Goal: Answer question/provide support: Share knowledge or assist other users

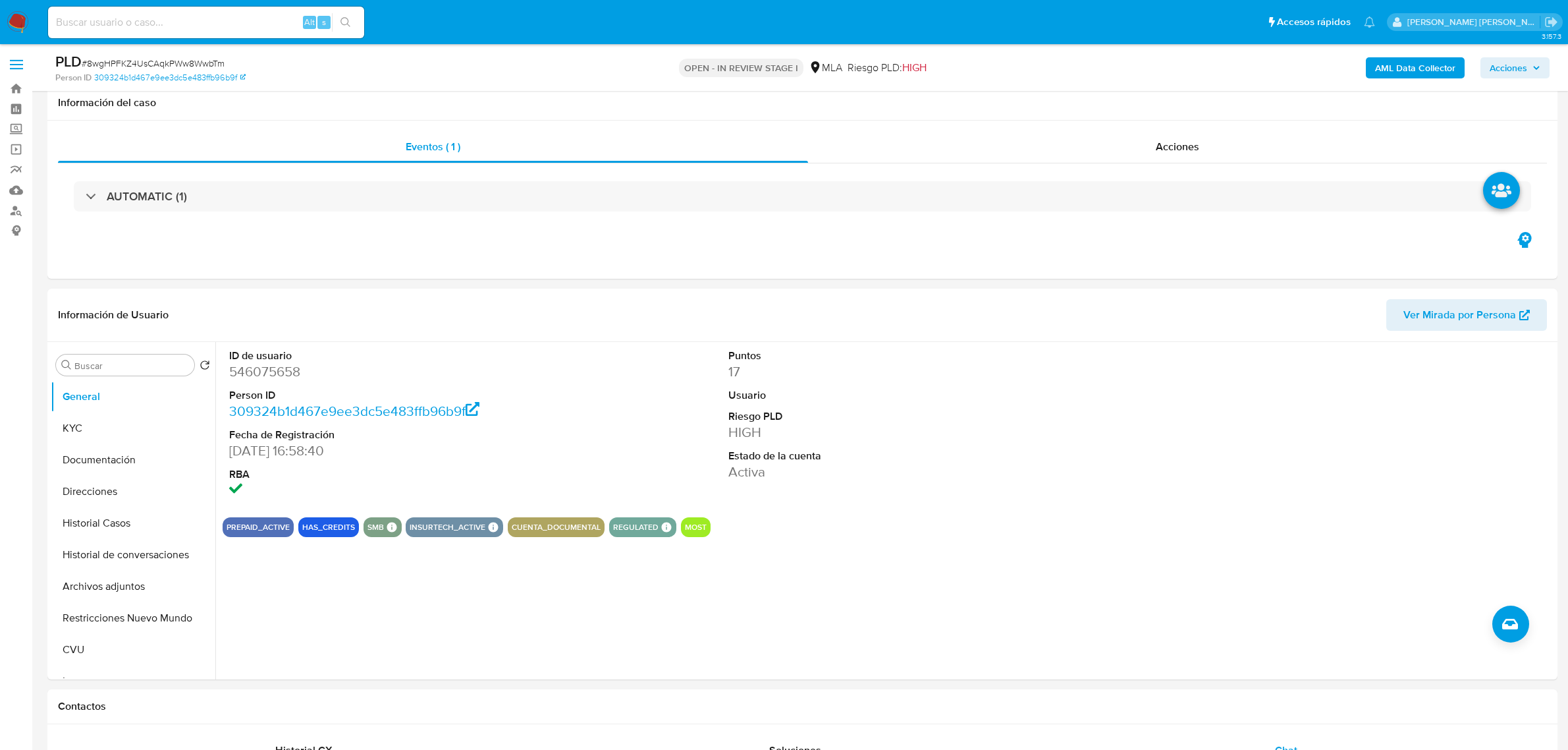
select select "10"
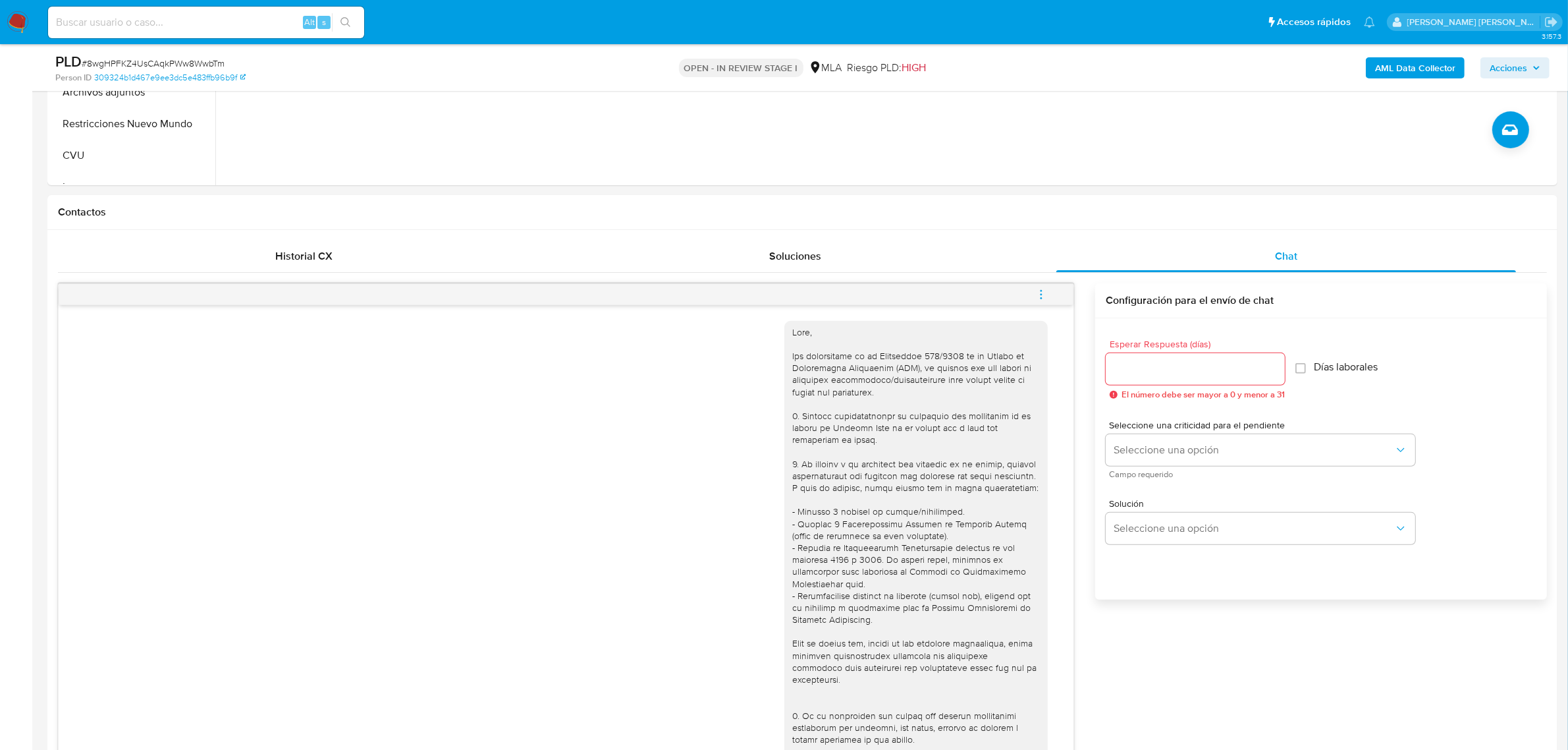
scroll to position [671, 0]
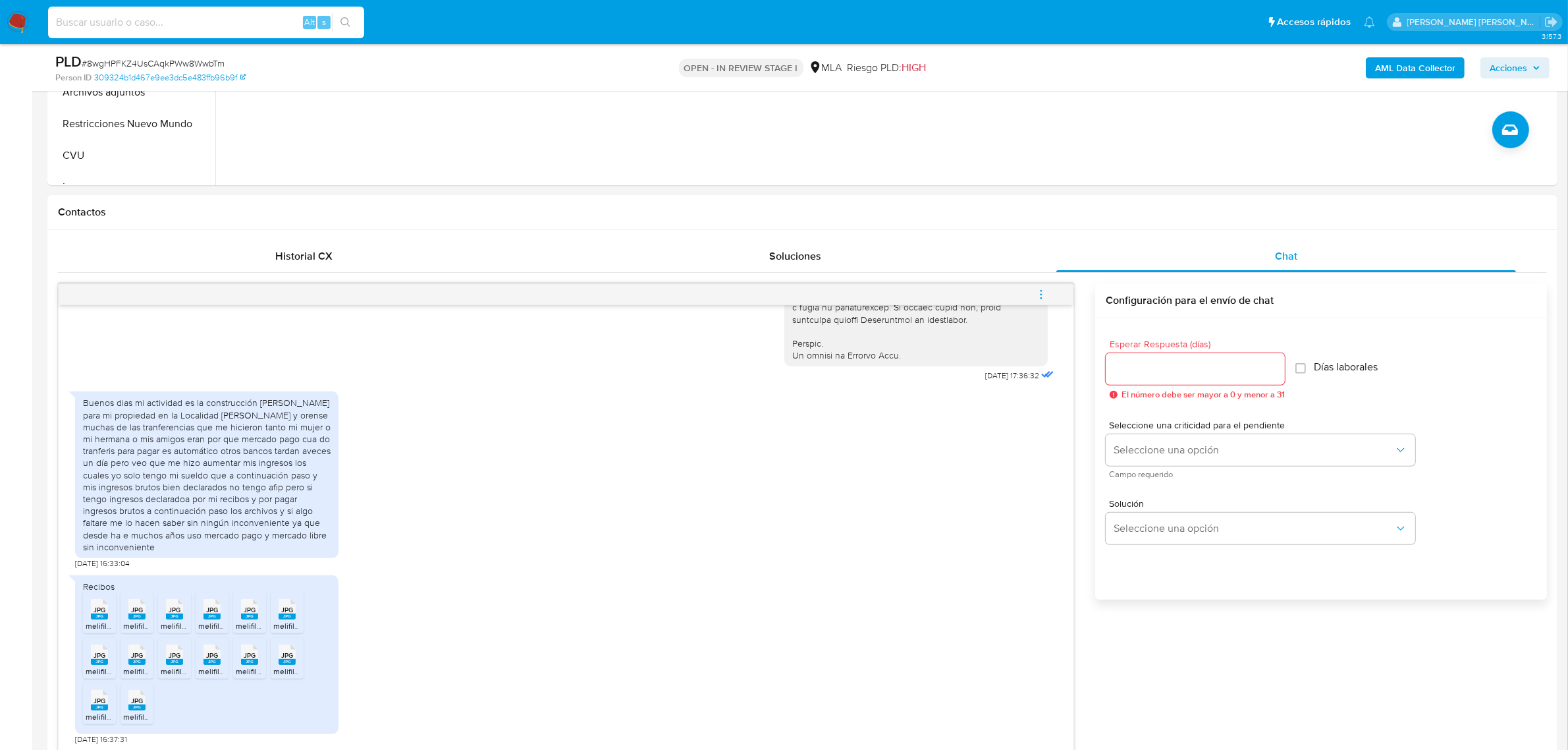
click at [134, 18] on input at bounding box center [206, 22] width 316 height 17
paste input "1036585200"
type input "1036585200"
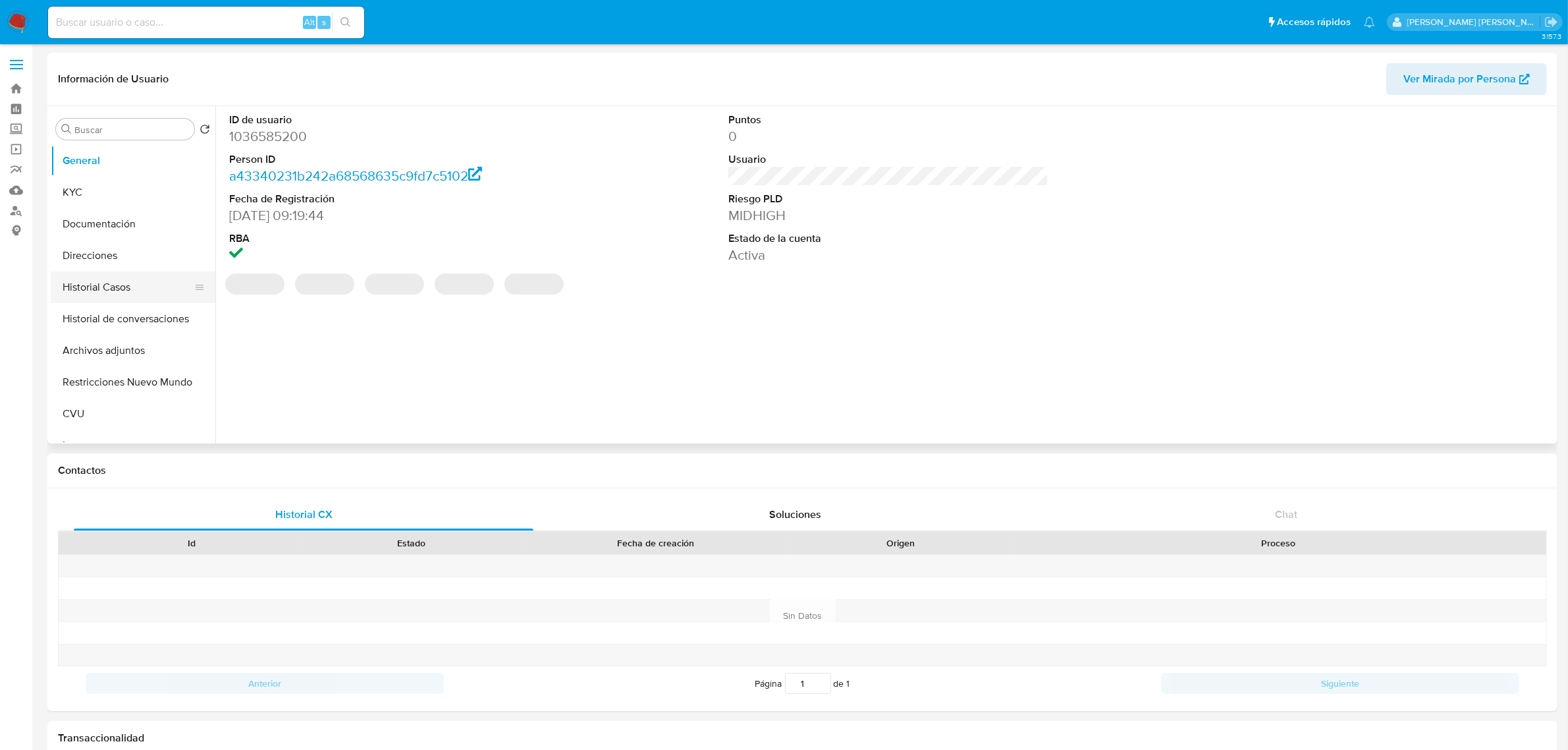
select select "10"
click at [103, 291] on button "Historial Casos" at bounding box center [127, 287] width 154 height 32
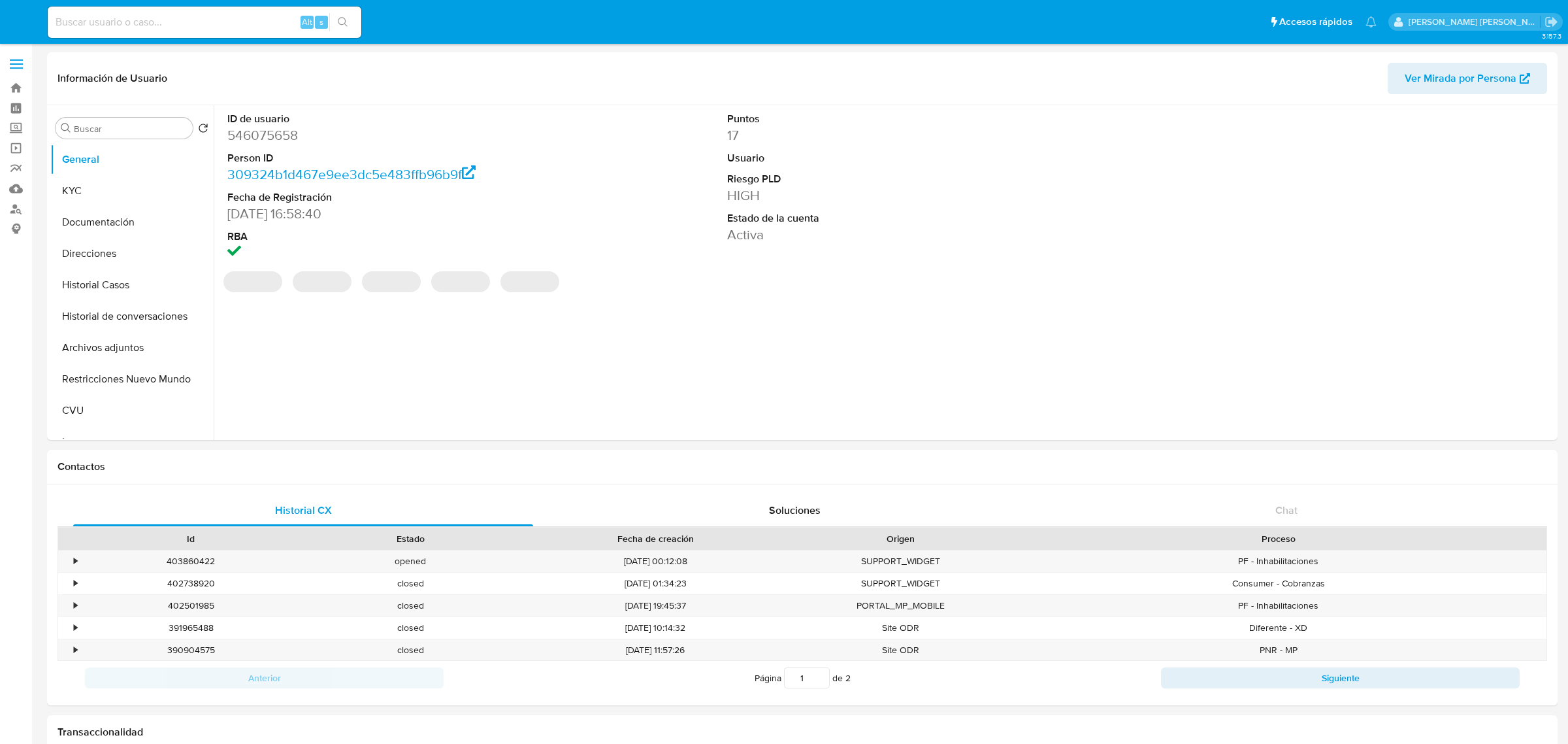
select select "10"
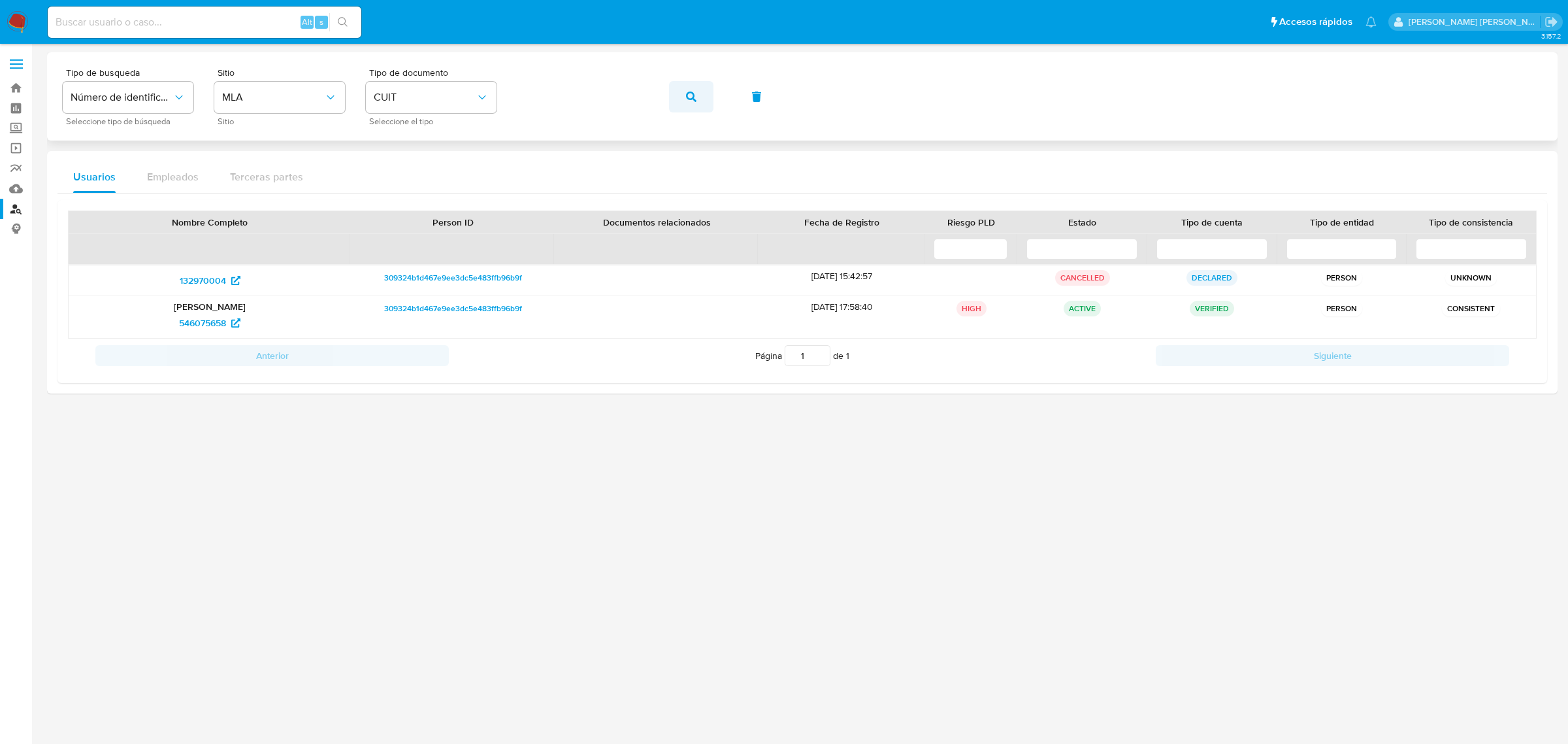
click at [682, 96] on button "button" at bounding box center [691, 97] width 45 height 31
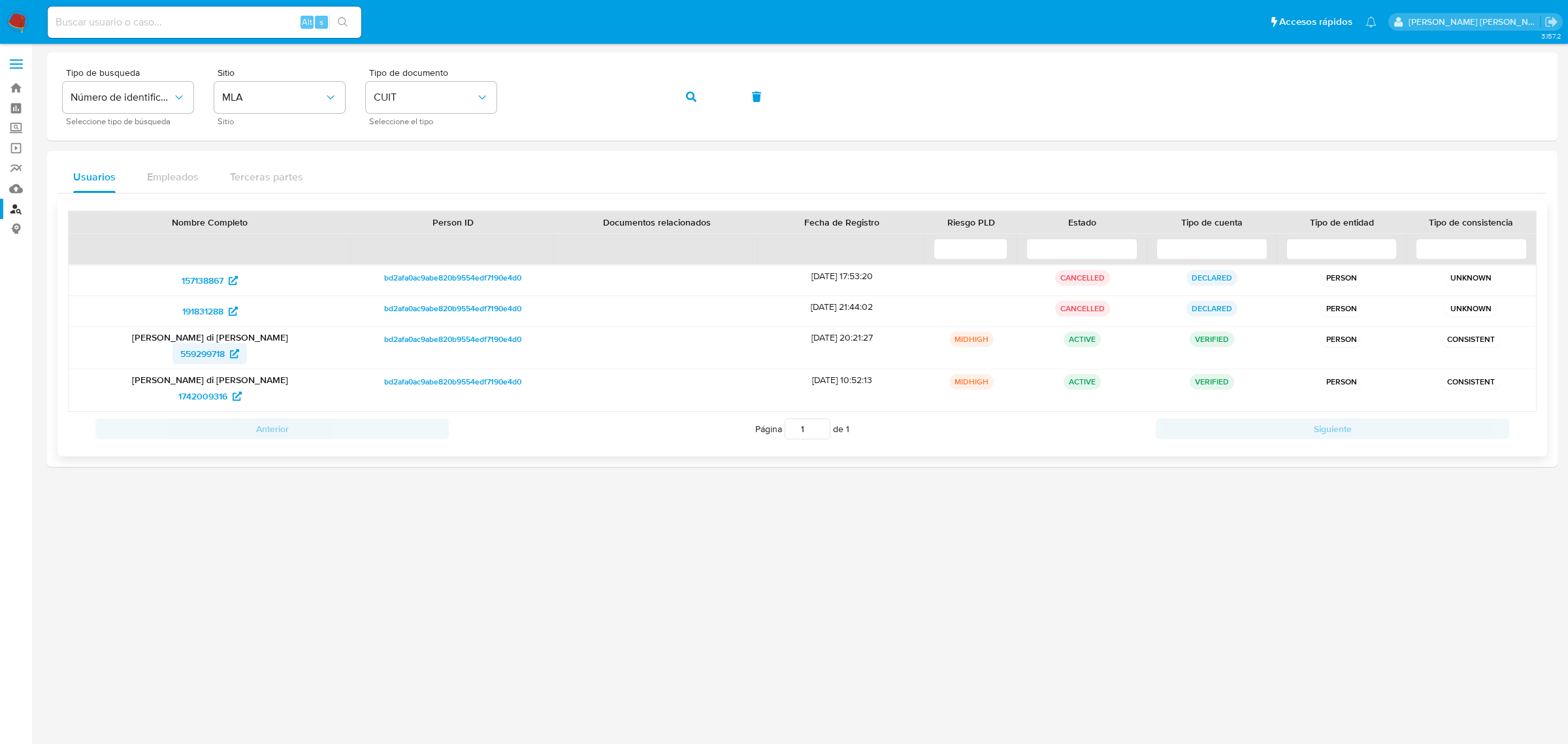
click at [188, 358] on span "559299718" at bounding box center [203, 354] width 45 height 21
click at [188, 395] on span "1742009316" at bounding box center [203, 396] width 49 height 21
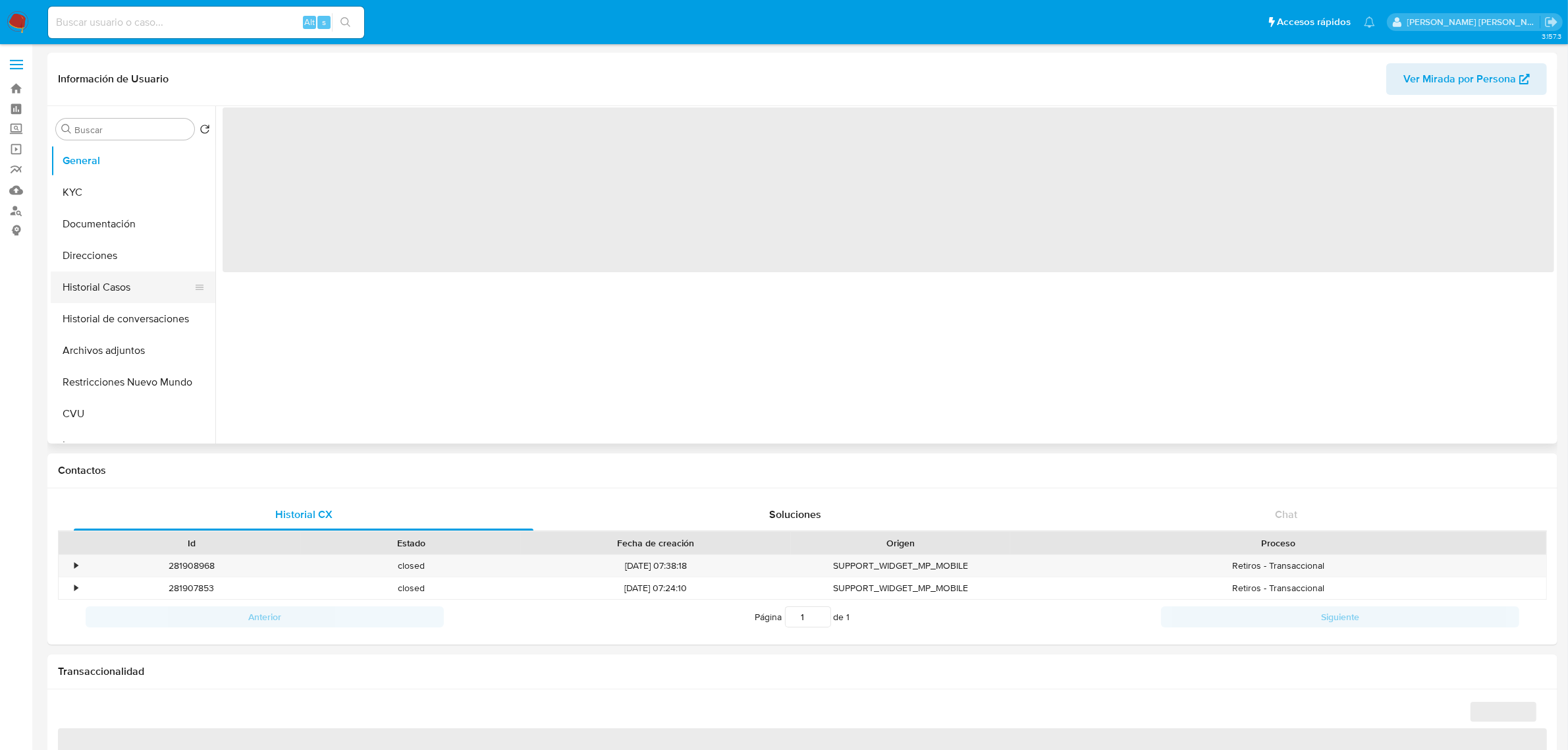
click at [86, 288] on button "Historial Casos" at bounding box center [127, 287] width 154 height 32
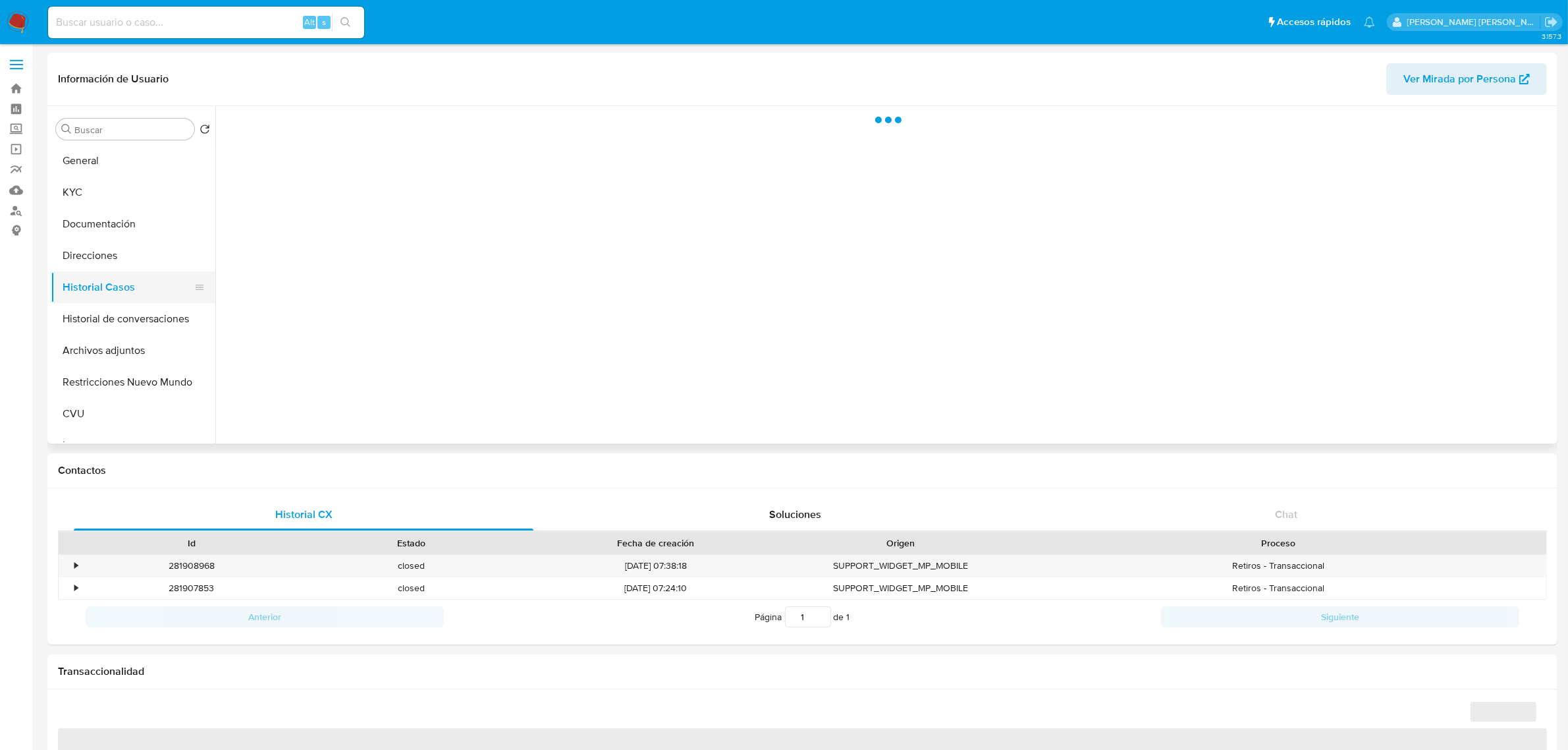
select select "10"
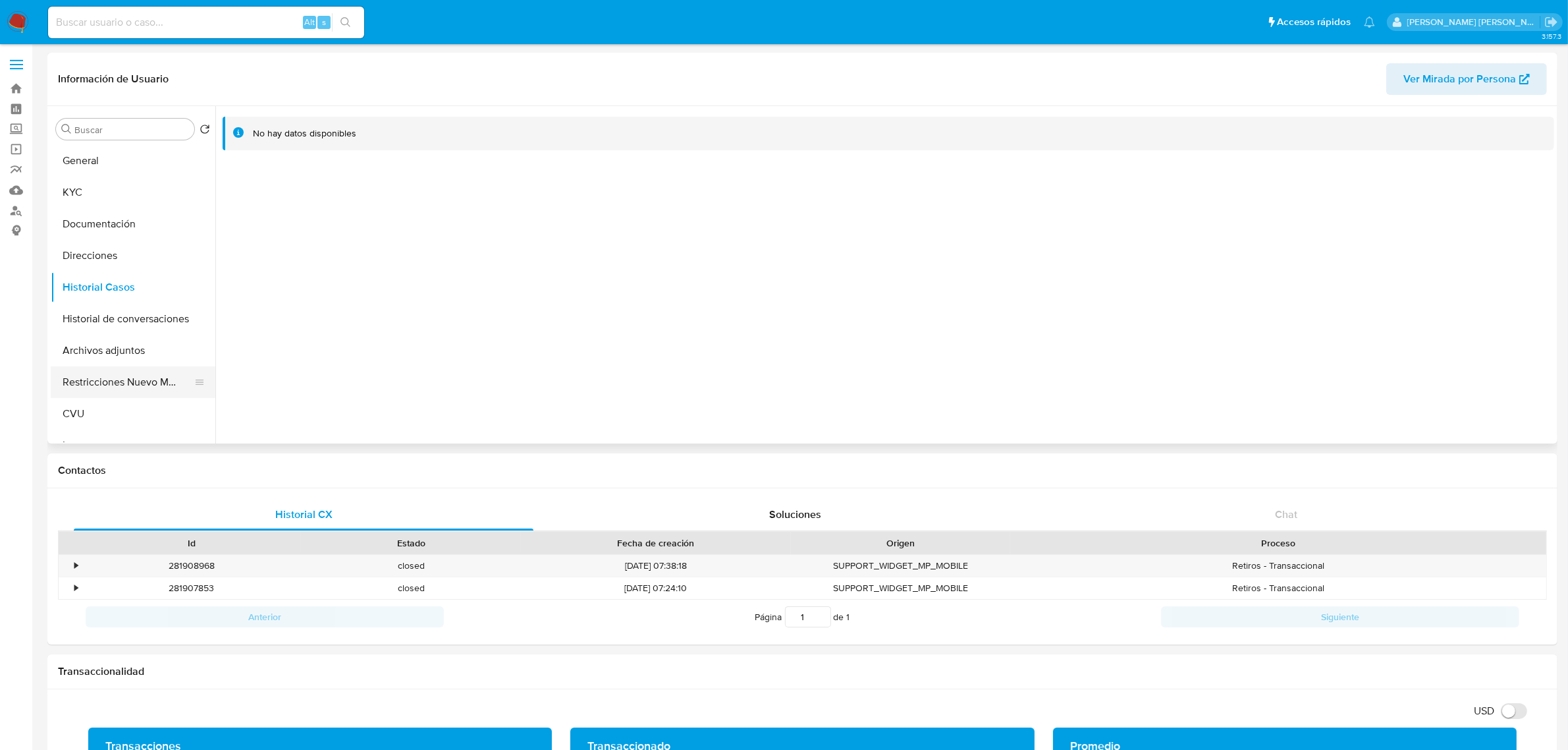
click at [120, 383] on button "Restricciones Nuevo Mundo" at bounding box center [127, 383] width 154 height 32
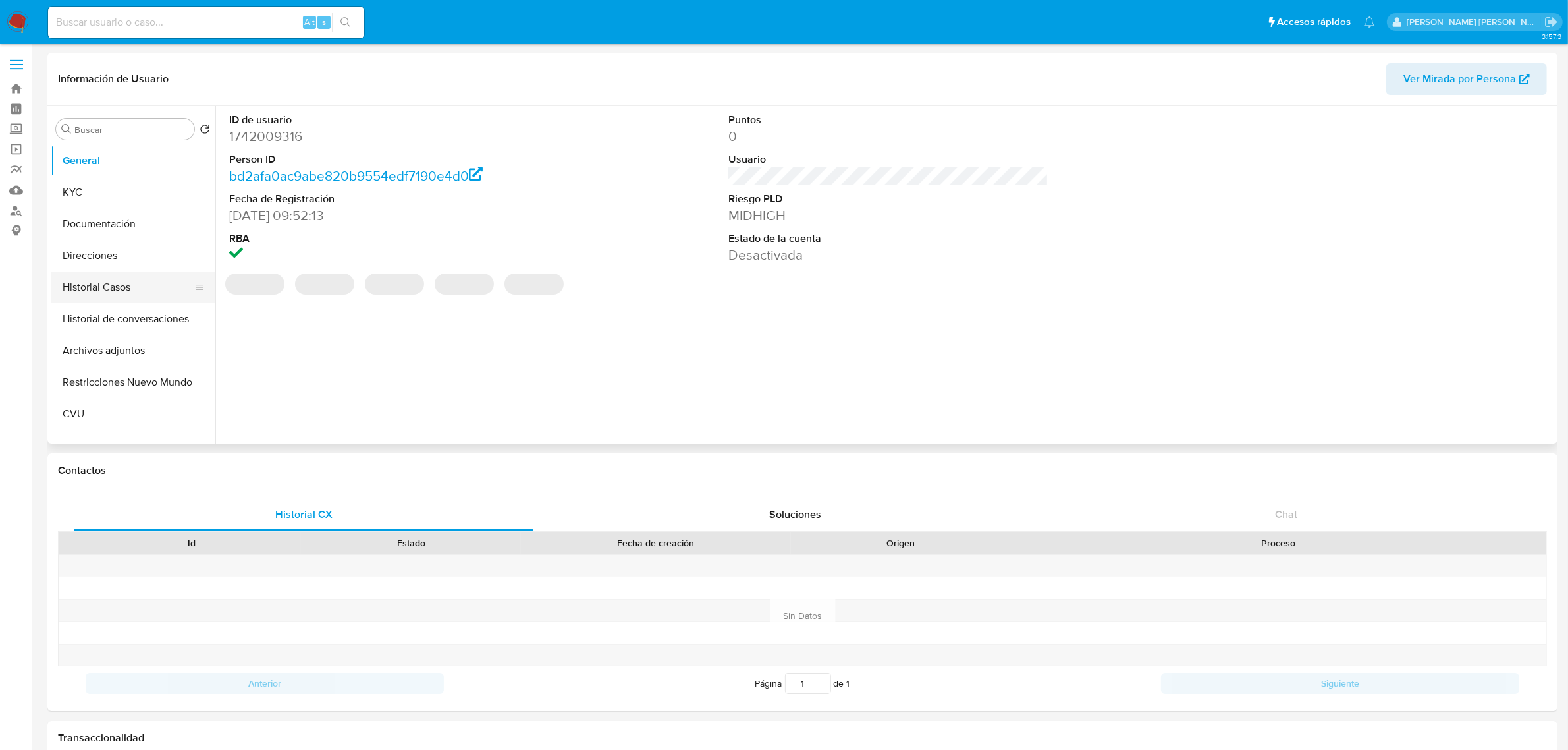
click at [135, 280] on button "Historial Casos" at bounding box center [127, 287] width 154 height 32
select select "10"
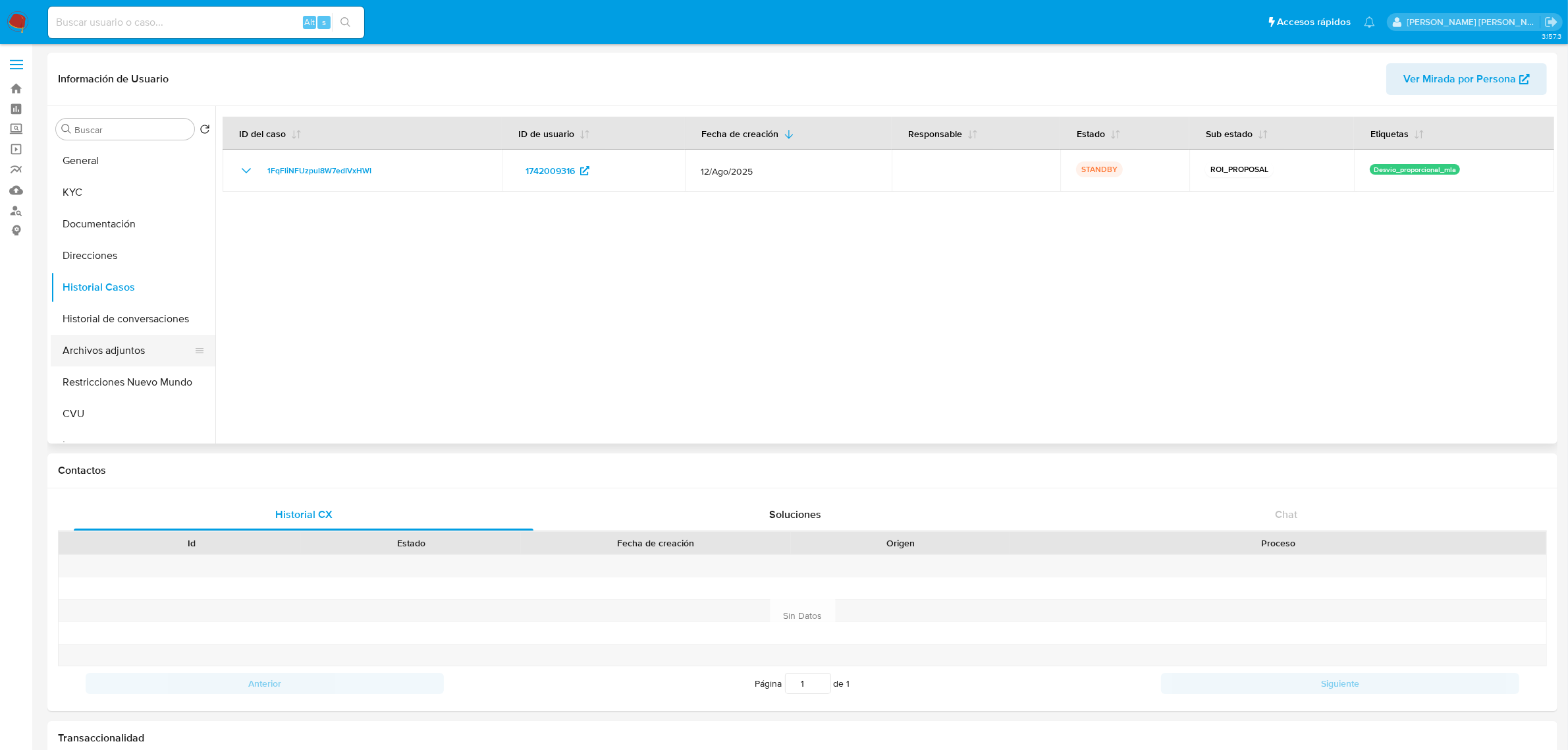
click at [137, 356] on button "Archivos adjuntos" at bounding box center [127, 351] width 154 height 32
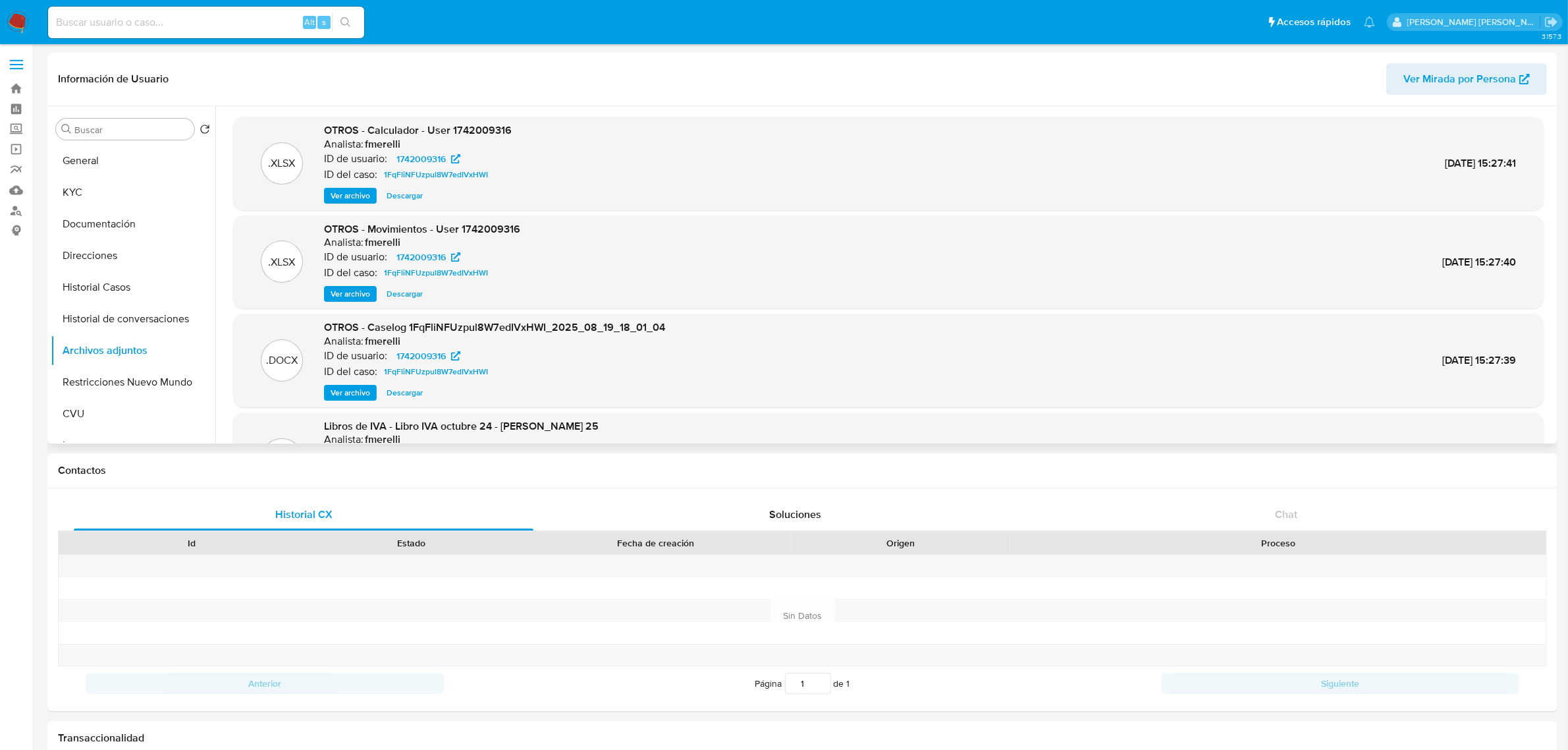
click at [346, 392] on span "Ver archivo" at bounding box center [351, 393] width 40 height 13
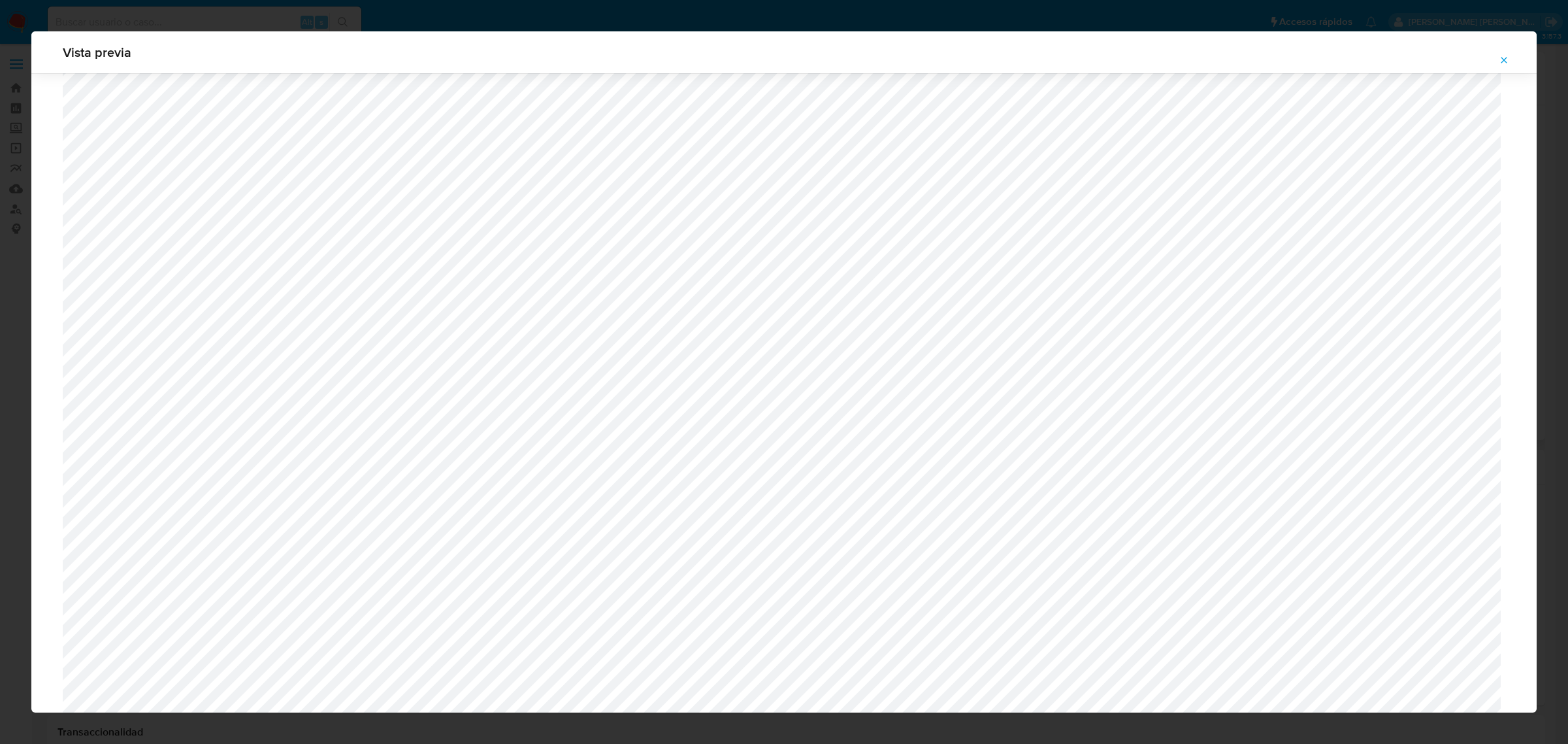
scroll to position [955, 0]
click at [1504, 57] on icon "Attachment preview" at bounding box center [1504, 60] width 10 height 10
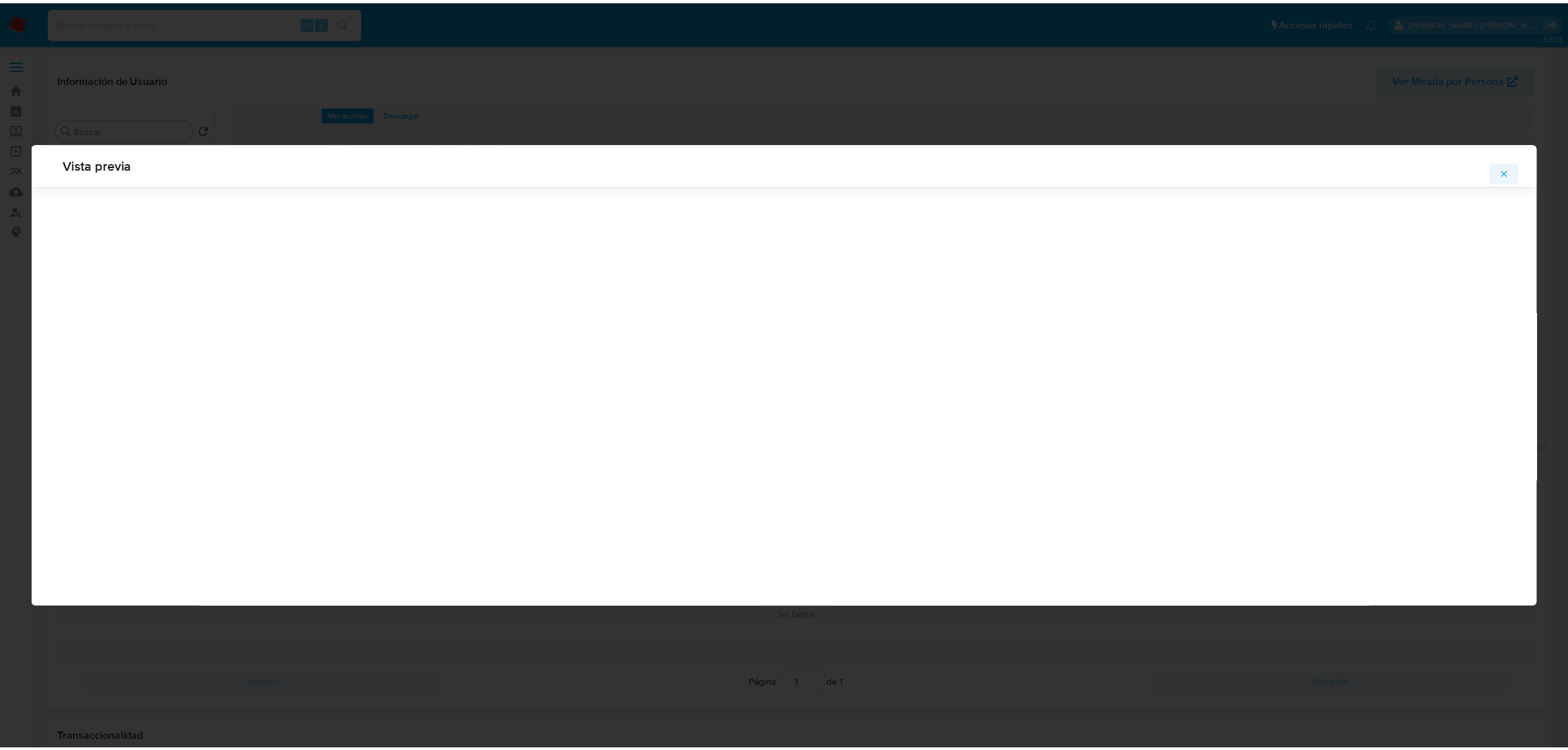
scroll to position [0, 0]
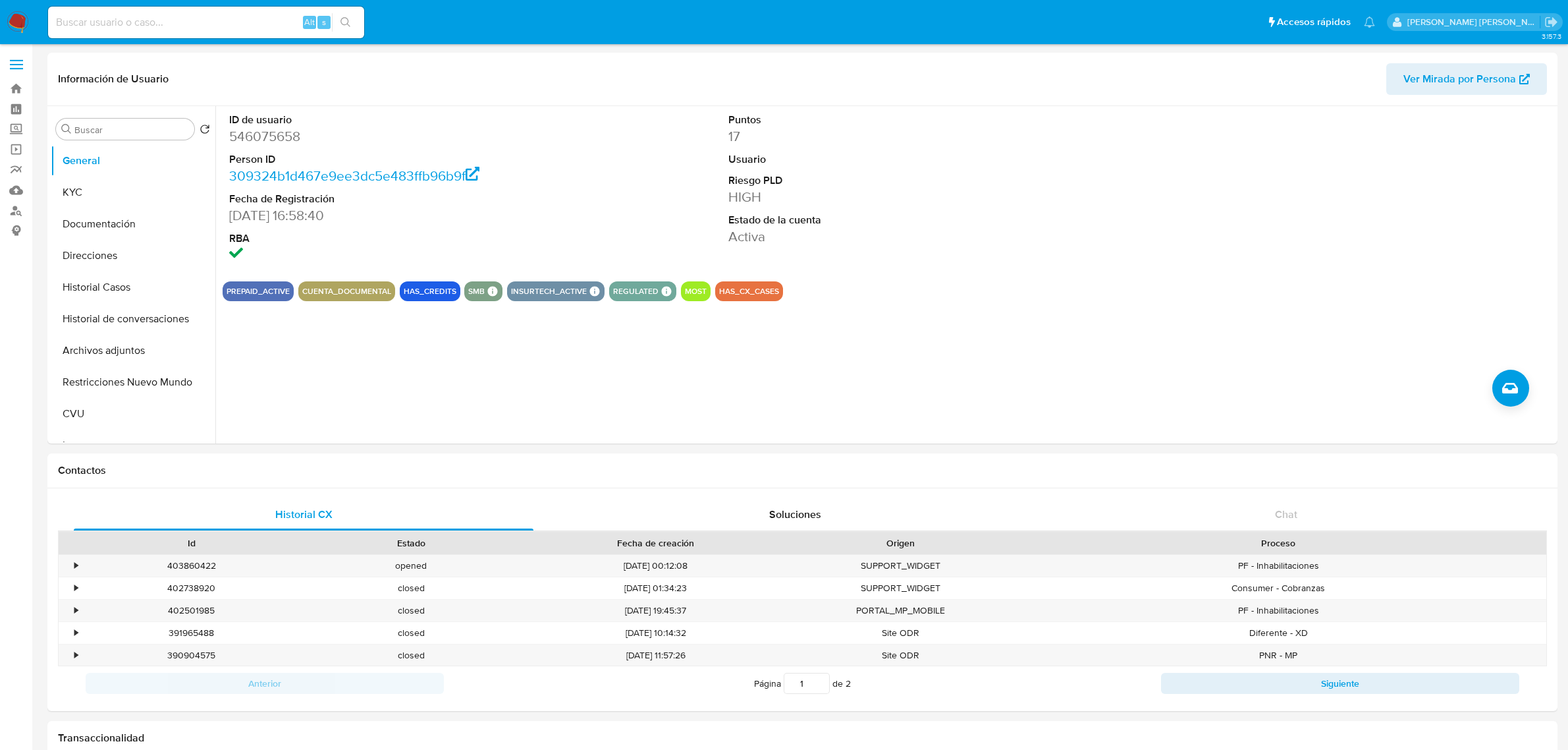
select select "10"
click at [28, 91] on link "Bandeja" at bounding box center [78, 89] width 157 height 21
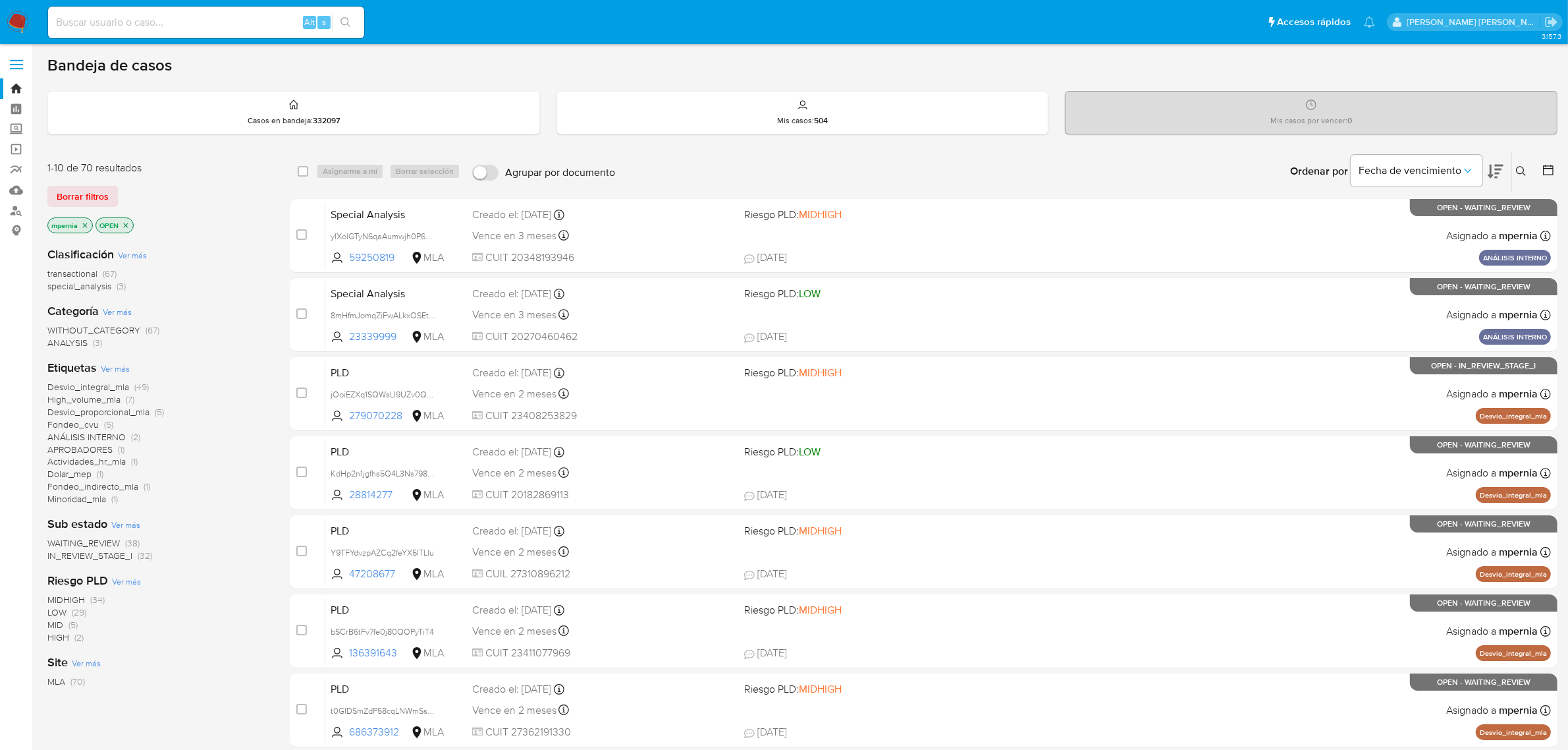
click at [73, 539] on span "WAITING_REVIEW" at bounding box center [84, 543] width 73 height 13
click at [100, 412] on span "ANÁLISIS INTERNO" at bounding box center [86, 412] width 78 height 13
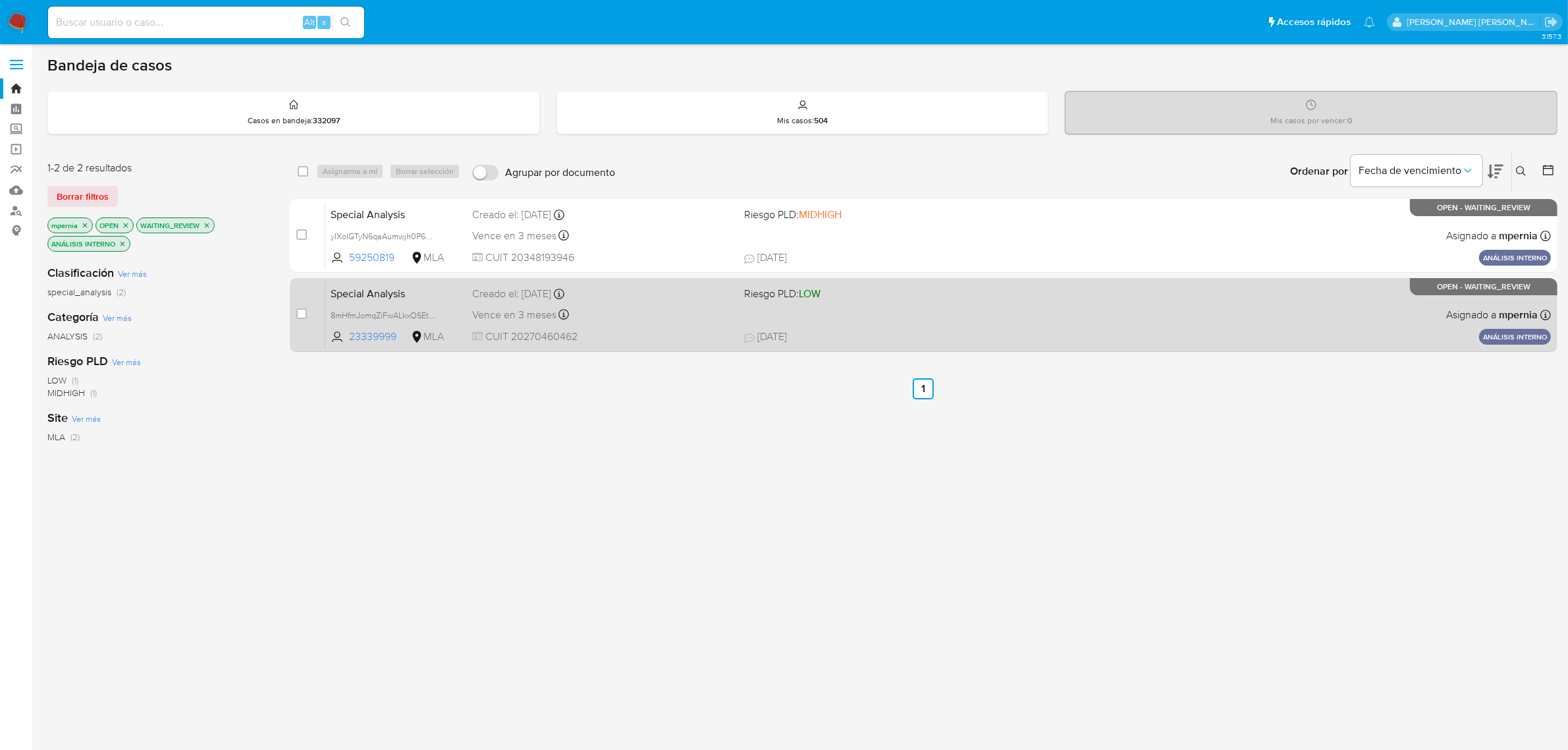
click at [524, 308] on span "Vence en 3 meses" at bounding box center [514, 315] width 85 height 14
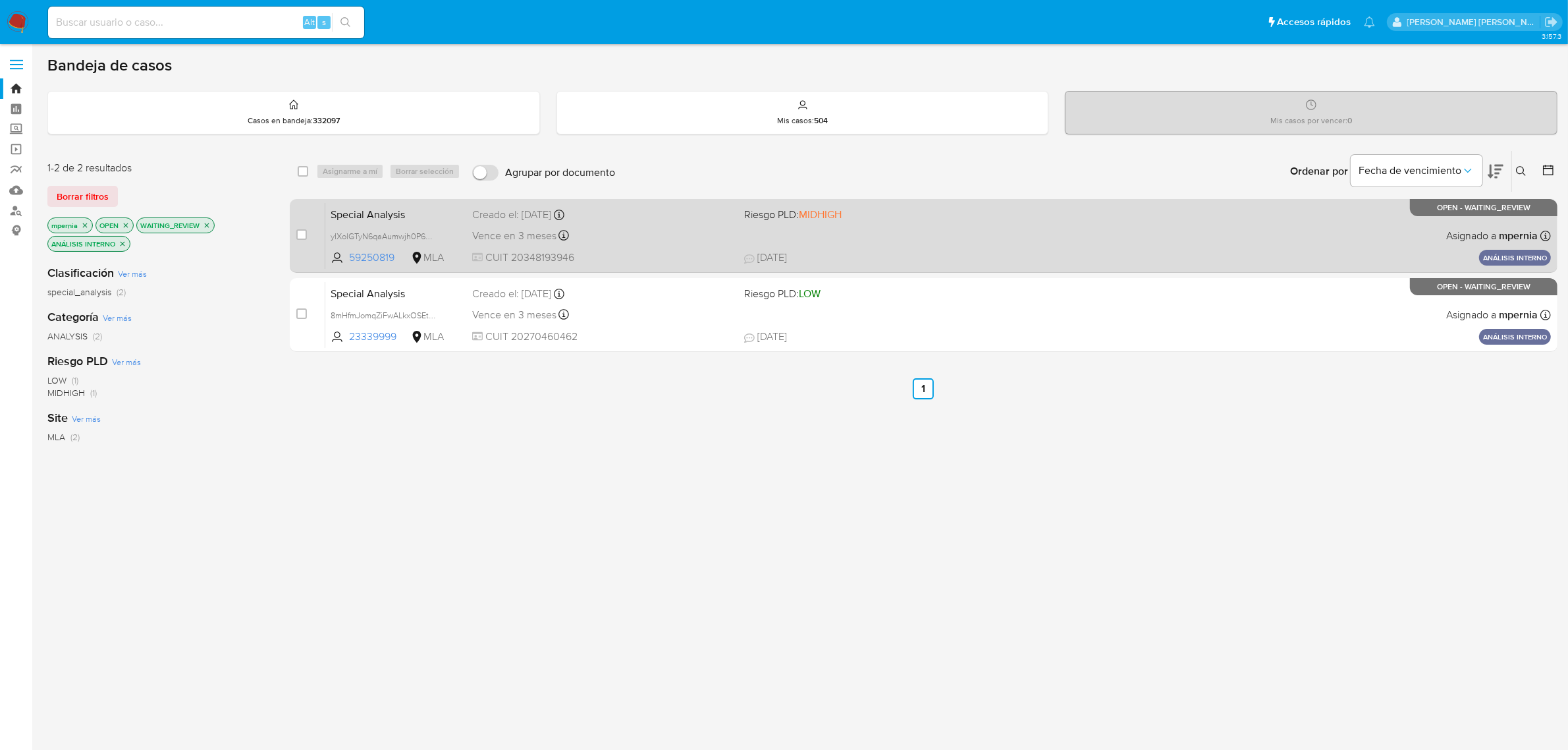
click at [531, 230] on span "Vence en 3 meses" at bounding box center [514, 236] width 85 height 14
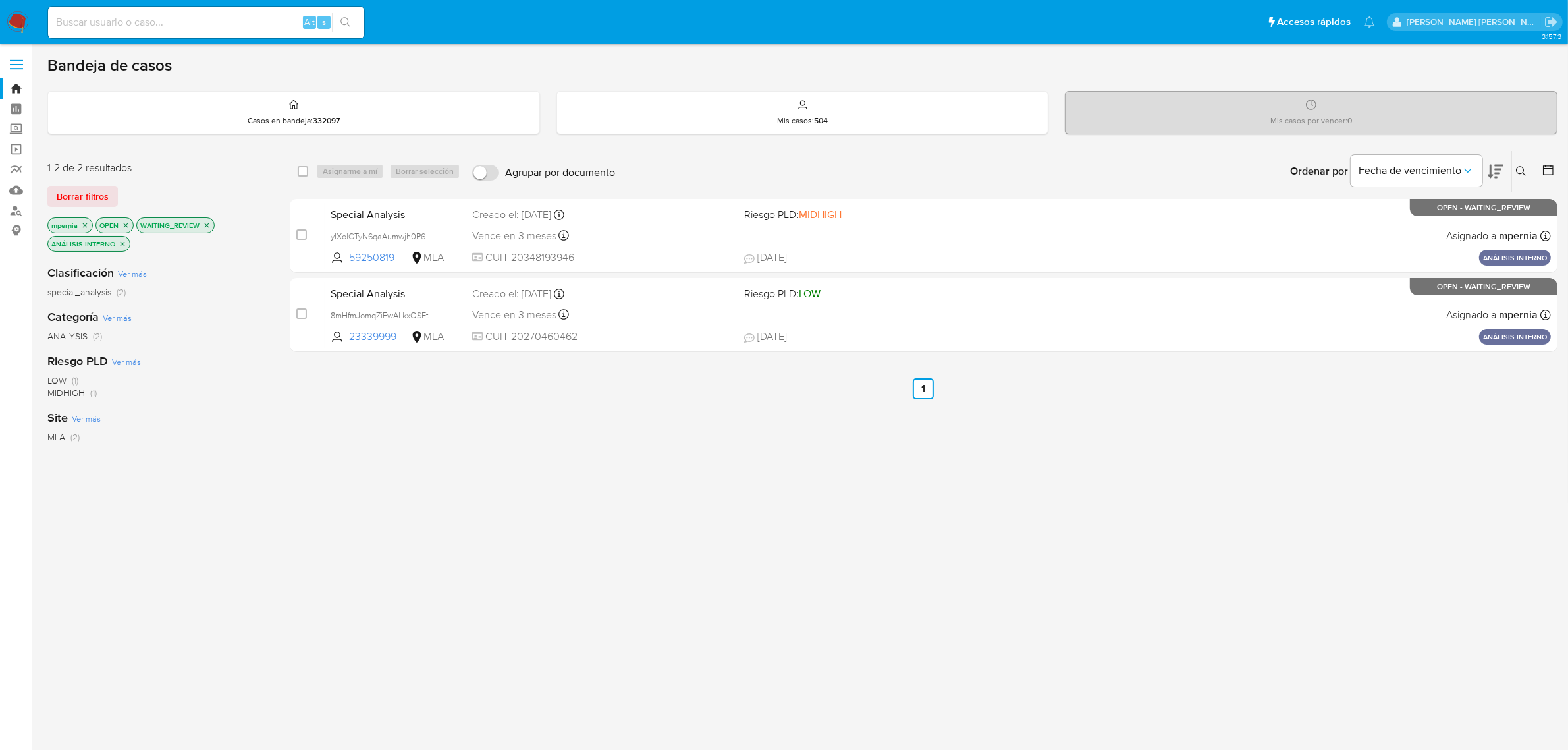
drag, startPoint x: 304, startPoint y: 168, endPoint x: 312, endPoint y: 166, distance: 8.2
click at [304, 168] on input "checkbox" at bounding box center [302, 171] width 10 height 10
checkbox input "true"
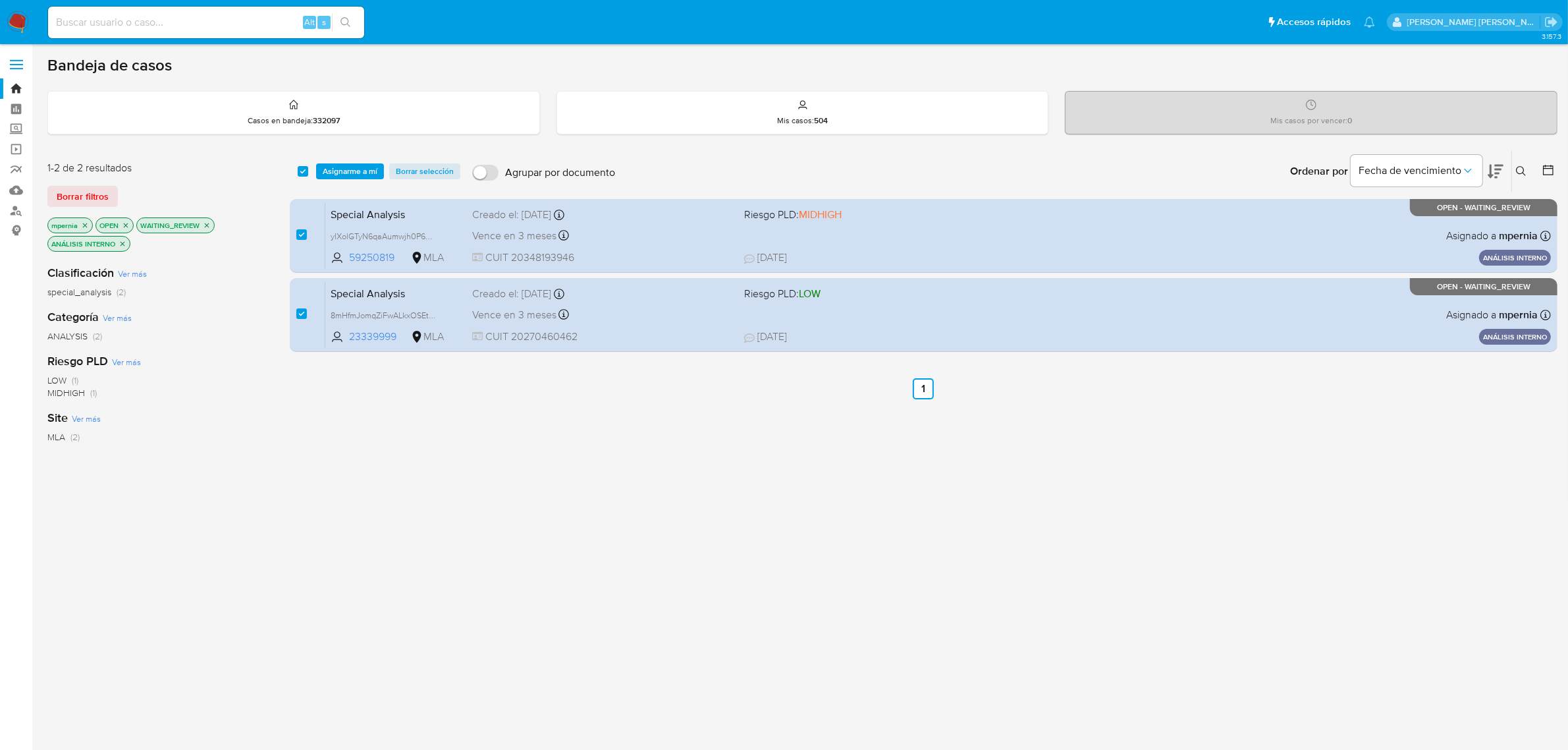
drag, startPoint x: 334, startPoint y: 173, endPoint x: 359, endPoint y: 181, distance: 26.2
click at [335, 173] on span "Asignarme a mí" at bounding box center [350, 171] width 55 height 13
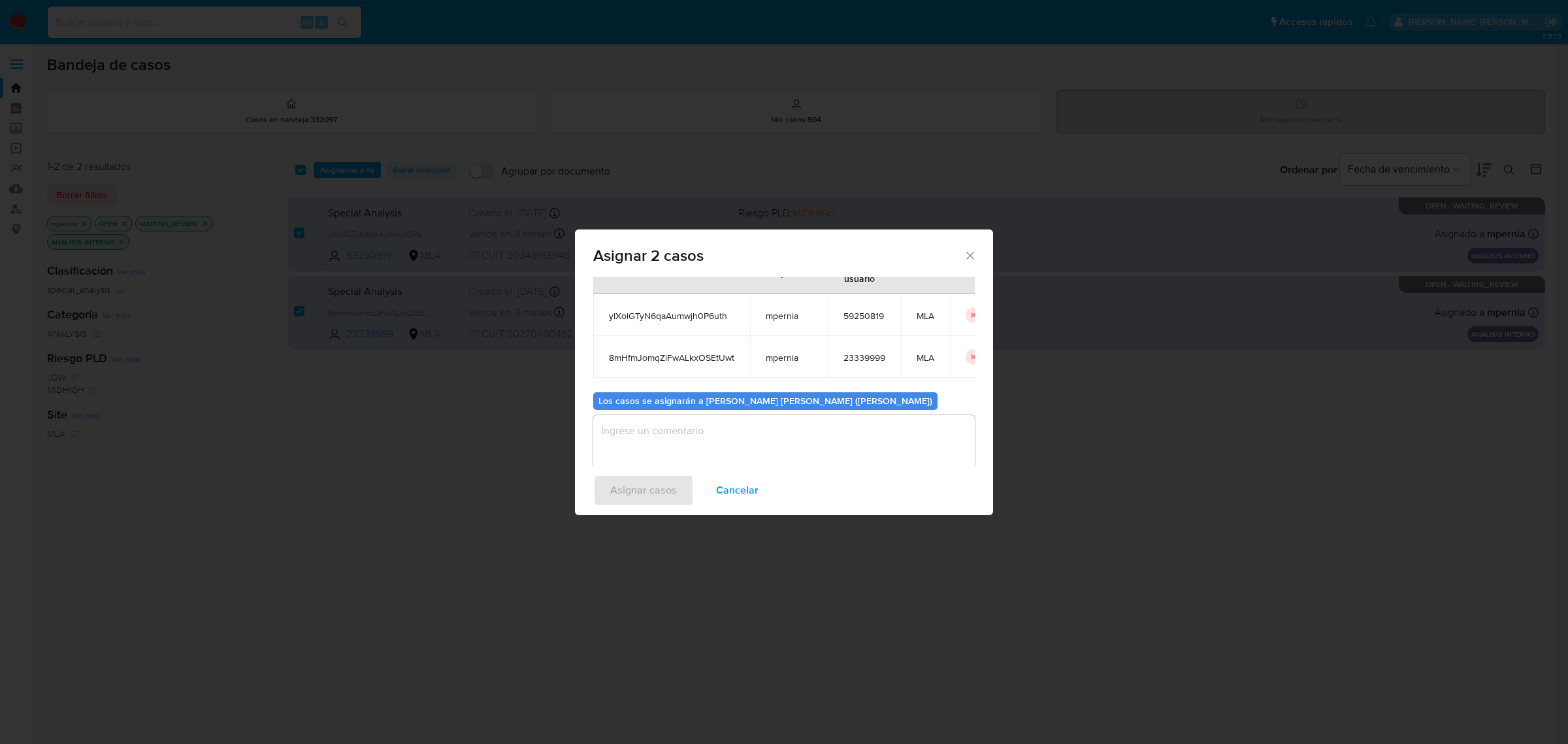
scroll to position [75, 0]
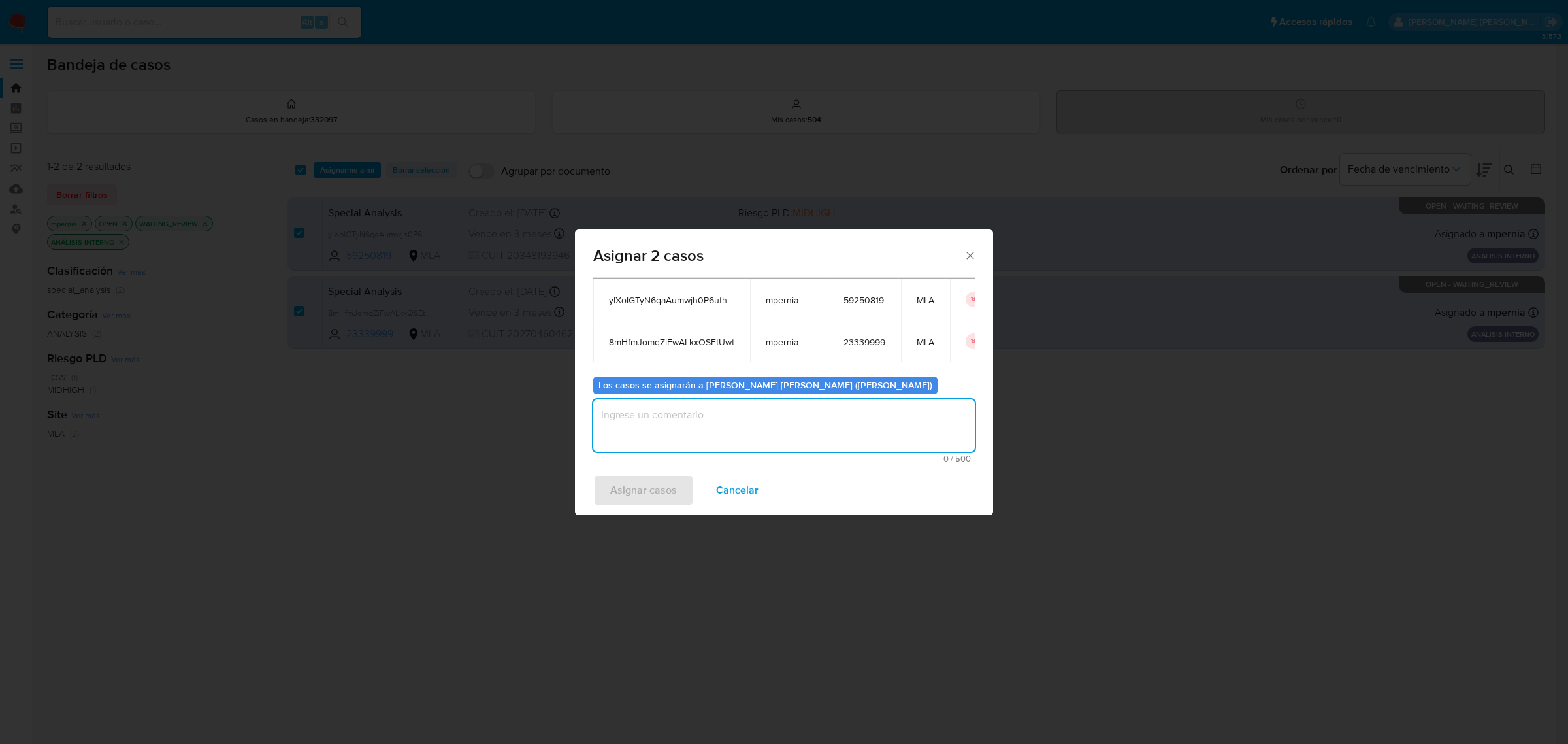
click at [663, 415] on textarea "assign-modal" at bounding box center [784, 425] width 382 height 53
type textarea "-"
click at [625, 482] on span "Asignar casos" at bounding box center [643, 490] width 67 height 29
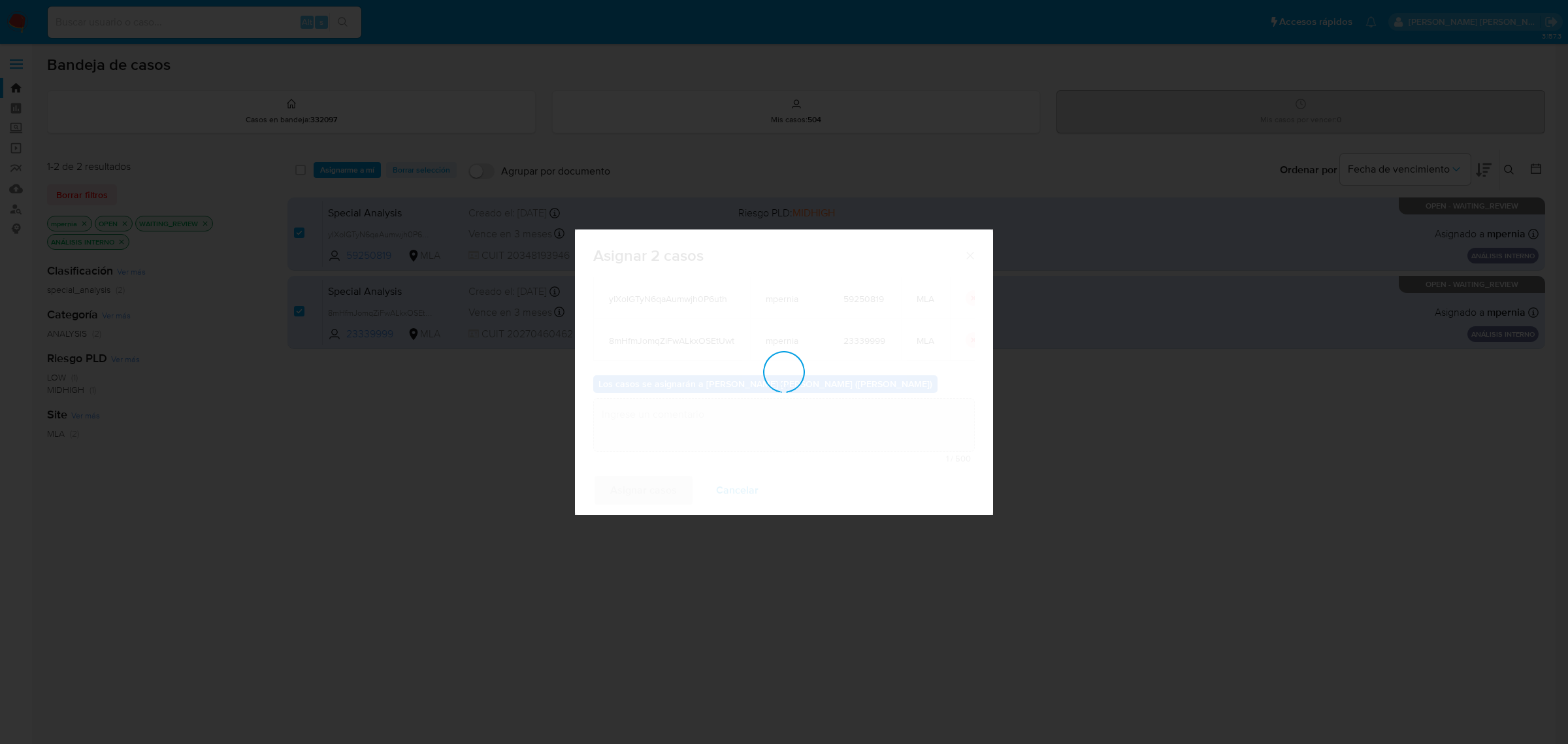
checkbox input "false"
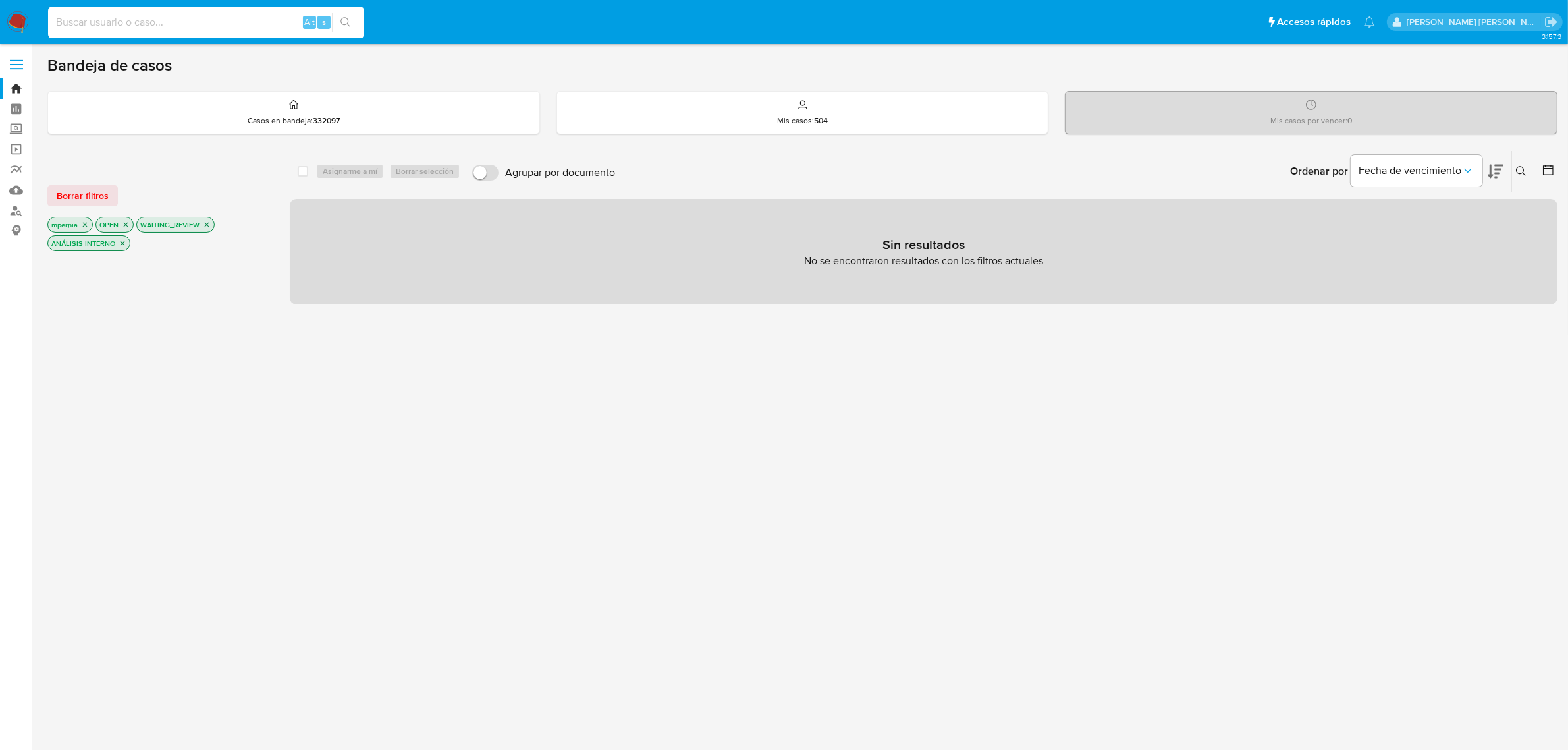
click at [230, 24] on input at bounding box center [206, 22] width 316 height 17
paste input "548725556"
type input "548725556"
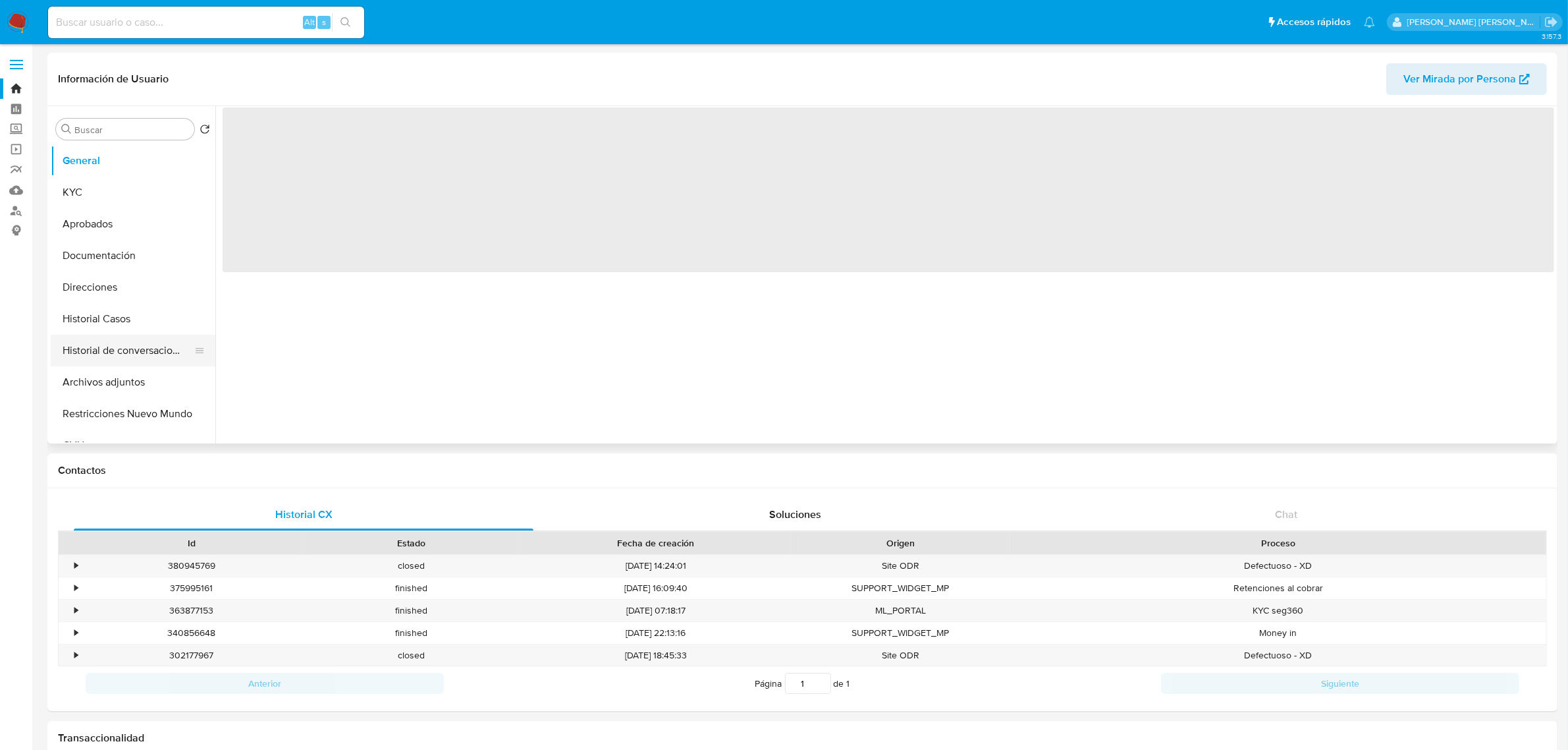
click at [116, 345] on button "Historial de conversaciones" at bounding box center [127, 351] width 154 height 32
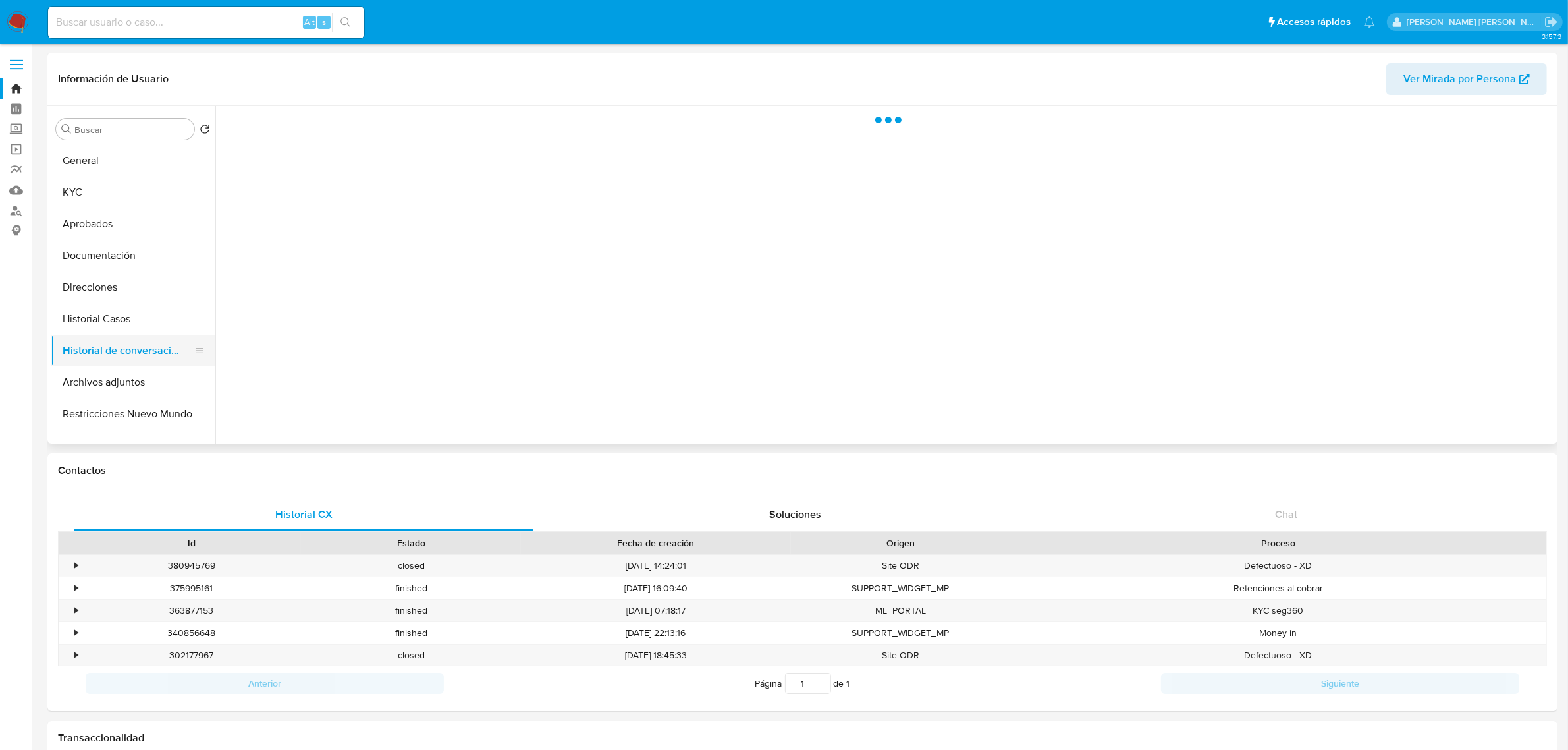
select select "10"
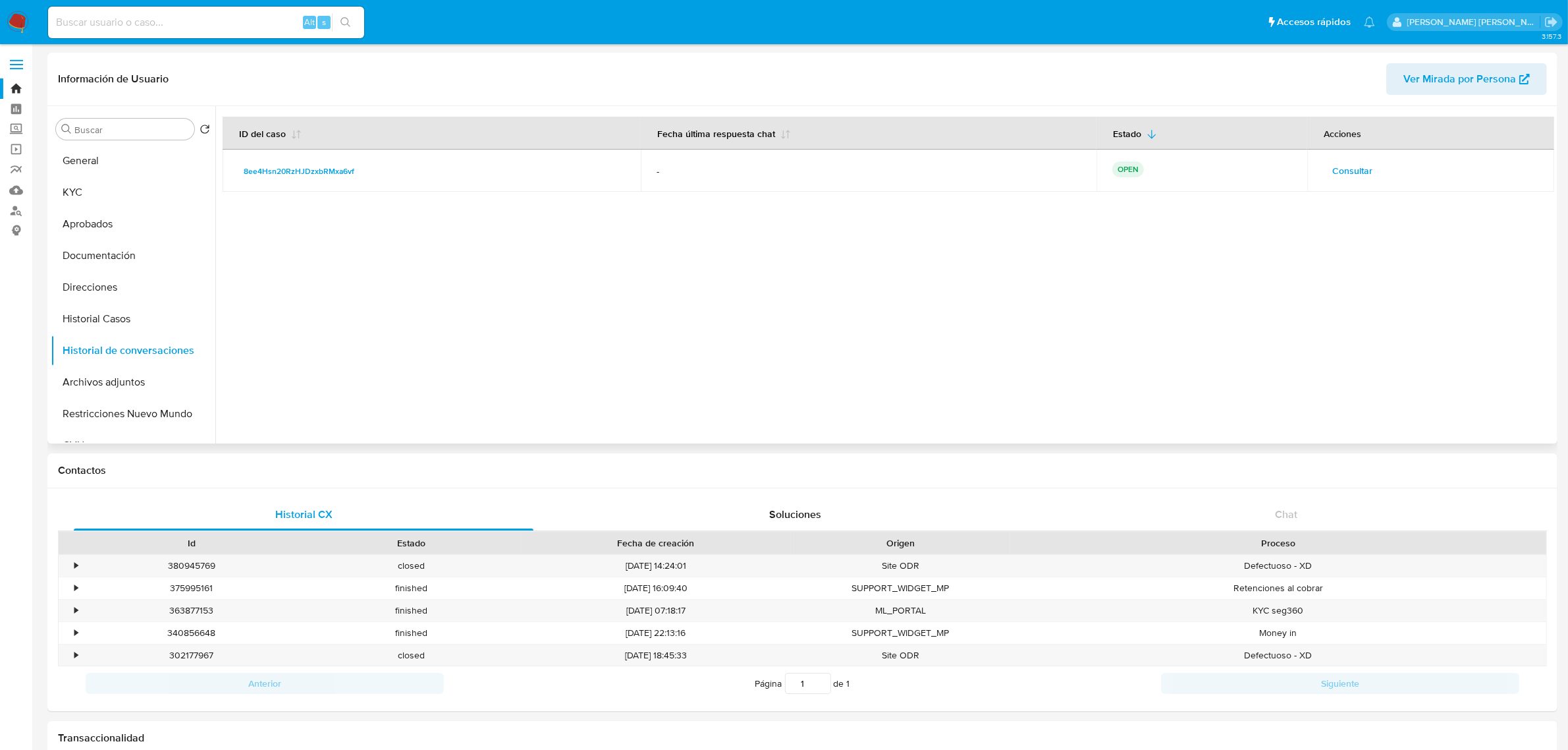
click at [1354, 173] on span "Consultar" at bounding box center [1352, 170] width 40 height 18
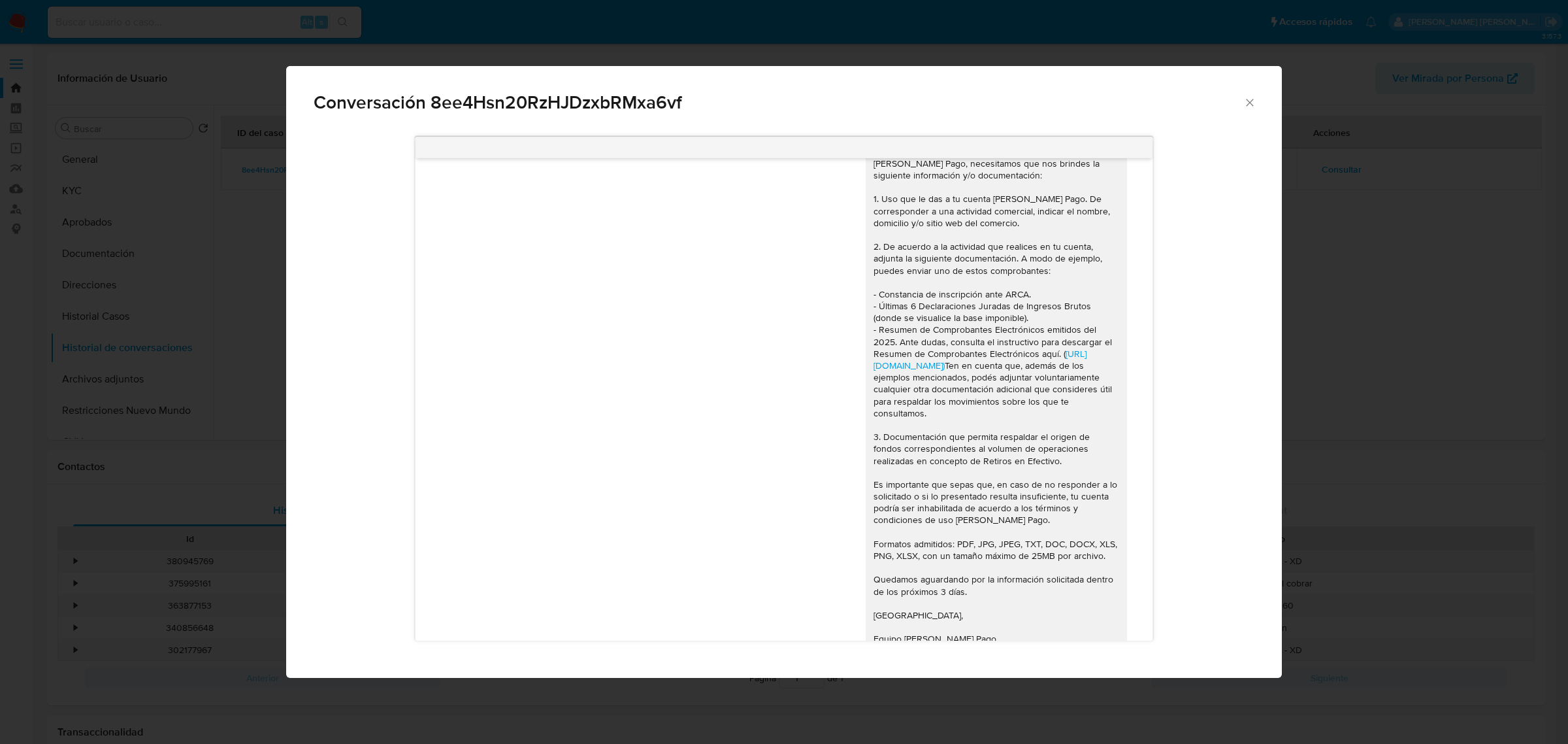
scroll to position [115, 0]
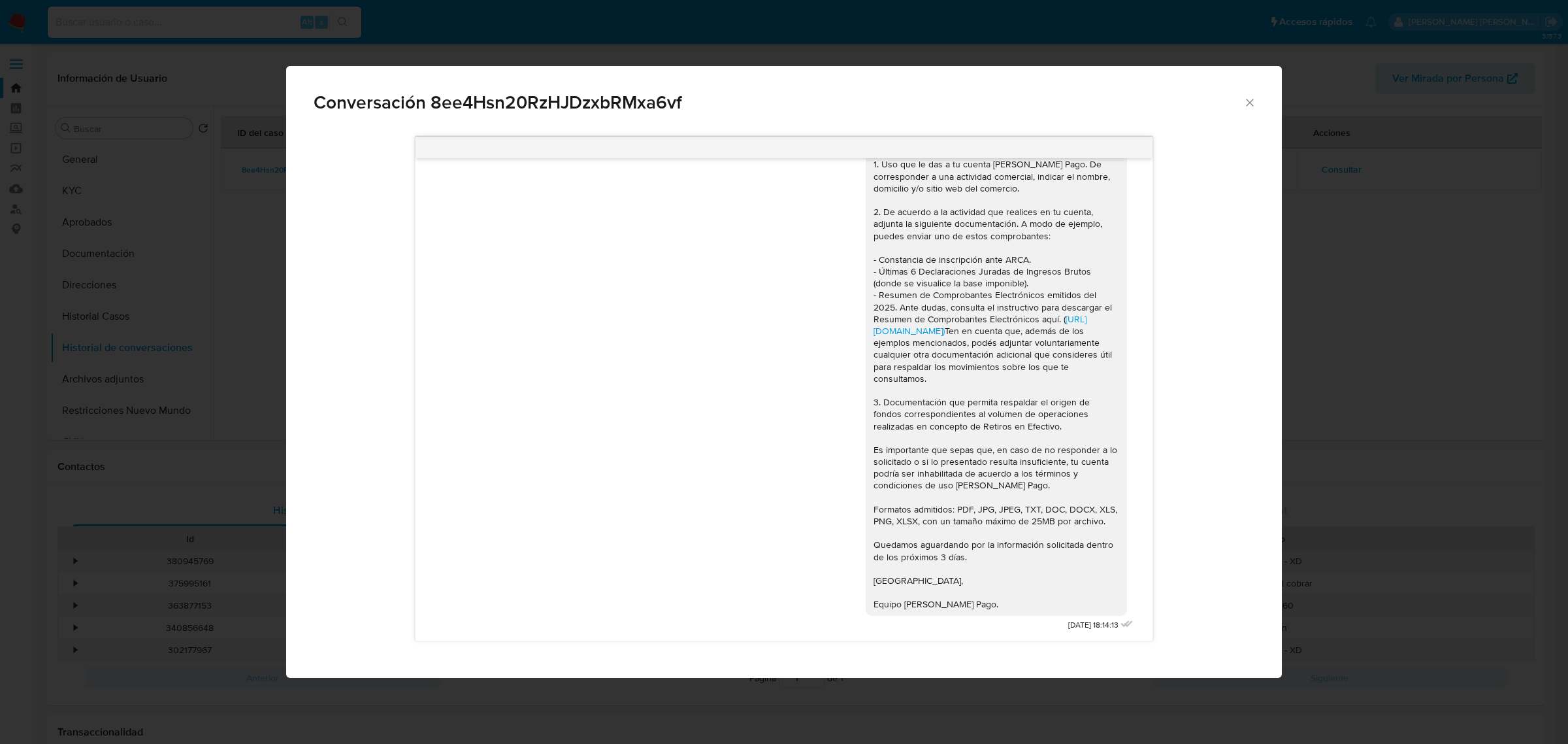
drag, startPoint x: 1247, startPoint y: 102, endPoint x: 1201, endPoint y: 101, distance: 46.0
click at [1247, 101] on icon "Cerrar" at bounding box center [1249, 102] width 13 height 13
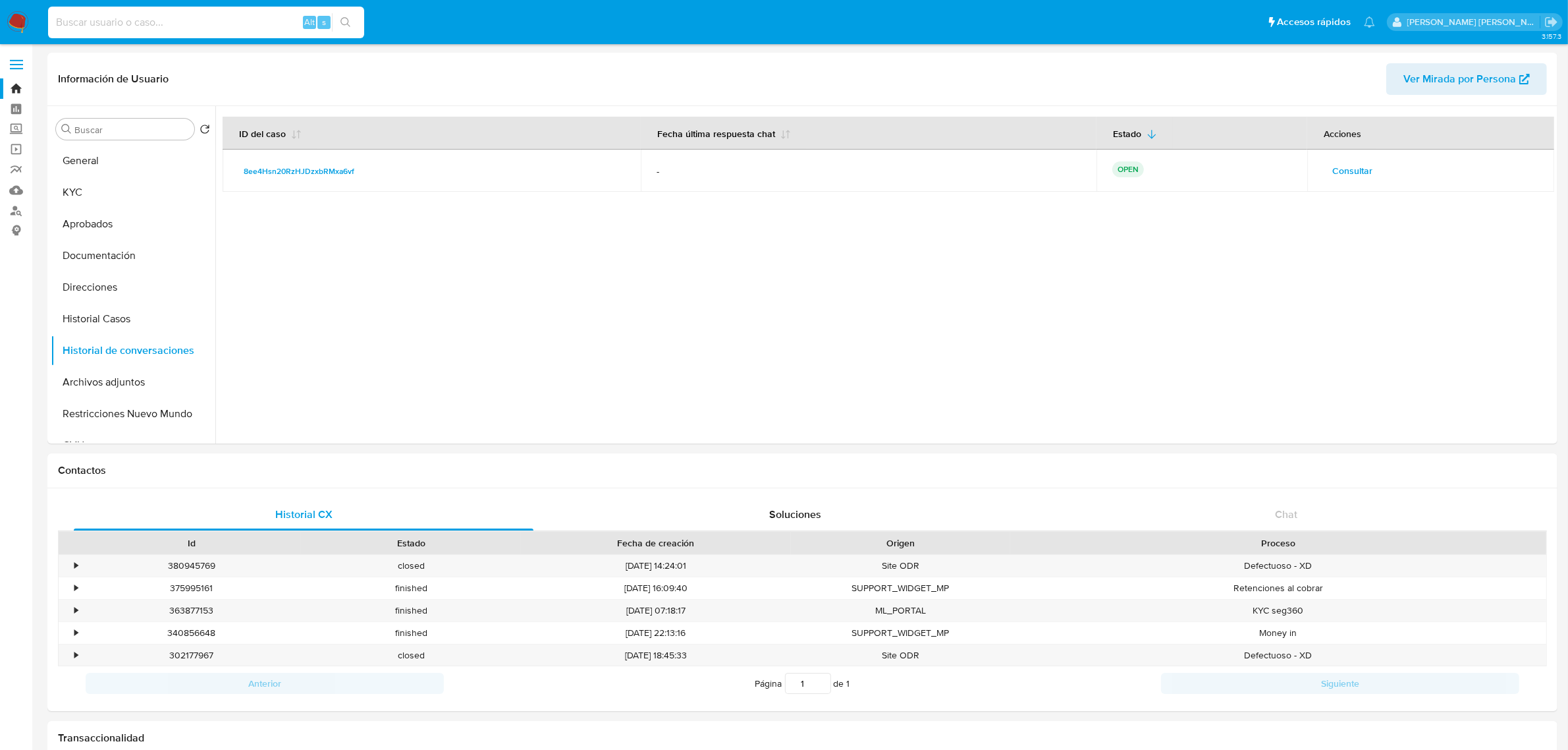
click at [148, 26] on input at bounding box center [206, 22] width 316 height 17
paste input "67528070"
type input "67528070"
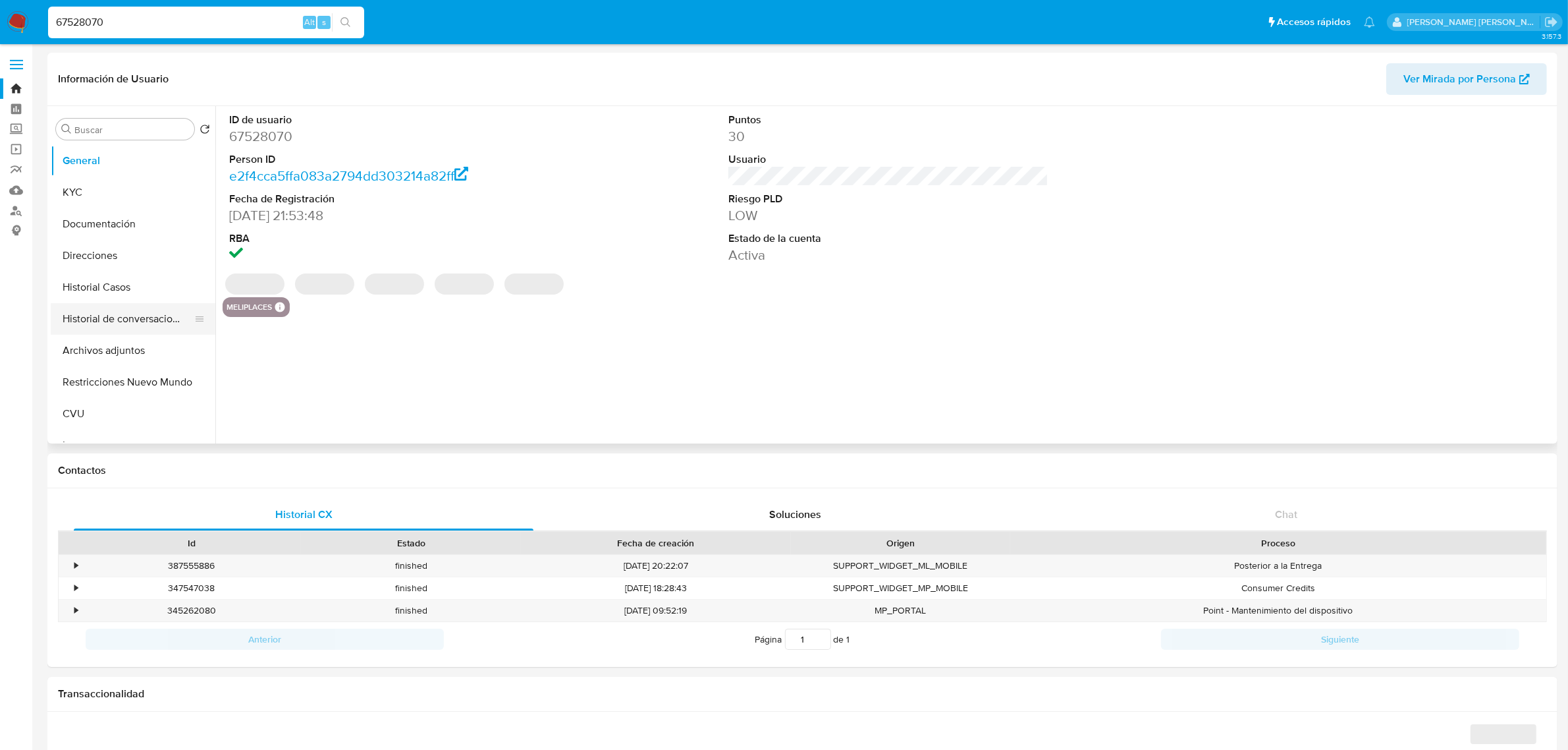
select select "10"
click at [106, 320] on button "Historial de conversaciones" at bounding box center [127, 319] width 154 height 32
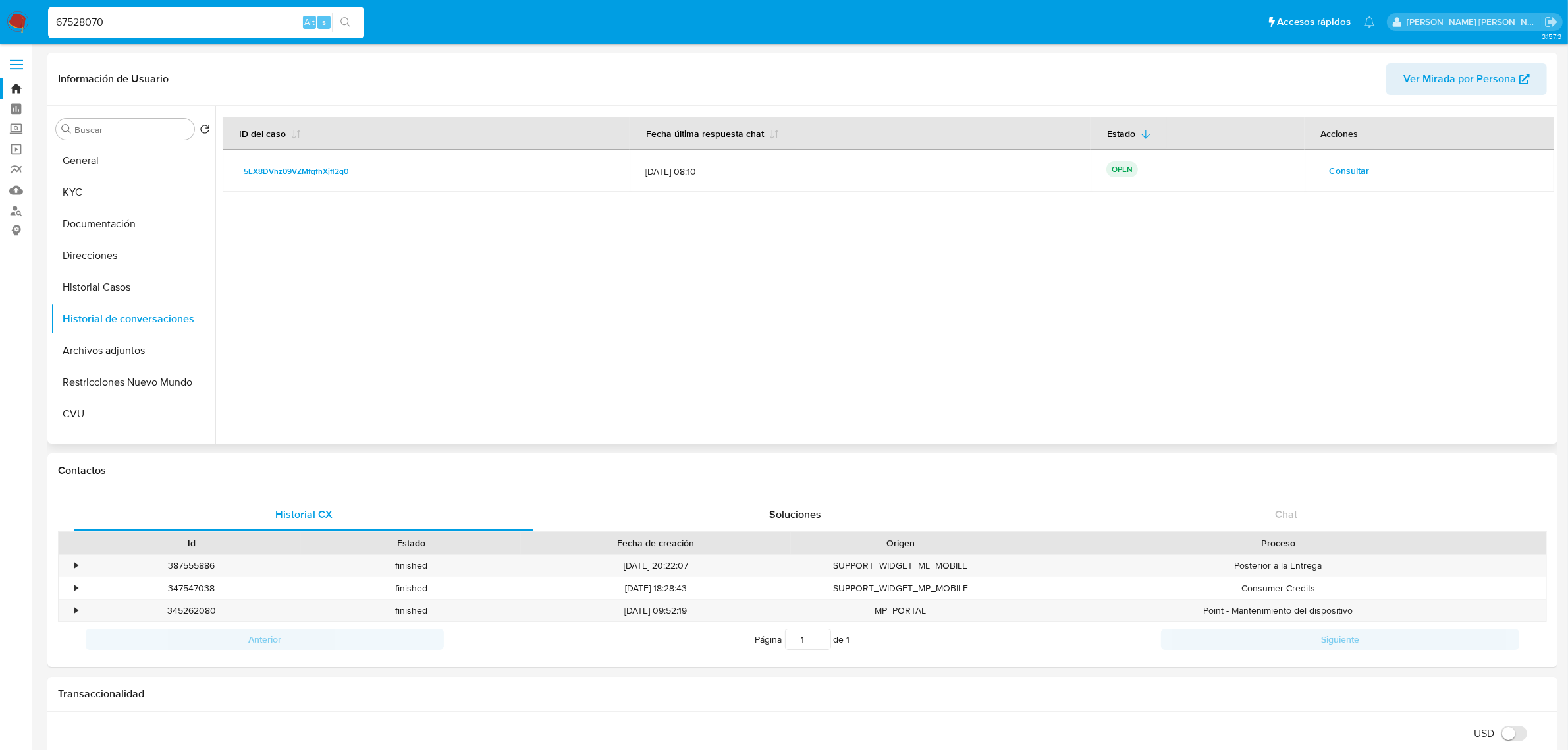
click at [1346, 173] on span "Consultar" at bounding box center [1350, 170] width 40 height 18
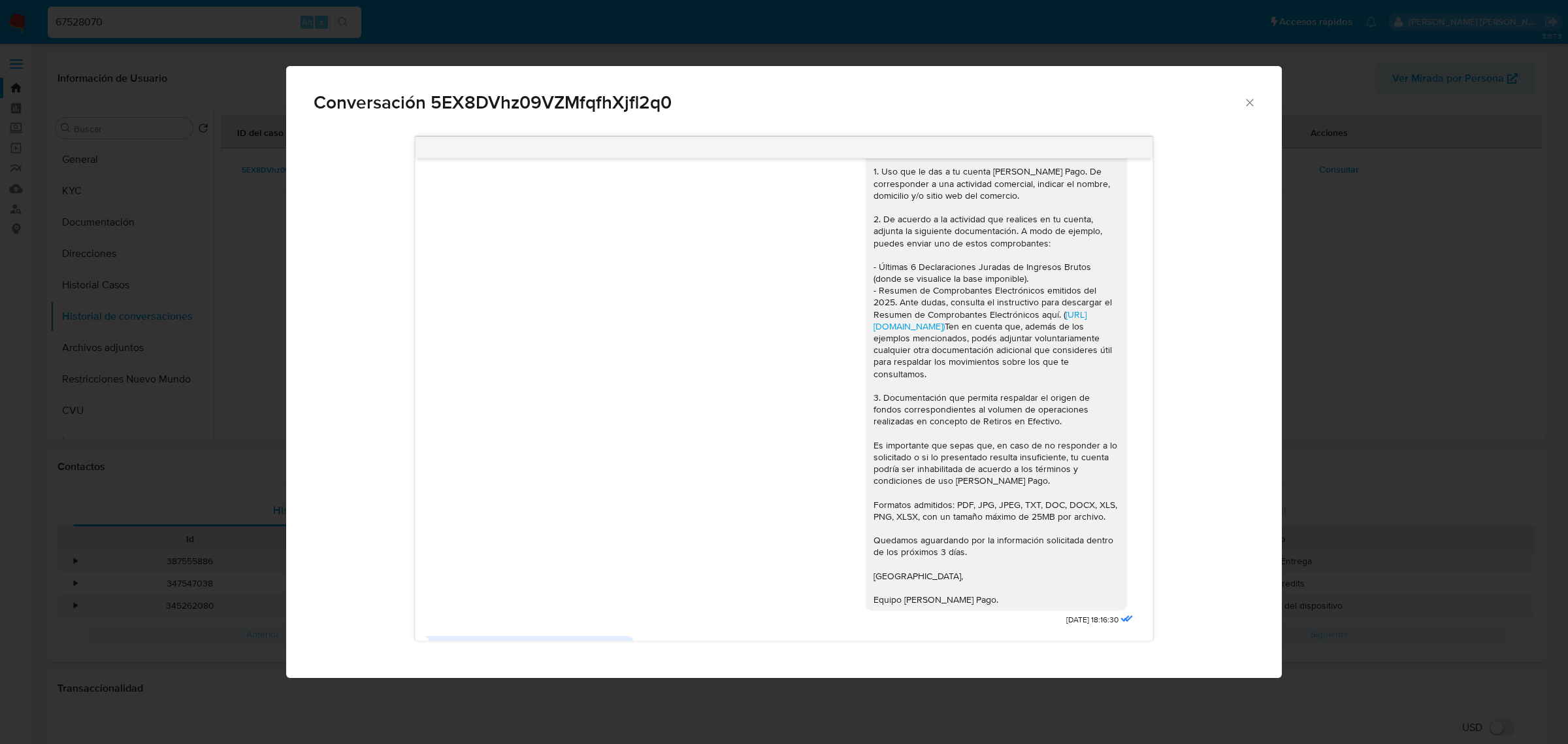
scroll to position [250, 0]
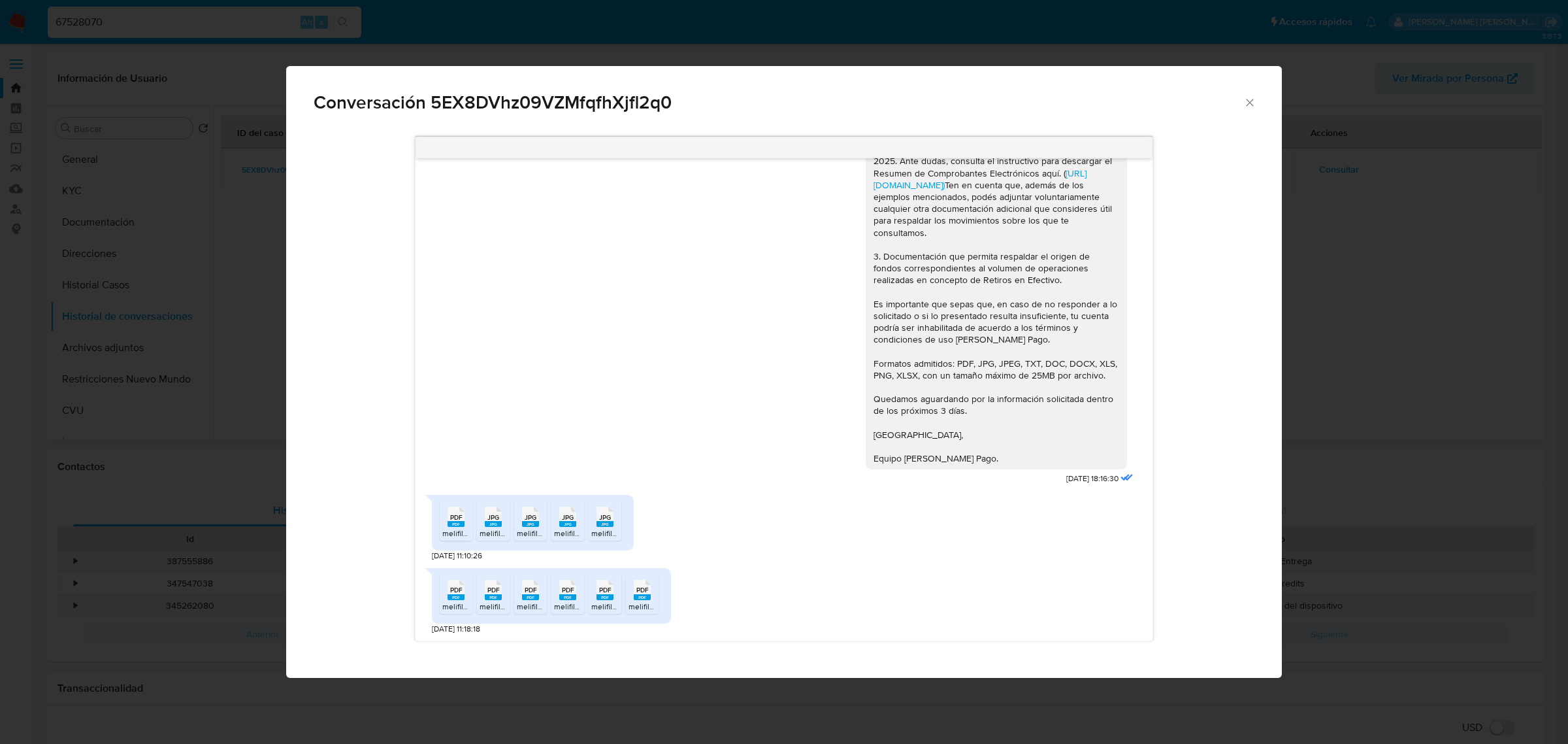
click at [1248, 102] on icon "Cerrar" at bounding box center [1249, 102] width 13 height 13
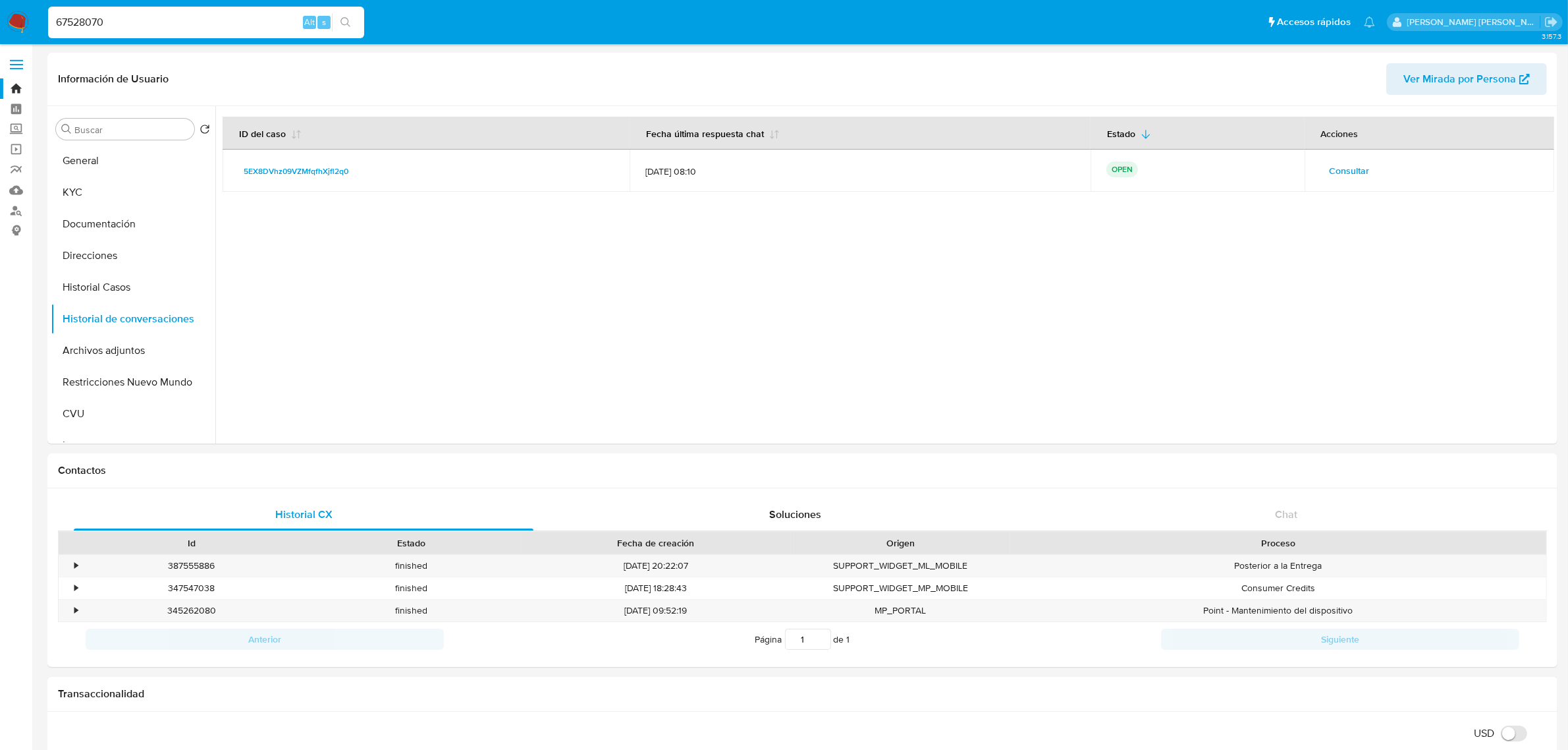
click at [80, 25] on input "67528070" at bounding box center [206, 22] width 316 height 17
click at [80, 25] on input "67528070" at bounding box center [206, 22] width 316 height 17
paste input "531591628"
type input "531591628"
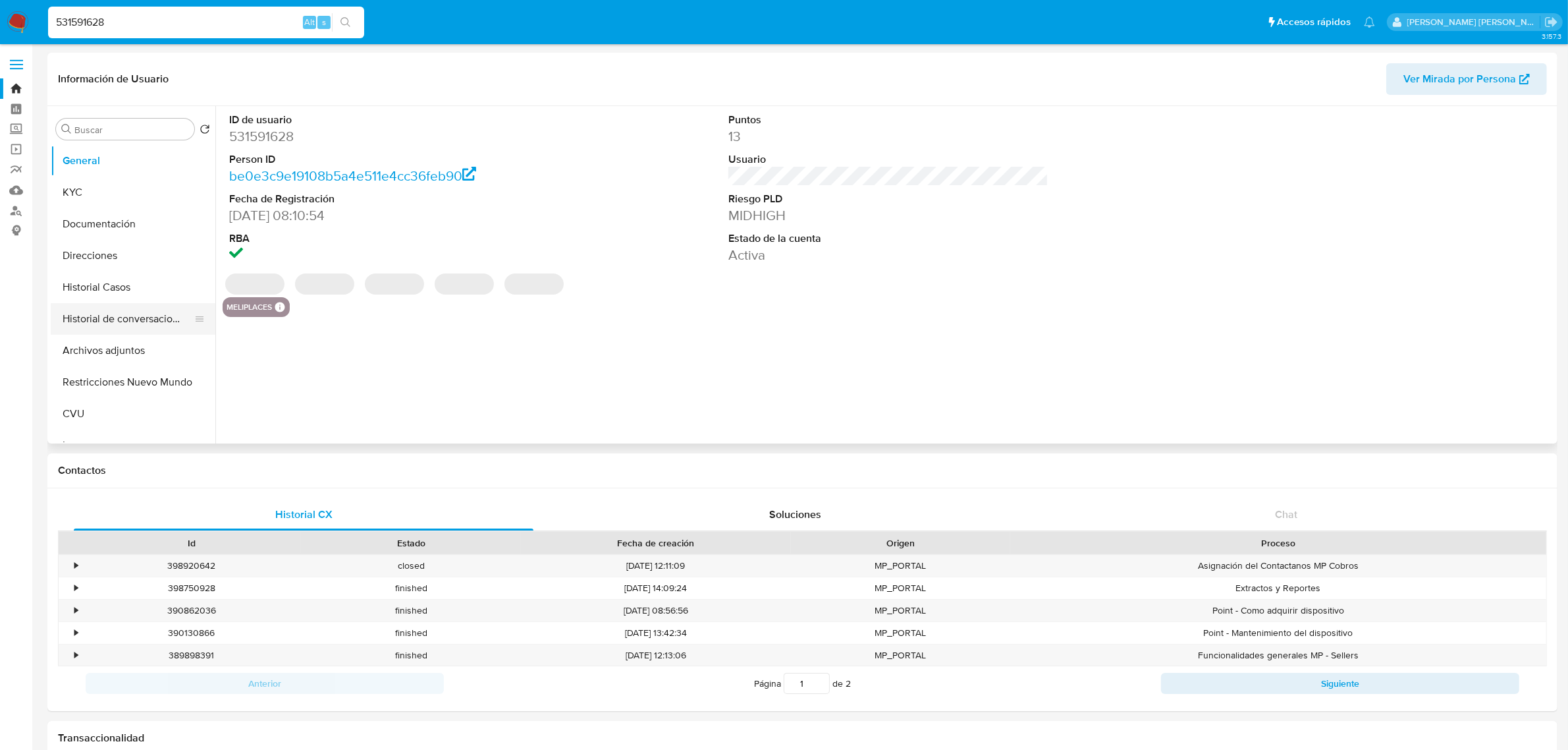
click at [126, 311] on button "Historial de conversaciones" at bounding box center [127, 319] width 154 height 32
select select "10"
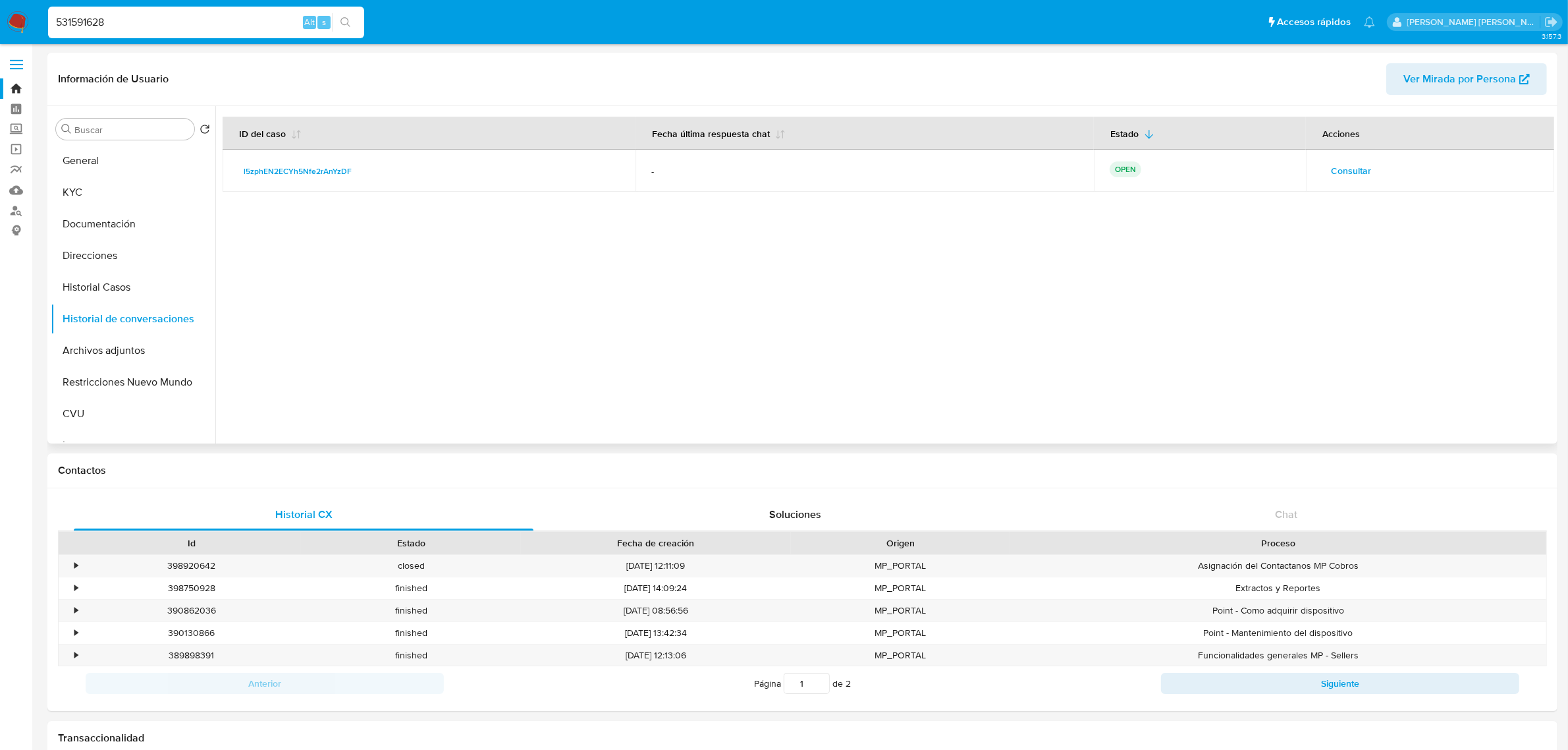
click at [1338, 169] on span "Consultar" at bounding box center [1351, 170] width 40 height 18
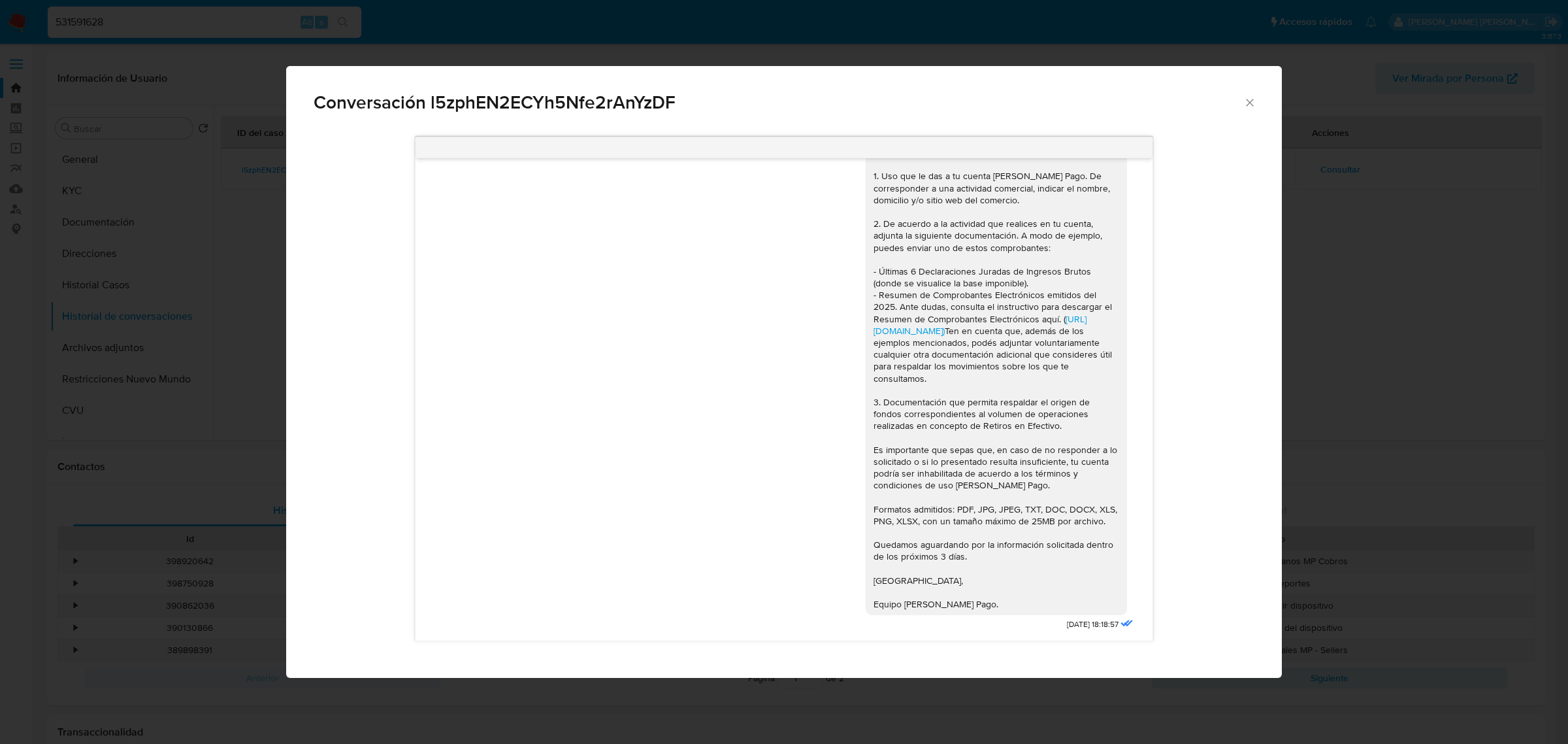
scroll to position [103, 0]
drag, startPoint x: 1248, startPoint y: 106, endPoint x: 1091, endPoint y: 119, distance: 157.5
click at [1248, 106] on icon "Cerrar" at bounding box center [1249, 102] width 13 height 13
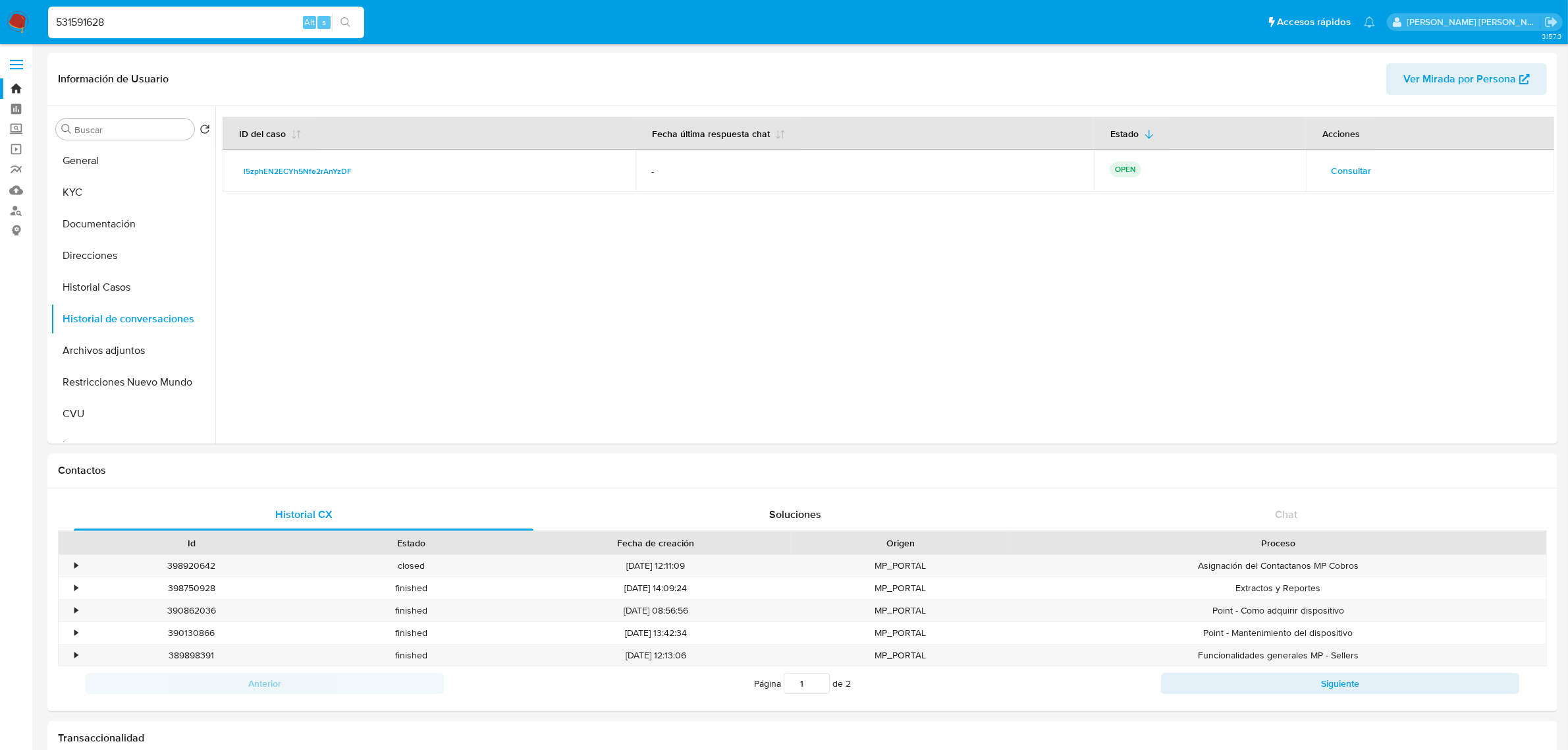
drag, startPoint x: 120, startPoint y: 27, endPoint x: -9, endPoint y: 10, distance: 130.1
paste input "1168243204"
type input "1168243204"
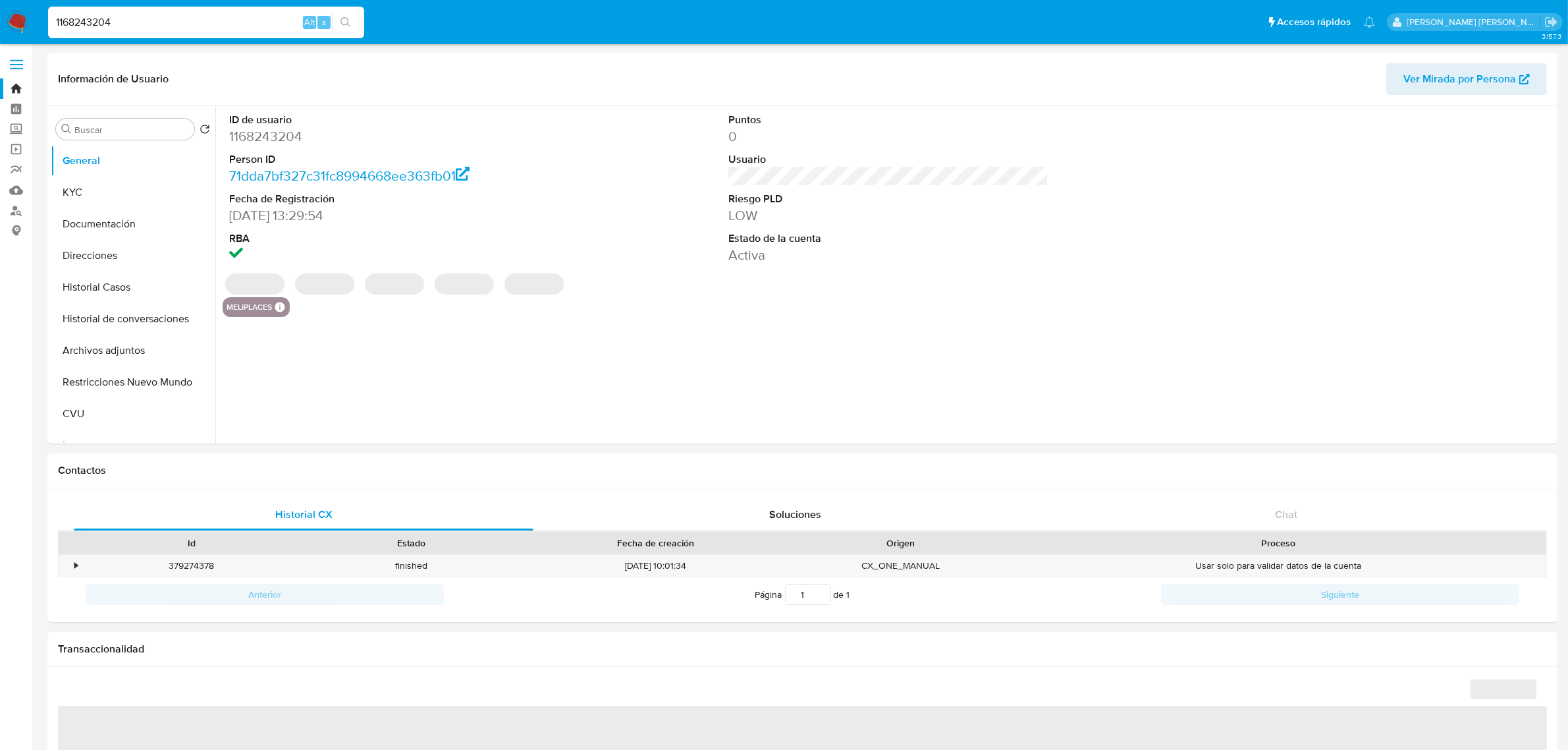
select select "10"
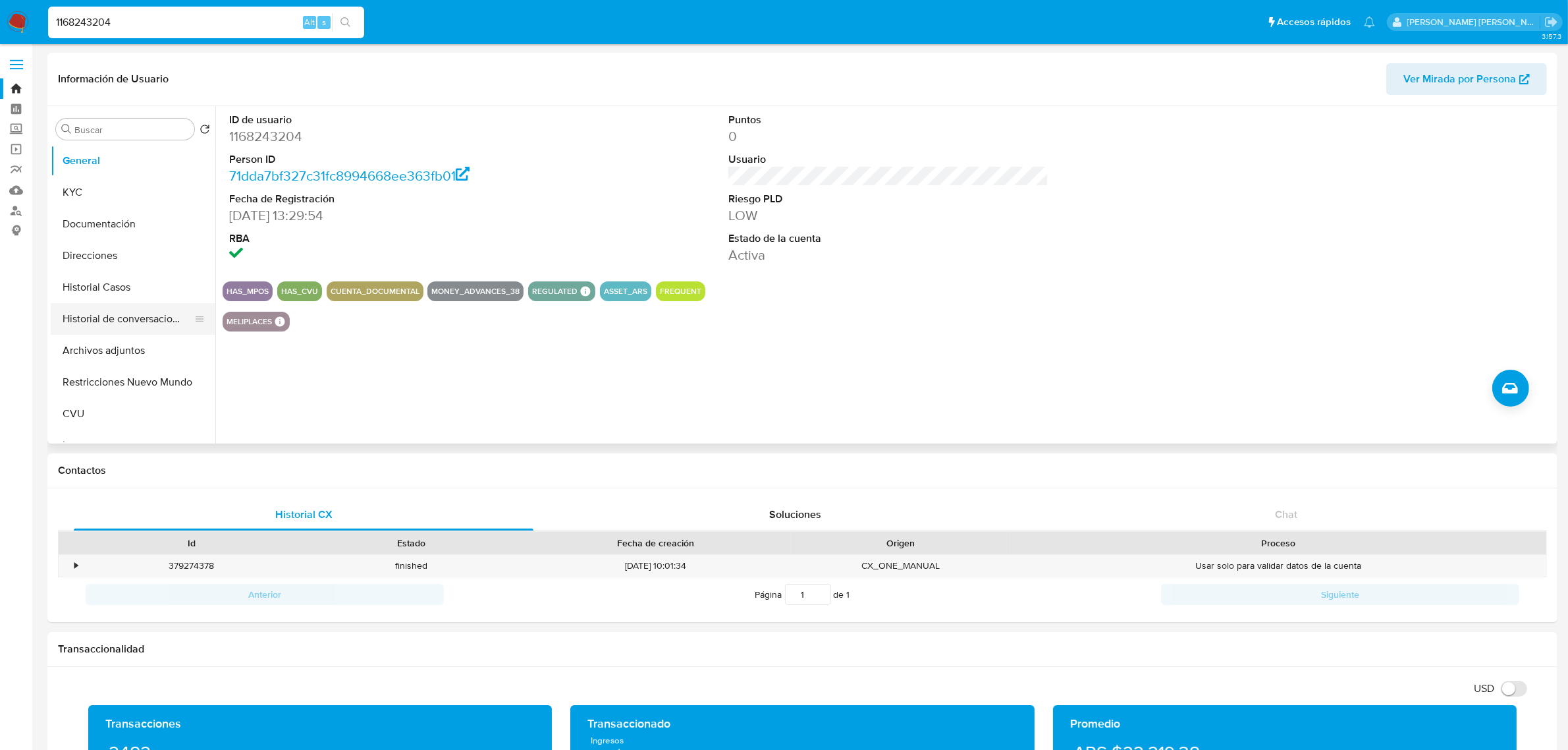
click at [123, 311] on button "Historial de conversaciones" at bounding box center [127, 319] width 154 height 32
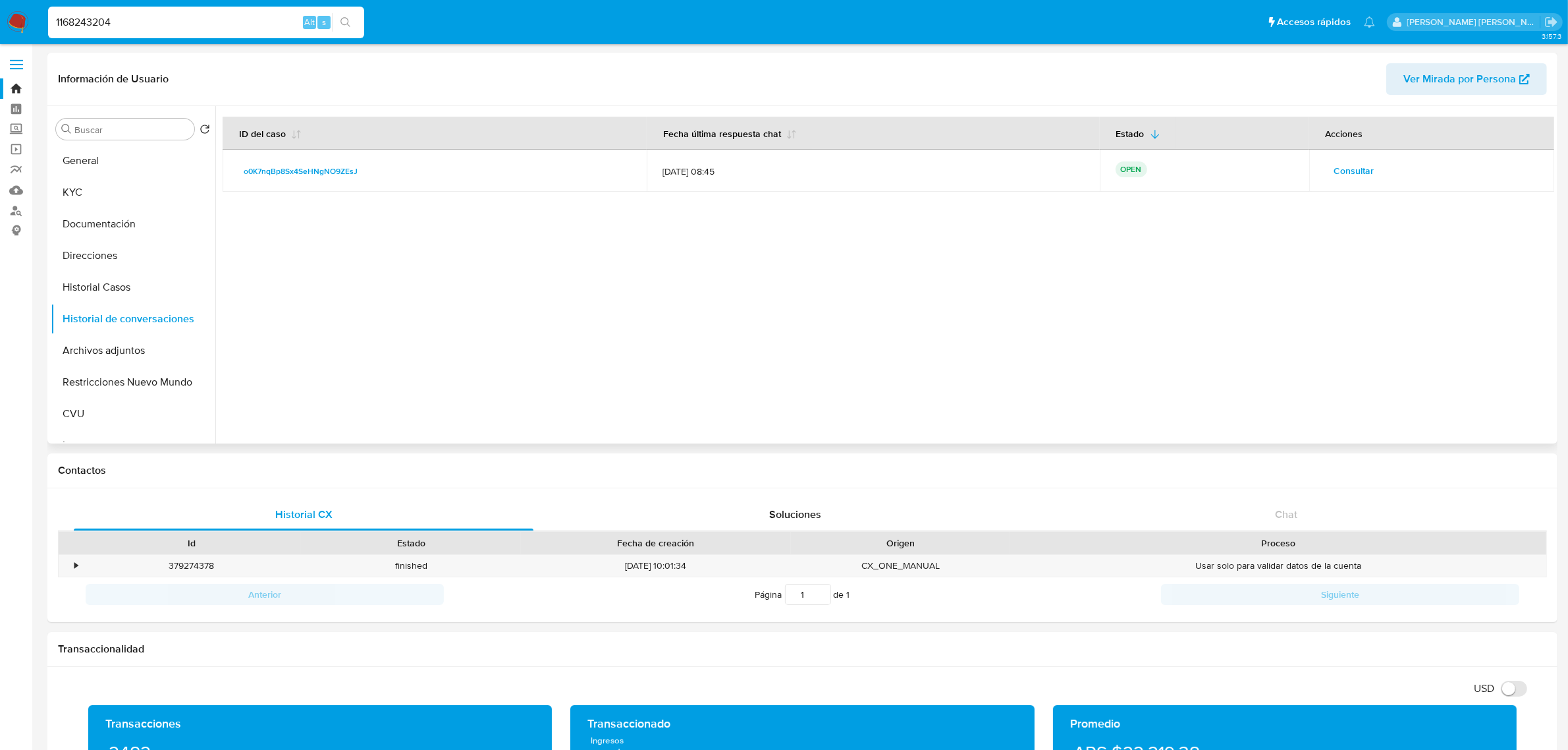
click at [1346, 169] on span "Consultar" at bounding box center [1354, 170] width 40 height 18
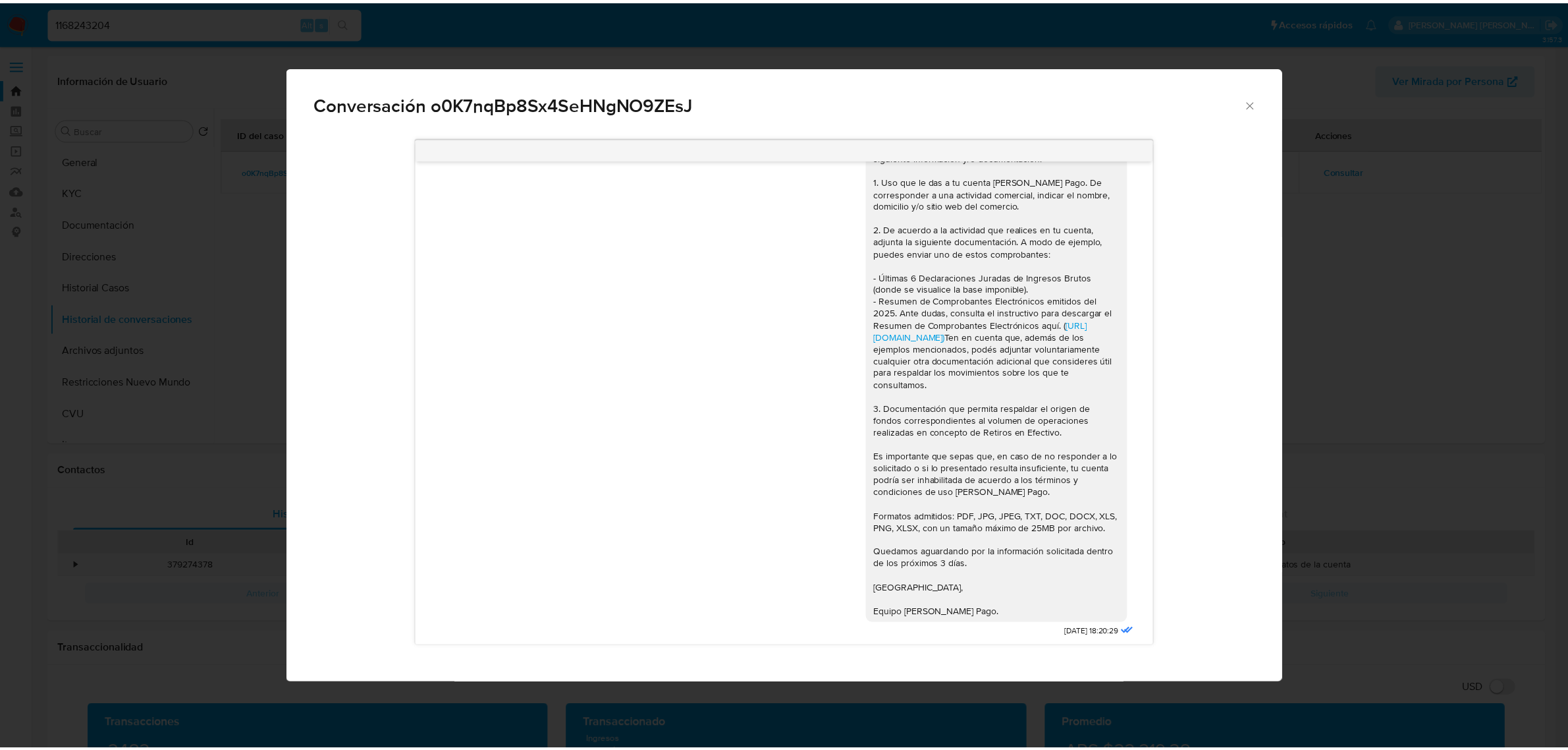
scroll to position [221, 0]
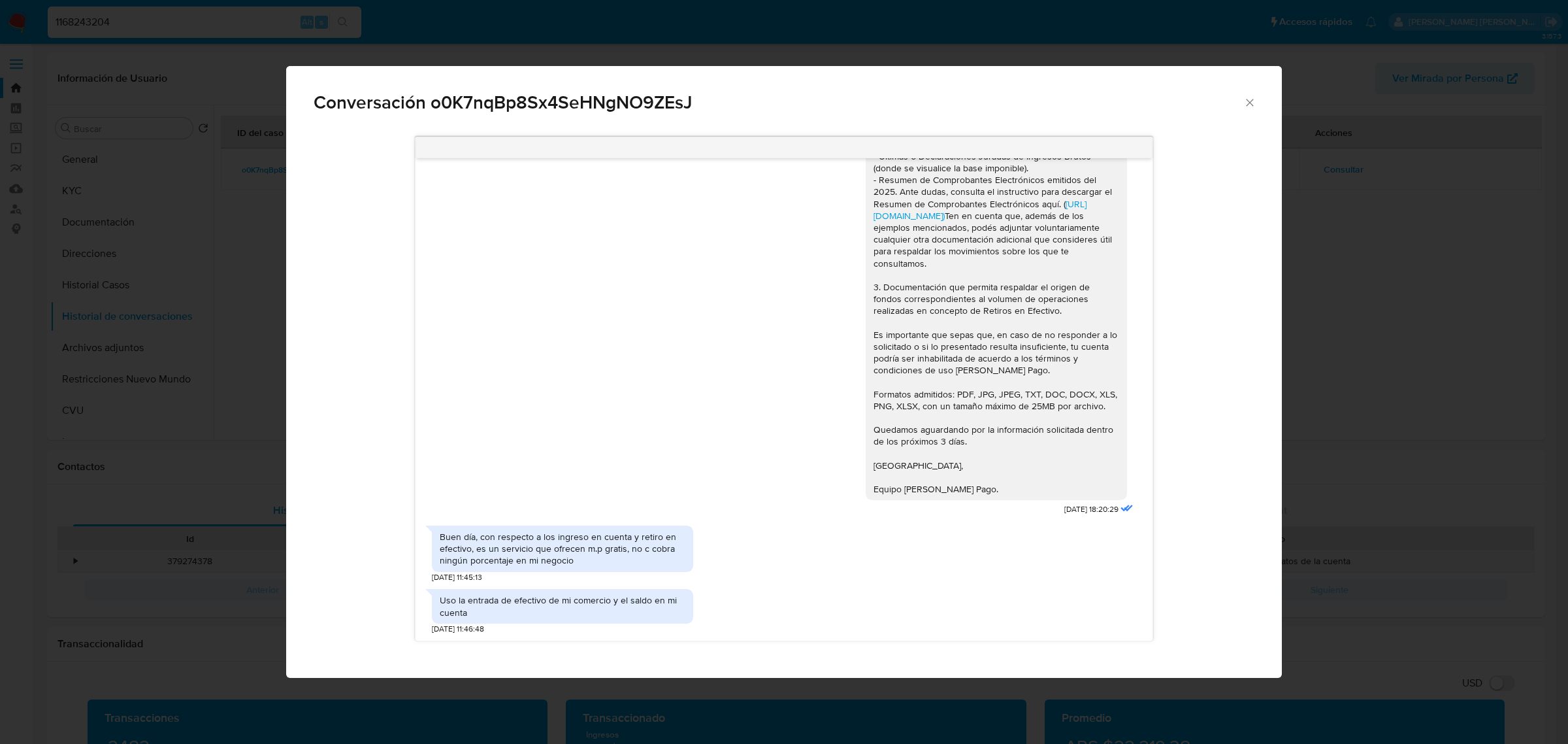
click at [1245, 106] on icon "Cerrar" at bounding box center [1249, 102] width 13 height 13
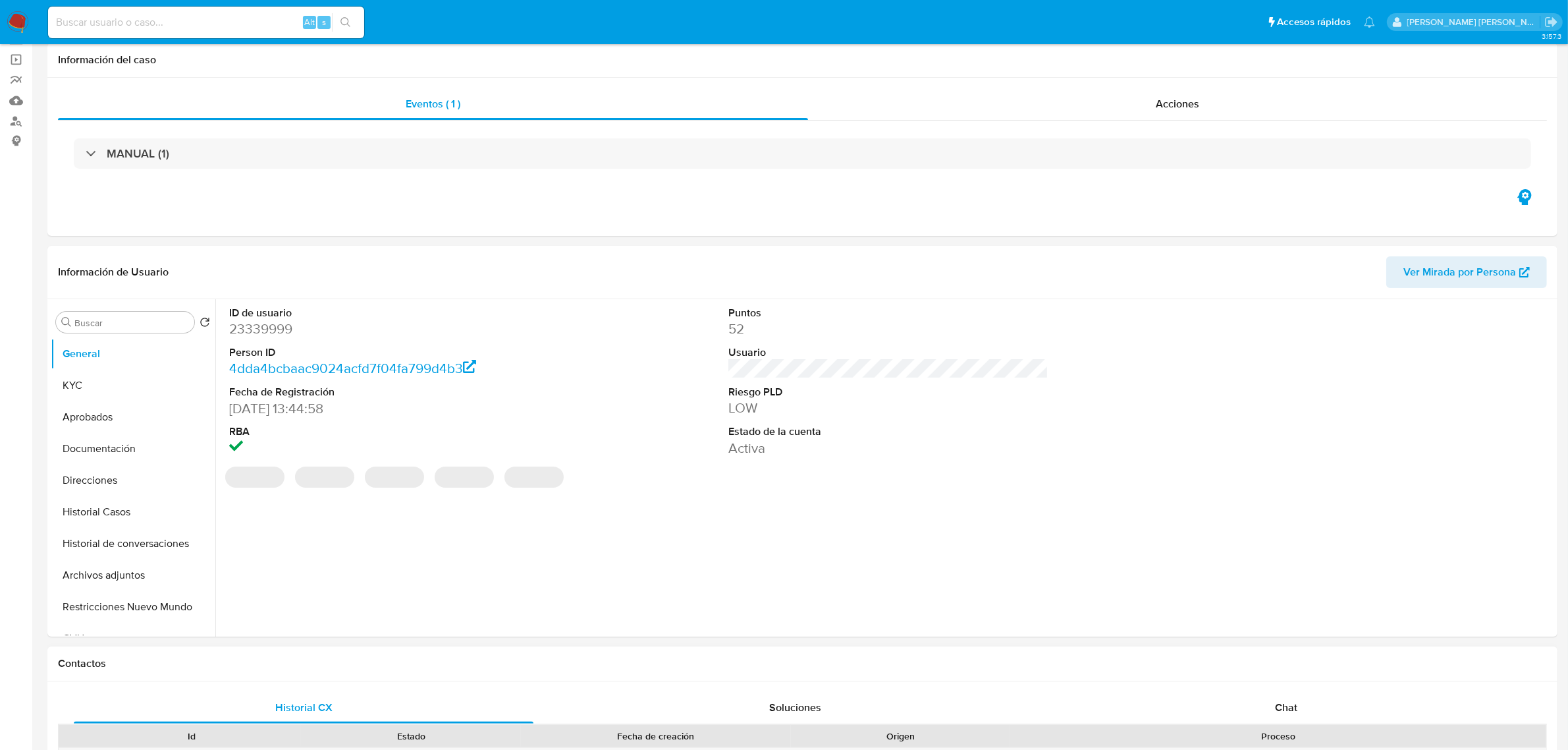
scroll to position [329, 0]
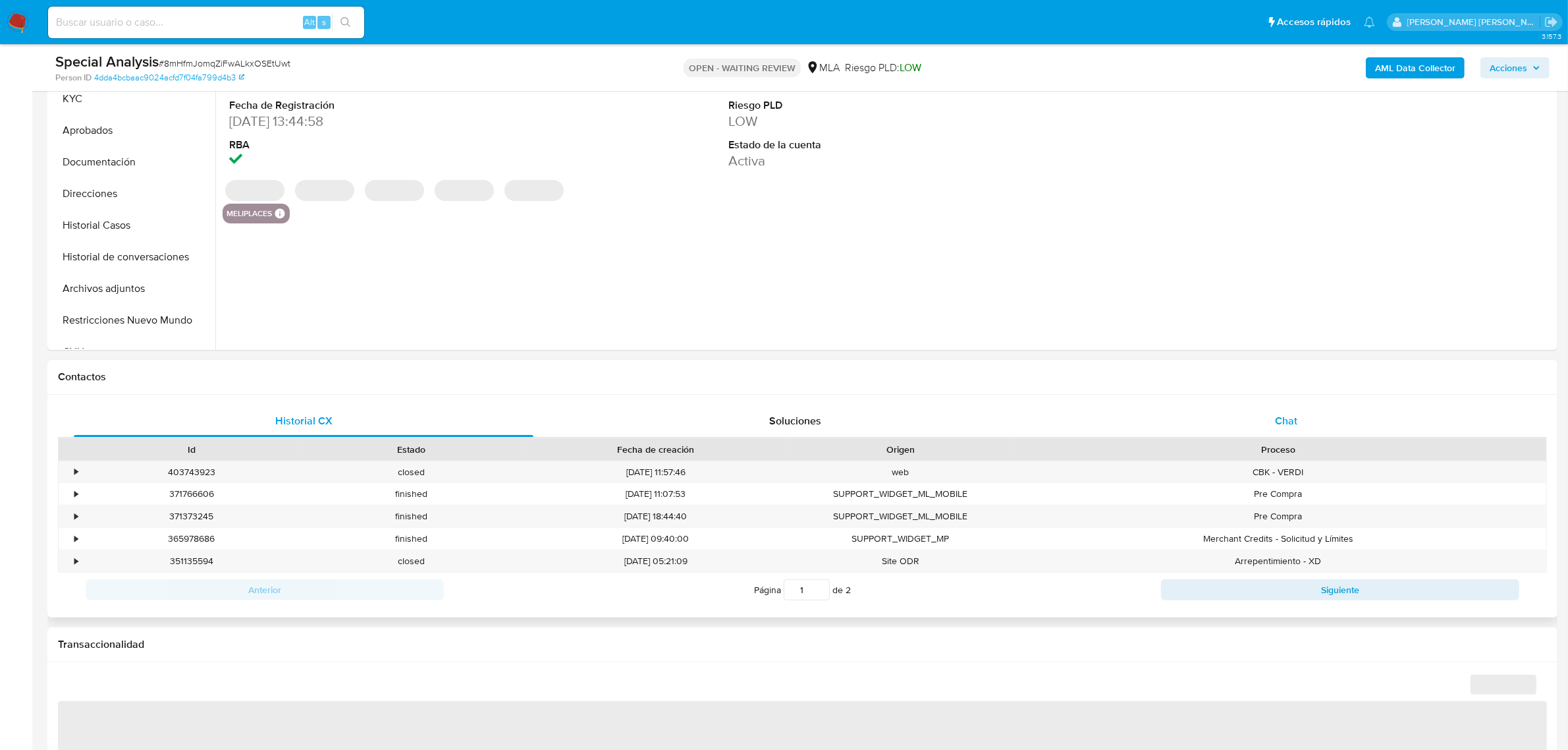
select select "10"
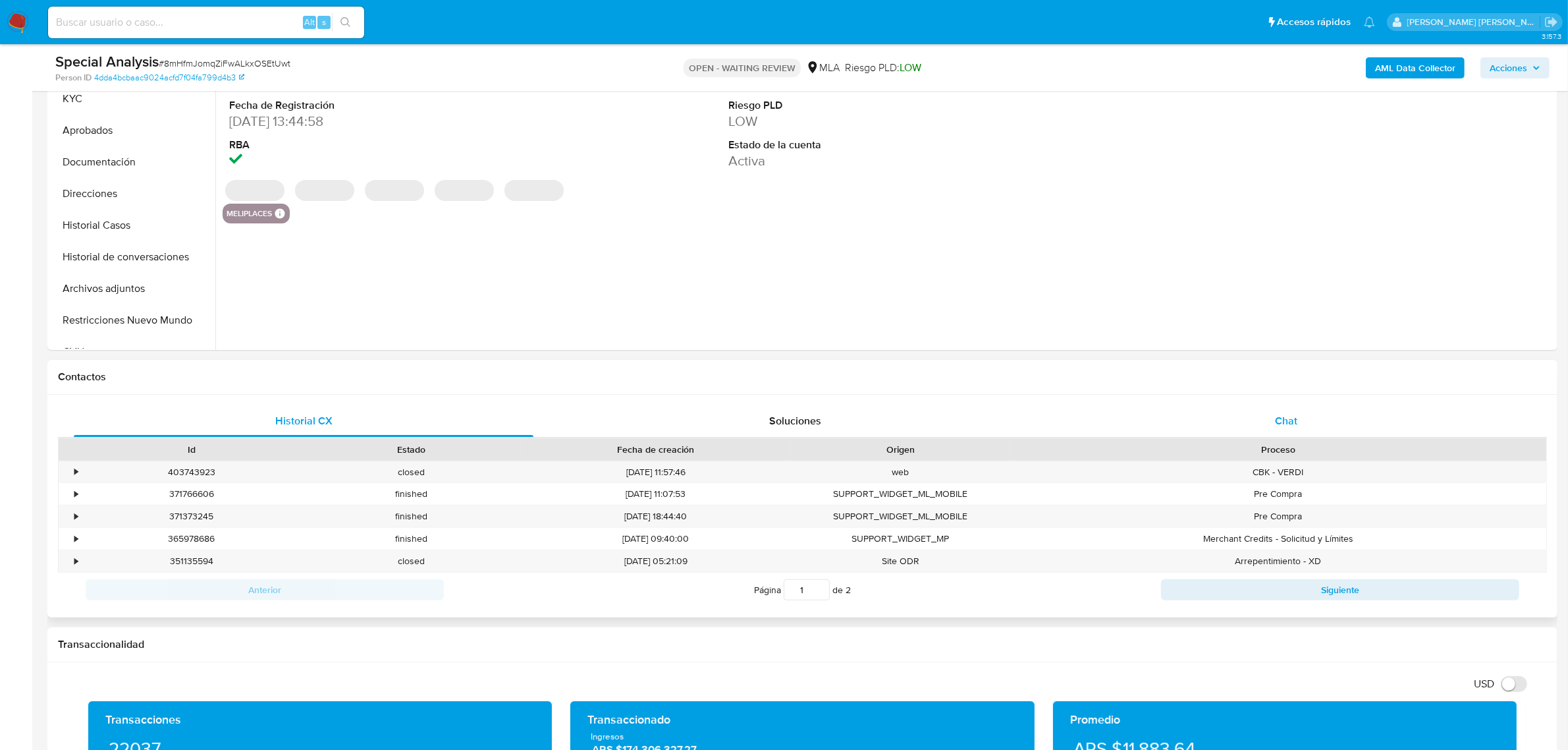
click at [1291, 421] on span "Chat" at bounding box center [1286, 421] width 22 height 15
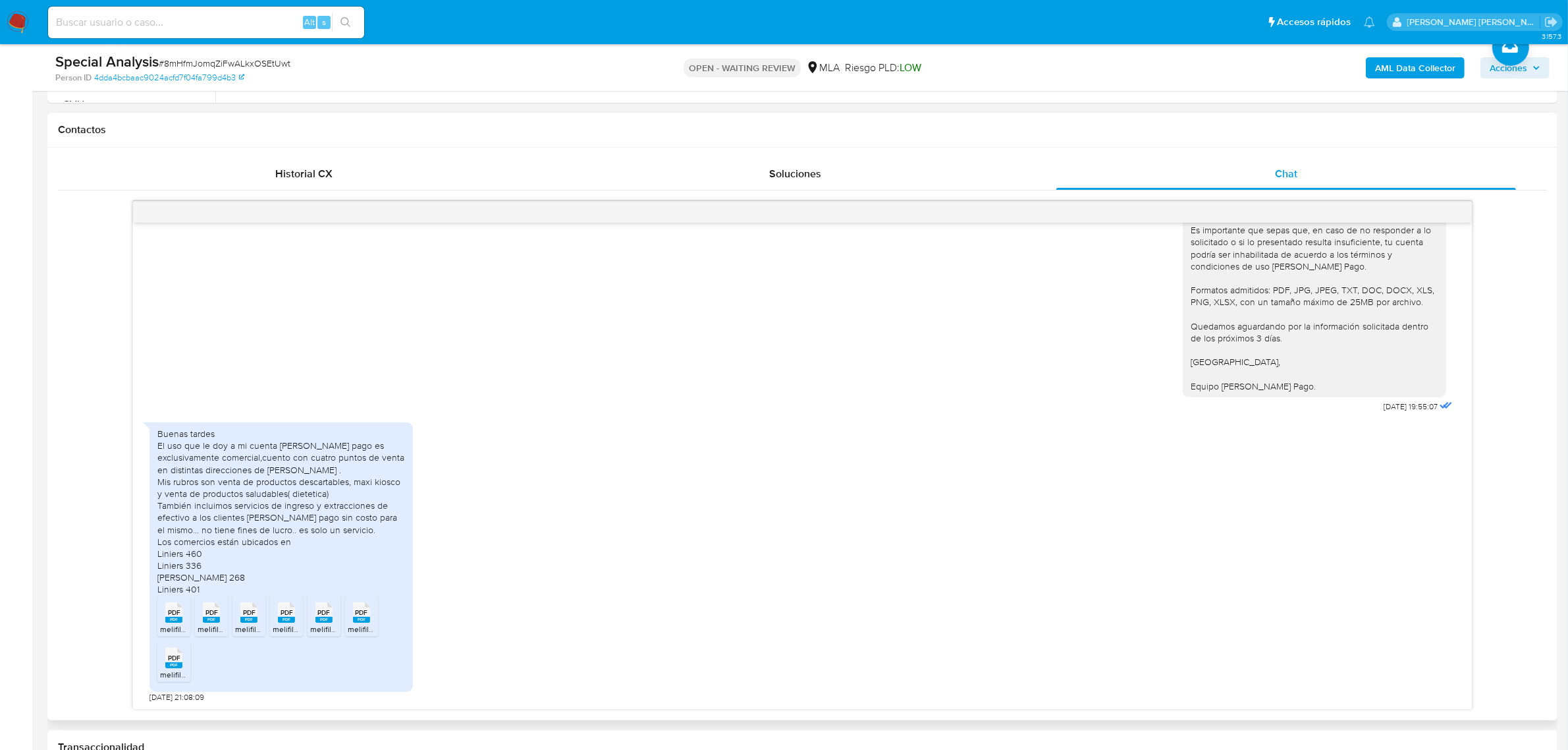
scroll to position [659, 0]
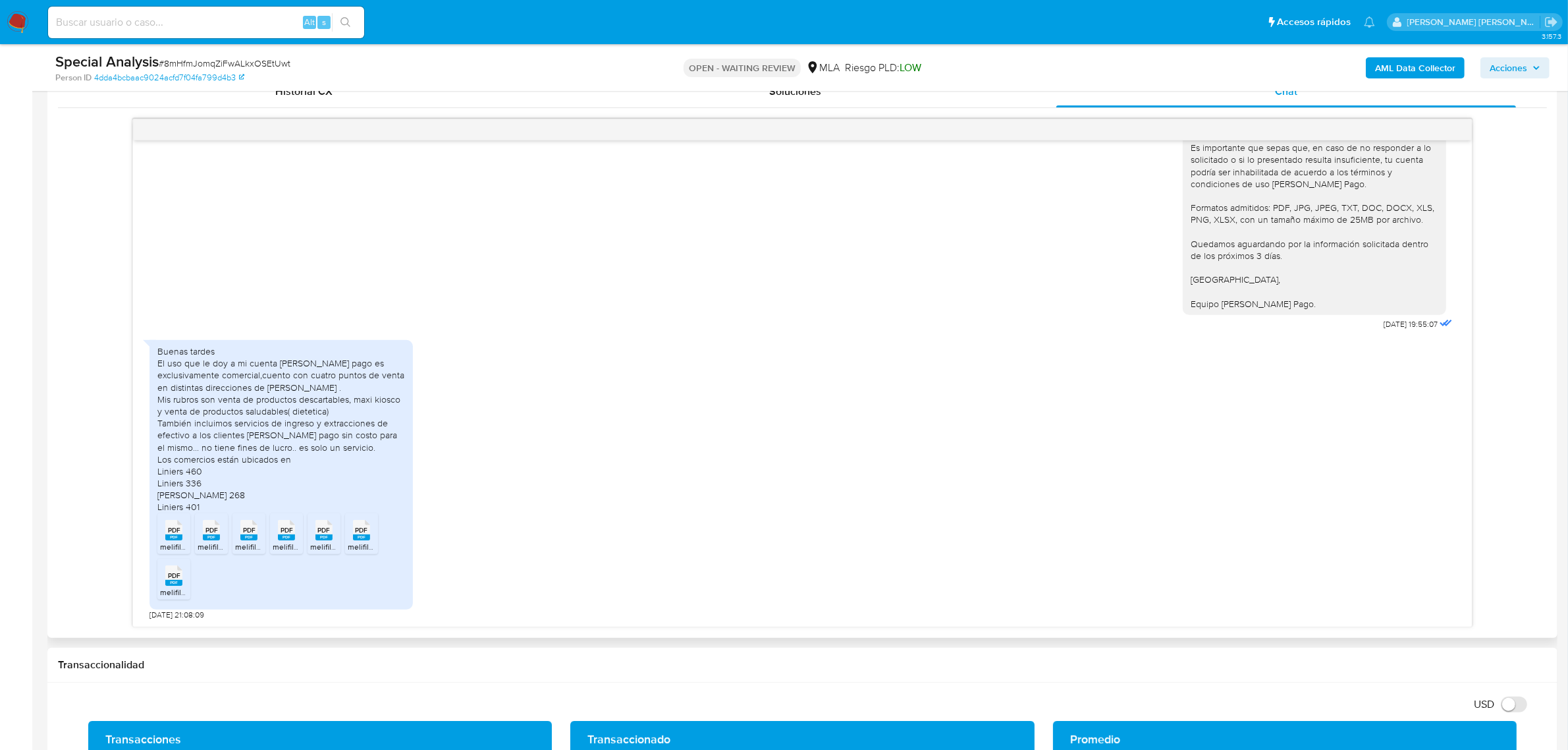
click at [168, 543] on span "melifile4829099408829740466.pdf" at bounding box center [222, 546] width 126 height 11
click at [203, 537] on icon "PDF" at bounding box center [211, 530] width 17 height 23
click at [249, 531] on span "PDF" at bounding box center [249, 530] width 13 height 9
click at [279, 537] on rect at bounding box center [287, 537] width 17 height 6
click at [326, 534] on span "PDF" at bounding box center [325, 530] width 13 height 9
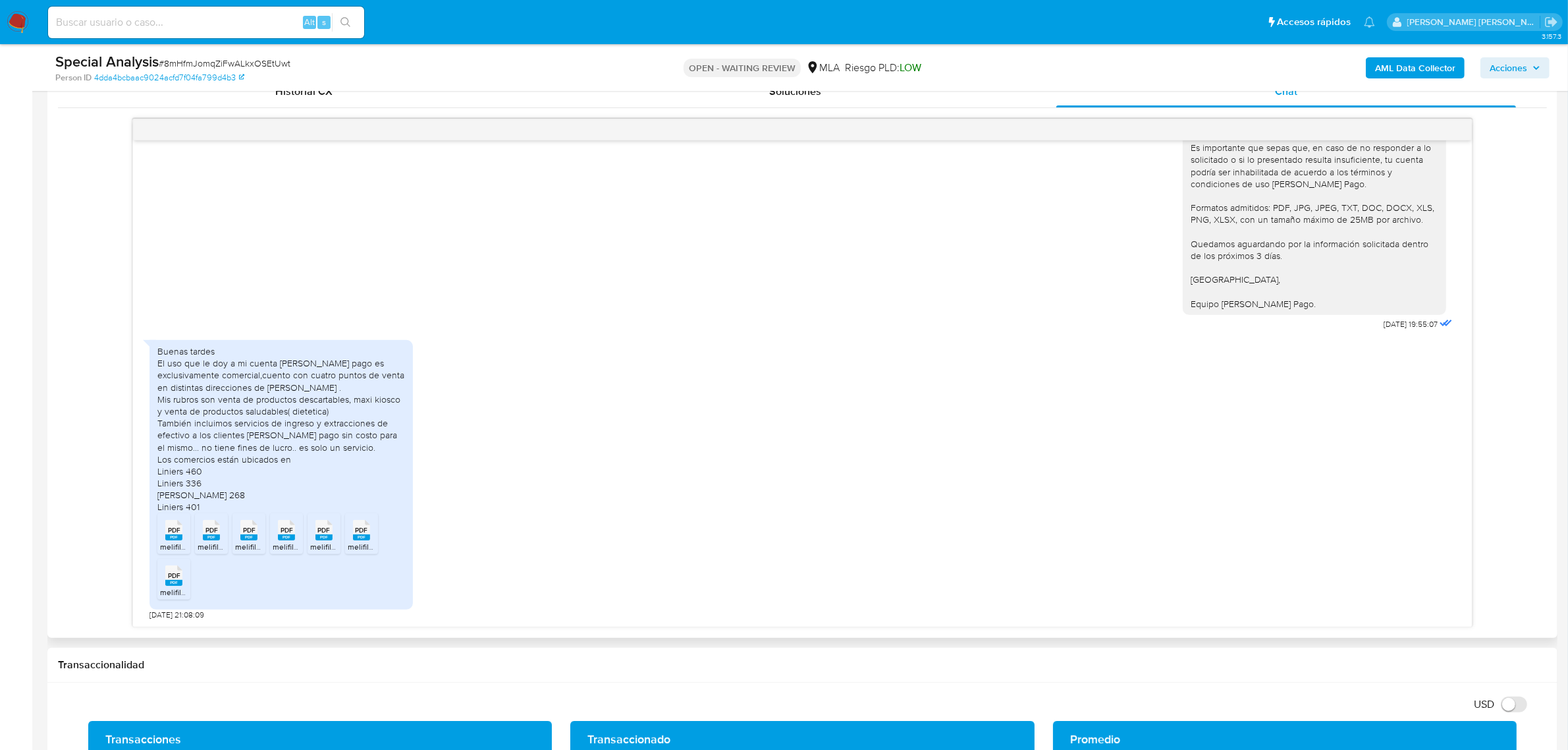
click at [356, 539] on rect at bounding box center [362, 537] width 17 height 6
click at [173, 580] on span "PDF" at bounding box center [174, 575] width 13 height 9
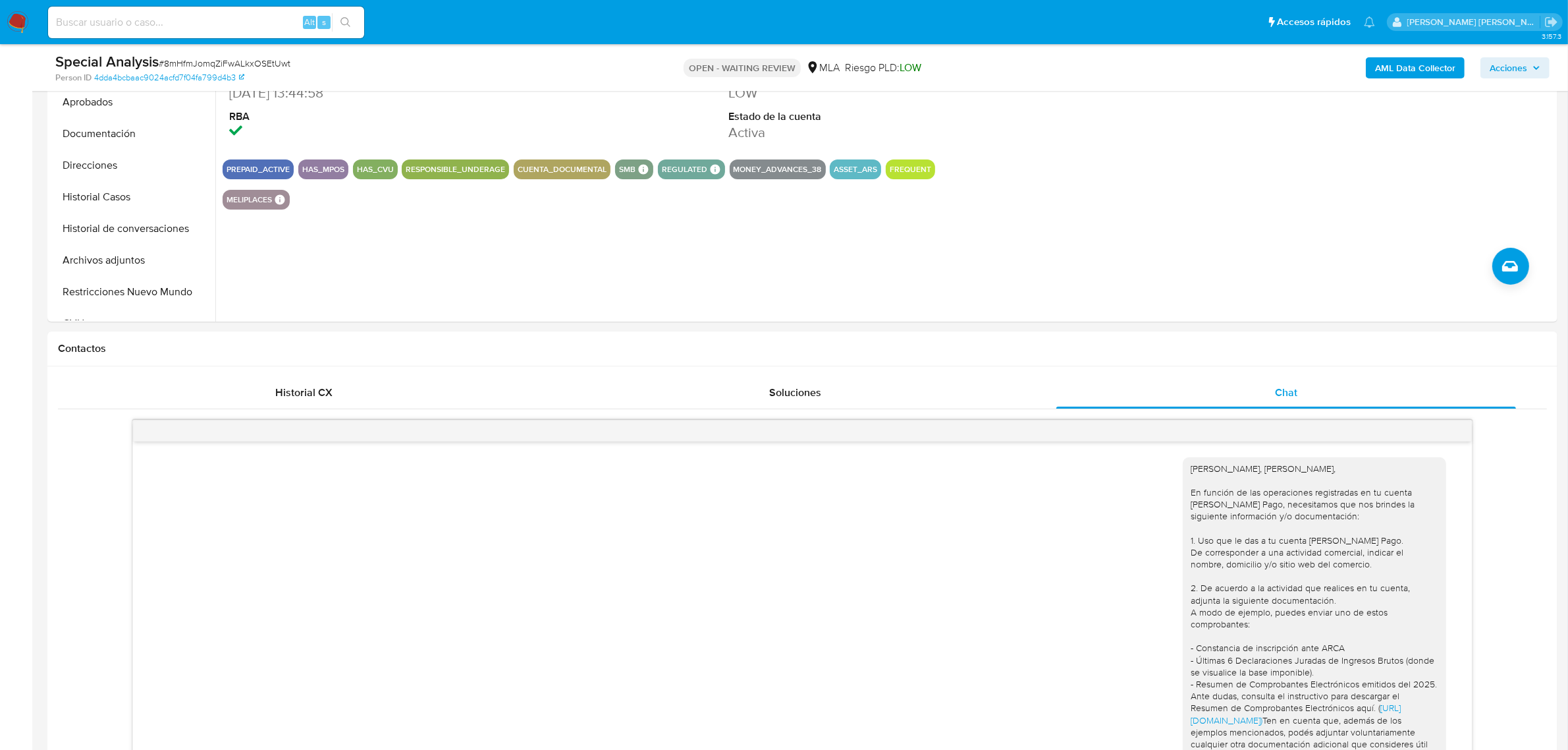
scroll to position [329, 0]
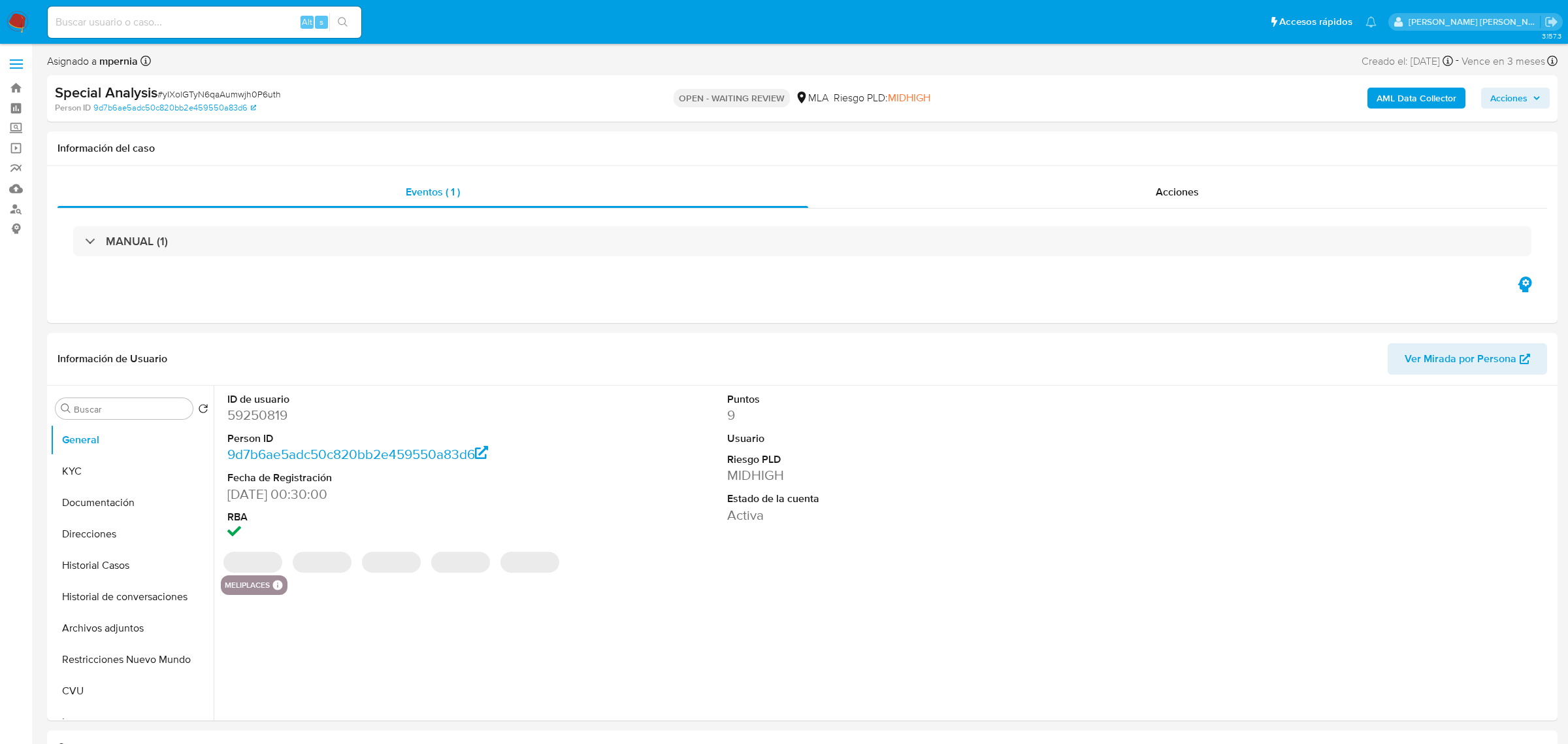
select select "10"
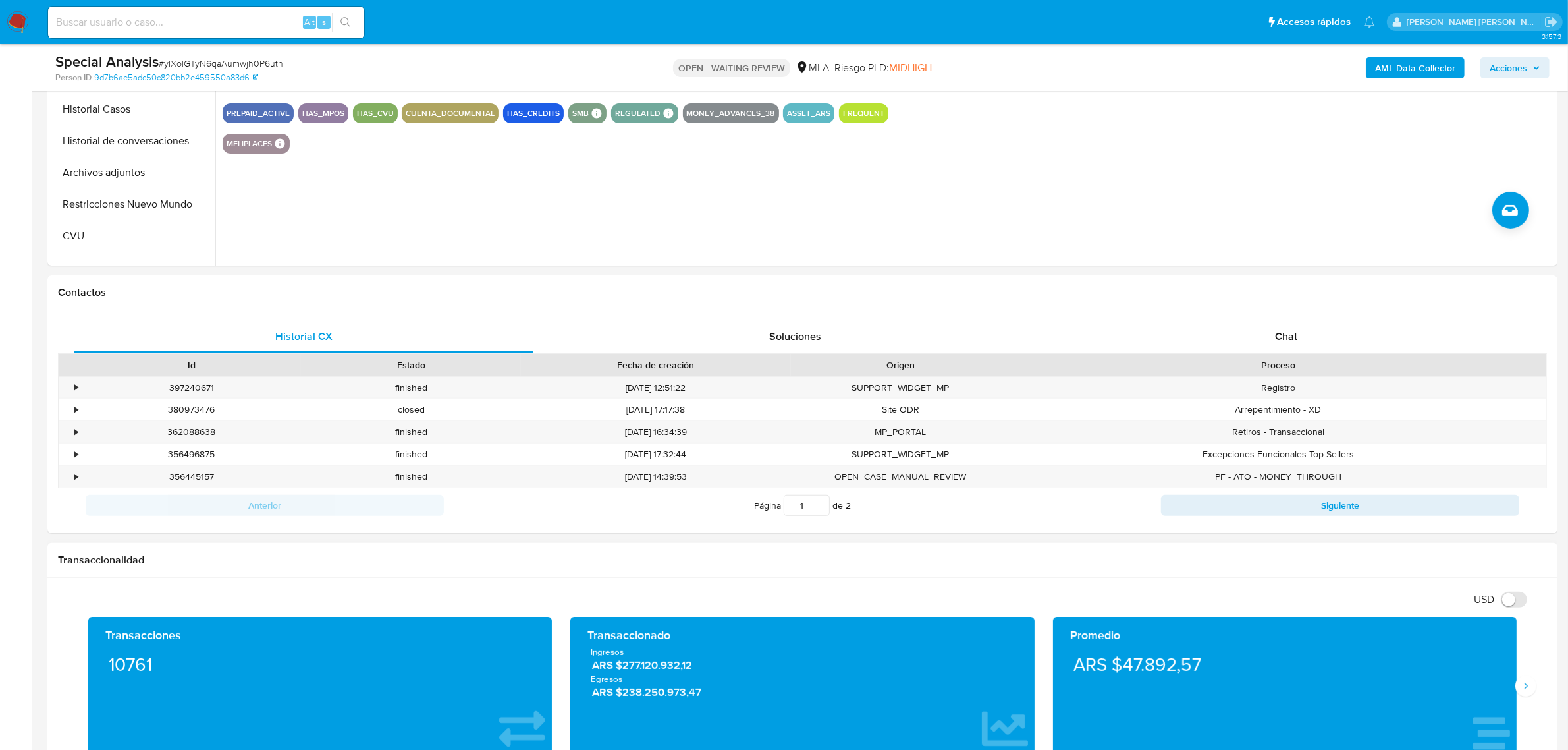
scroll to position [577, 0]
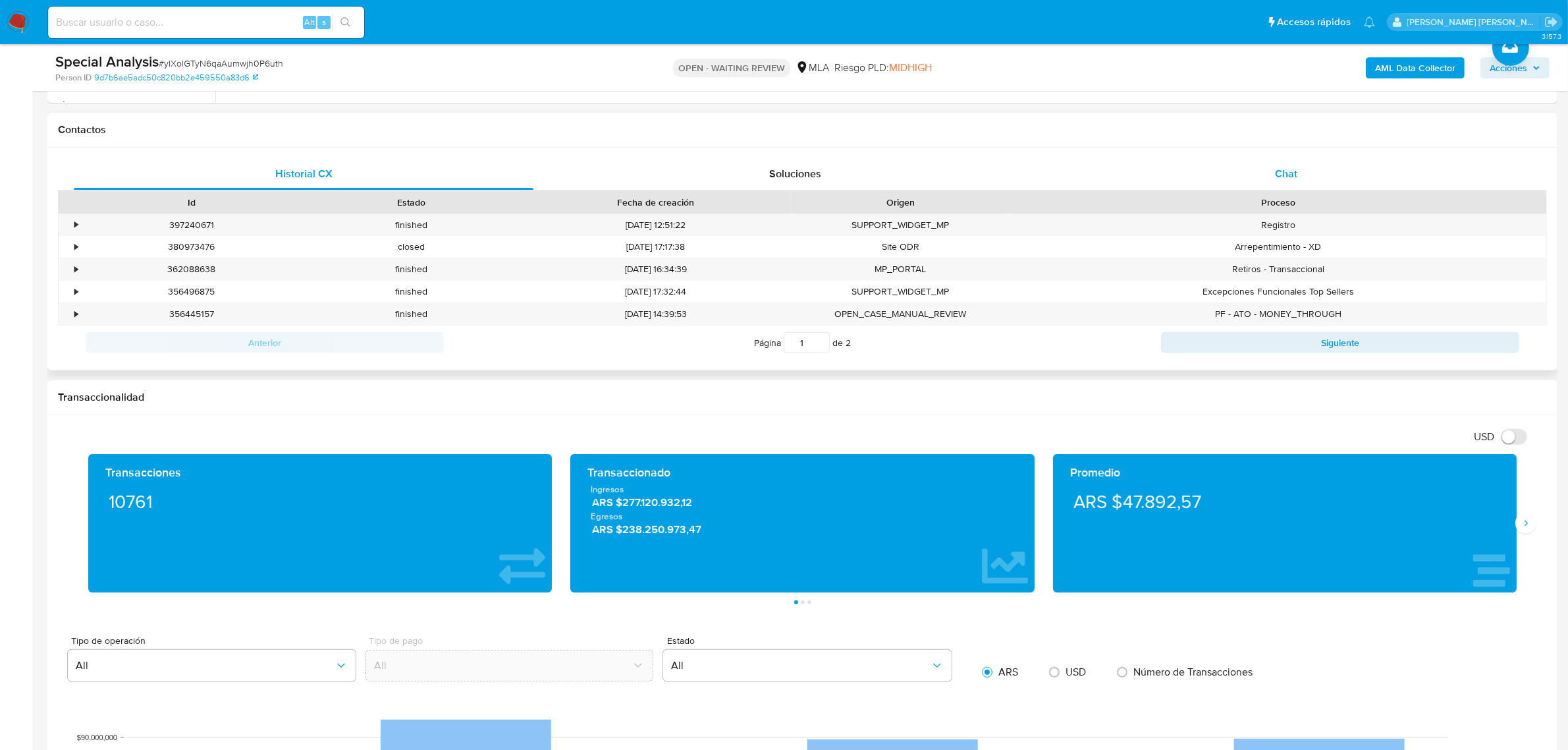
click at [1292, 182] on div "Chat" at bounding box center [1286, 174] width 460 height 32
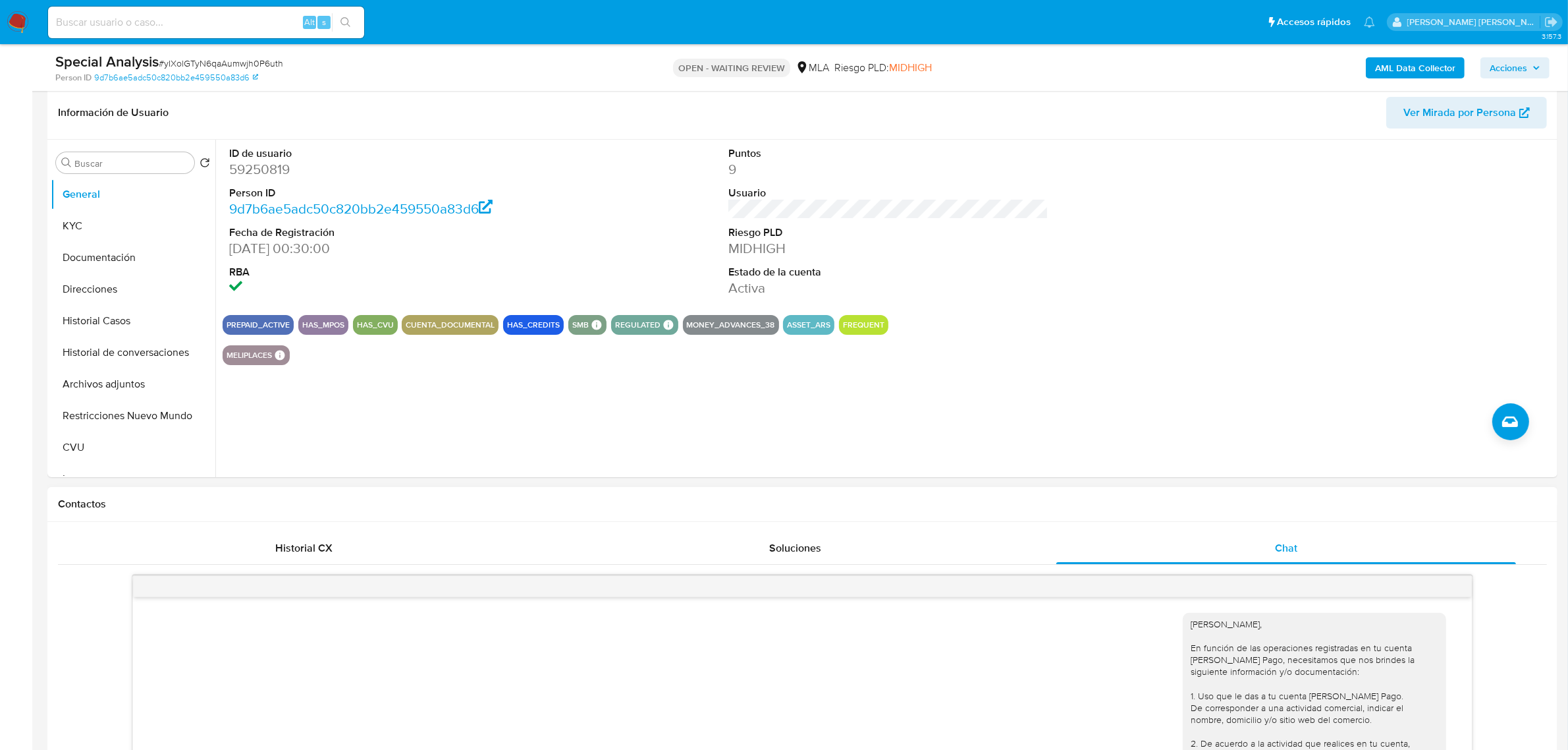
scroll to position [165, 0]
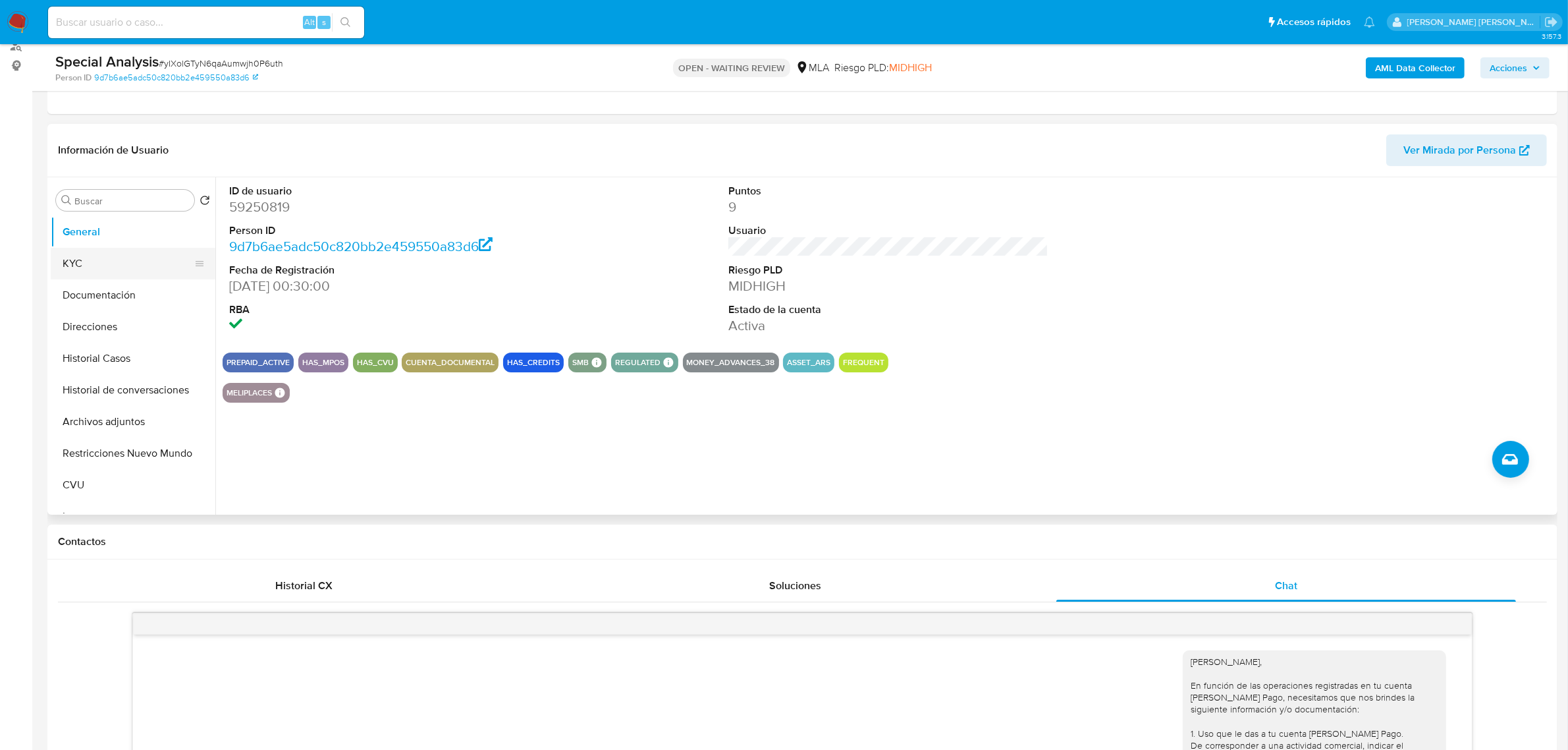
click at [64, 258] on button "KYC" at bounding box center [127, 264] width 154 height 32
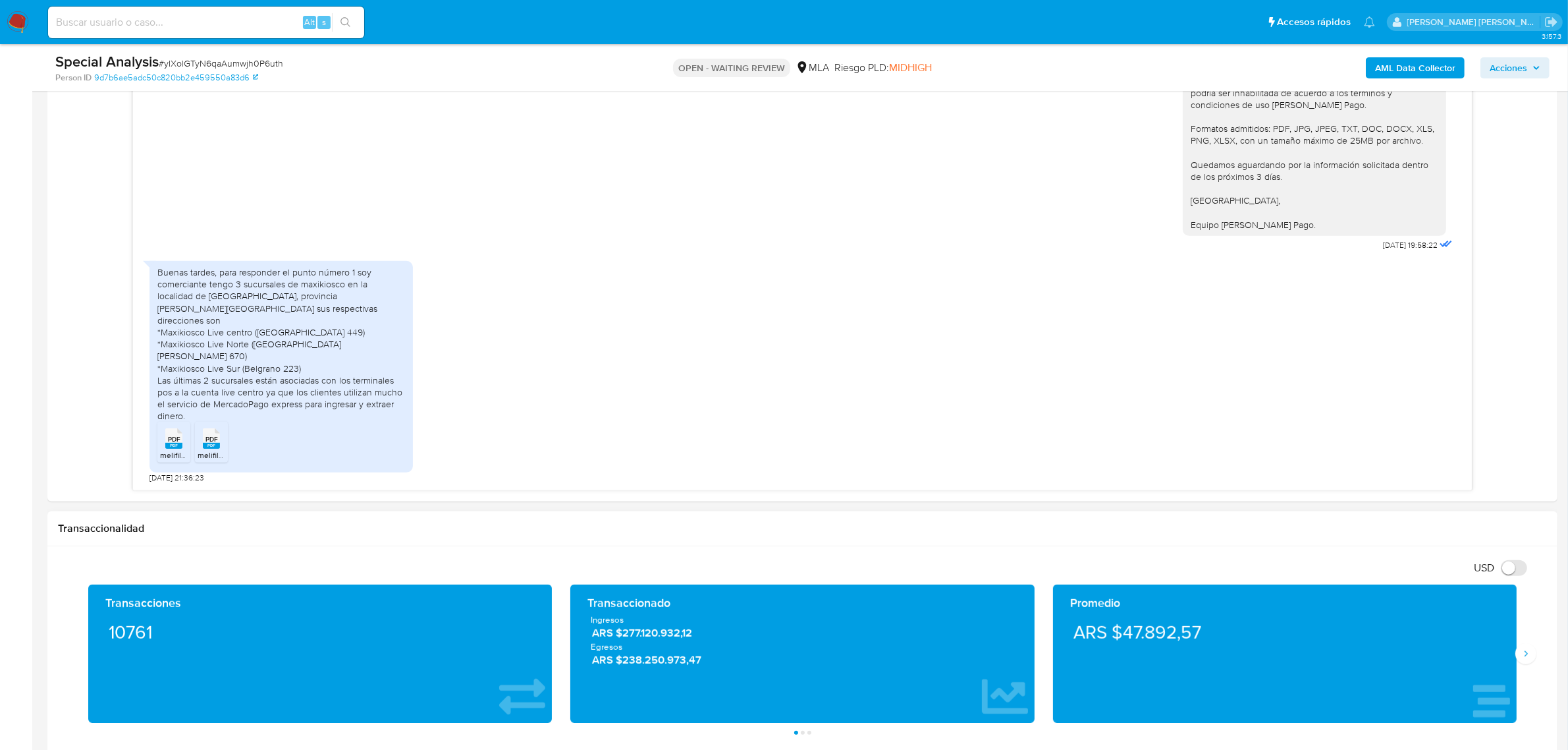
scroll to position [824, 0]
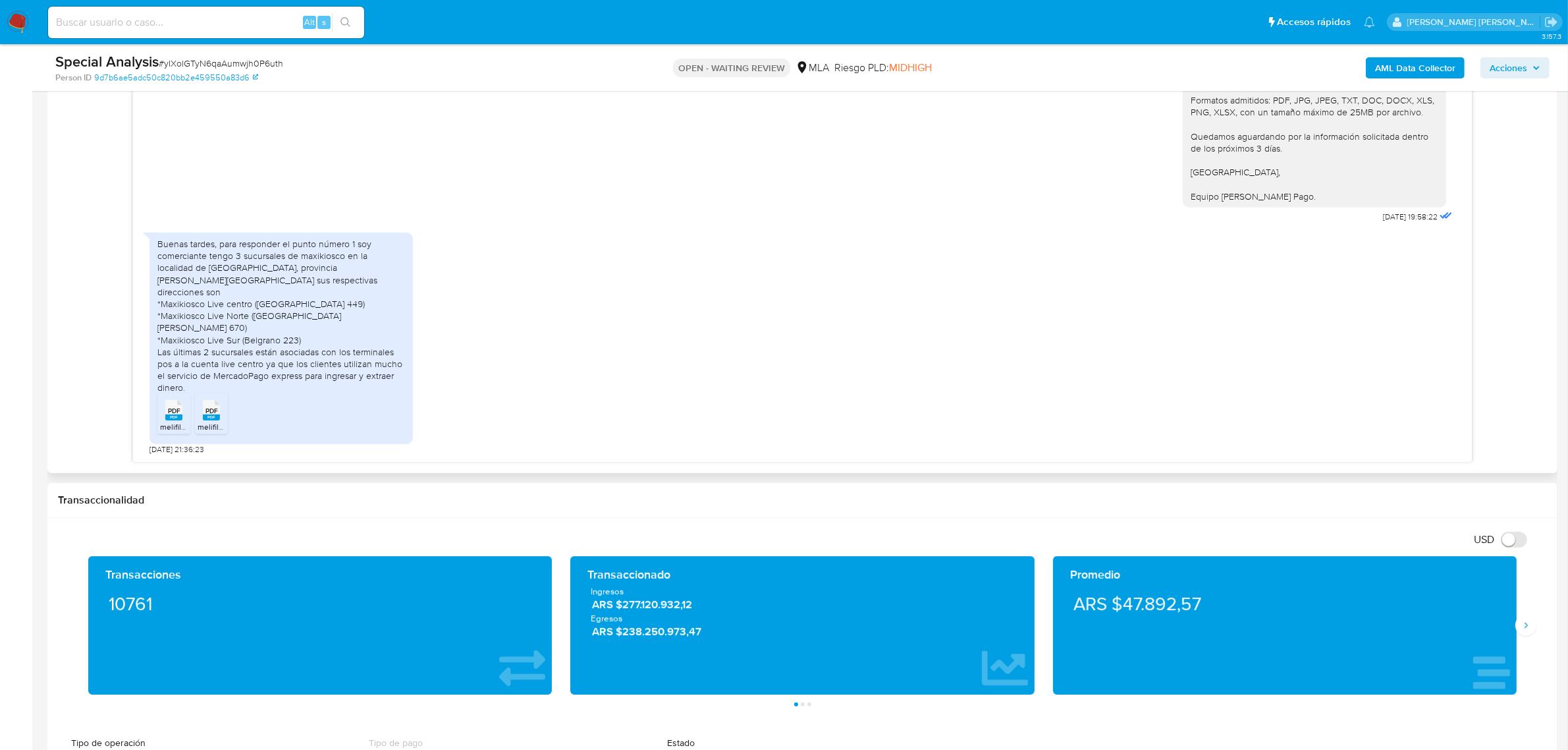
click at [181, 429] on span "melifile3705923394096199475.pdf" at bounding box center [222, 427] width 123 height 11
click at [201, 420] on div "PDF PDF" at bounding box center [211, 409] width 28 height 25
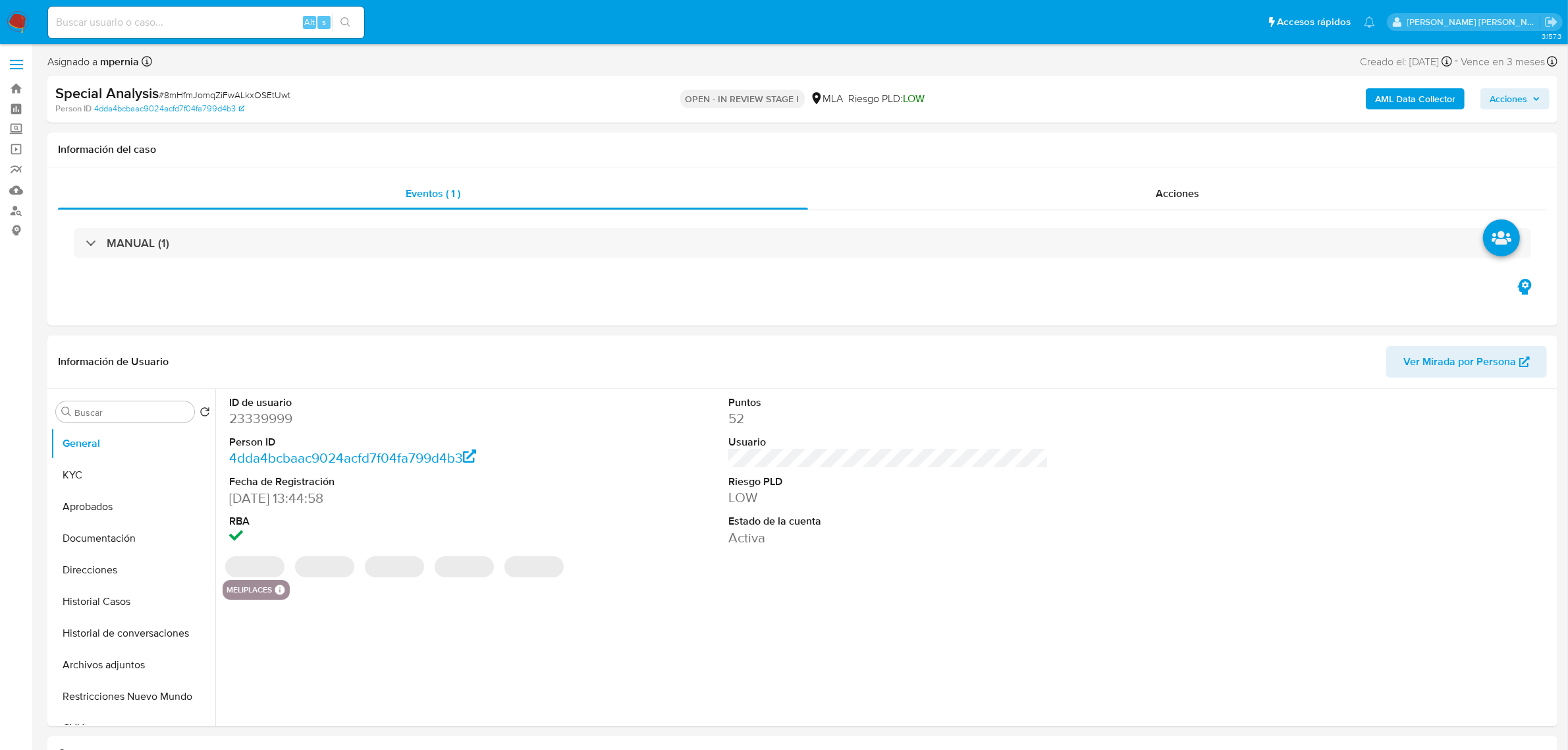
select select "10"
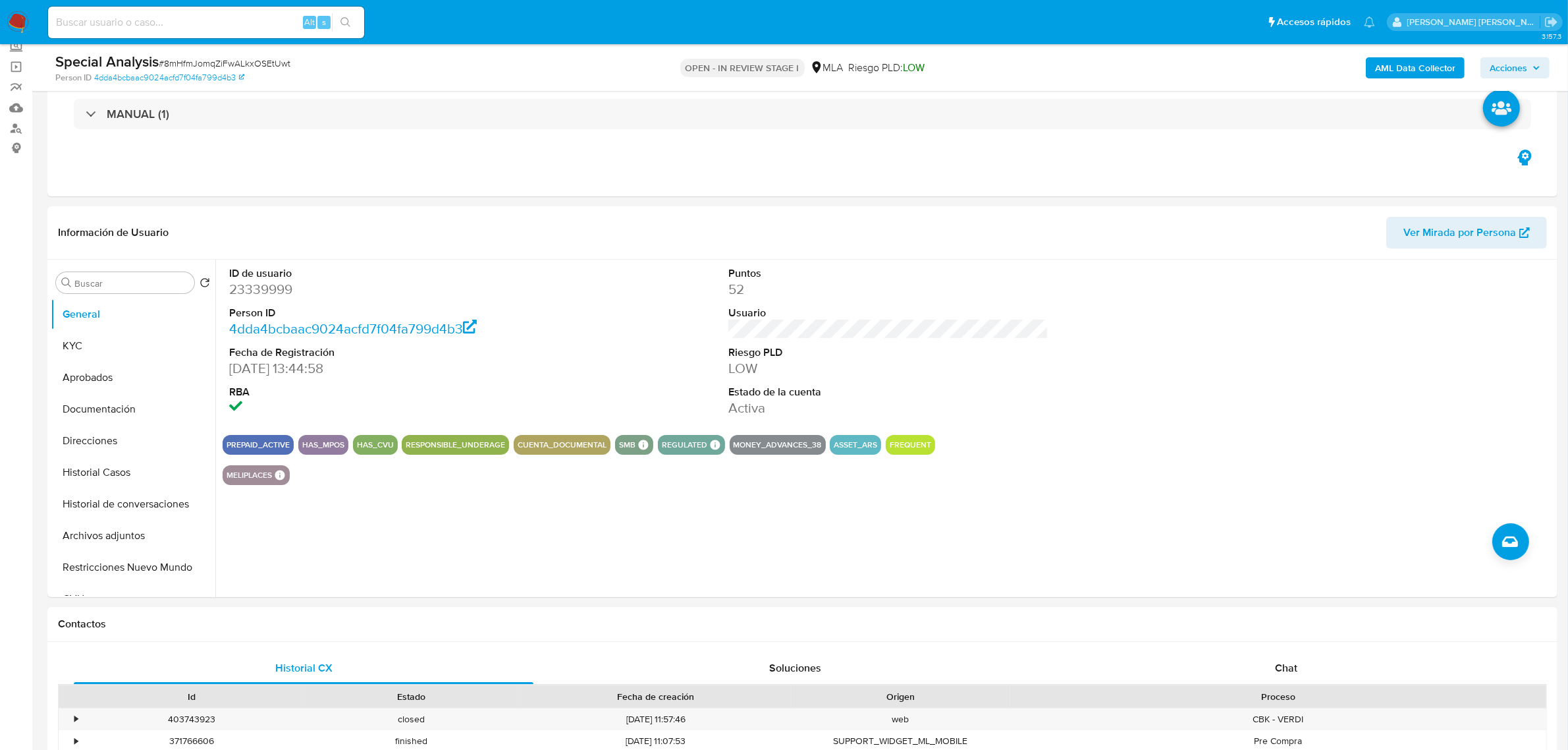
scroll to position [494, 0]
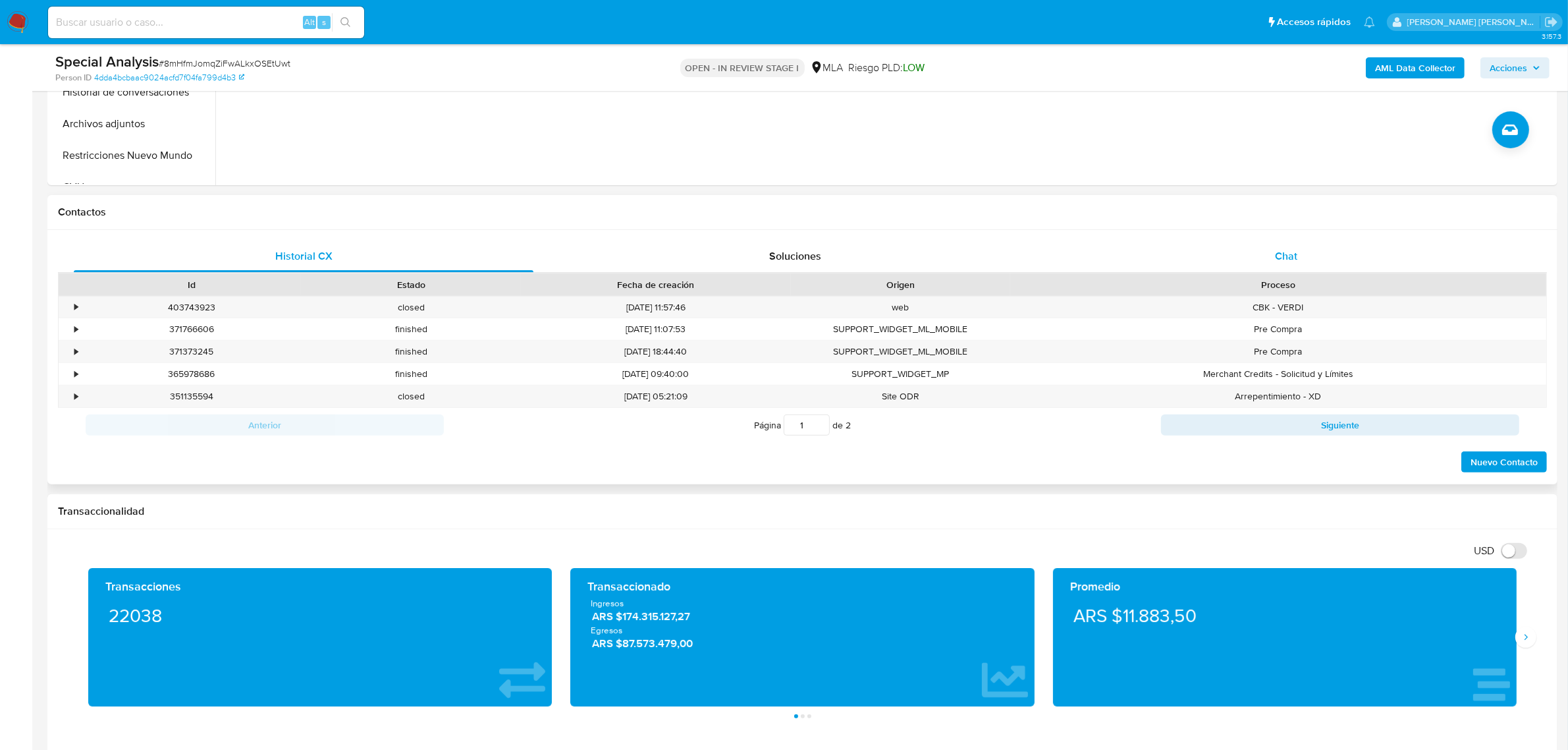
click at [1269, 261] on div "Chat" at bounding box center [1286, 257] width 460 height 32
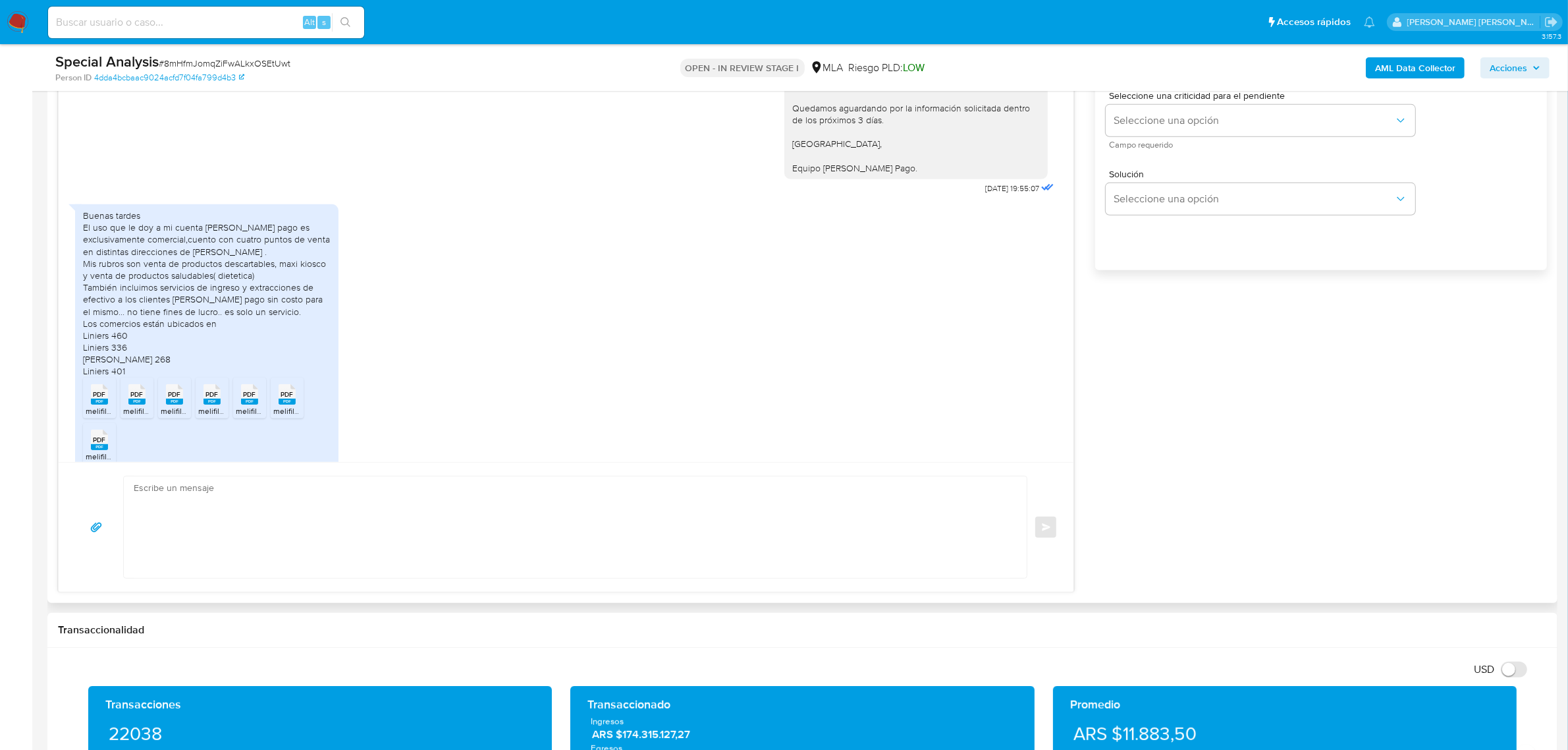
scroll to position [427, 0]
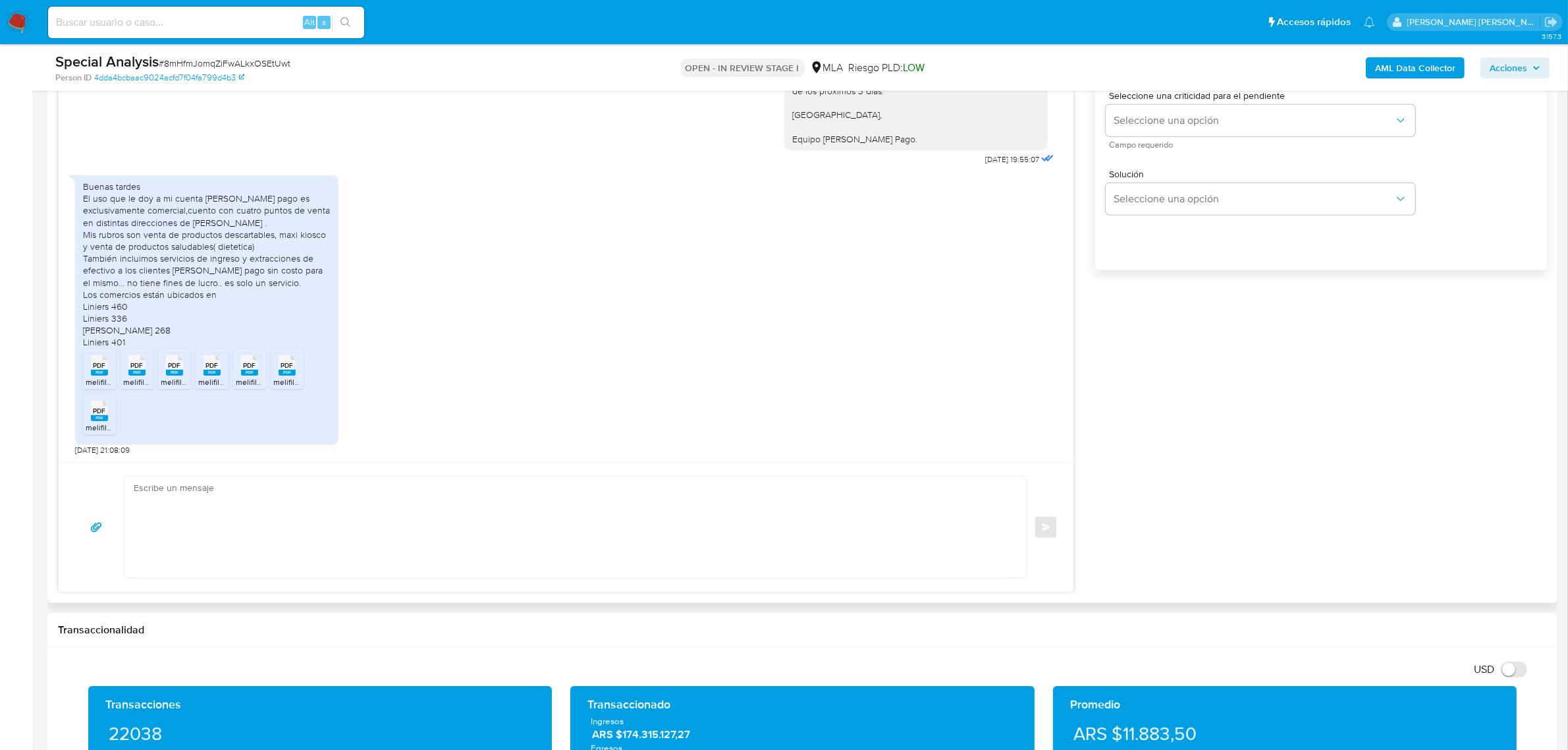
click at [233, 500] on textarea at bounding box center [571, 527] width 876 height 101
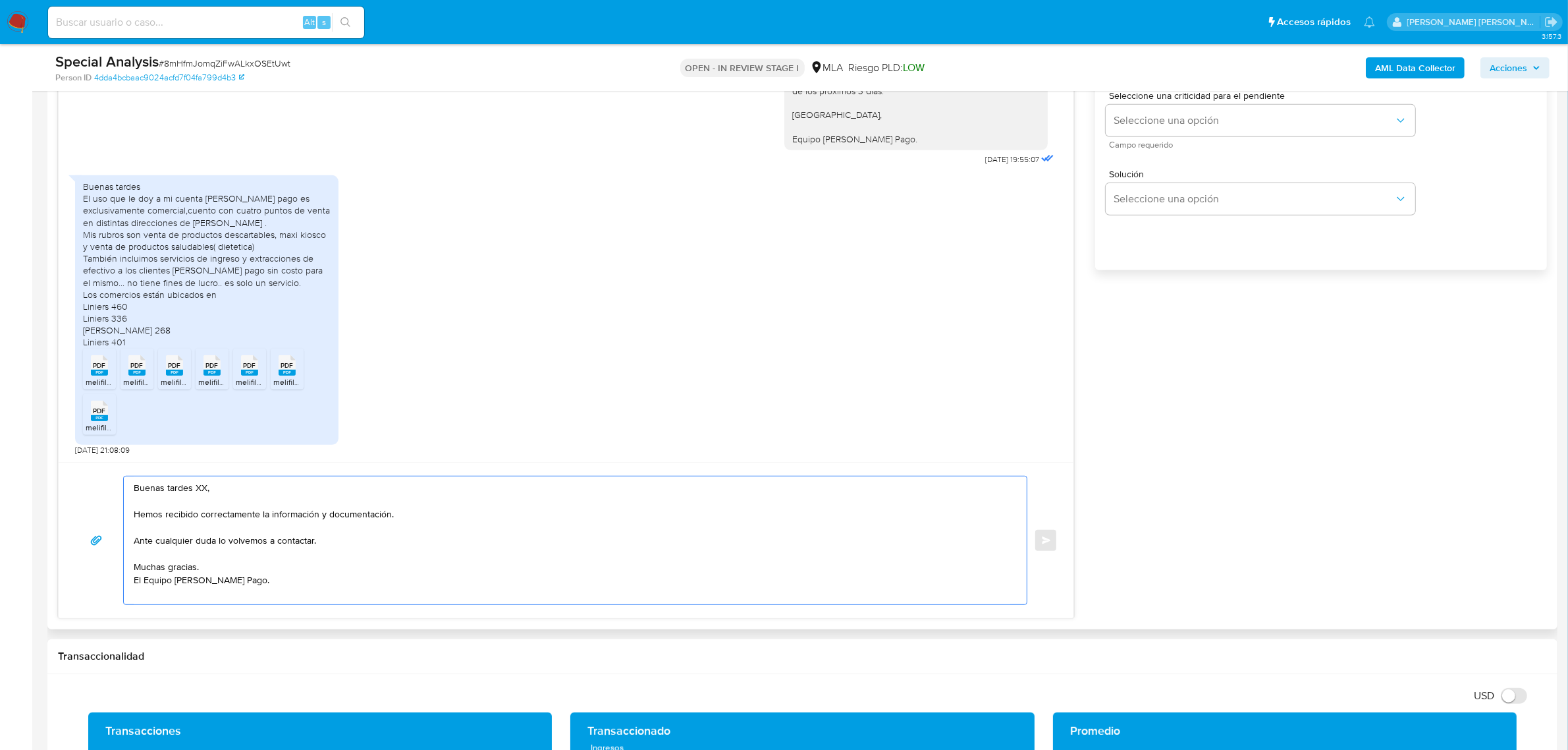
click at [252, 546] on textarea "Buenas tardes XX, Hemos recibido correctamente la información y documentación. …" at bounding box center [571, 540] width 876 height 128
click at [252, 545] on textarea "Buenas tardes XX, Hemos recibido correctamente la información y documentación. …" at bounding box center [571, 540] width 876 height 128
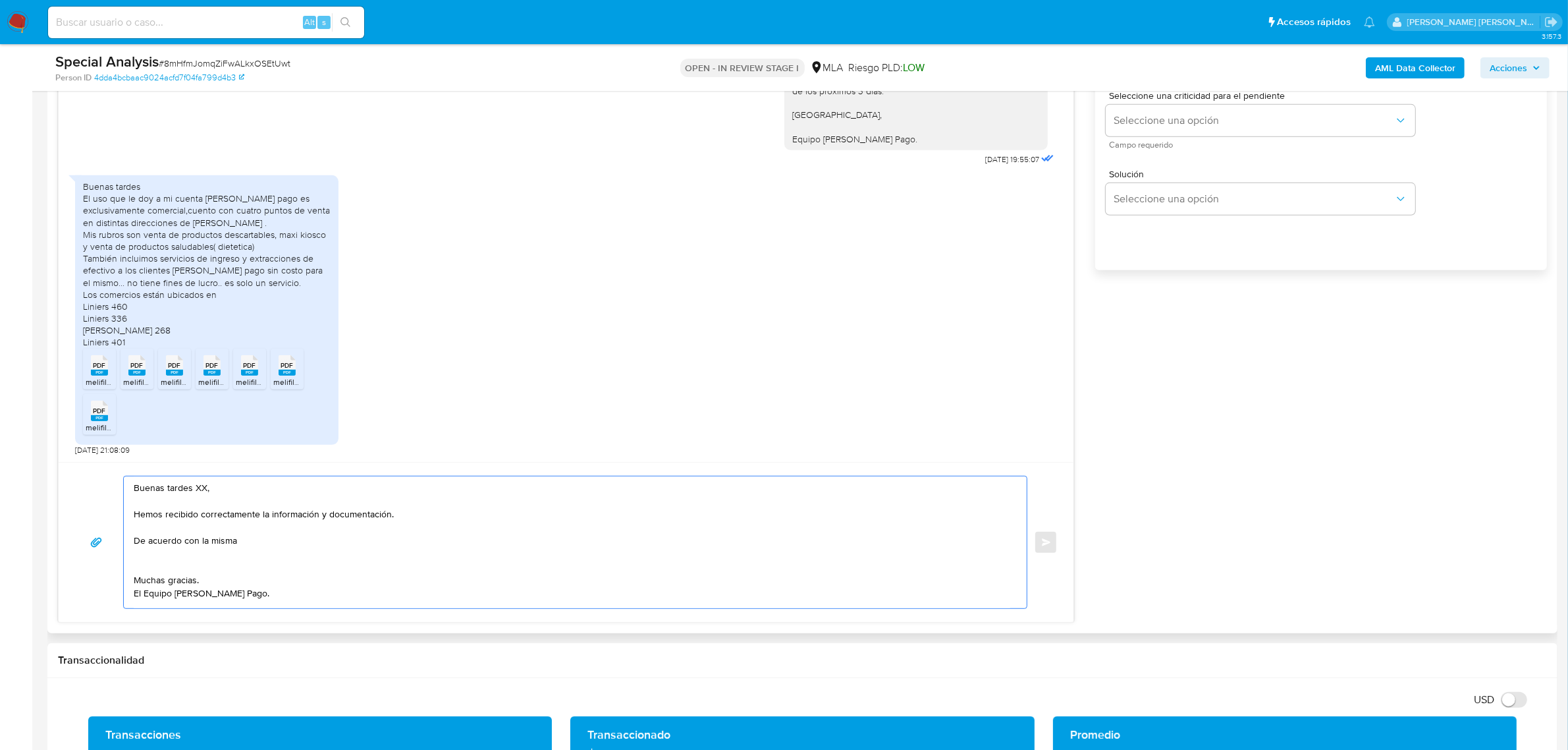
click at [172, 585] on textarea "Buenas tardes XX, Hemos recibido correctamente la información y documentación. …" at bounding box center [571, 543] width 876 height 131
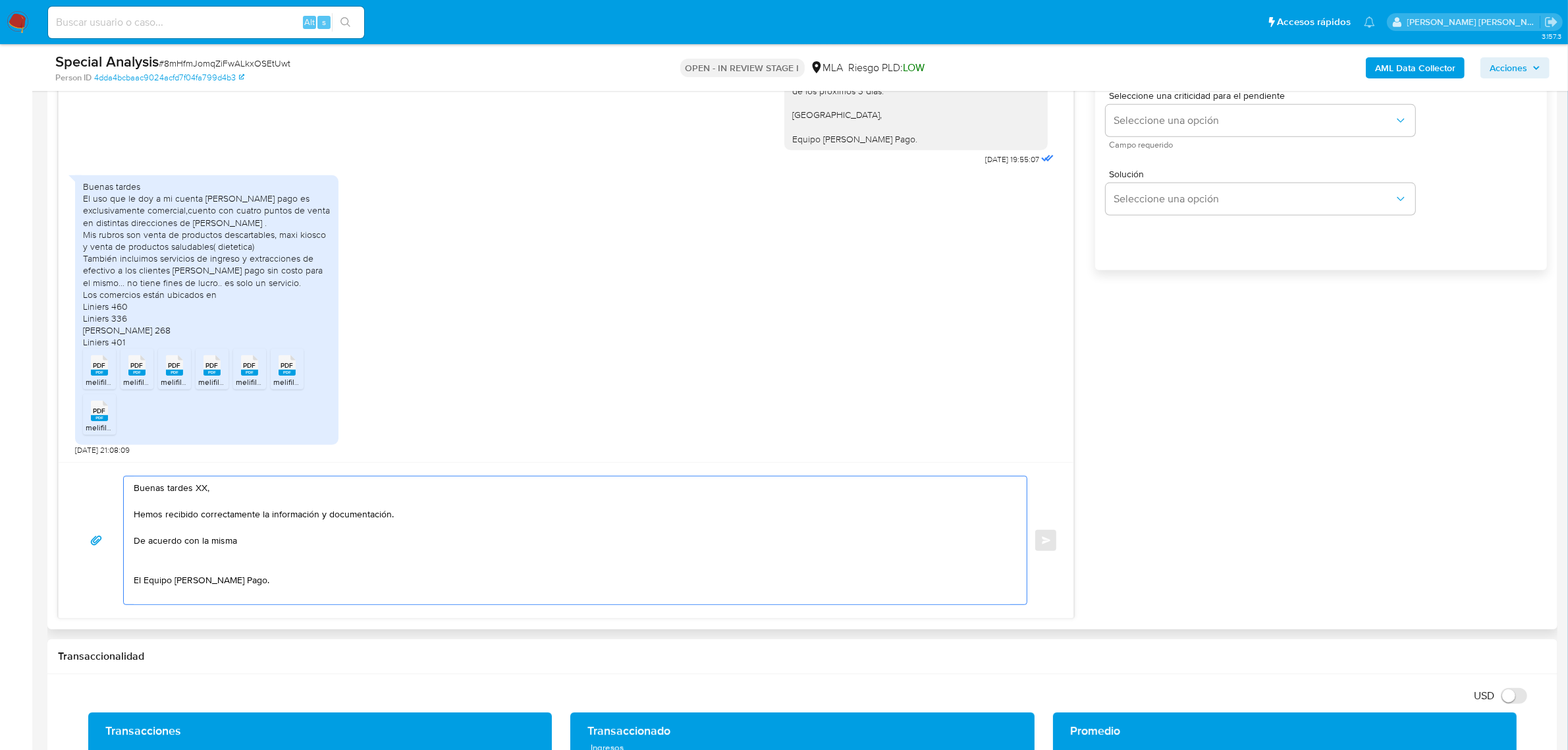
click at [273, 551] on textarea "Buenas tardes XX, Hemos recibido correctamente la información y documentación. …" at bounding box center [571, 540] width 876 height 128
click at [260, 542] on textarea "Buenas tardes XX, Hemos recibido correctamente la información y documentación. …" at bounding box center [571, 540] width 876 height 128
paste textarea "función de las operaciones registradas en tu cuenta de Mercado Pago,"
click at [247, 541] on textarea "Buenas tardes XX, Hemos recibido correctamente la información y documentación. …" at bounding box center [571, 540] width 876 height 128
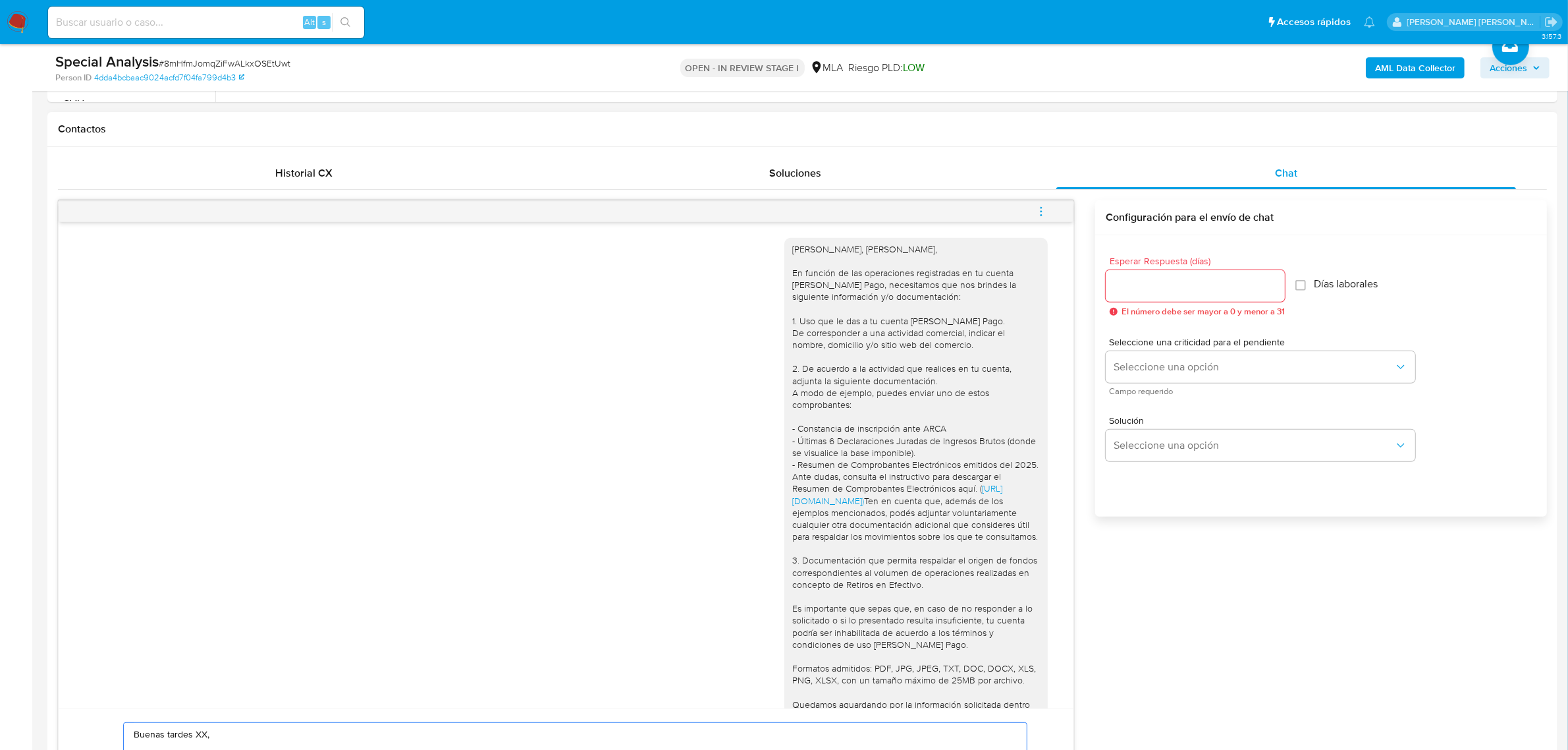
scroll to position [577, 0]
drag, startPoint x: 884, startPoint y: 251, endPoint x: 804, endPoint y: 250, distance: 80.0
click at [804, 250] on div "Hola, Alejandro Anderson, En función de las operaciones registradas en tu cuent…" at bounding box center [916, 508] width 248 height 527
copy div "Alejandro Anderson,"
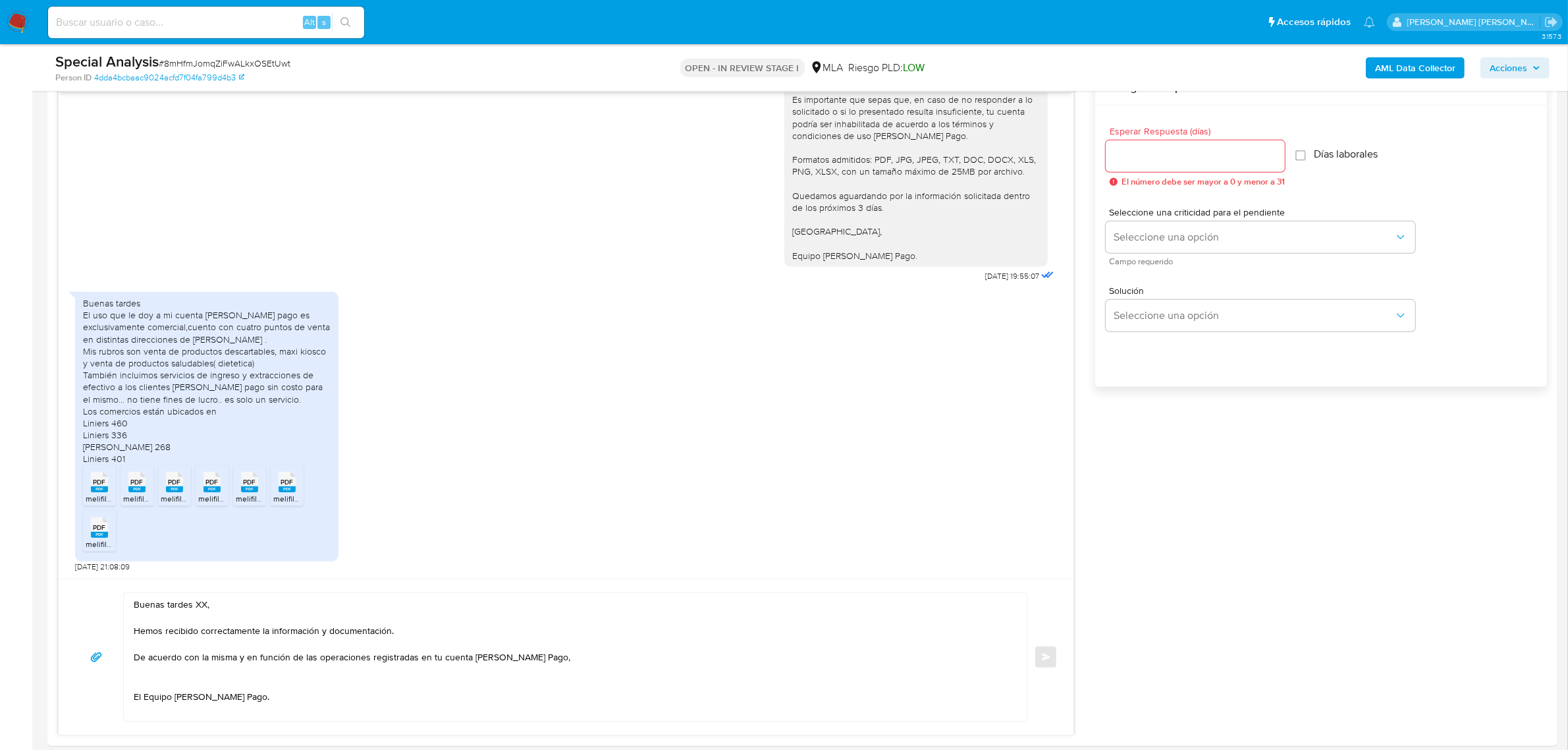
scroll to position [906, 0]
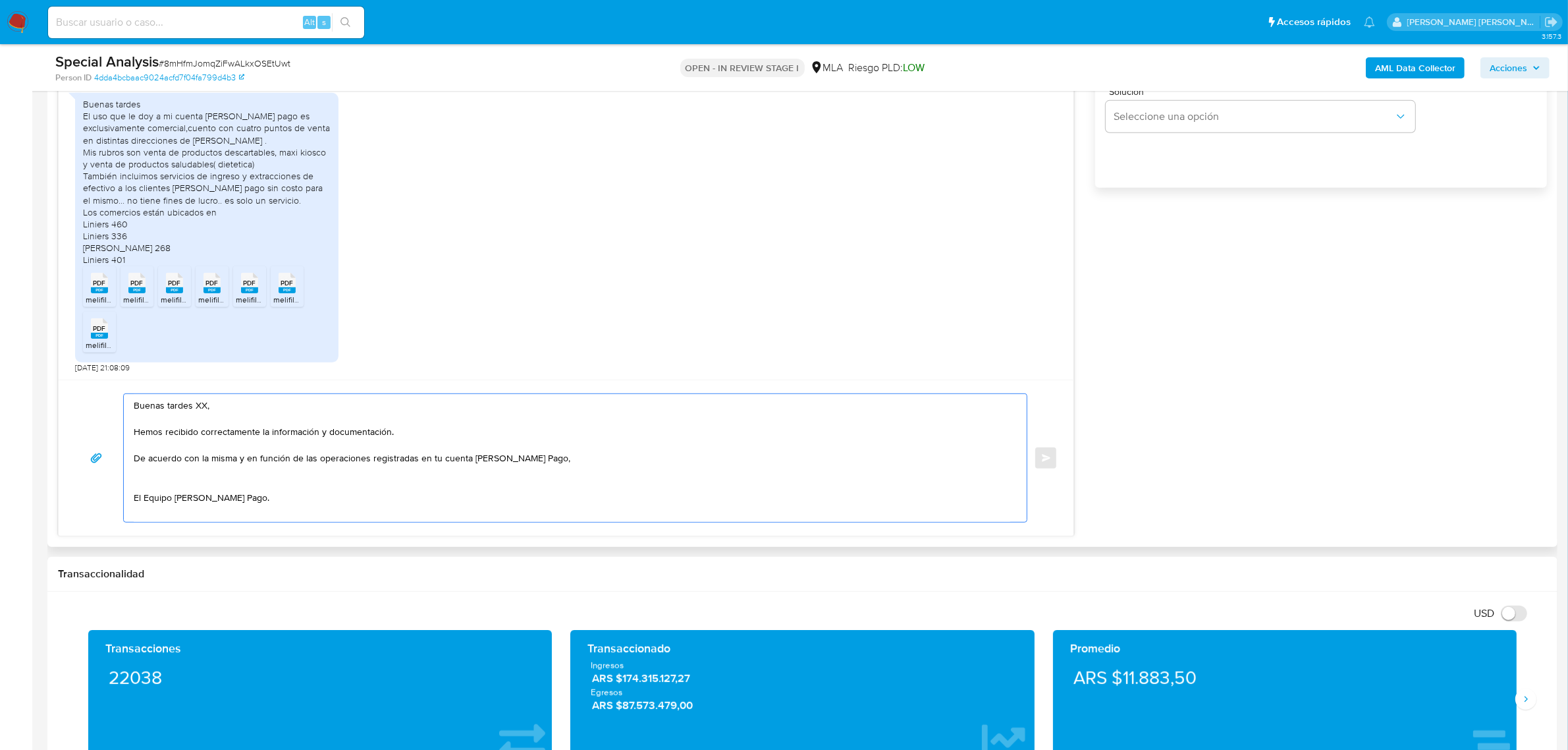
drag, startPoint x: 206, startPoint y: 406, endPoint x: 155, endPoint y: 409, distance: 51.1
click at [155, 409] on textarea "Buenas tardes XX, Hemos recibido correctamente la información y documentación. …" at bounding box center [571, 458] width 876 height 128
paste textarea "Alejandro Anderson,"
click at [606, 466] on textarea "Buen dia Alejandro Anderson, Hemos recibido correctamente la información y docu…" at bounding box center [571, 458] width 876 height 128
click at [567, 457] on textarea "Buen dia Alejandro Anderson, Hemos recibido correctamente la información y docu…" at bounding box center [571, 458] width 876 height 128
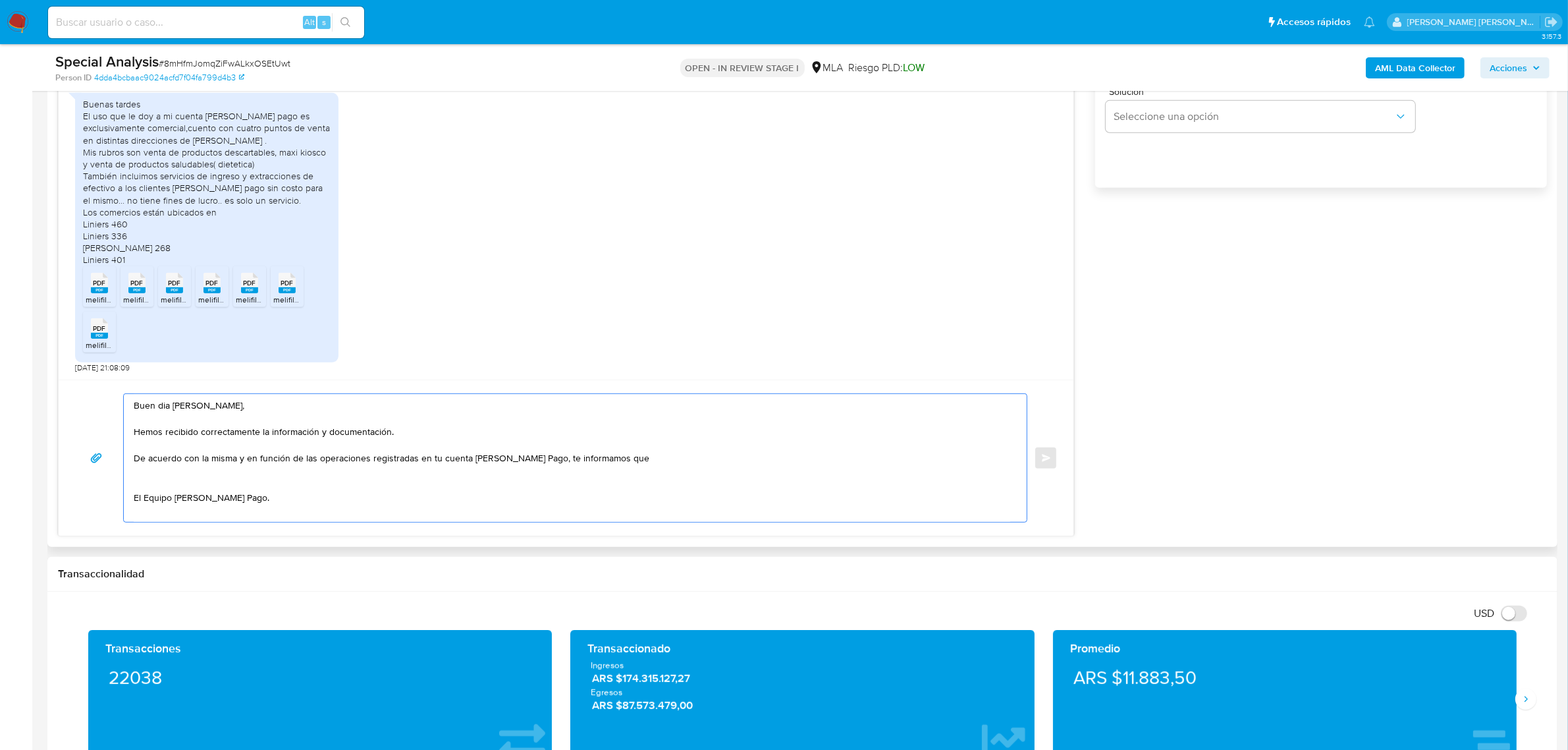
click at [670, 459] on textarea "Buen dia Alejandro Anderson, Hemos recibido correctamente la información y docu…" at bounding box center [571, 458] width 876 height 128
paste textarea "observamos que lo declarada no es congruente con lo transaccionado por la cuent…"
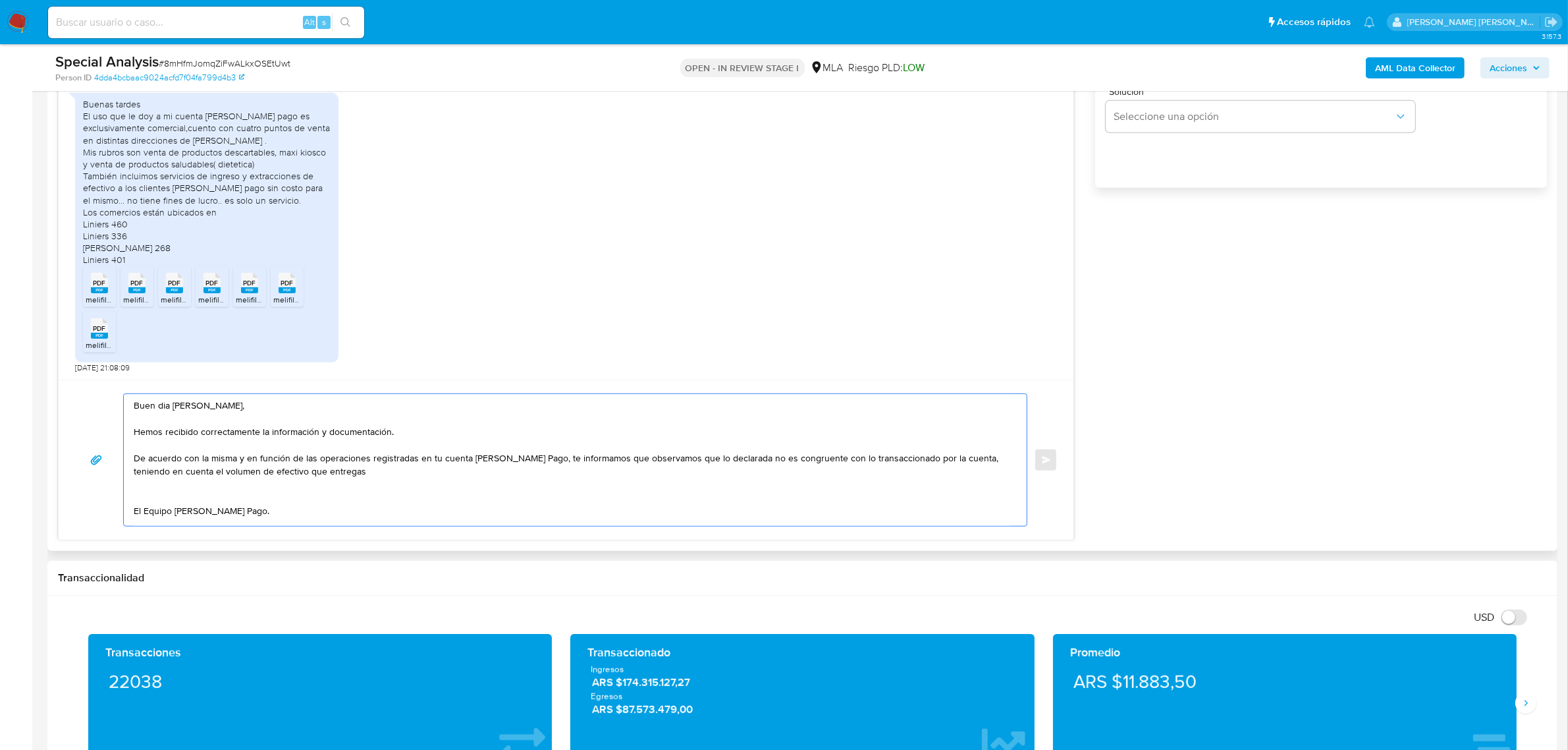
click at [621, 458] on textarea "Buen dia Alejandro Anderson, Hemos recibido correctamente la información y docu…" at bounding box center [571, 460] width 876 height 131
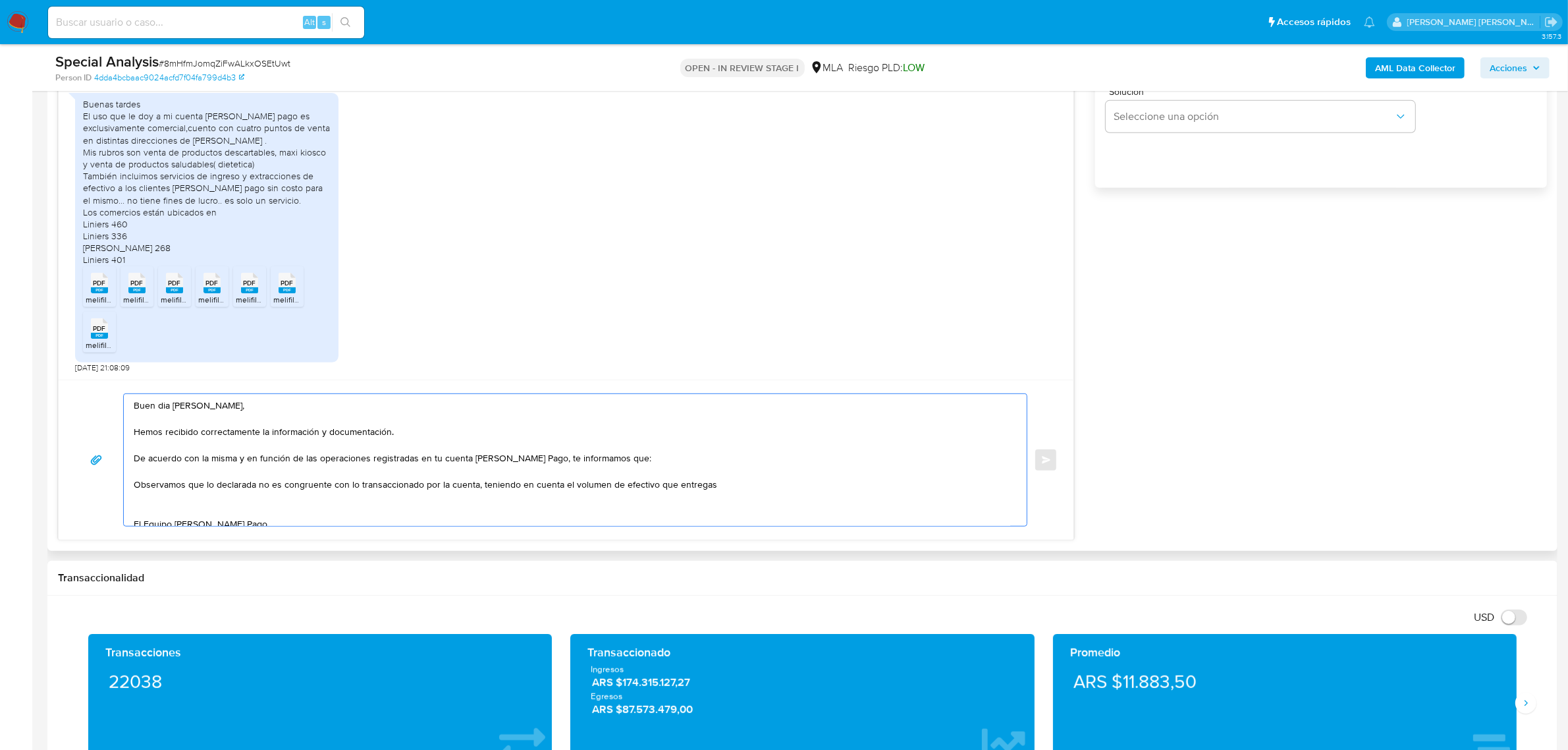
click at [256, 483] on textarea "Buen dia Alejandro Anderson, Hemos recibido correctamente la información y docu…" at bounding box center [571, 460] width 876 height 131
click at [573, 485] on textarea "Buen dia Alejandro Anderson, Hemos recibido correctamente la información y docu…" at bounding box center [571, 460] width 876 height 131
drag, startPoint x: 655, startPoint y: 485, endPoint x: 573, endPoint y: 485, distance: 82.0
click at [573, 485] on textarea "Buen dia Alejandro Anderson, Hemos recibido correctamente la información y docu…" at bounding box center [571, 460] width 876 height 131
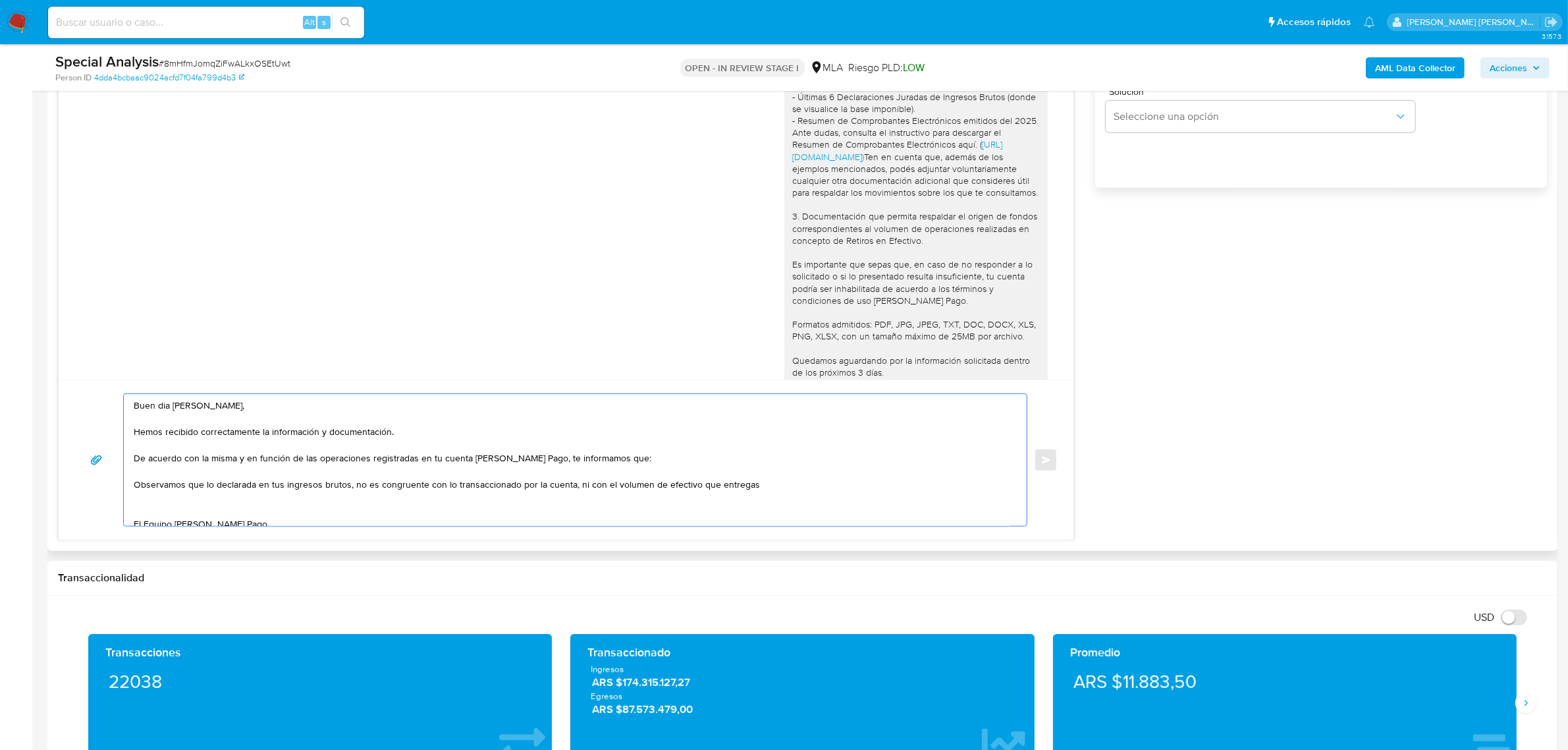
scroll to position [0, 0]
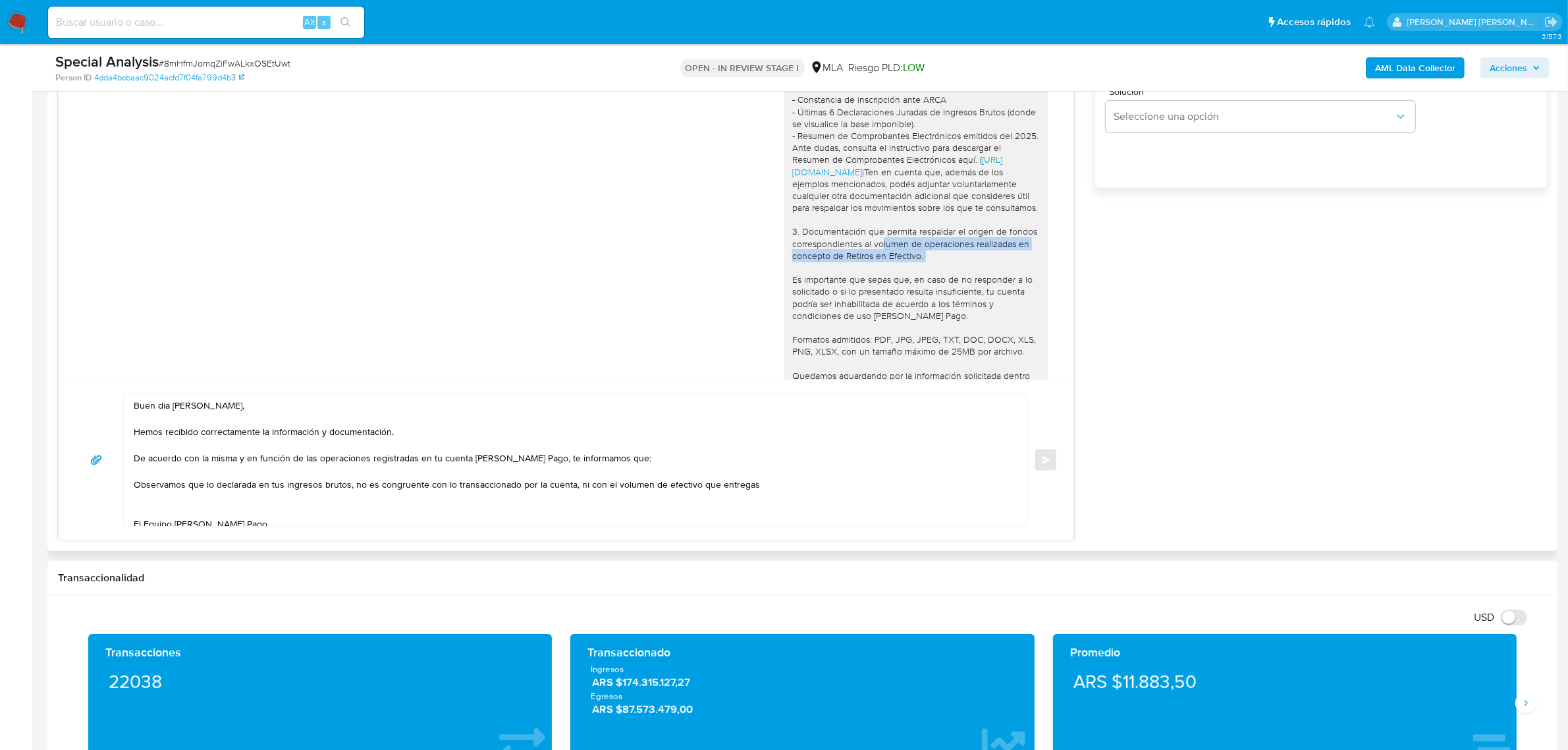
drag, startPoint x: 860, startPoint y: 271, endPoint x: 905, endPoint y: 276, distance: 45.3
click at [905, 276] on div "Hola, Alejandro Anderson, En función de las operaciones registradas en tu cuent…" at bounding box center [916, 178] width 248 height 527
copy div "volumen de operaciones realizadas en concepto de Retiros en Efectivo"
click at [670, 493] on textarea "Buen dia Alejandro Anderson, Hemos recibido correctamente la información y docu…" at bounding box center [571, 460] width 876 height 131
drag, startPoint x: 602, startPoint y: 485, endPoint x: 755, endPoint y: 489, distance: 153.1
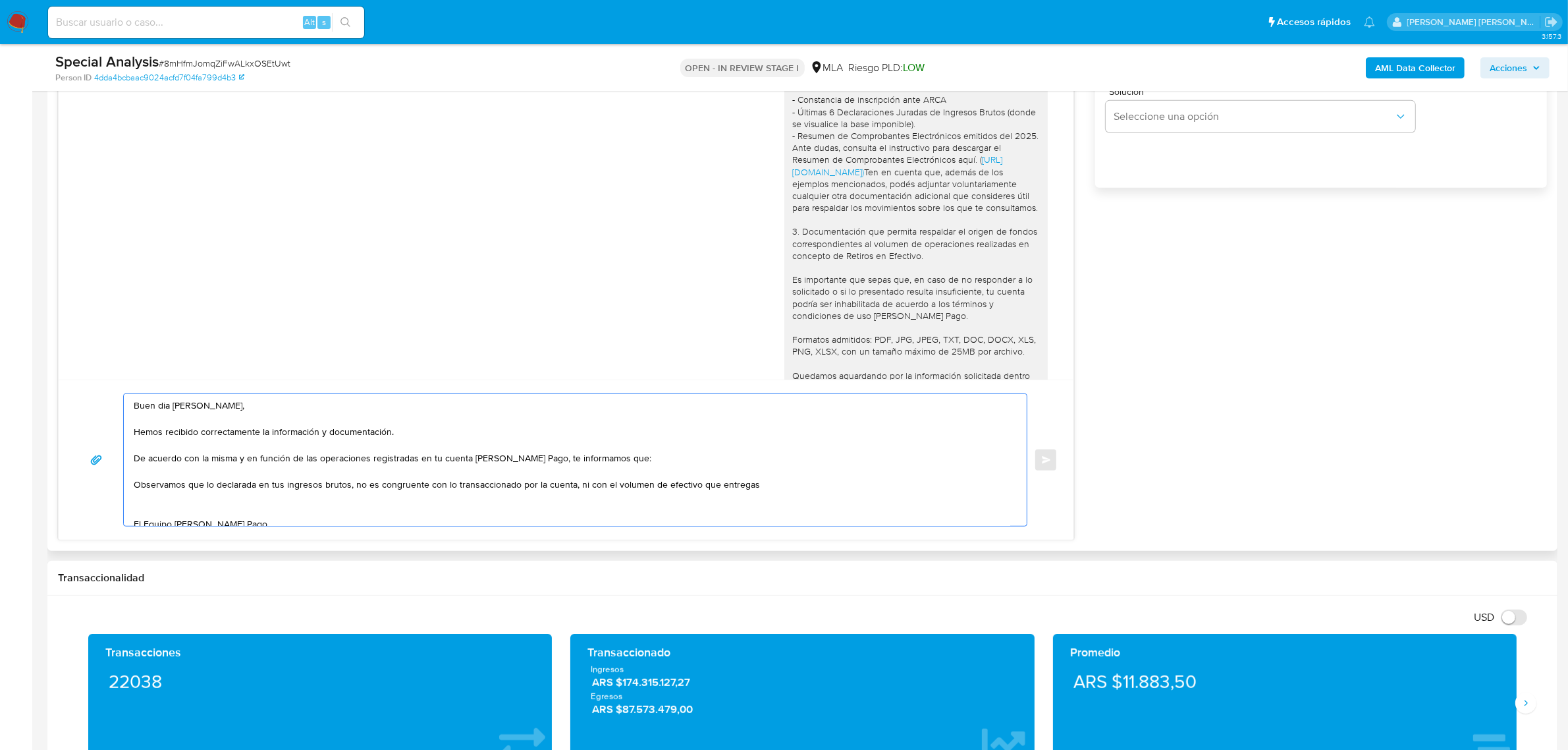
click at [755, 489] on textarea "Buen dia Alejandro Anderson, Hemos recibido correctamente la información y docu…" at bounding box center [571, 460] width 876 height 131
paste textarea "volumen de operaciones realizadas en concepto de Retiros en Efectivo"
click at [598, 488] on textarea "Buen dia Alejandro Anderson, Hemos recibido correctamente la información y docu…" at bounding box center [571, 460] width 876 height 131
click at [919, 485] on textarea "Buen dia Alejandro Anderson, Hemos recibido correctamente la información y docu…" at bounding box center [571, 460] width 876 height 131
click at [253, 483] on textarea "Buen dia Alejandro Anderson, Hemos recibido correctamente la información y docu…" at bounding box center [571, 460] width 876 height 131
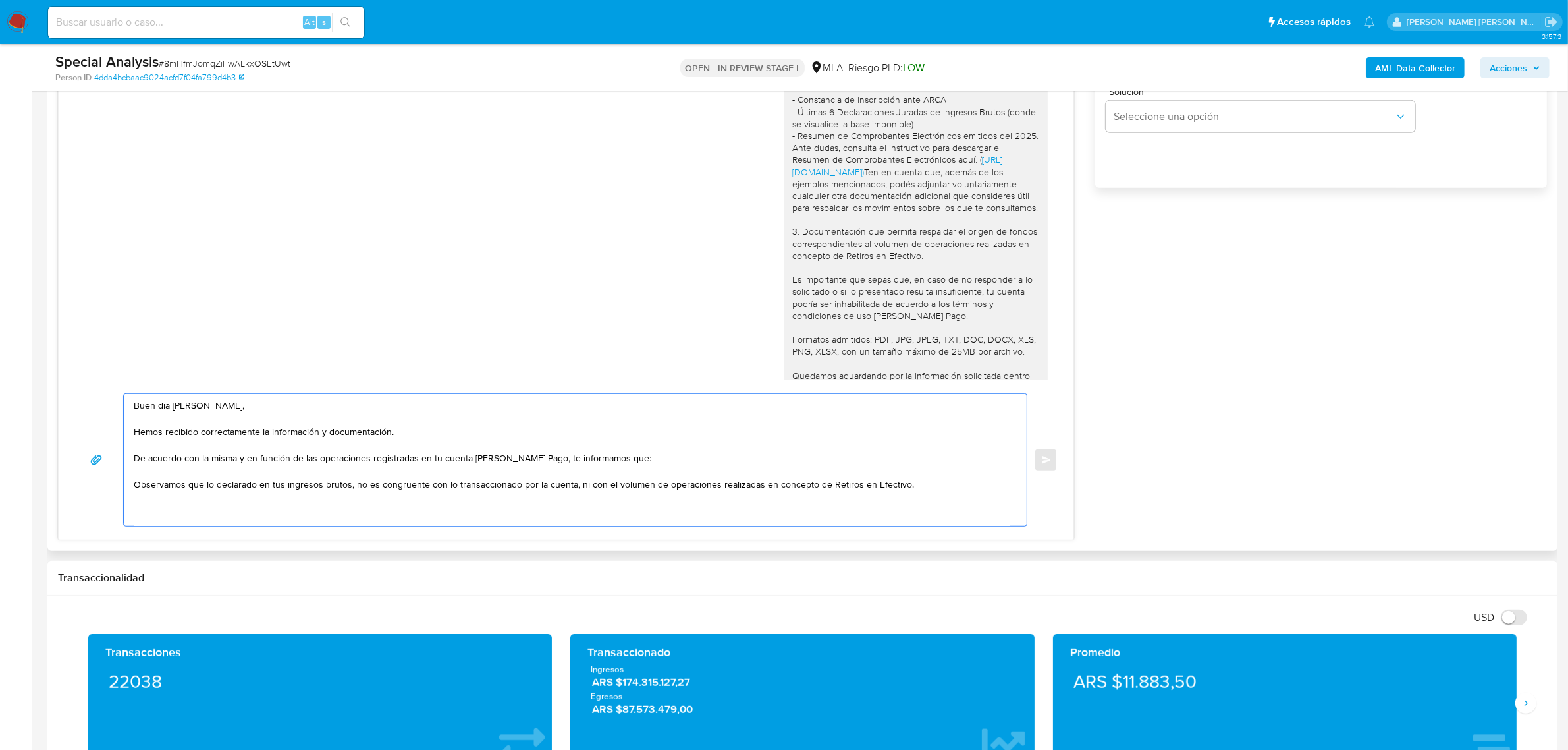
click at [937, 486] on textarea "Buen dia Alejandro Anderson, Hemos recibido correctamente la información y docu…" at bounding box center [571, 460] width 876 height 131
paste textarea "podés adjuntar voluntariamente cualquier otra documentación adicional que consi…"
click at [234, 508] on textarea "Buen dia Alejandro Anderson, Hemos recibido correctamente la información y docu…" at bounding box center [571, 460] width 876 height 131
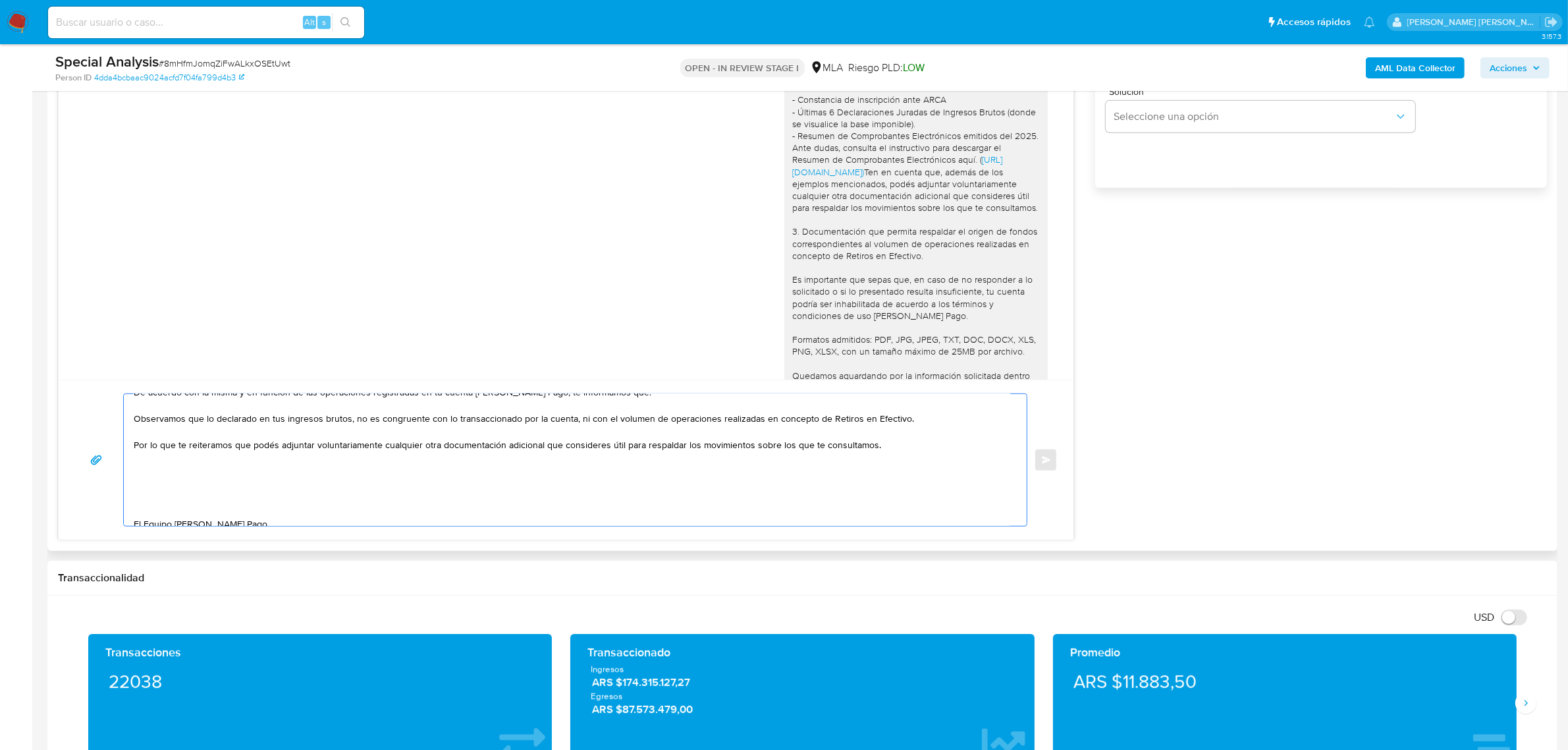
scroll to position [87, 0]
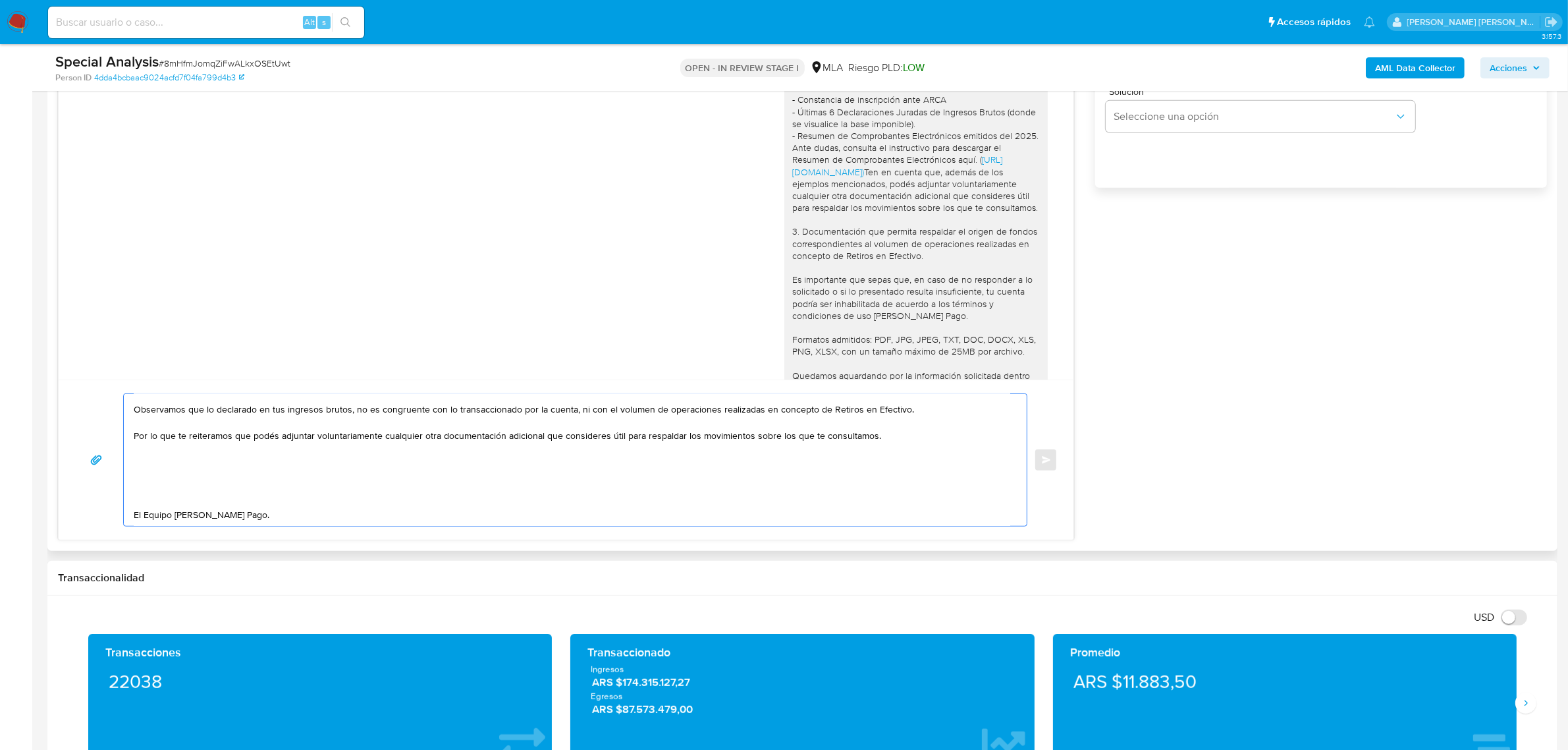
click at [254, 450] on textarea "Buen dia Alejandro Anderson, Hemos recibido correctamente la información y docu…" at bounding box center [571, 460] width 876 height 131
drag, startPoint x: 780, startPoint y: 308, endPoint x: 942, endPoint y: 341, distance: 165.3
click at [942, 341] on div "Hola, Alejandro Anderson, En función de las operaciones registradas en tu cuent…" at bounding box center [916, 178] width 248 height 527
copy div "Es importante que sepas que, en caso de no responder a lo solicitado o si lo pr…"
click at [214, 480] on textarea "Buen dia Alejandro Anderson, Hemos recibido correctamente la información y docu…" at bounding box center [571, 460] width 876 height 131
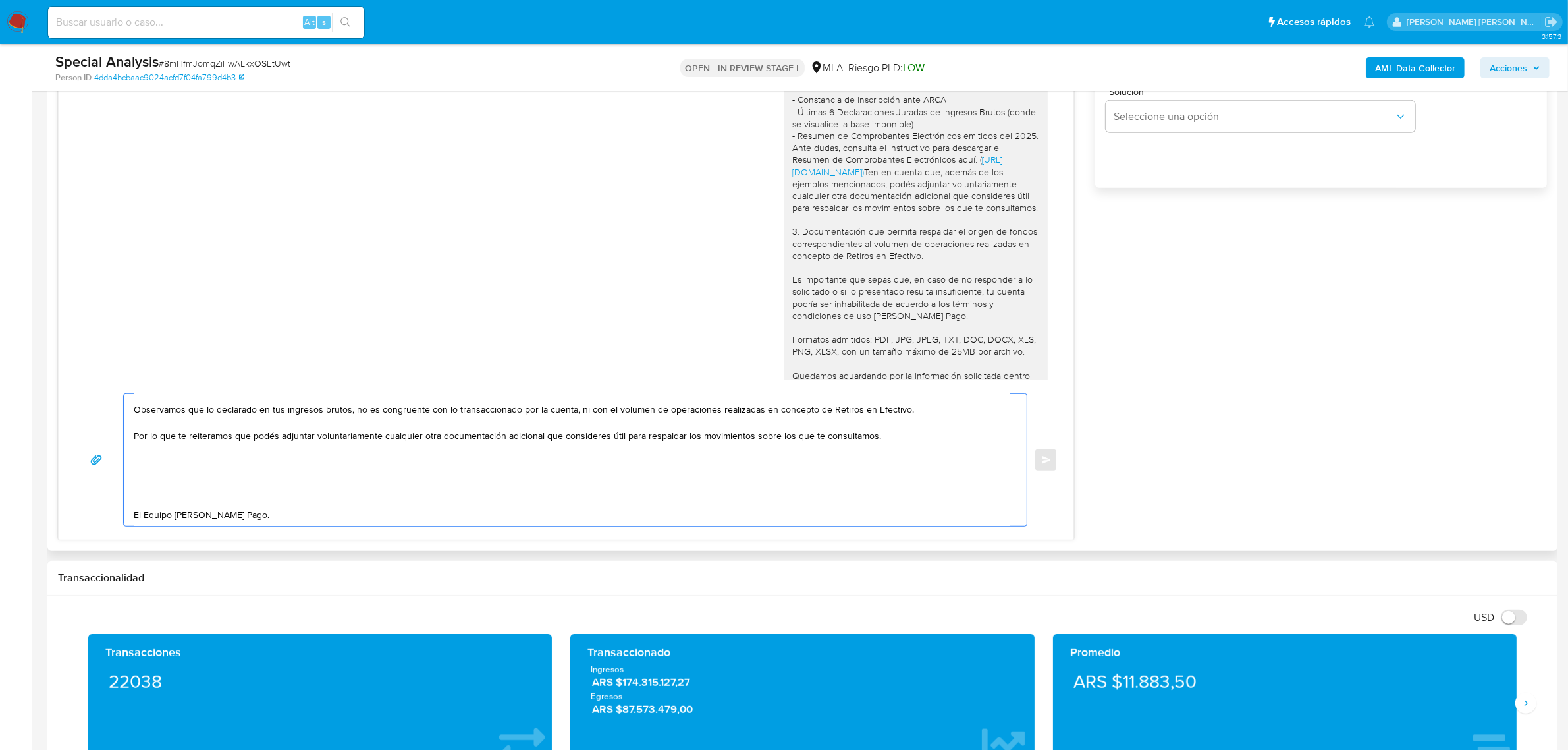
click at [190, 463] on textarea "Buen dia Alejandro Anderson, Hemos recibido correctamente la información y docu…" at bounding box center [571, 460] width 876 height 131
paste textarea "Es importante que sepas que, en caso de no responder a lo solicitado o si lo pr…"
click at [145, 482] on textarea "Buen dia Alejandro Anderson, Hemos recibido correctamente la información y docu…" at bounding box center [571, 460] width 876 height 131
click at [151, 492] on textarea "Buen dia Alejandro Anderson, Hemos recibido correctamente la información y docu…" at bounding box center [571, 460] width 876 height 131
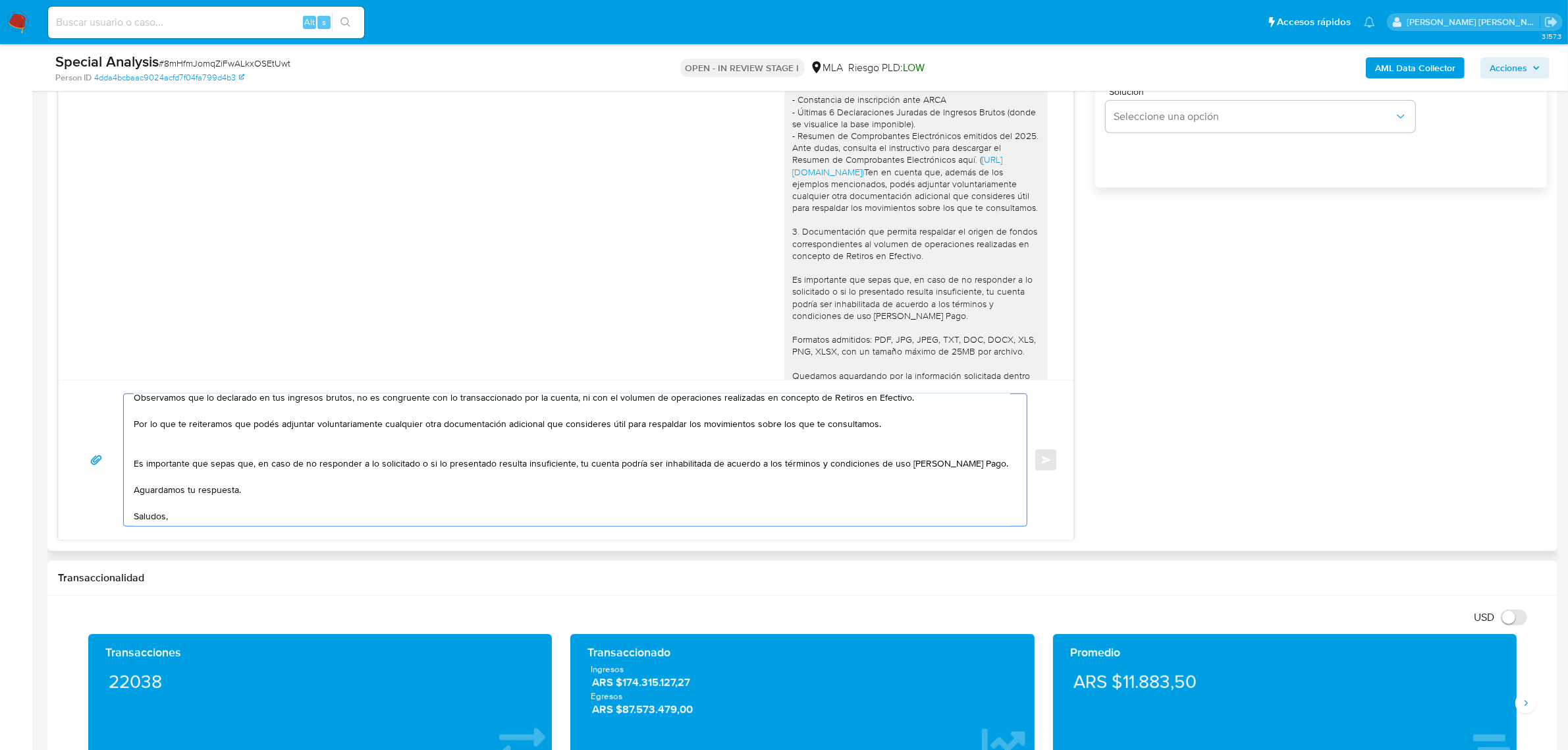
click at [181, 443] on textarea "Buen dia Alejandro Anderson, Hemos recibido correctamente la información y docu…" at bounding box center [571, 460] width 876 height 131
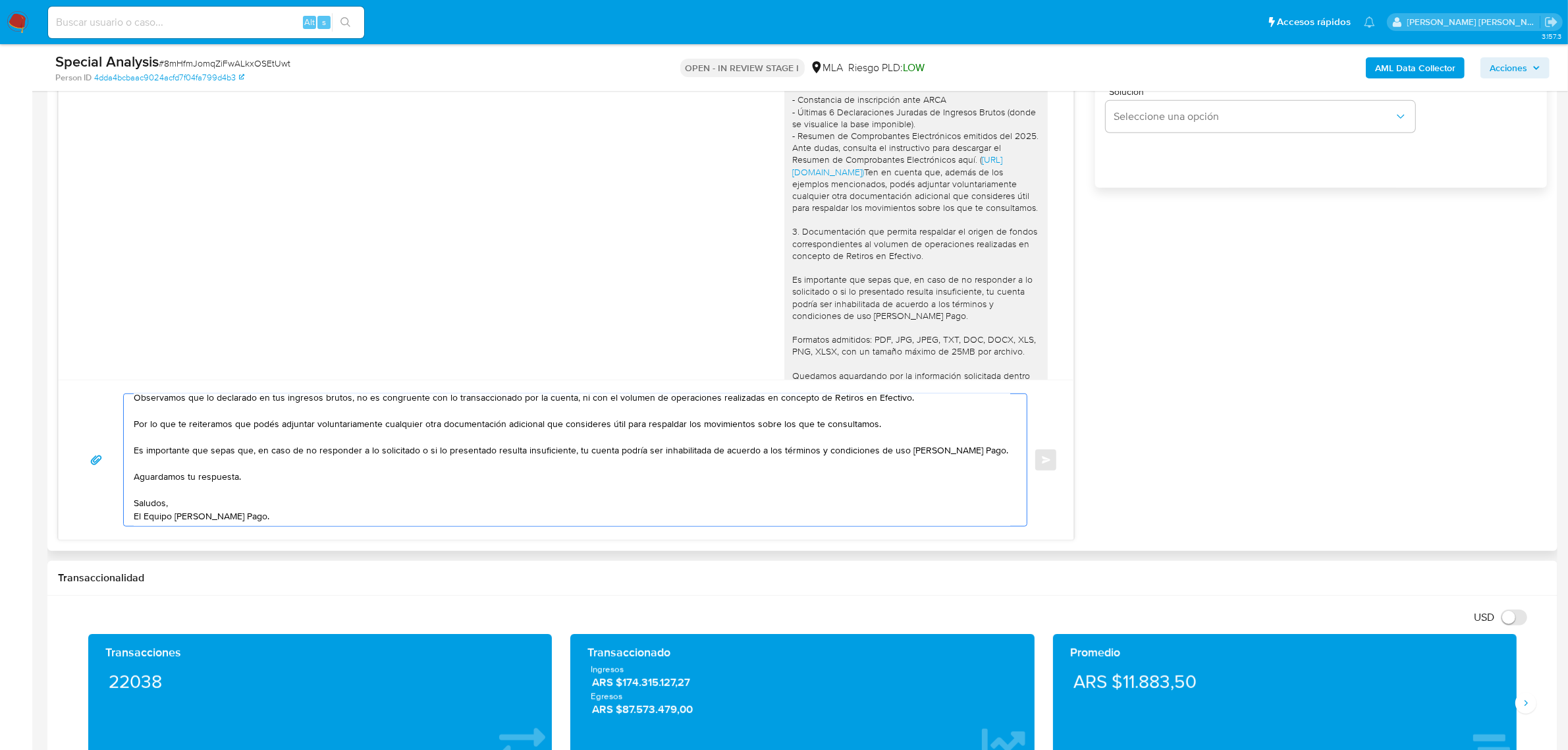
drag, startPoint x: 183, startPoint y: 425, endPoint x: 123, endPoint y: 429, distance: 60.1
click at [128, 429] on div "Buen dia Alejandro Anderson, Hemos recibido correctamente la información y docu…" at bounding box center [571, 460] width 896 height 131
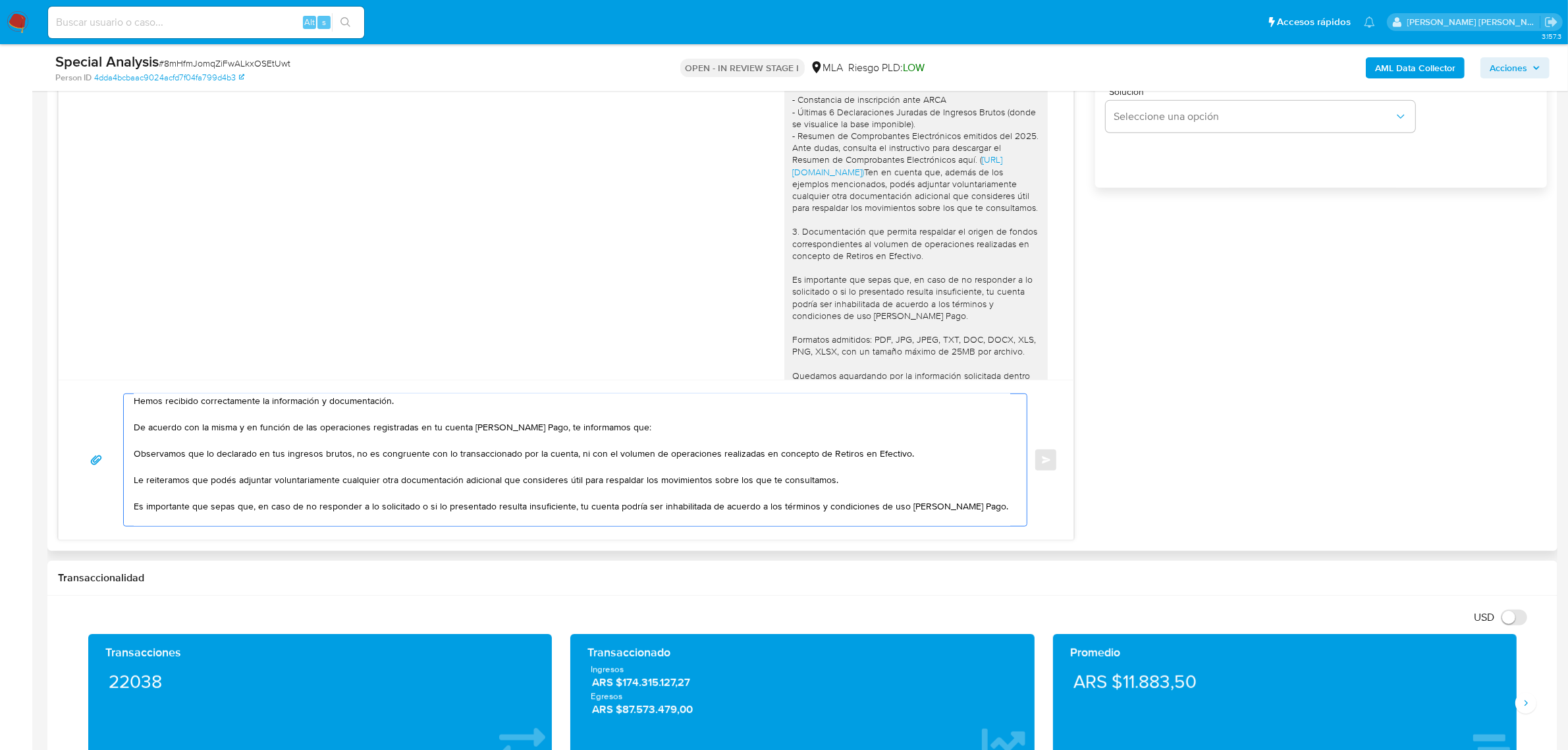
scroll to position [0, 0]
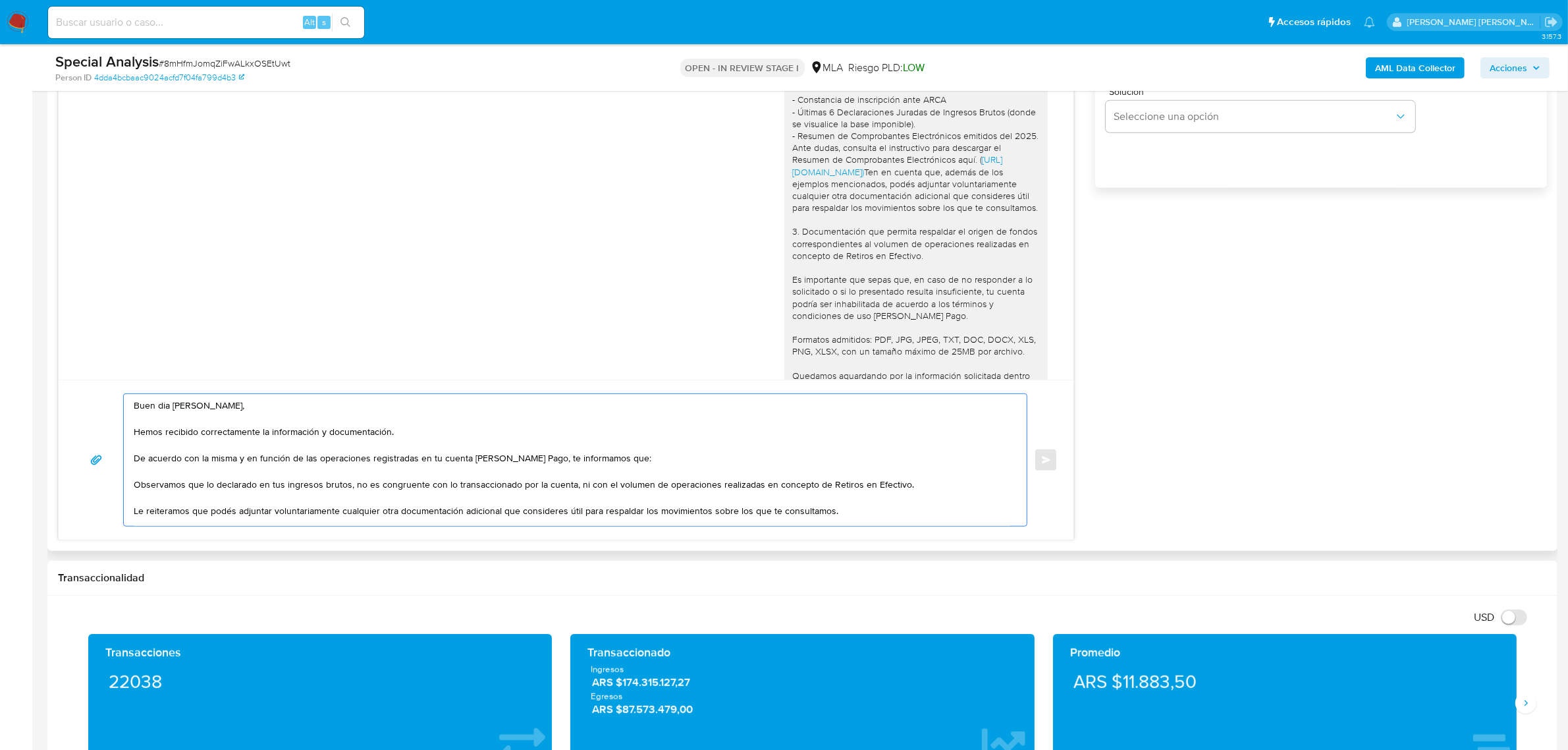
drag, startPoint x: 283, startPoint y: 489, endPoint x: 211, endPoint y: 489, distance: 72.0
click at [211, 489] on textarea "Buen dia Alejandro Anderson, Hemos recibido correctamente la información y docu…" at bounding box center [571, 460] width 876 height 131
click at [281, 486] on textarea "Buen dia Alejandro Anderson, Hemos recibido correctamente la información y docu…" at bounding box center [571, 460] width 876 height 131
drag, startPoint x: 359, startPoint y: 485, endPoint x: 346, endPoint y: 486, distance: 13.0
click at [346, 486] on textarea "Buen dia Alejandro Anderson, Hemos recibido correctamente la información y docu…" at bounding box center [571, 460] width 876 height 131
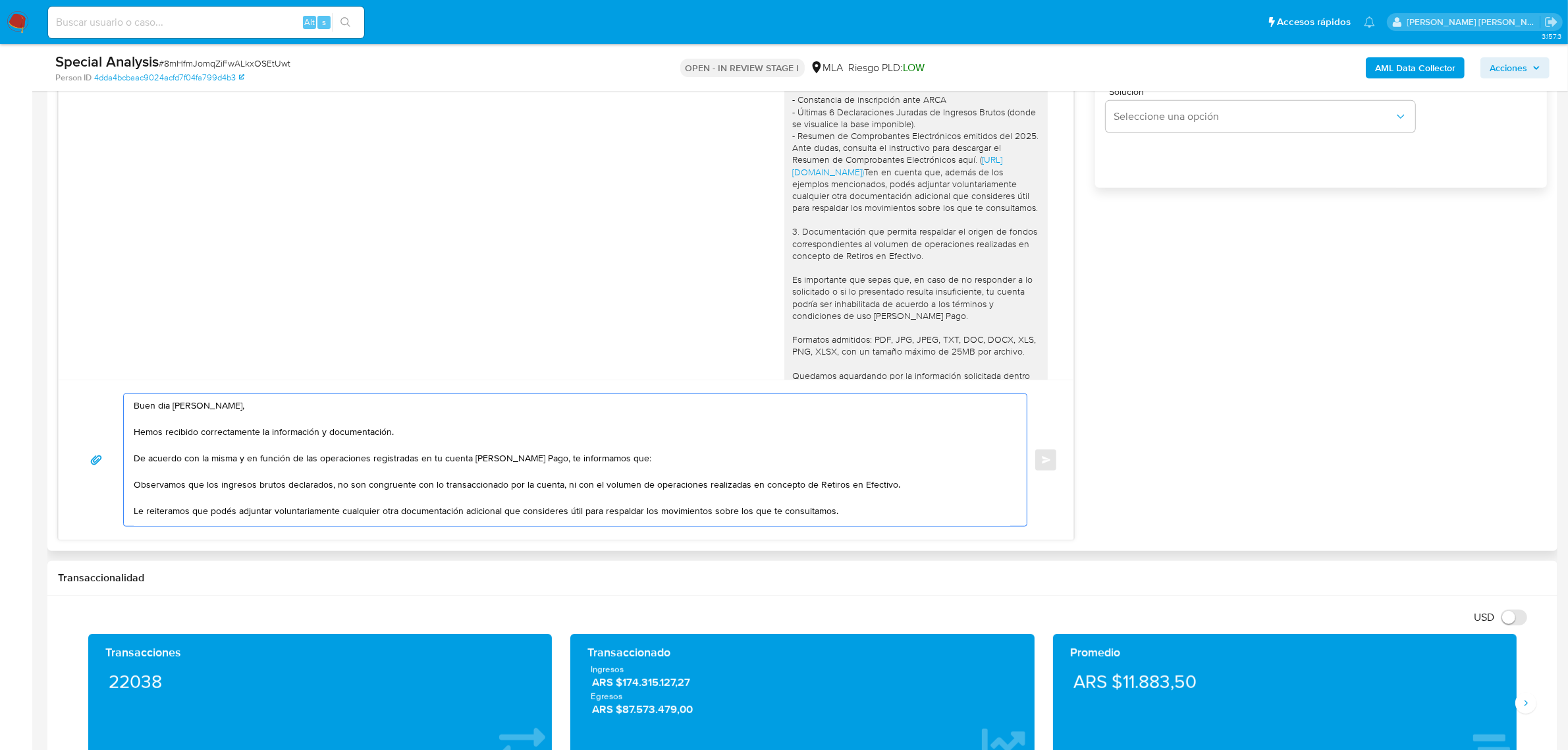
click at [409, 489] on textarea "Buen dia Alejandro Anderson, Hemos recibido correctamente la información y docu…" at bounding box center [571, 460] width 876 height 131
drag, startPoint x: 441, startPoint y: 485, endPoint x: 506, endPoint y: 486, distance: 65.0
click at [506, 486] on textarea "Buen dia Alejandro Anderson, Hemos recibido correctamente la información y docu…" at bounding box center [571, 460] width 876 height 131
click at [815, 496] on textarea "Buen dia Alejandro Anderson, Hemos recibido correctamente la información y docu…" at bounding box center [571, 460] width 876 height 131
click at [829, 492] on textarea "Buen dia Alejandro Anderson, Hemos recibido correctamente la información y docu…" at bounding box center [571, 460] width 876 height 131
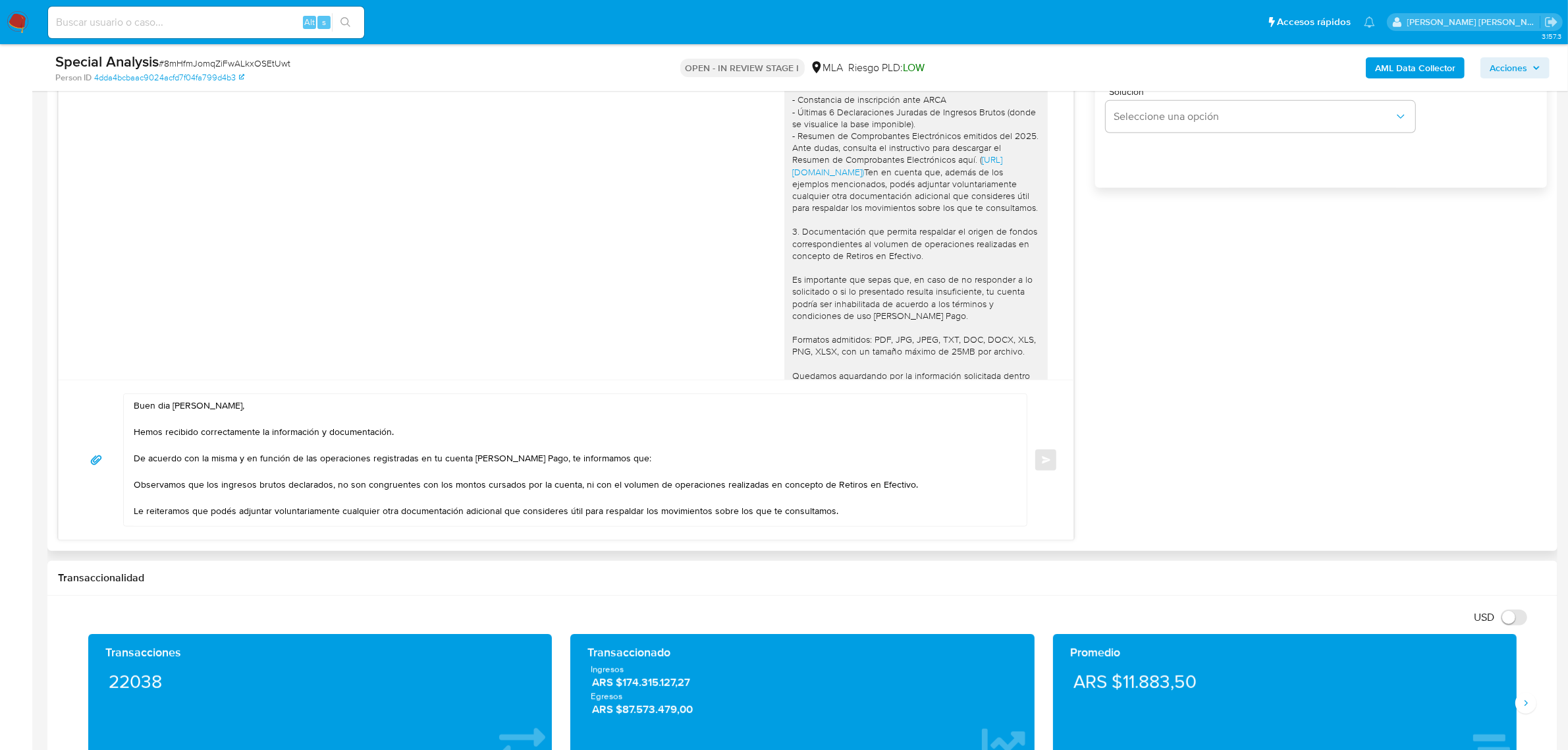
click at [669, 502] on textarea "Buen dia Alejandro Anderson, Hemos recibido correctamente la información y docu…" at bounding box center [571, 460] width 876 height 131
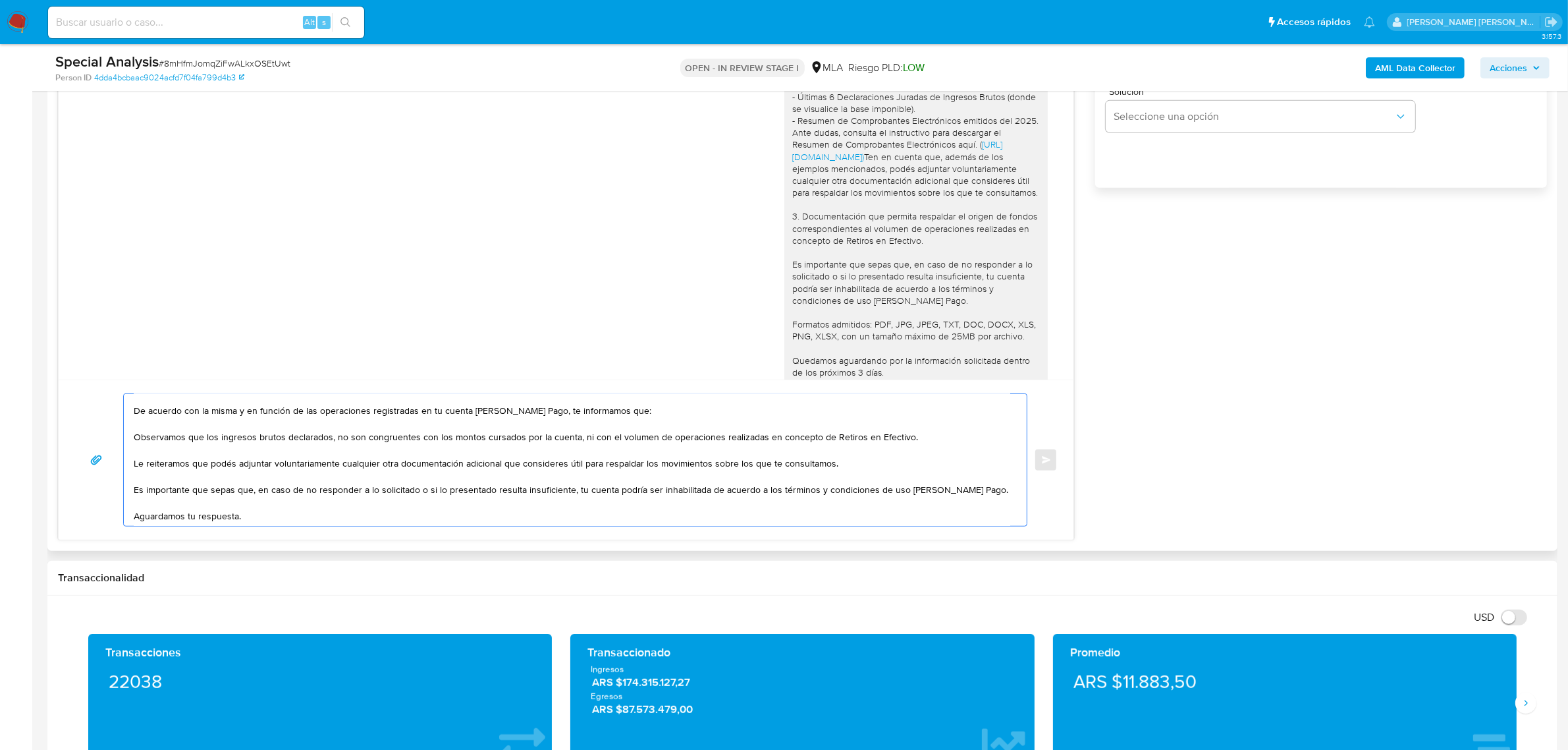
scroll to position [18, 0]
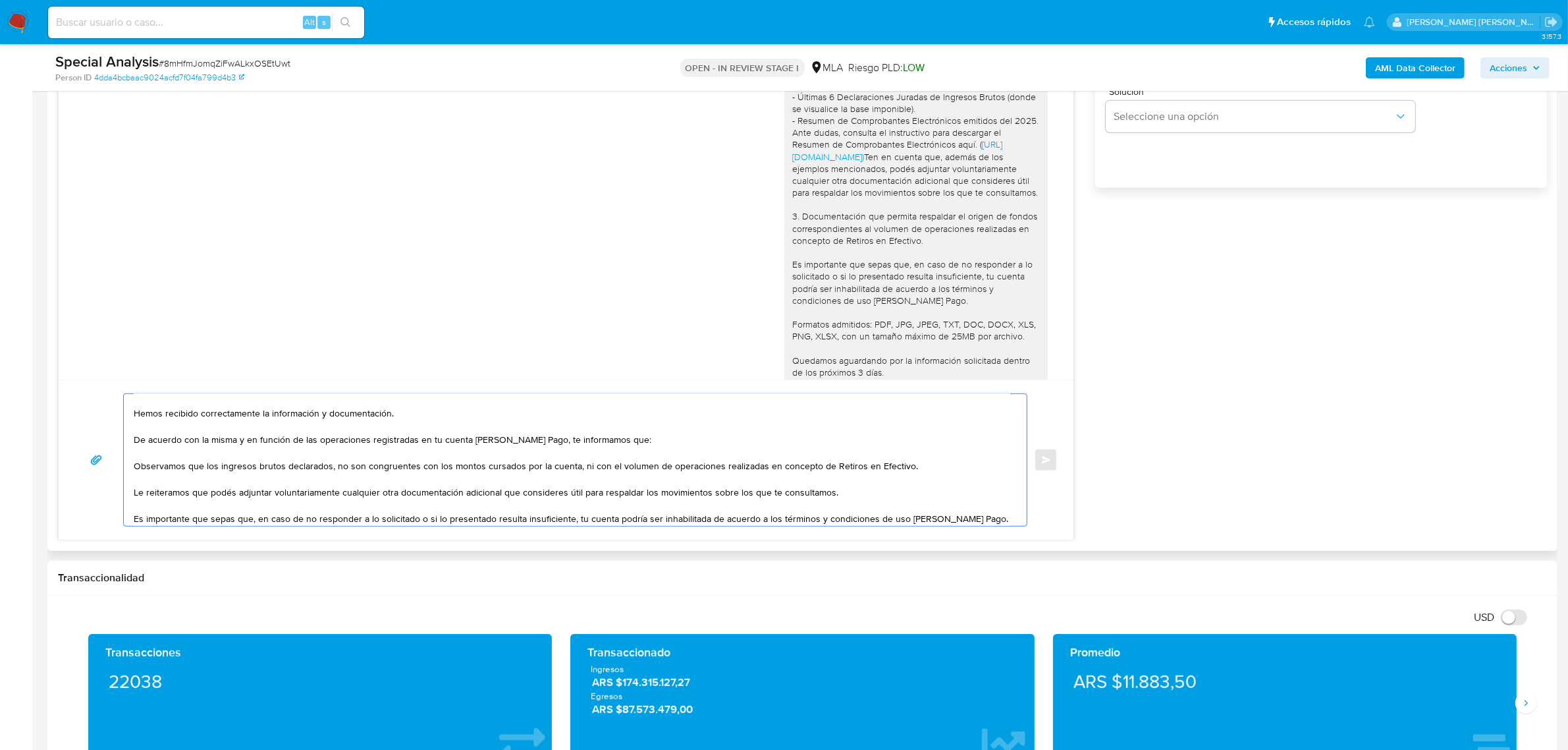
drag, startPoint x: 547, startPoint y: 440, endPoint x: 137, endPoint y: 468, distance: 411.0
click at [137, 468] on textarea "Buen dia Alejandro Anderson, Hemos recibido correctamente la información y docu…" at bounding box center [571, 460] width 876 height 131
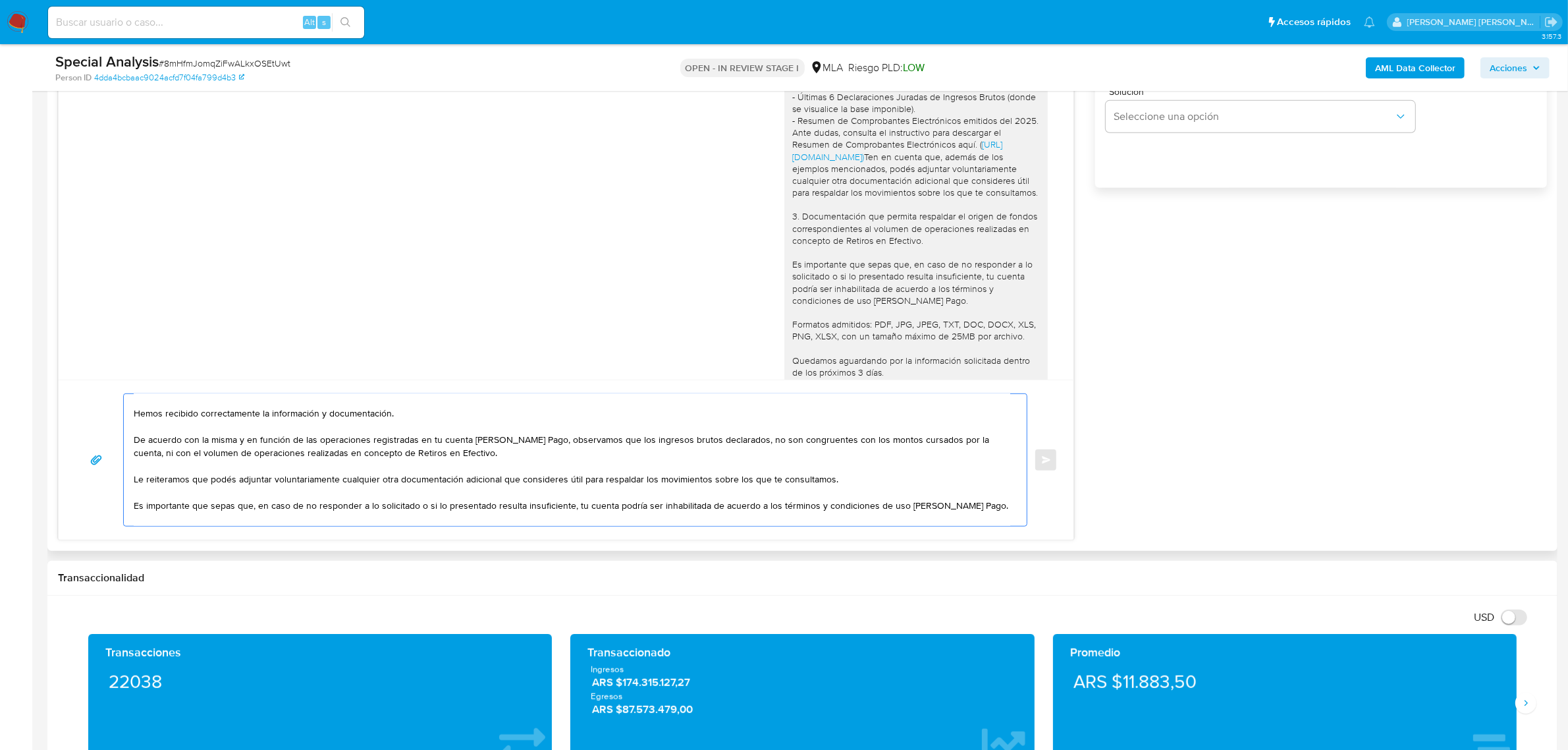
click at [738, 440] on textarea "Buen dia Alejandro Anderson, Hemos recibido correctamente la información y docu…" at bounding box center [571, 460] width 876 height 131
click at [719, 440] on textarea "Buen dia Alejandro Anderson, Hemos recibido correctamente la información y docu…" at bounding box center [571, 460] width 876 height 131
drag, startPoint x: 664, startPoint y: 441, endPoint x: 693, endPoint y: 445, distance: 29.3
click at [693, 445] on textarea "Buen dia Alejandro Anderson, Hemos recibido correctamente la información y docu…" at bounding box center [571, 460] width 876 height 131
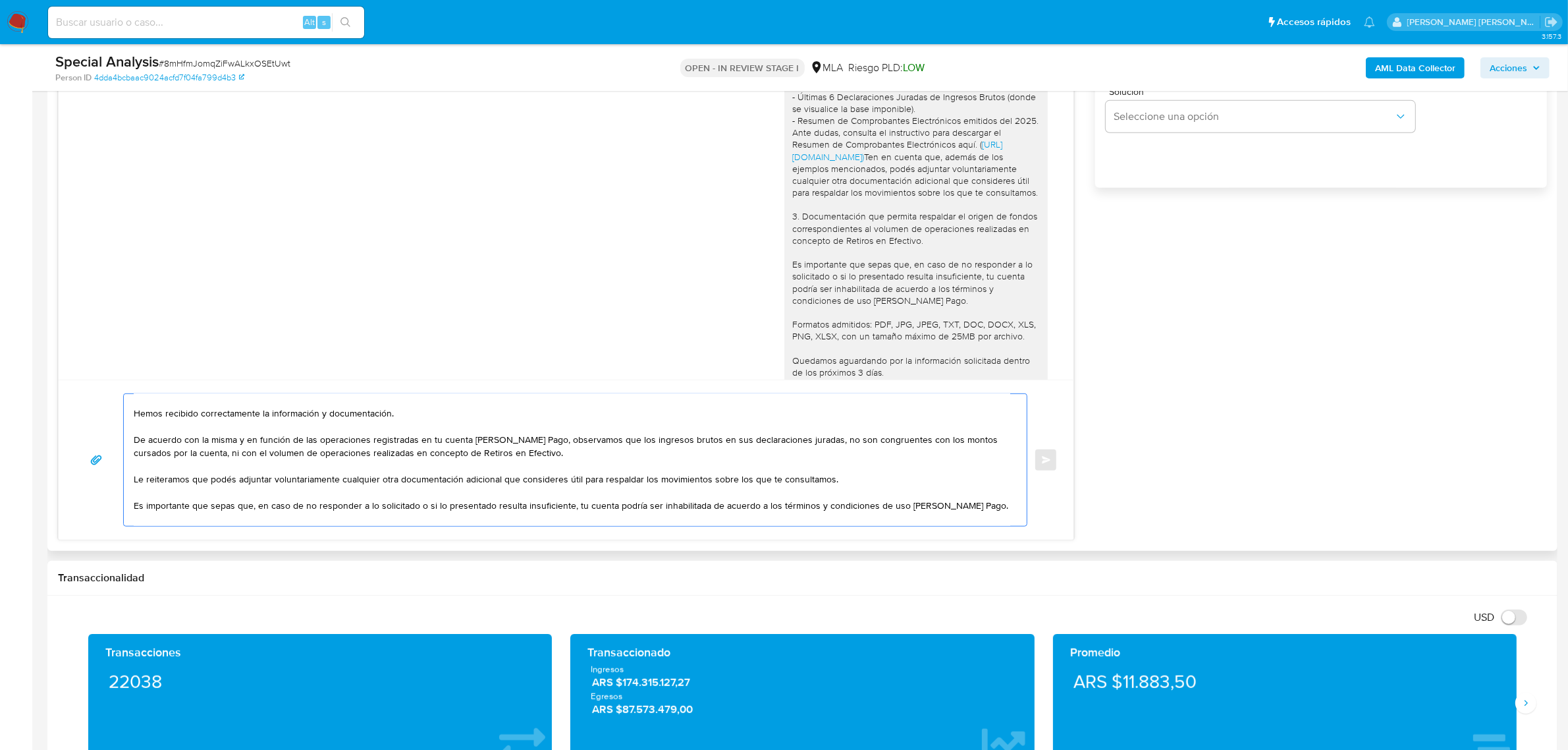
click at [693, 445] on textarea "Buen dia Alejandro Anderson, Hemos recibido correctamente la información y docu…" at bounding box center [571, 460] width 876 height 131
drag, startPoint x: 189, startPoint y: 480, endPoint x: 131, endPoint y: 481, distance: 58.0
click at [131, 481] on div "Buen dia Alejandro Anderson, Hemos recibido correctamente la información y docu…" at bounding box center [571, 460] width 896 height 131
drag, startPoint x: 330, startPoint y: 483, endPoint x: 201, endPoint y: 480, distance: 129.0
click at [201, 480] on textarea "Buen dia Alejandro Anderson, Hemos recibido correctamente la información y docu…" at bounding box center [571, 460] width 876 height 131
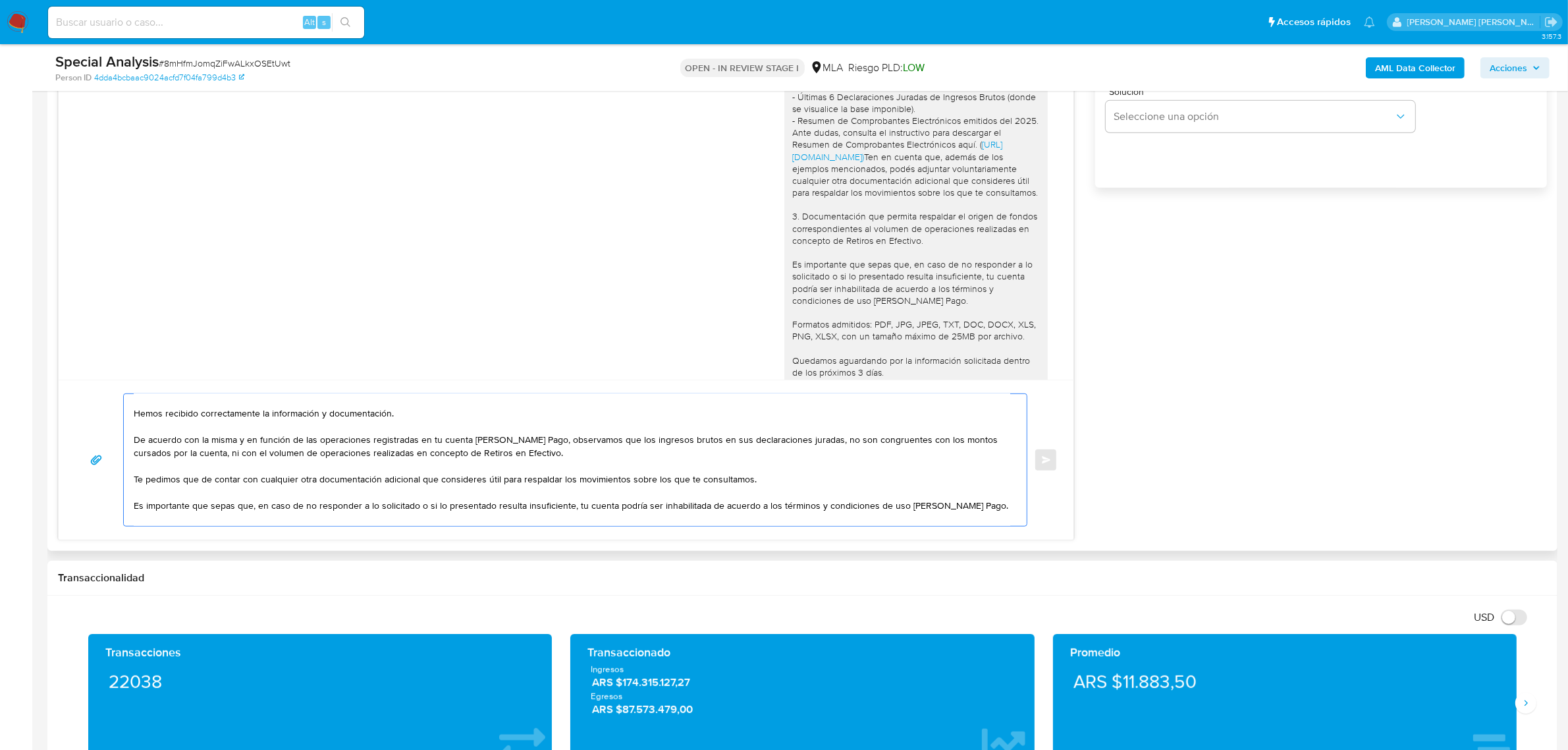
click at [752, 482] on textarea "Buen dia Alejandro Anderson, Hemos recibido correctamente la información y docu…" at bounding box center [571, 460] width 876 height 131
click at [811, 483] on textarea "Buen dia Alejandro Anderson, Hemos recibido correctamente la información y docu…" at bounding box center [571, 460] width 876 height 131
drag, startPoint x: 824, startPoint y: 482, endPoint x: 838, endPoint y: 482, distance: 14.0
click at [838, 482] on textarea "Buen dia Alejandro Anderson, Hemos recibido correctamente la información y docu…" at bounding box center [571, 460] width 876 height 131
click at [878, 474] on textarea "Buen dia Alejandro Anderson, Hemos recibido correctamente la información y docu…" at bounding box center [571, 460] width 876 height 131
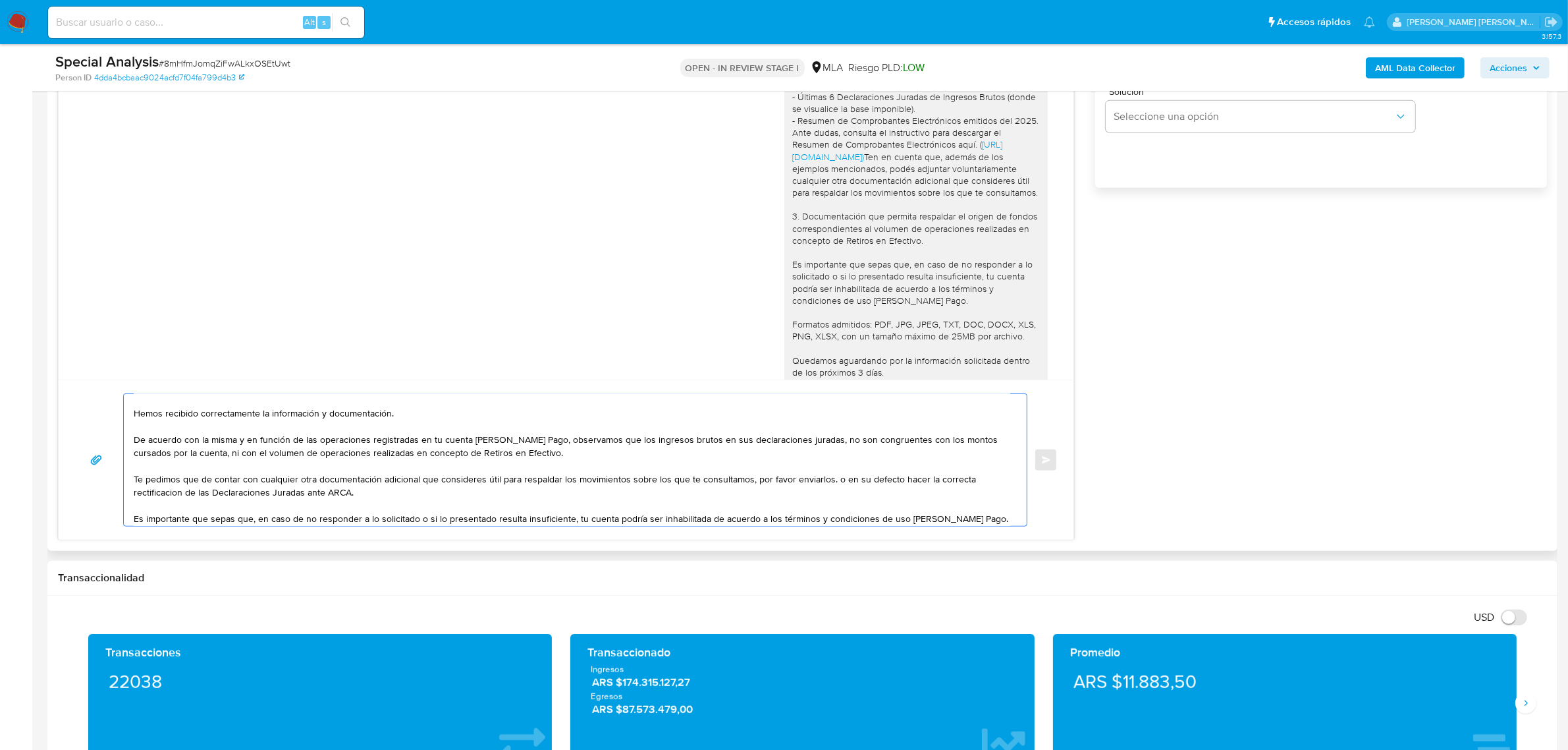
click at [163, 501] on textarea "Buen dia Alejandro Anderson, Hemos recibido correctamente la información y docu…" at bounding box center [571, 460] width 876 height 131
click at [828, 478] on textarea "Buen dia Alejandro Anderson, Hemos recibido correctamente la información y docu…" at bounding box center [571, 460] width 876 height 131
click at [435, 489] on textarea "Buen dia Alejandro Anderson, Hemos recibido correctamente la información y docu…" at bounding box center [571, 460] width 876 height 131
click at [185, 495] on textarea "Buen dia Alejandro Anderson, Hemos recibido correctamente la información y docu…" at bounding box center [571, 460] width 876 height 131
drag, startPoint x: 337, startPoint y: 492, endPoint x: 414, endPoint y: 492, distance: 77.0
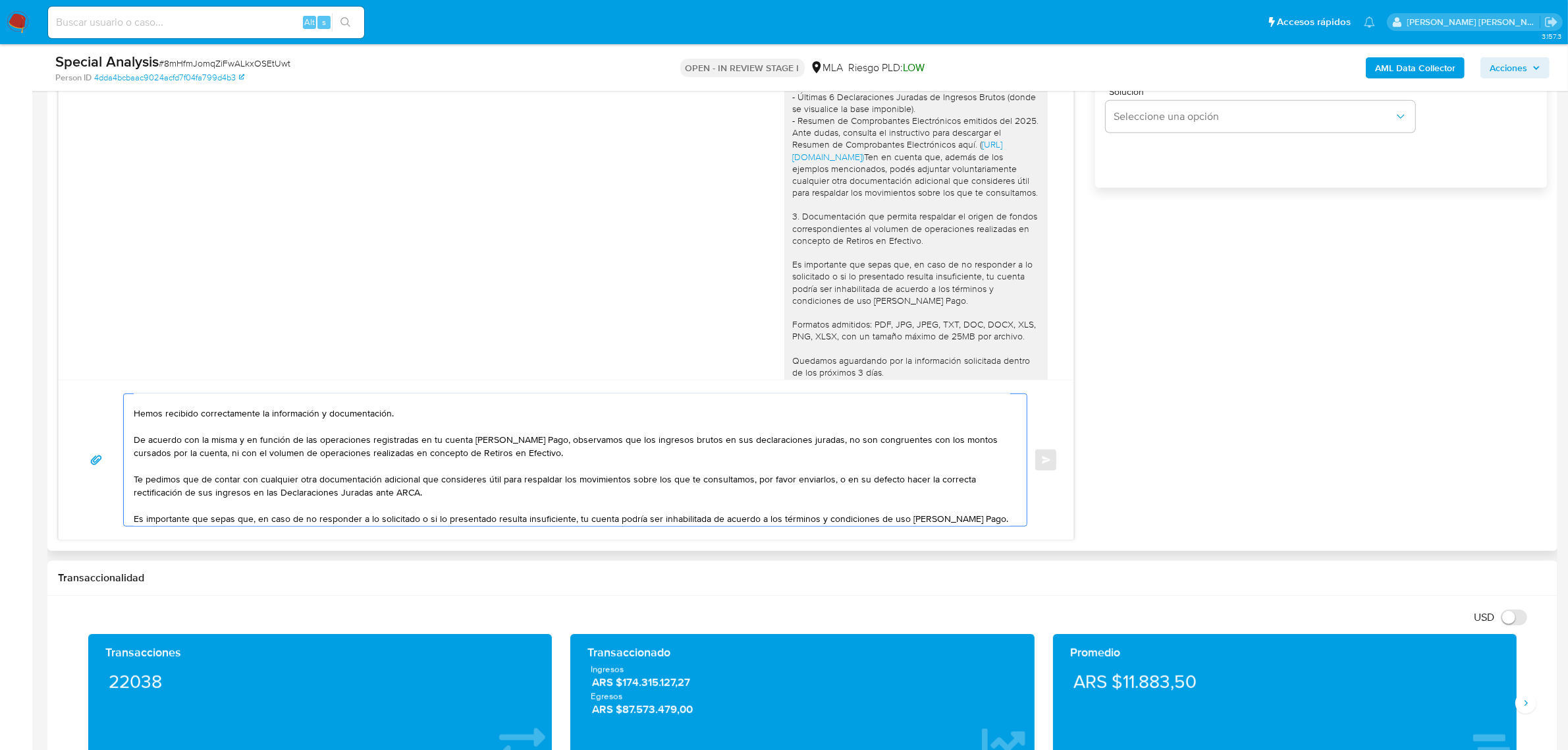
click at [414, 492] on textarea "Buen dia Alejandro Anderson, Hemos recibido correctamente la información y docu…" at bounding box center [571, 460] width 876 height 131
drag, startPoint x: 414, startPoint y: 492, endPoint x: 372, endPoint y: 493, distance: 42.0
click at [372, 493] on textarea "Buen dia Alejandro Anderson, Hemos recibido correctamente la información y docu…" at bounding box center [571, 460] width 876 height 131
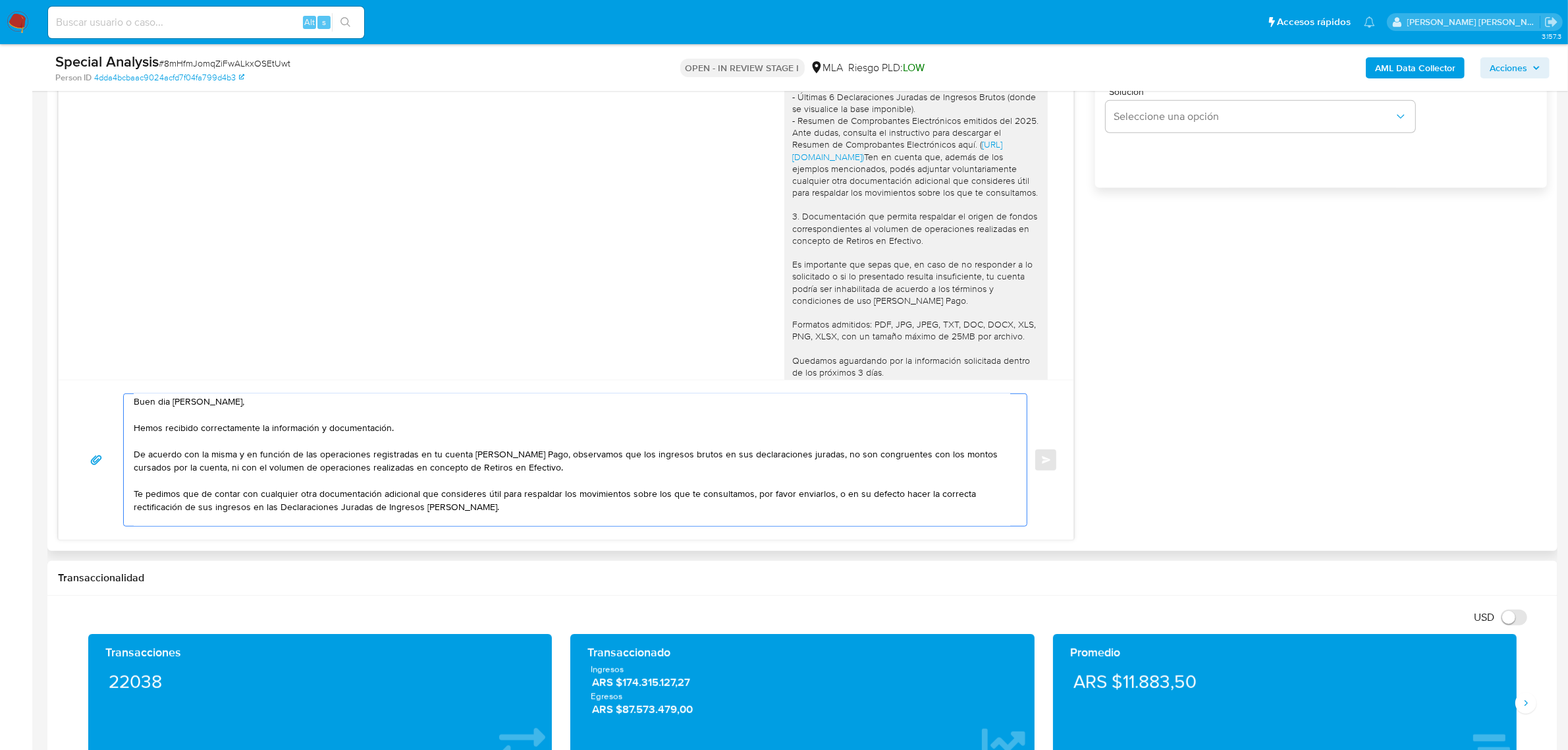
scroll to position [0, 0]
click at [686, 460] on textarea "Buen dia Alejandro Anderson, Hemos recibido correctamente la información y docu…" at bounding box center [571, 460] width 876 height 131
click at [830, 463] on textarea "Buen dia Alejandro Anderson, Hemos recibido correctamente la información y docu…" at bounding box center [571, 460] width 876 height 131
drag, startPoint x: 743, startPoint y: 458, endPoint x: 830, endPoint y: 461, distance: 87.1
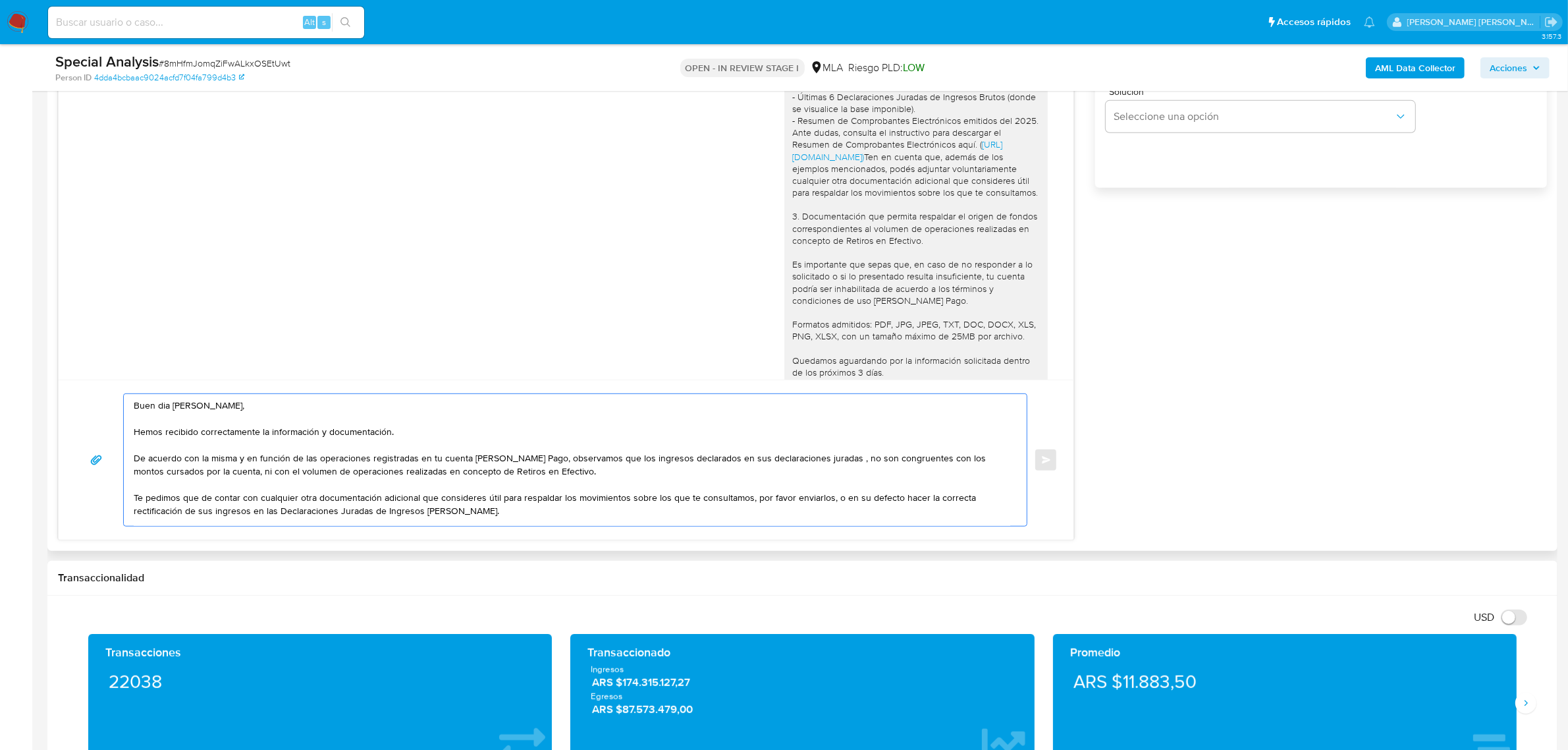
click at [830, 461] on textarea "Buen dia Alejandro Anderson, Hemos recibido correctamente la información y docu…" at bounding box center [571, 460] width 876 height 131
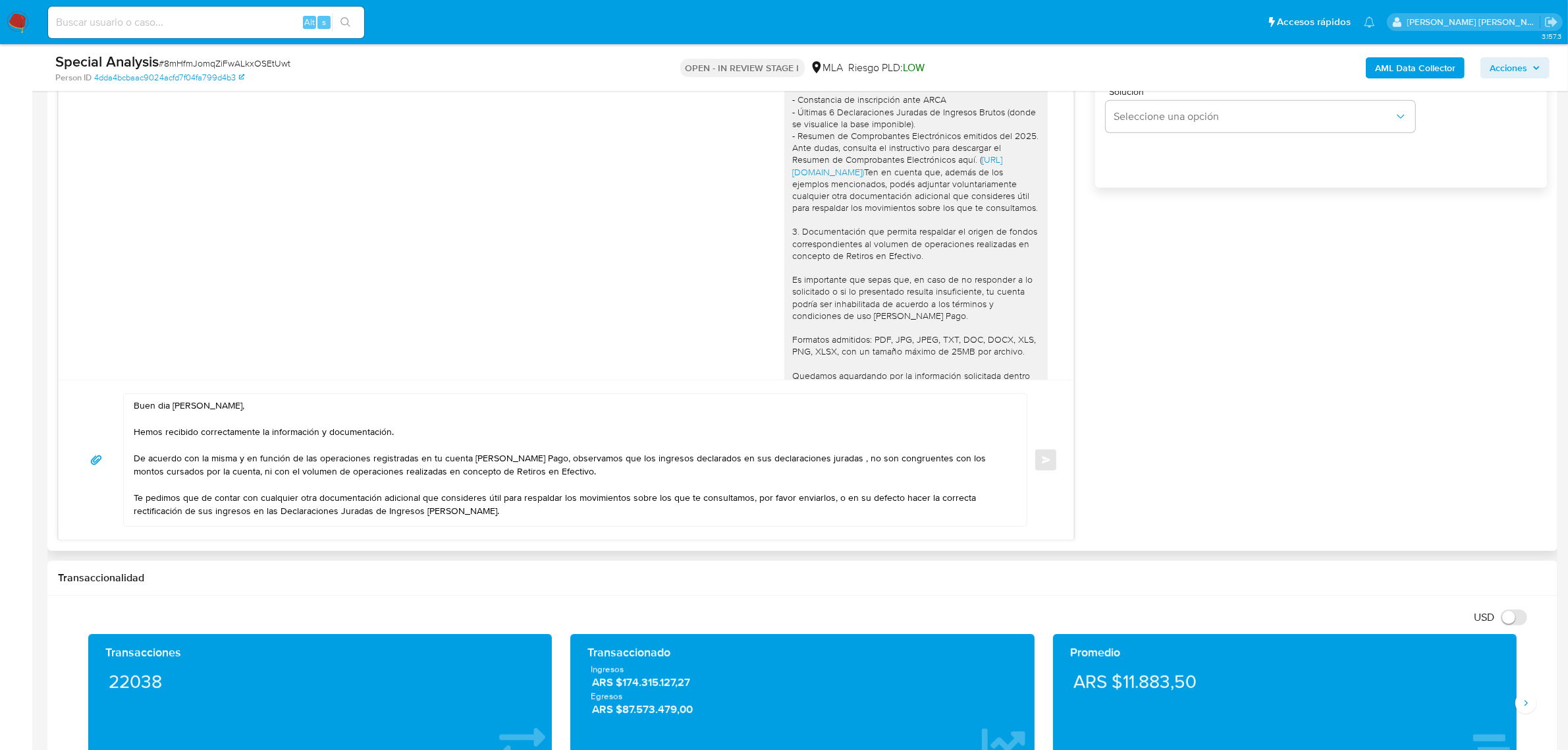
click at [826, 112] on div "Hola, Alejandro Anderson, En función de las operaciones registradas en tu cuent…" at bounding box center [916, 178] width 248 height 527
drag, startPoint x: 824, startPoint y: 113, endPoint x: 993, endPoint y: 110, distance: 169.0
click at [993, 110] on div "Hola, Alejandro Anderson, En función de las operaciones registradas en tu cuent…" at bounding box center [916, 178] width 248 height 527
copy div "Declaraciones Juradas de Ingresos Brutos"
drag, startPoint x: 773, startPoint y: 460, endPoint x: 713, endPoint y: 462, distance: 60.0
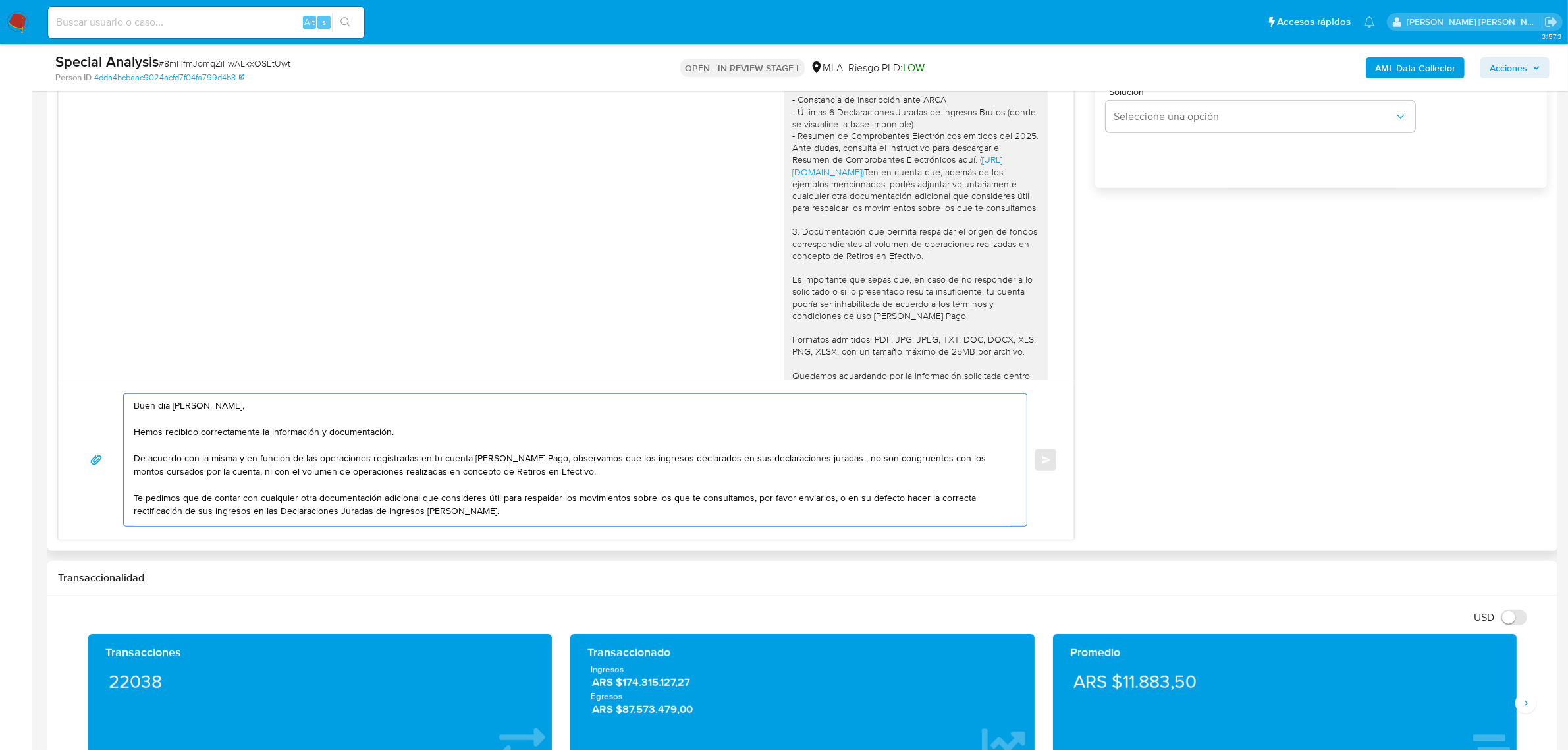
click at [772, 460] on textarea "Buen dia Alejandro Anderson, Hemos recibido correctamente la información y docu…" at bounding box center [571, 460] width 876 height 131
drag, startPoint x: 742, startPoint y: 462, endPoint x: 832, endPoint y: 462, distance: 90.0
click at [832, 462] on textarea "Buen dia Alejandro Anderson, Hemos recibido correctamente la información y docu…" at bounding box center [571, 460] width 876 height 131
paste textarea "Declaraciones Juradas de Ingresos Brutos"
drag, startPoint x: 550, startPoint y: 463, endPoint x: 132, endPoint y: 462, distance: 418.0
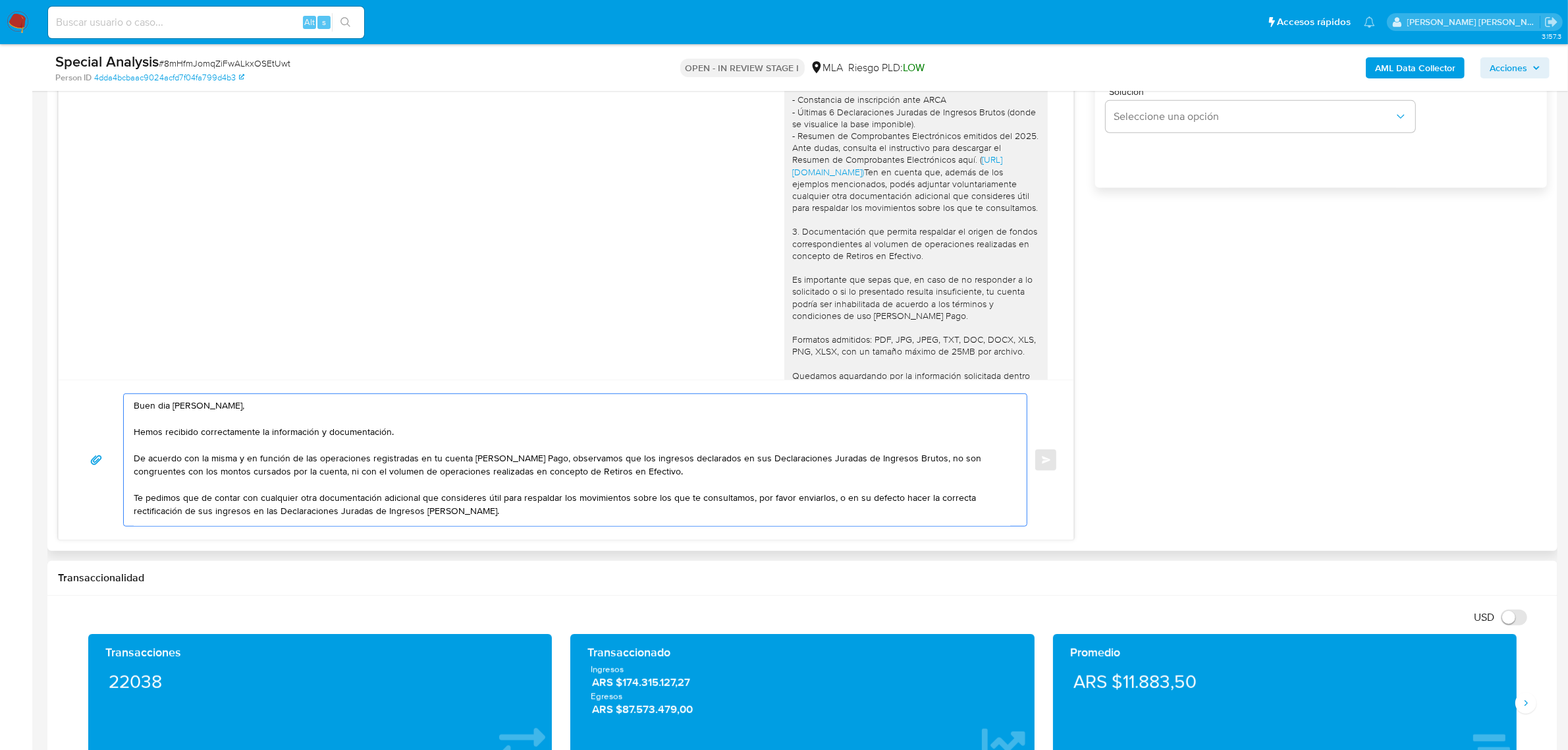
click at [132, 462] on div "Buen dia Alejandro Anderson, Hemos recibido correctamente la información y docu…" at bounding box center [571, 460] width 896 height 131
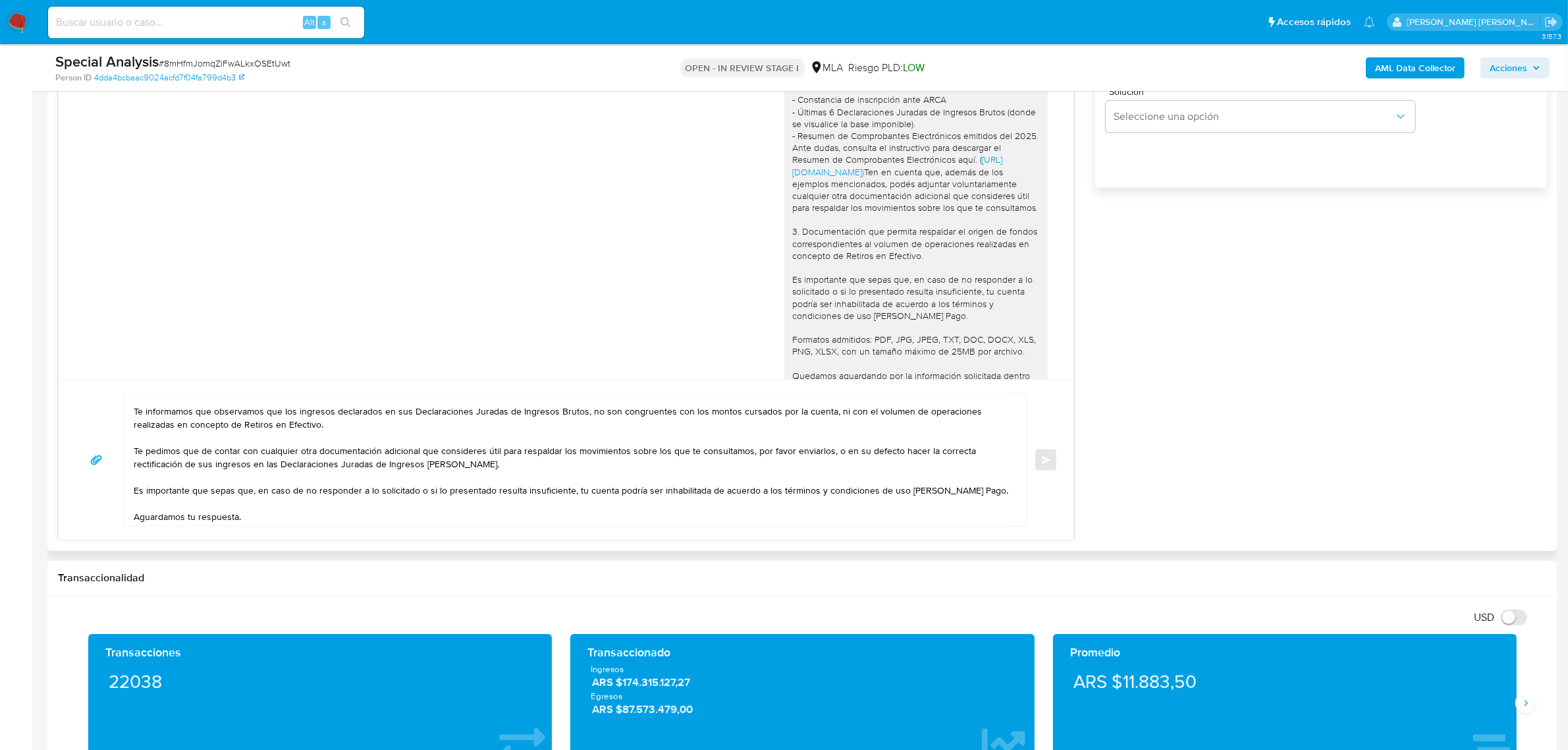
scroll to position [18, 0]
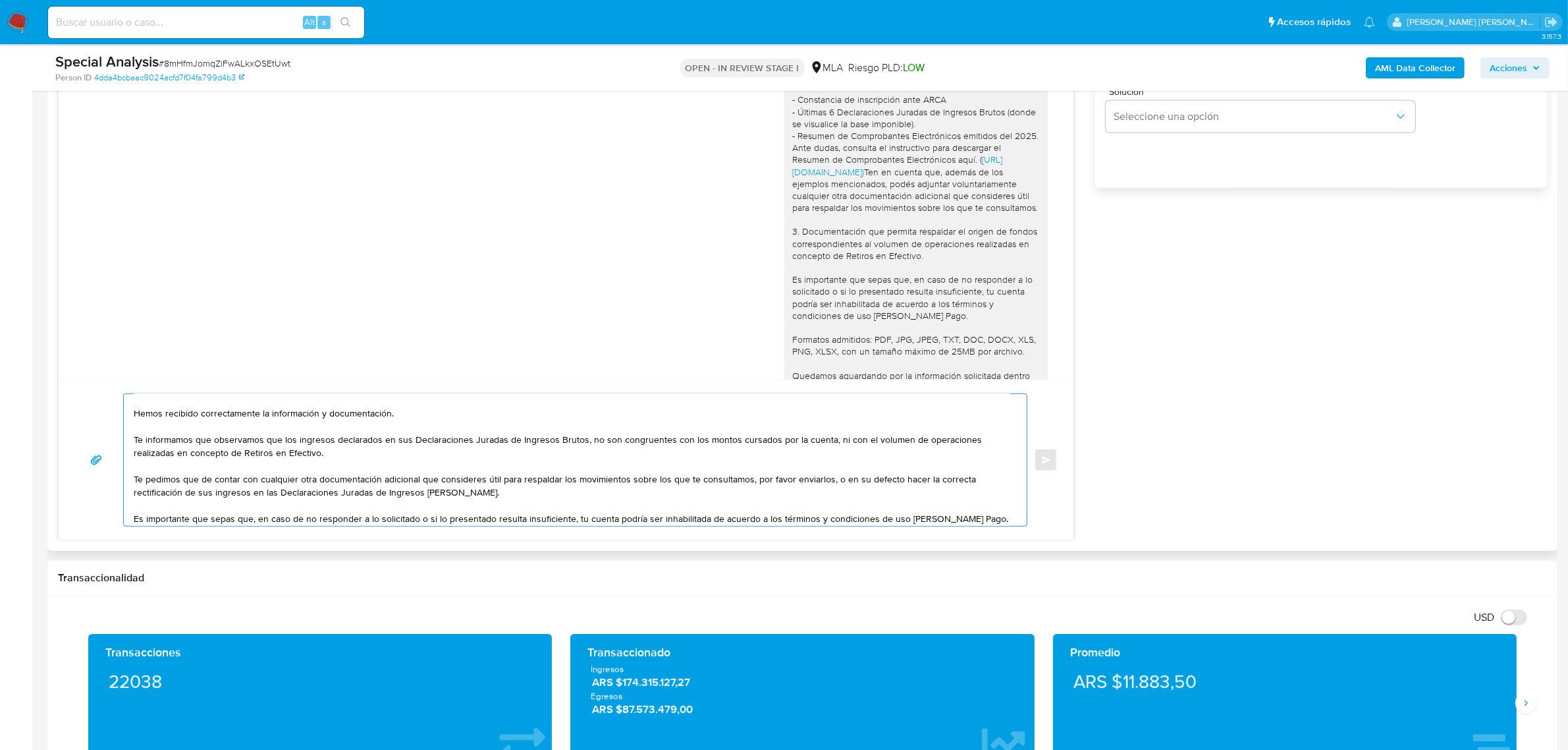
drag, startPoint x: 264, startPoint y: 442, endPoint x: 193, endPoint y: 442, distance: 71.0
click at [193, 442] on textarea "Buen dia Alejandro Anderson, Hemos recibido correctamente la información y docu…" at bounding box center [571, 460] width 876 height 131
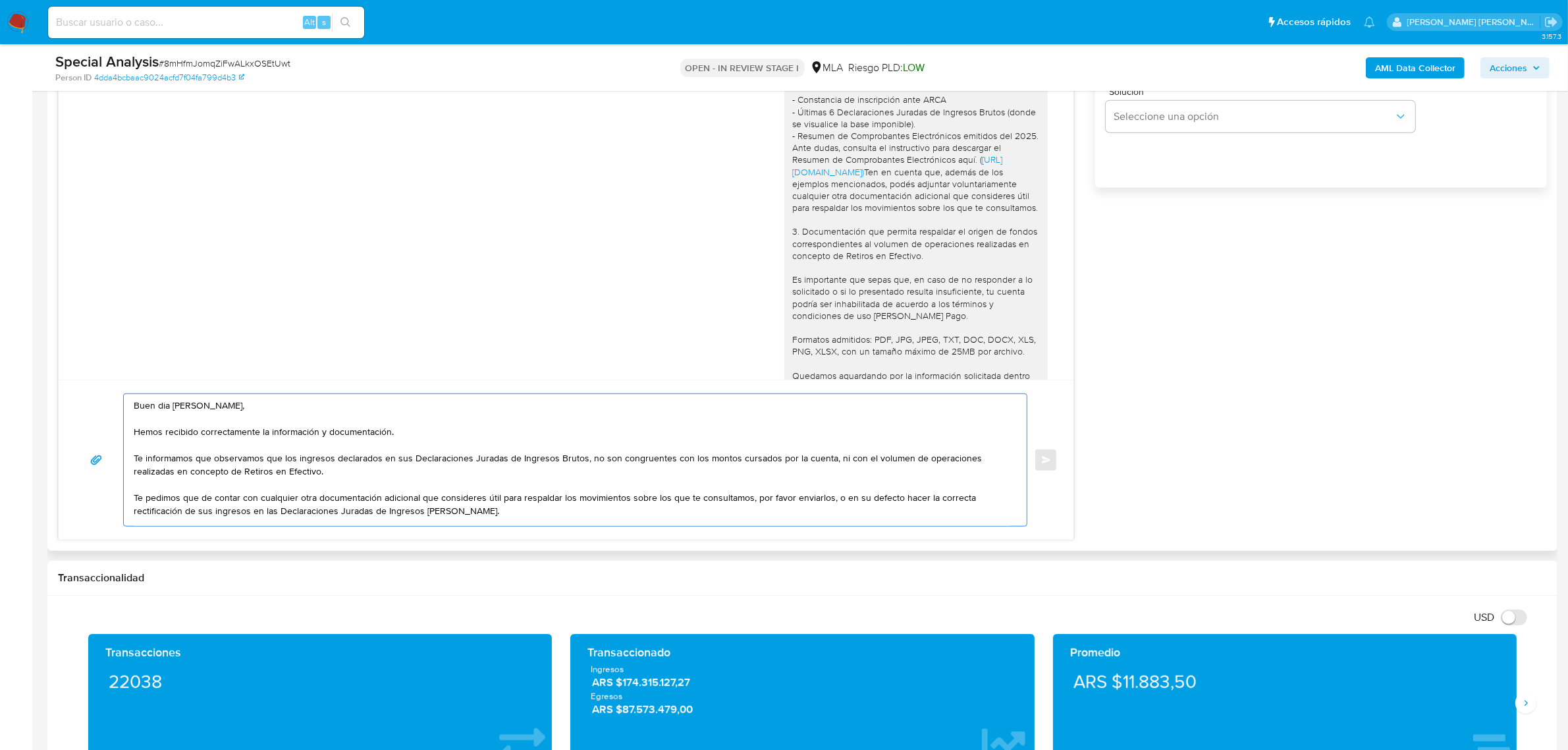
drag, startPoint x: 216, startPoint y: 459, endPoint x: 127, endPoint y: 465, distance: 89.2
click at [127, 465] on div "Buen dia Alejandro Anderson, Hemos recibido correctamente la información y docu…" at bounding box center [571, 460] width 896 height 131
drag, startPoint x: 213, startPoint y: 478, endPoint x: 132, endPoint y: 463, distance: 82.4
click at [132, 463] on div "Buen dia Alejandro Anderson, Hemos recibido correctamente la información y docu…" at bounding box center [571, 460] width 896 height 131
click at [549, 458] on textarea "Buen dia Alejandro Anderson, Hemos recibido correctamente la información y docu…" at bounding box center [571, 460] width 876 height 131
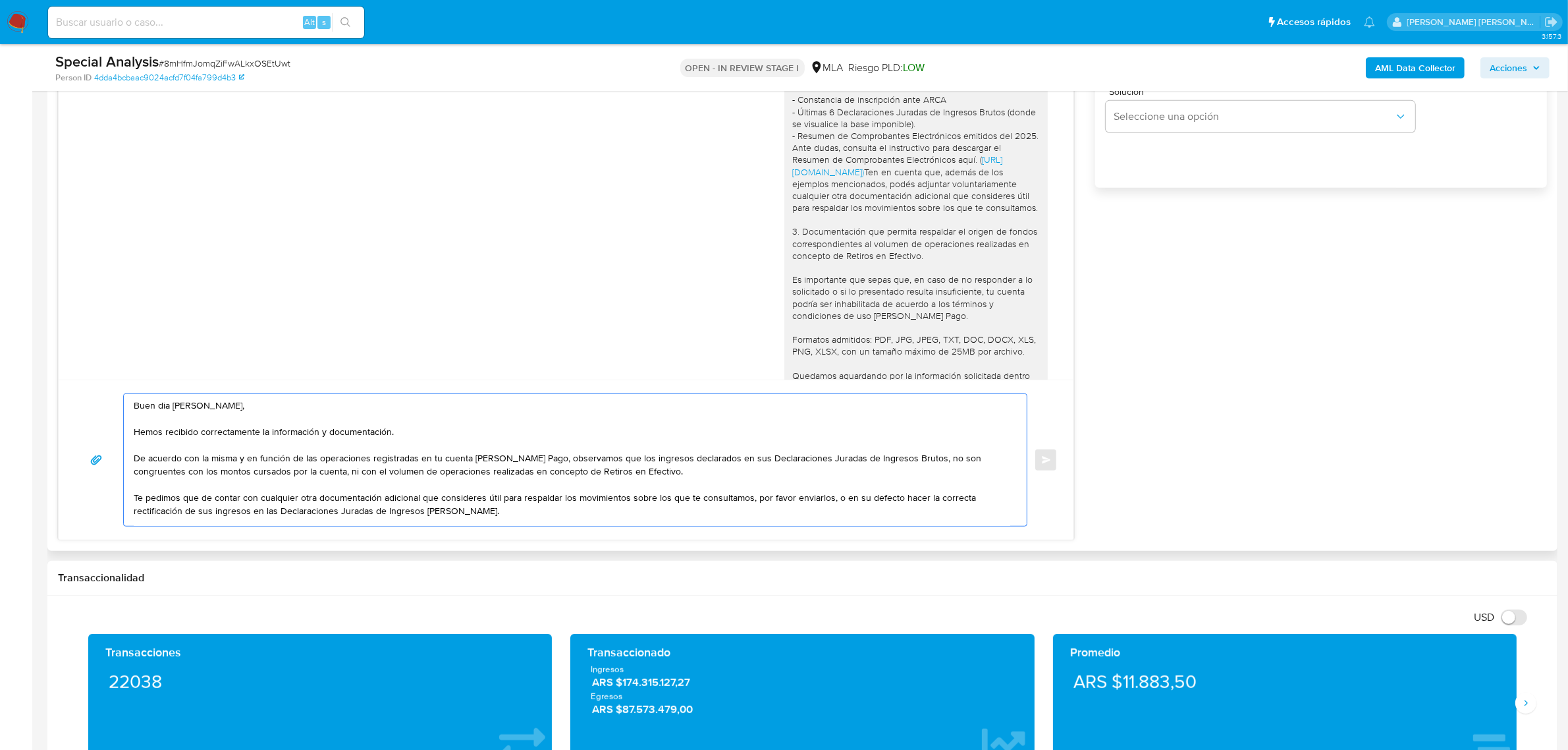
click at [541, 463] on textarea "Buen dia Alejandro Anderson, Hemos recibido correctamente la información y docu…" at bounding box center [571, 460] width 876 height 131
click at [529, 479] on textarea "Buen dia Alejandro Anderson, Hemos recibido correctamente la información y docu…" at bounding box center [571, 460] width 876 height 131
click at [542, 463] on textarea "Buen dia Alejandro Anderson, Hemos recibido correctamente la información y docu…" at bounding box center [571, 460] width 876 height 131
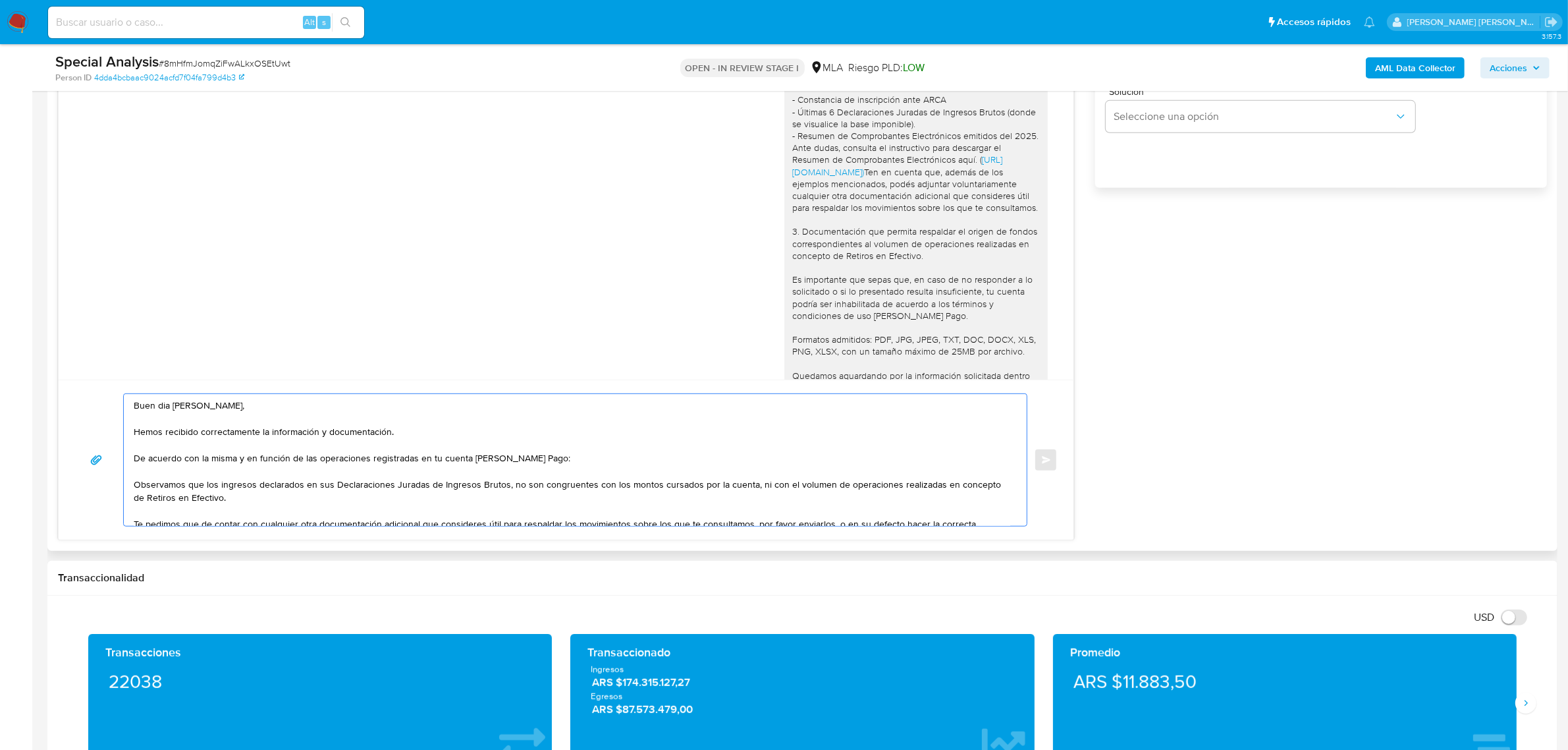
click at [135, 485] on textarea "Buen dia Alejandro Anderson, Hemos recibido correctamente la información y docu…" at bounding box center [571, 460] width 876 height 131
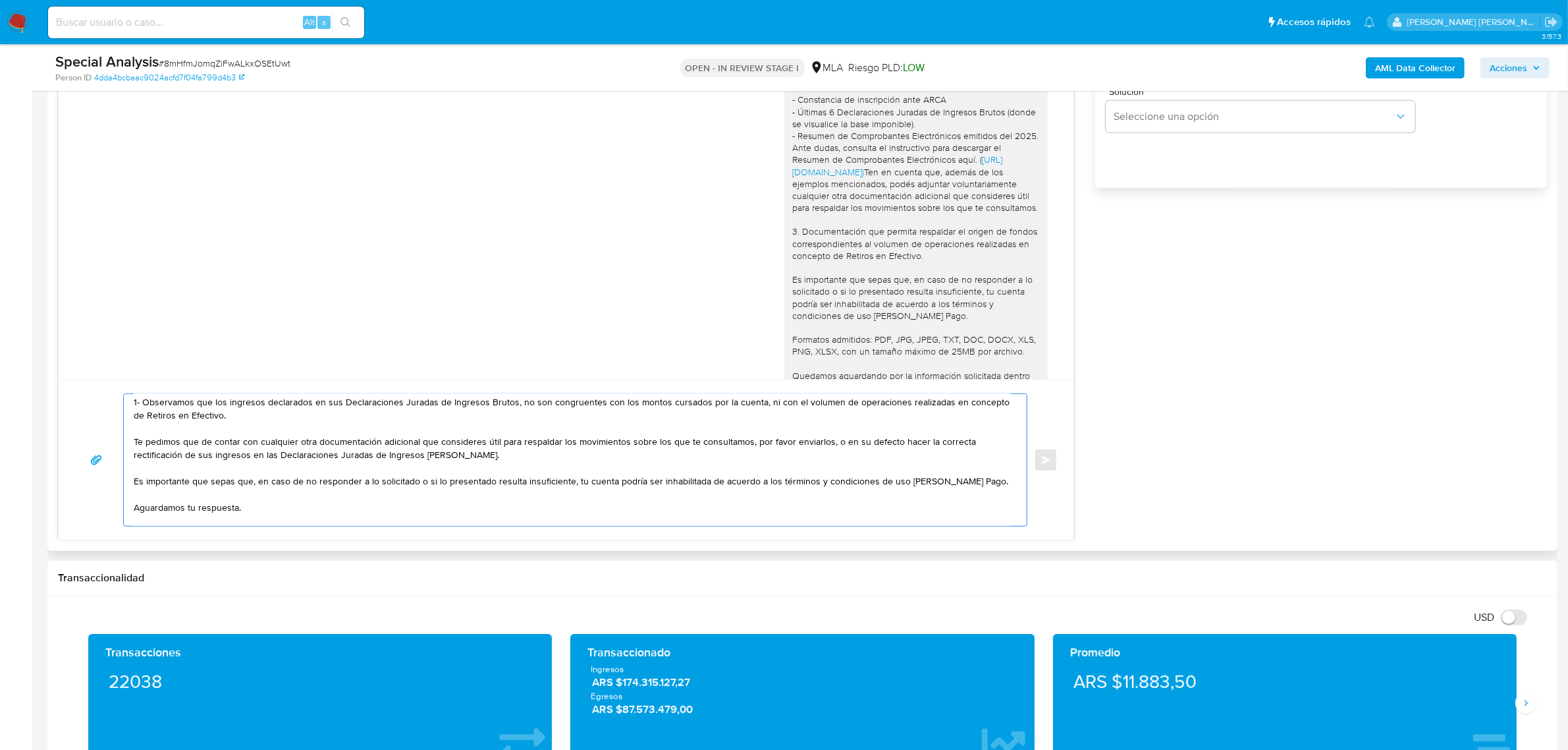
click at [135, 446] on textarea "Buen dia Alejandro Anderson, Hemos recibido correctamente la información y docu…" at bounding box center [571, 460] width 876 height 131
click at [902, 446] on textarea "Buen dia Alejandro Anderson, Hemos recibido correctamente la información y docu…" at bounding box center [571, 460] width 876 height 131
click at [844, 447] on textarea "Buen dia Alejandro Anderson, Hemos recibido correctamente la información y docu…" at bounding box center [571, 460] width 876 height 131
click at [843, 445] on textarea "Buen dia Alejandro Anderson, Hemos recibido correctamente la información y docu…" at bounding box center [571, 460] width 876 height 131
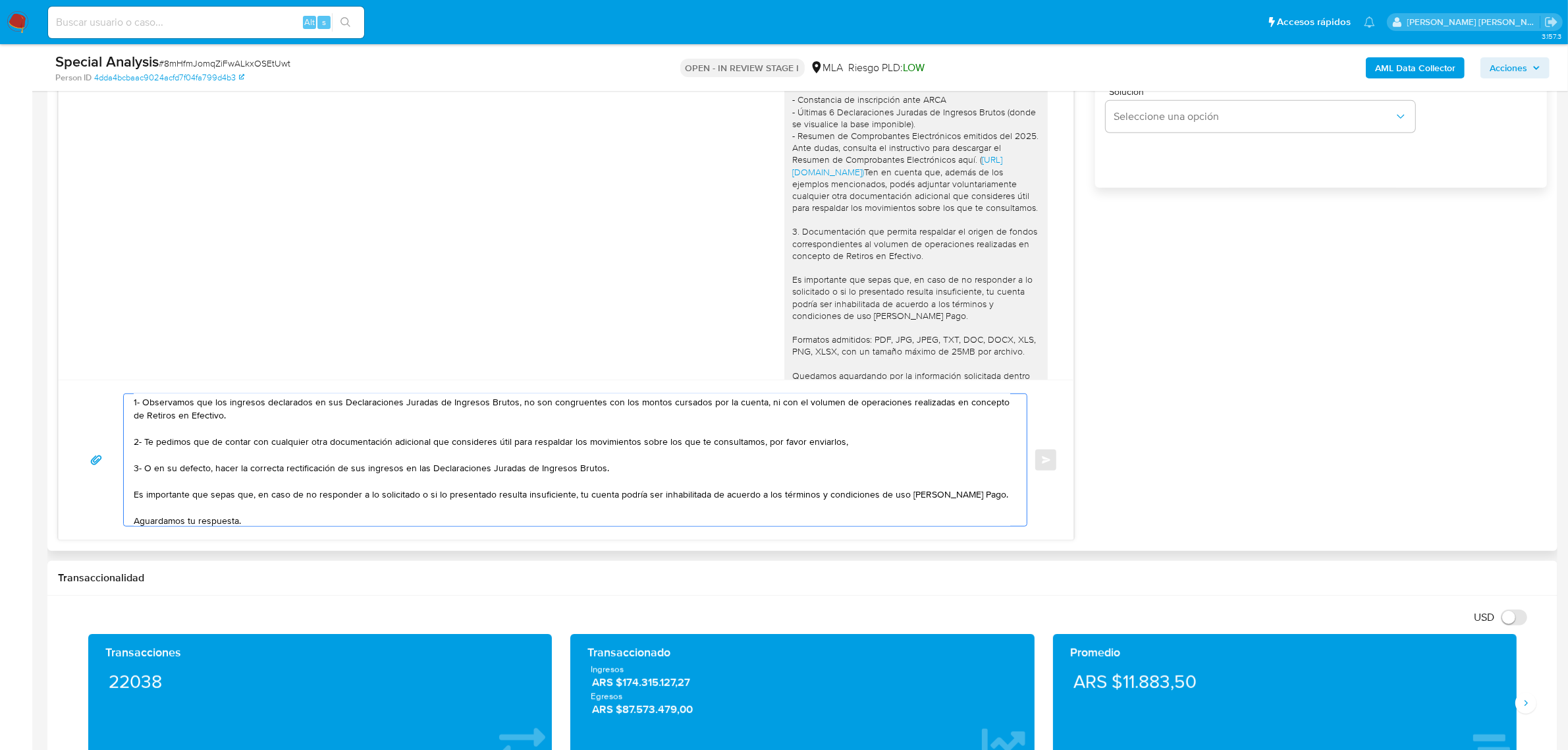
click at [600, 473] on textarea "Buen dia Alejandro Anderson, Hemos recibido correctamente la información y docu…" at bounding box center [571, 460] width 876 height 131
click at [837, 445] on textarea "Buen dia Alejandro Anderson, Hemos recibido correctamente la información y docu…" at bounding box center [571, 460] width 876 height 131
click at [767, 465] on textarea "Buen dia Alejandro Anderson, Hemos recibido correctamente la información y docu…" at bounding box center [571, 460] width 876 height 131
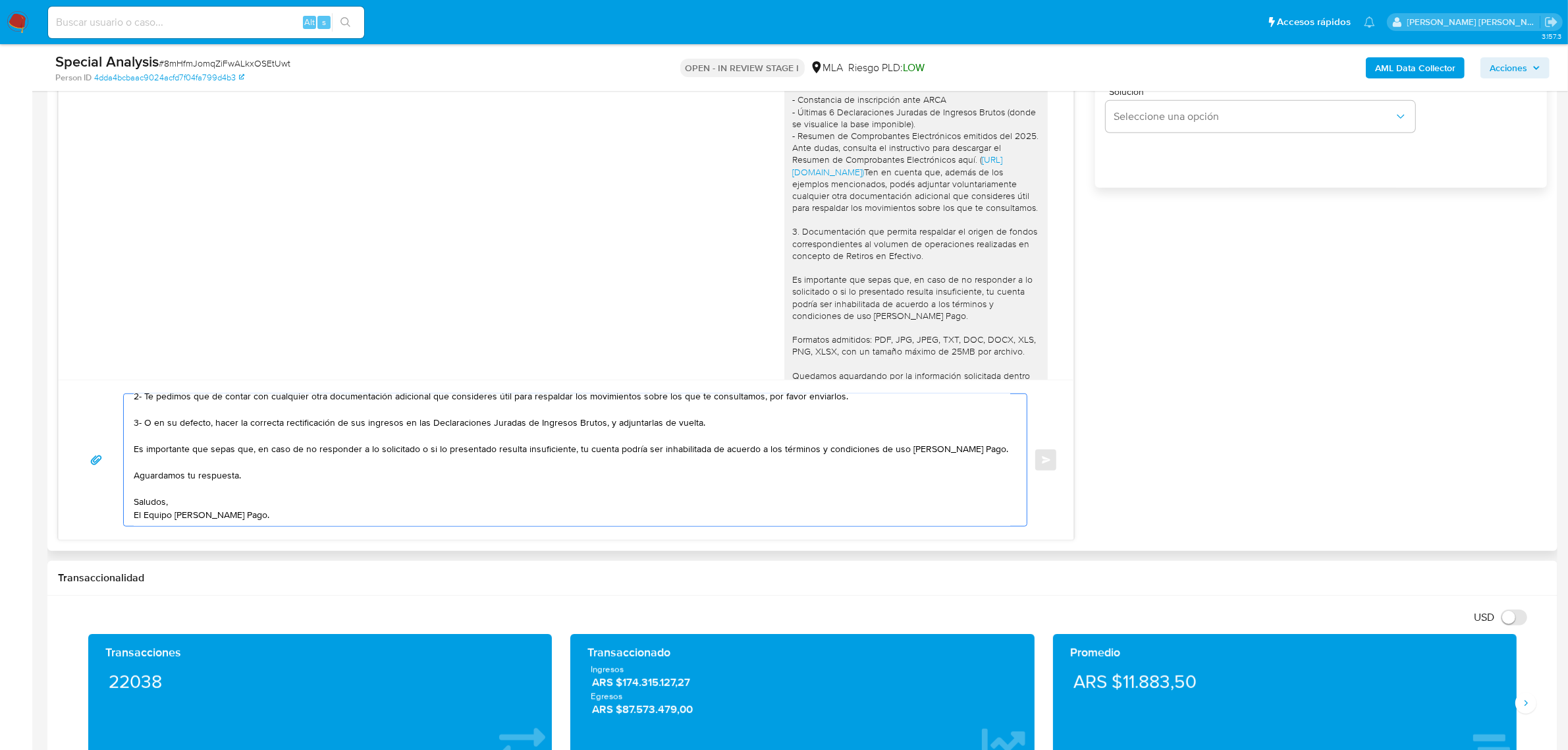
click at [241, 523] on textarea "Buen dia Alejandro Anderson, Hemos recibido correctamente la información y docu…" at bounding box center [571, 460] width 876 height 131
type textarea "Buen dia Alejandro Anderson, Hemos recibido correctamente la información y docu…"
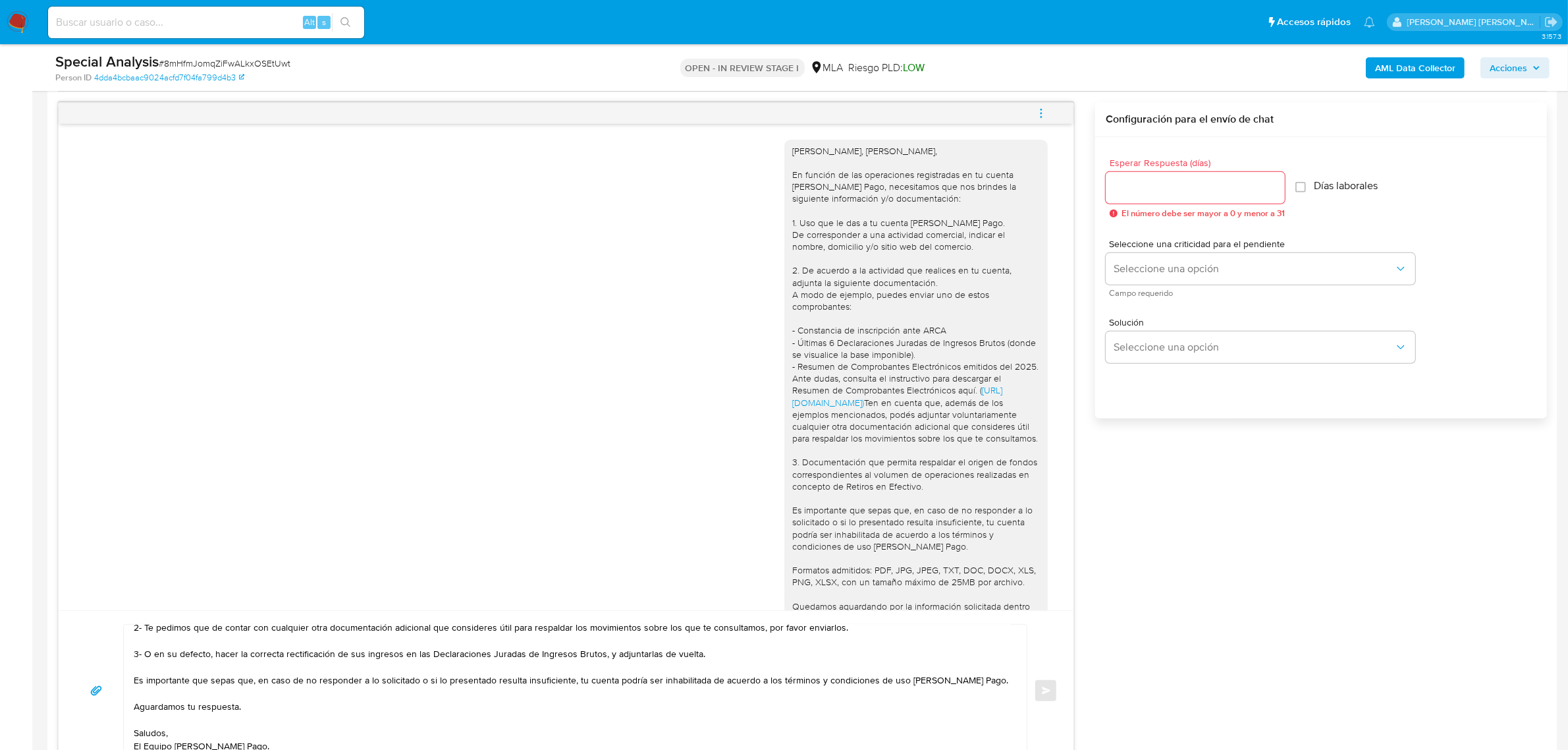
scroll to position [577, 0]
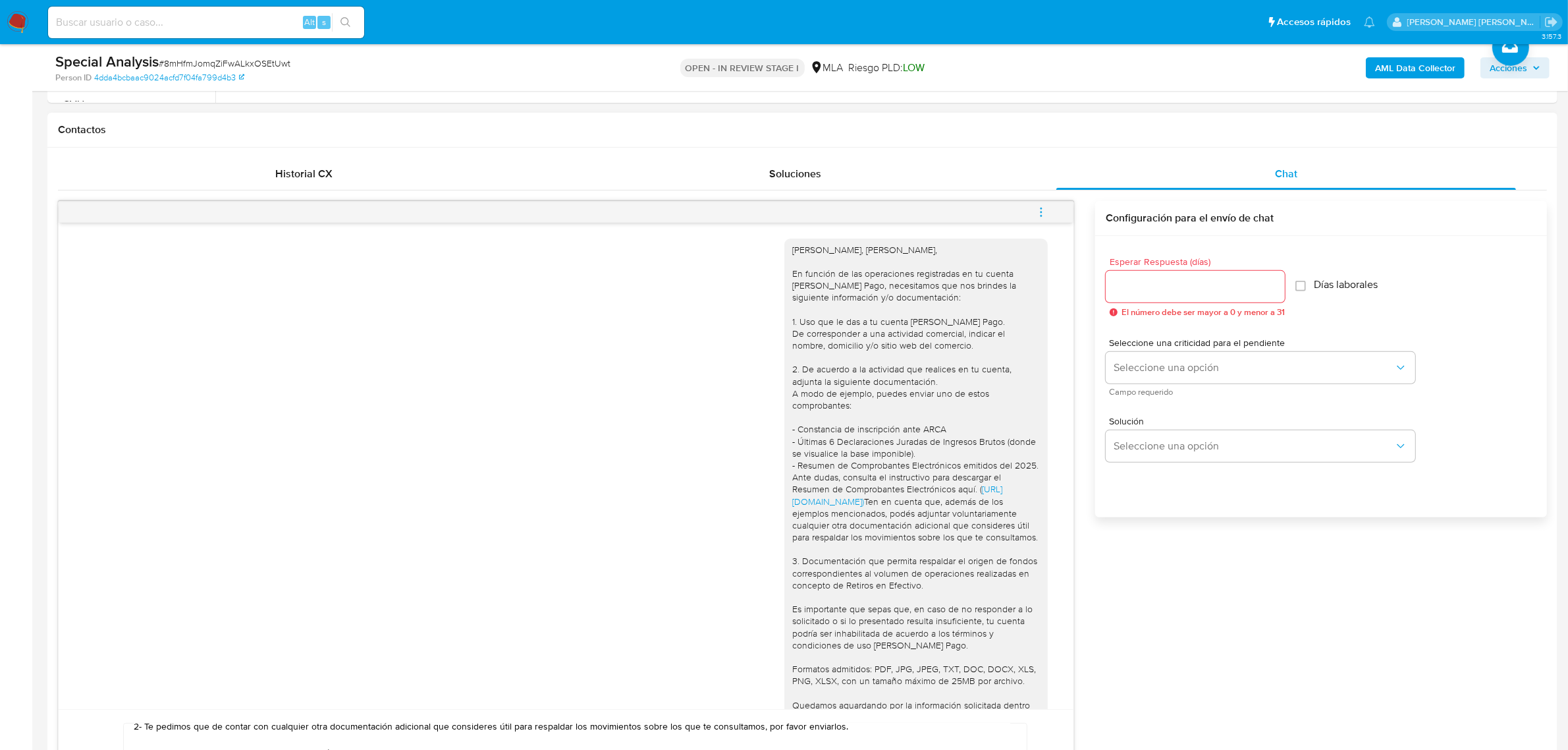
click at [1130, 291] on input "Esperar Respuesta (días)" at bounding box center [1195, 287] width 179 height 17
type input "3"
click at [1172, 367] on span "Seleccione una opción" at bounding box center [1254, 367] width 280 height 13
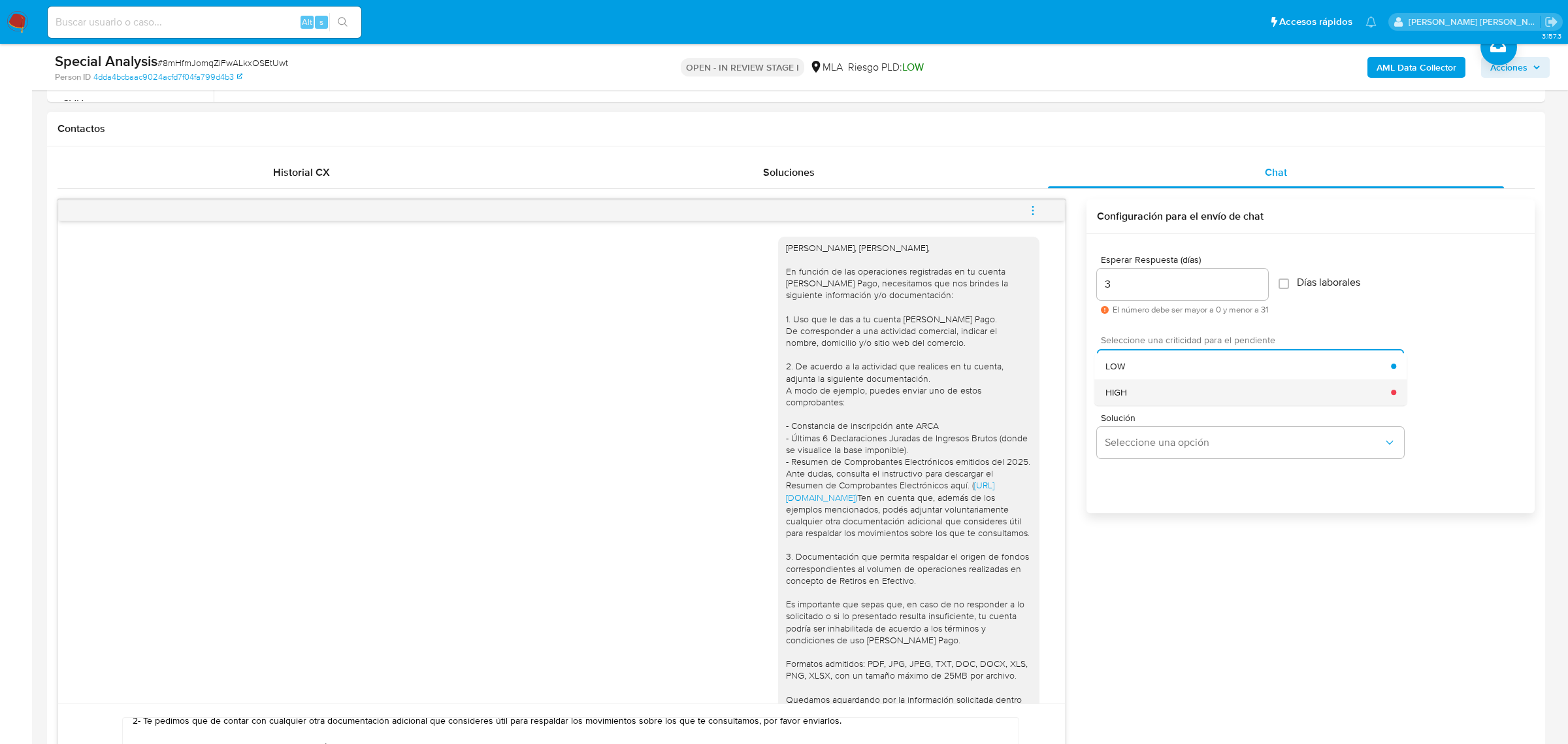
click at [1150, 395] on div "HIGH" at bounding box center [1248, 392] width 286 height 26
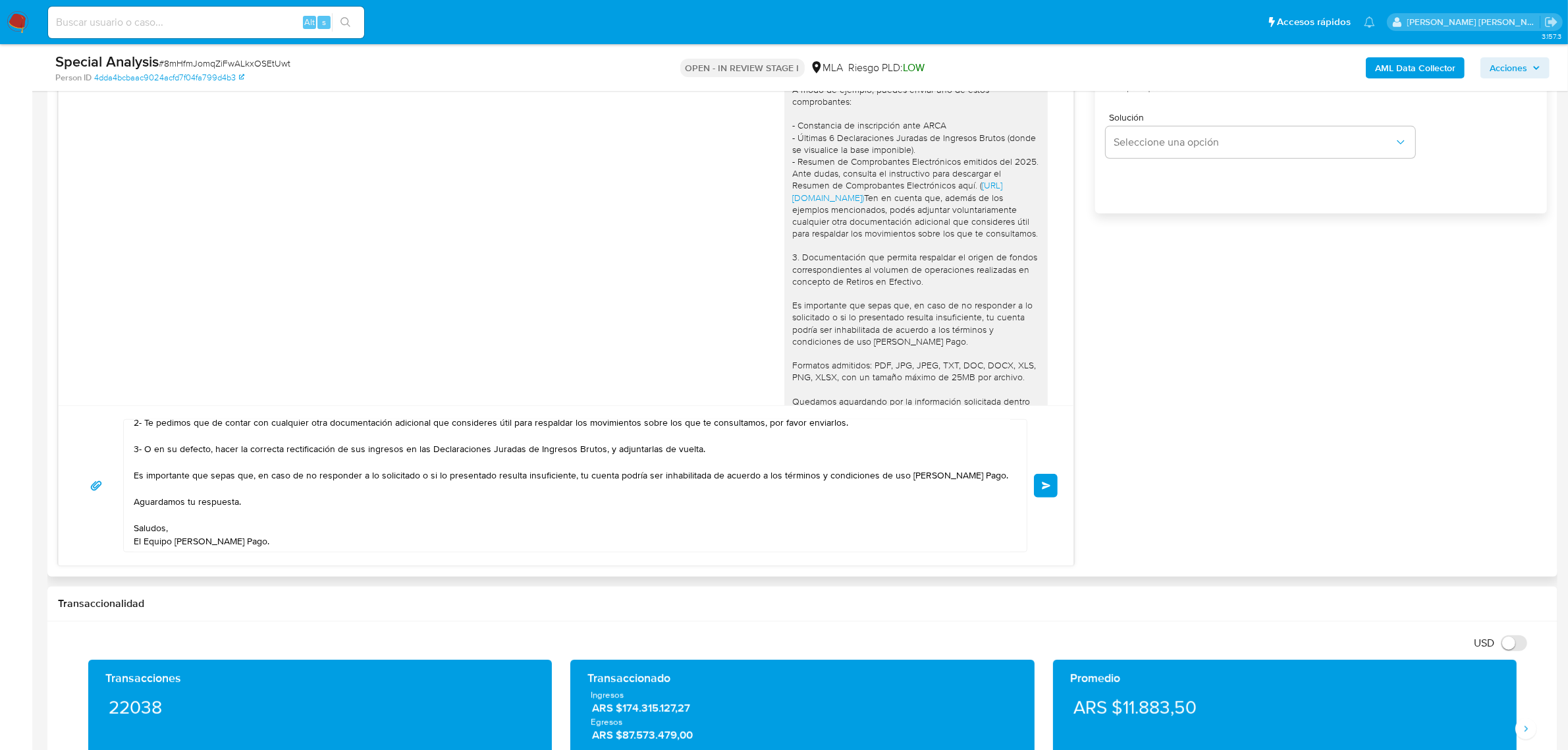
scroll to position [906, 0]
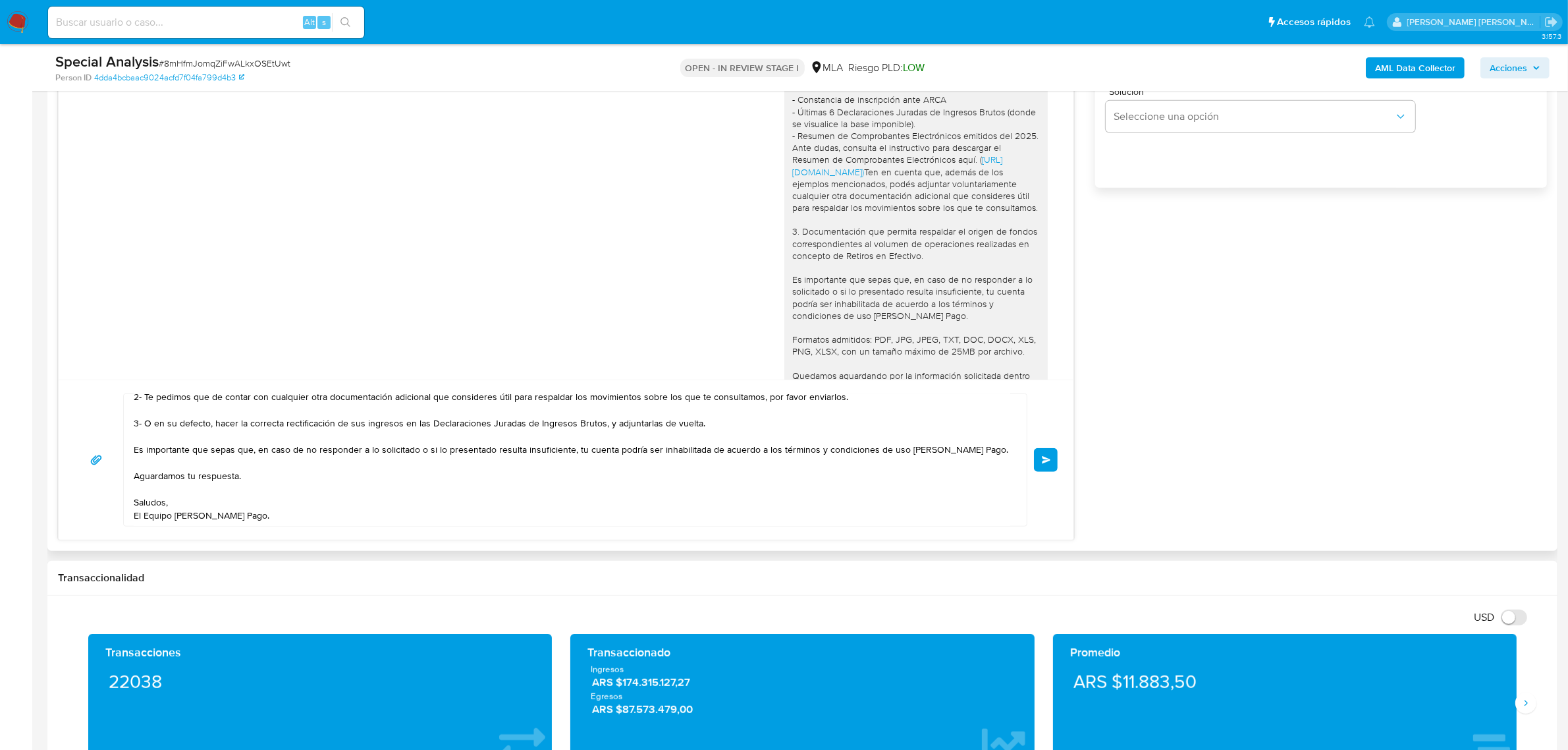
click at [1039, 468] on button "Enviar" at bounding box center [1046, 460] width 24 height 24
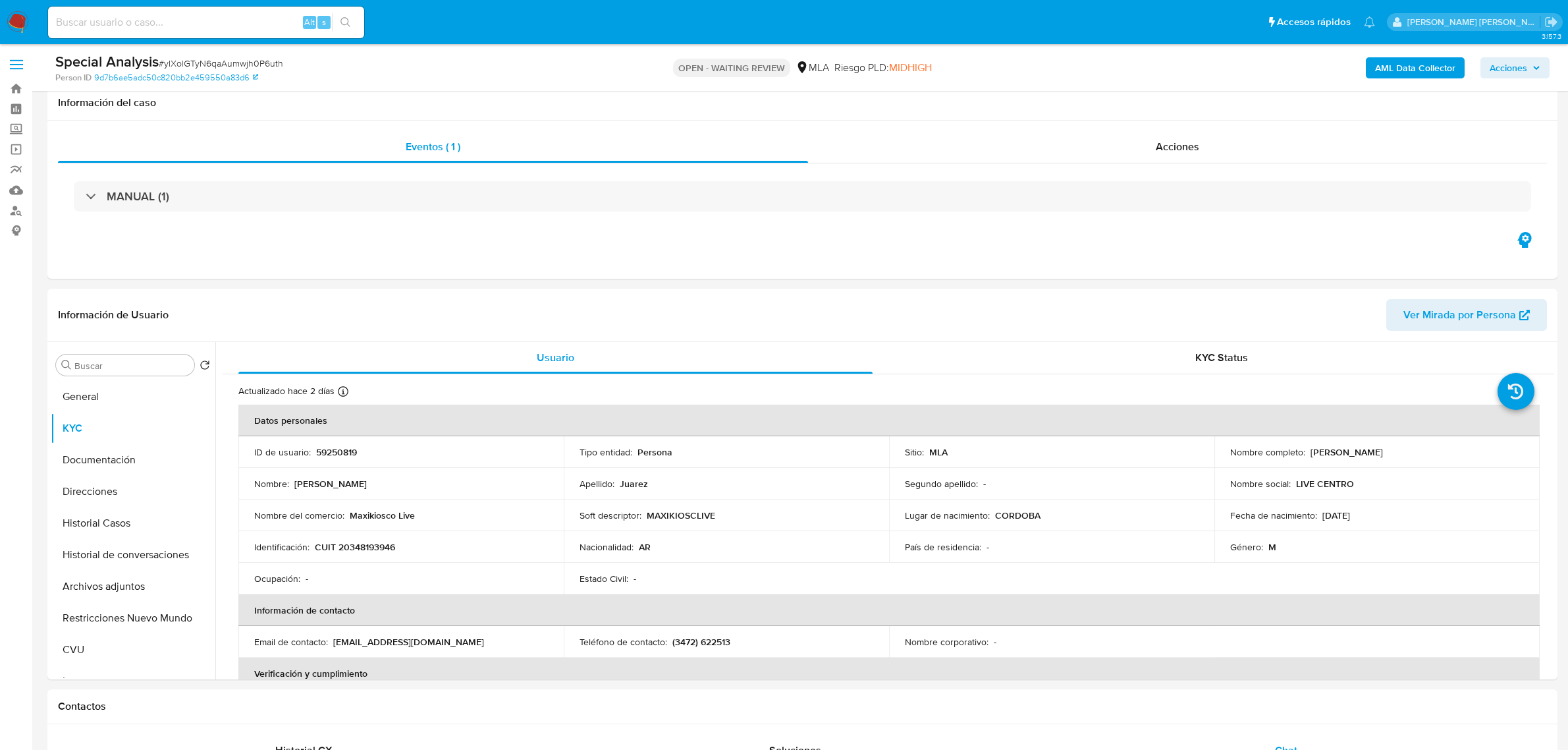
select select "10"
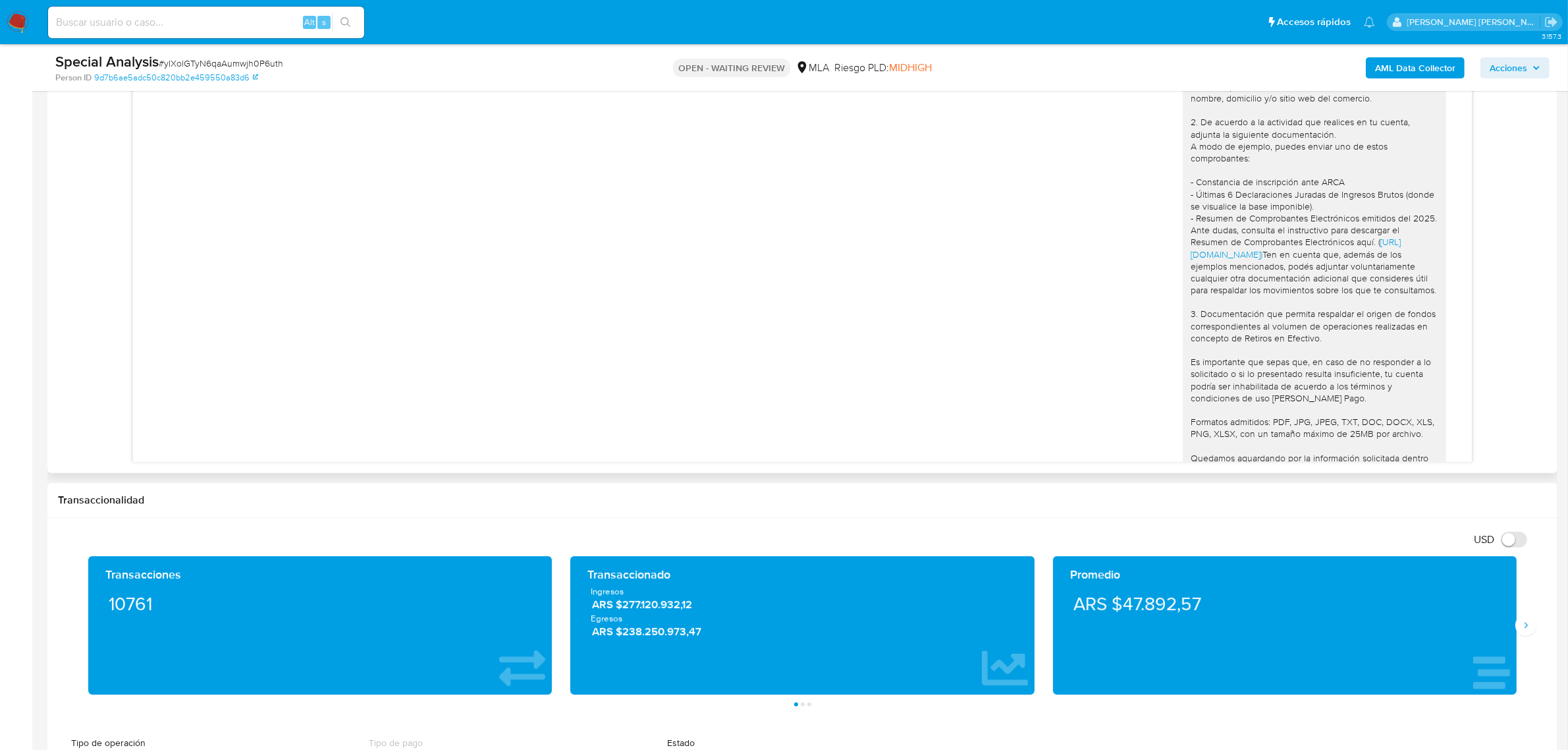
scroll to position [322, 0]
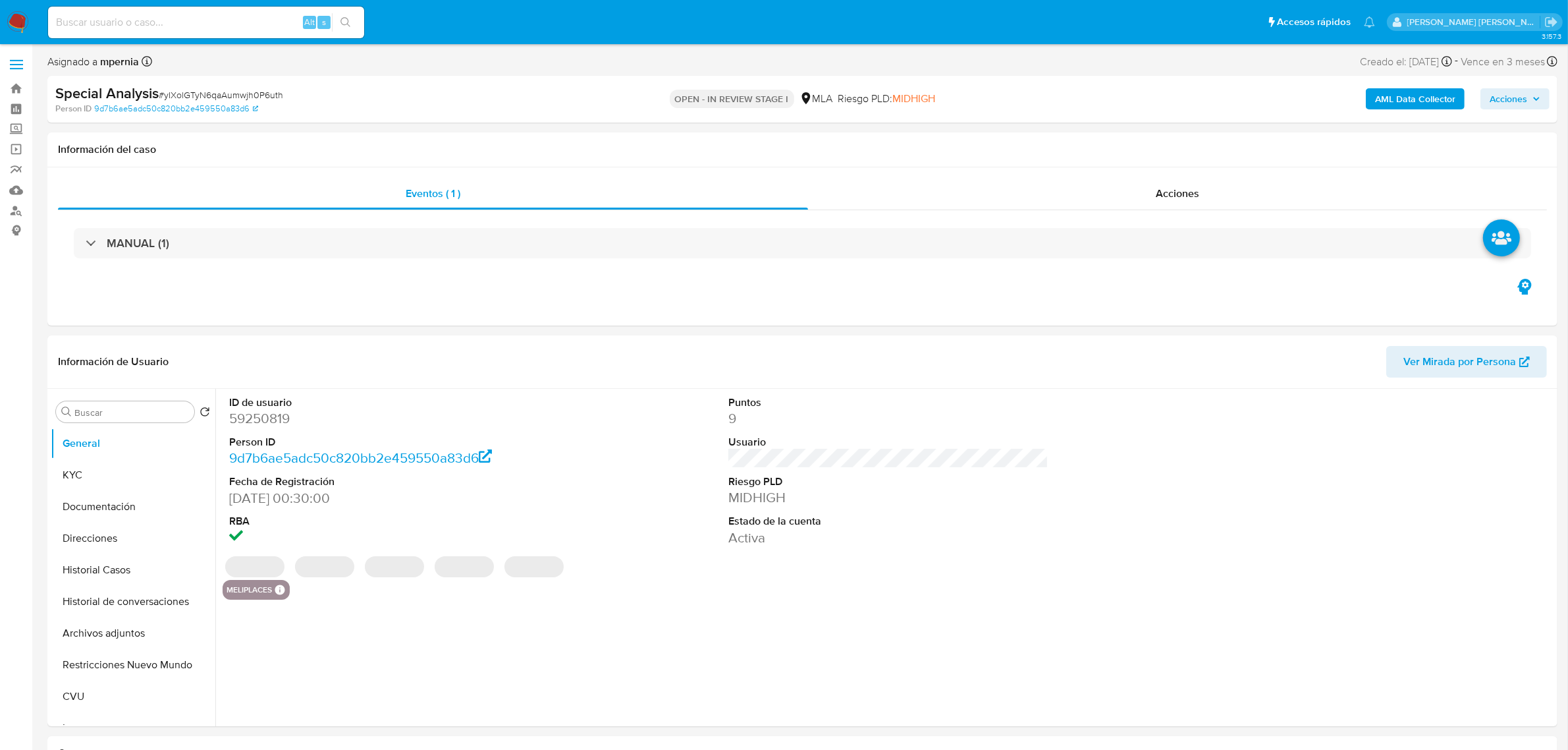
select select "10"
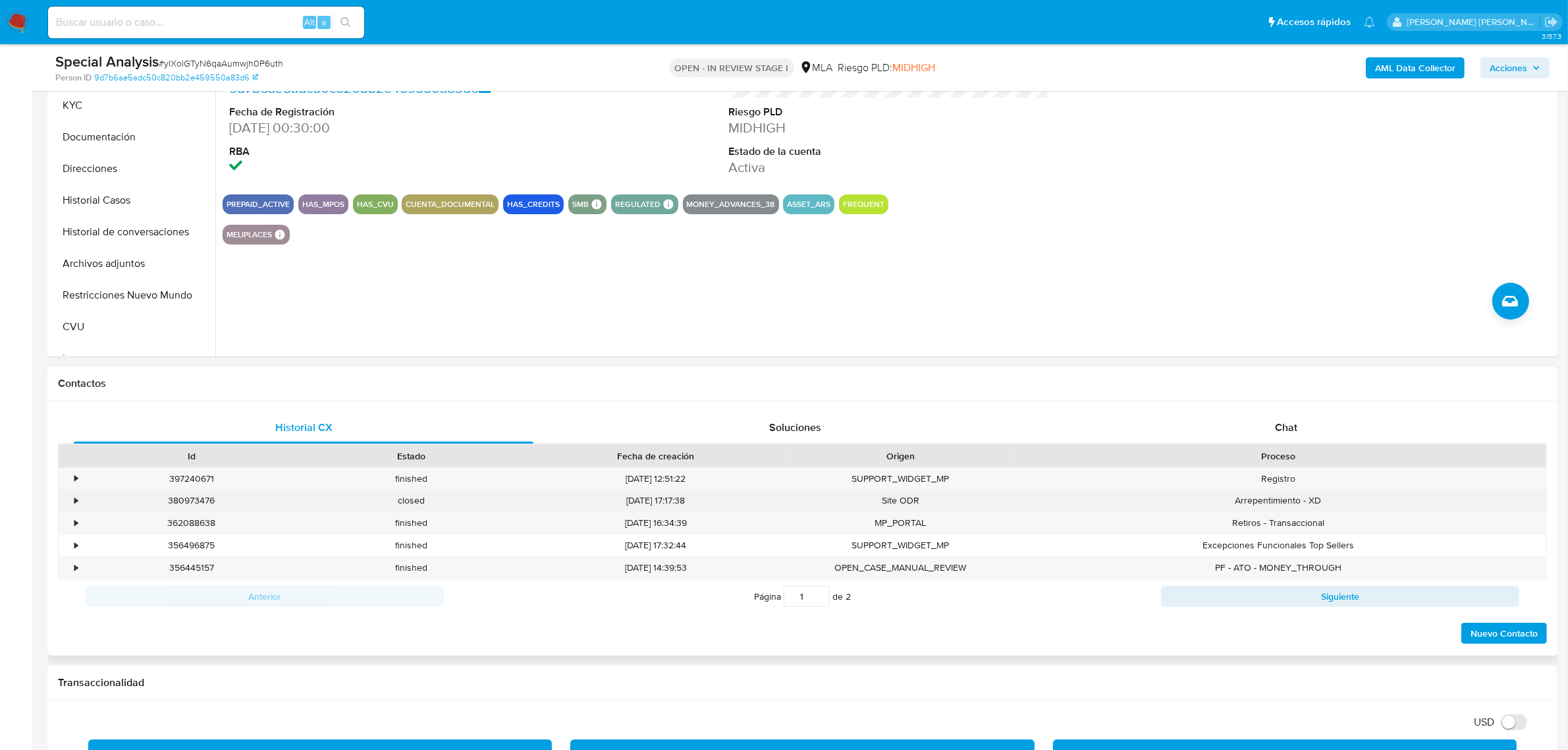
scroll to position [329, 0]
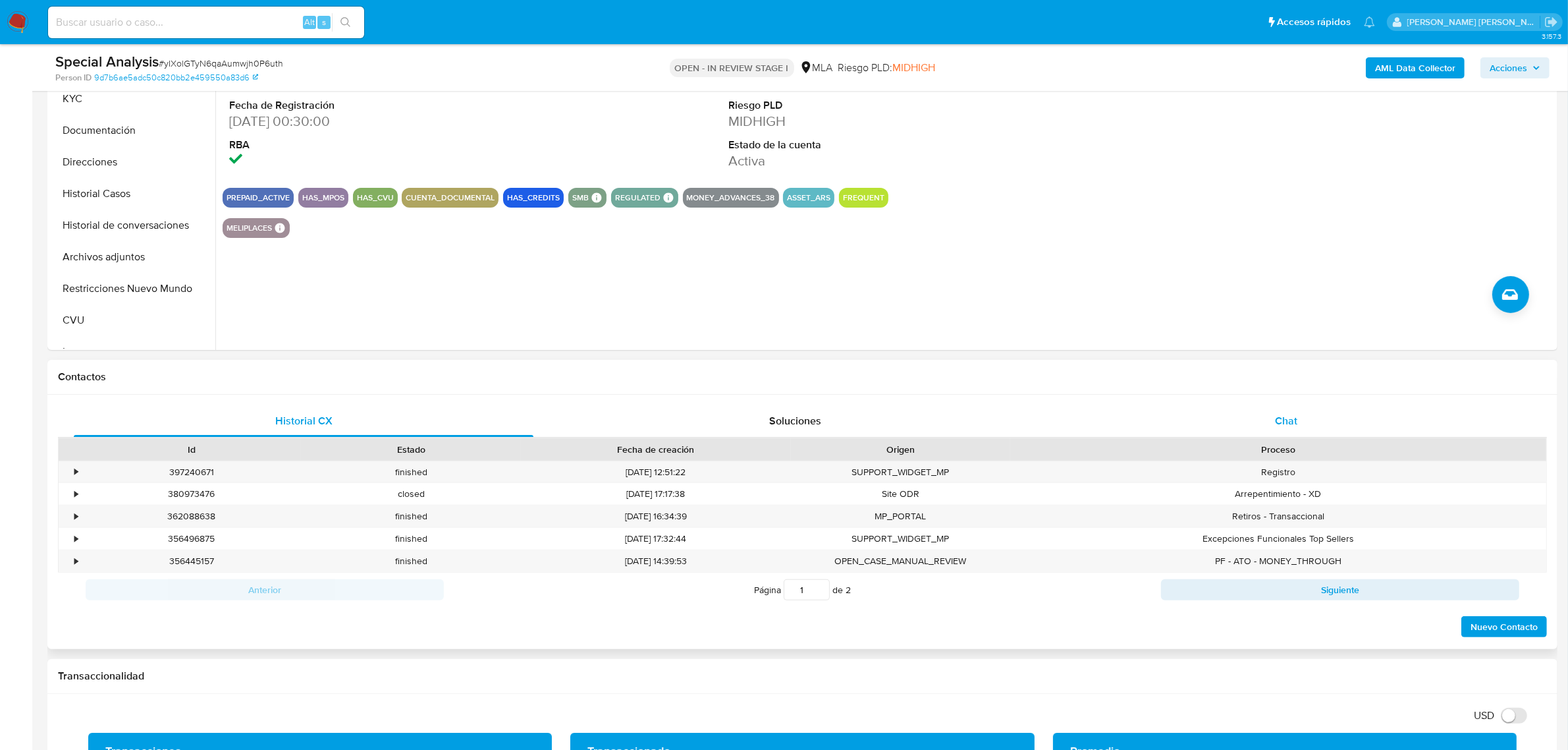
drag, startPoint x: 1269, startPoint y: 423, endPoint x: 1225, endPoint y: 433, distance: 45.1
click at [1269, 423] on div "Chat" at bounding box center [1286, 421] width 460 height 32
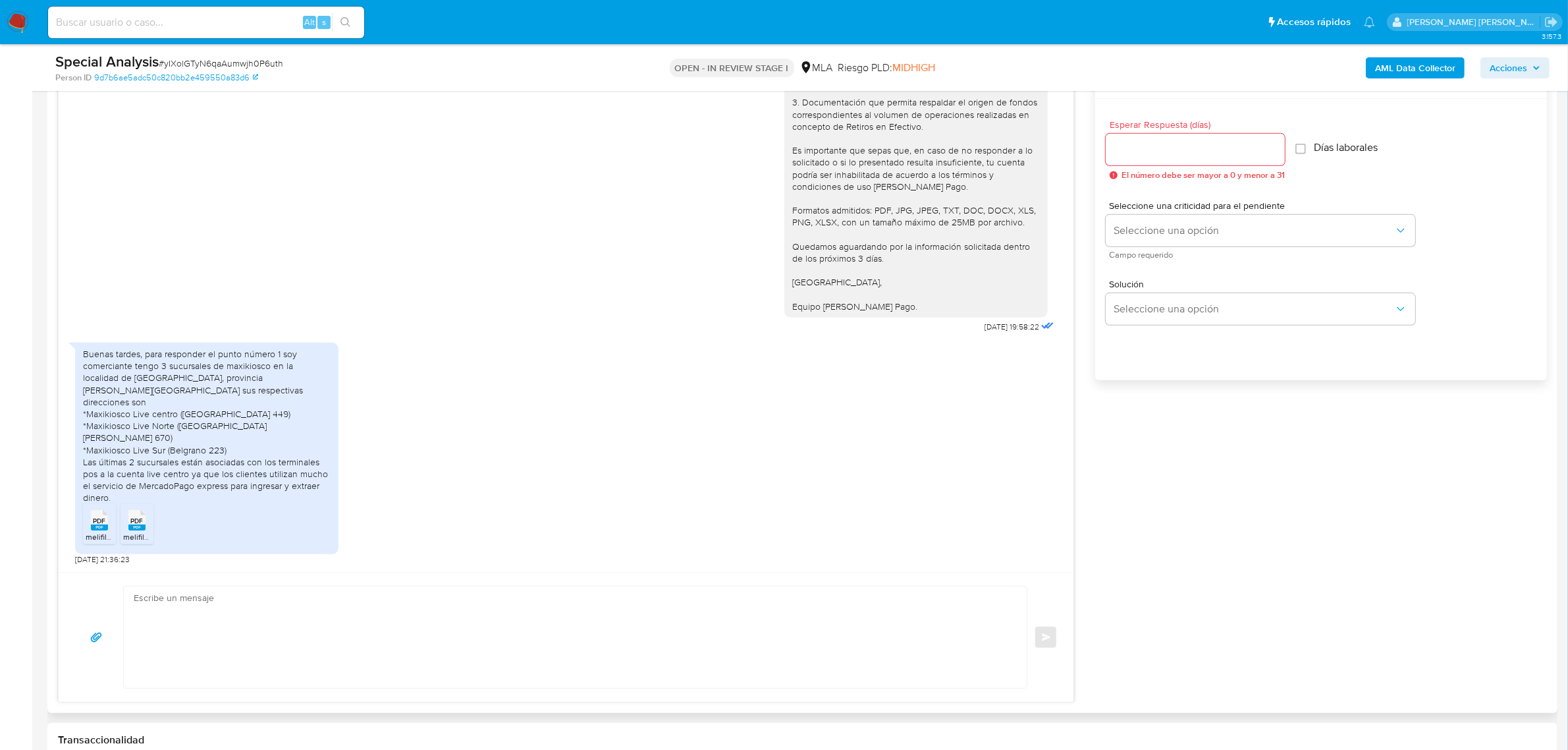
scroll to position [741, 0]
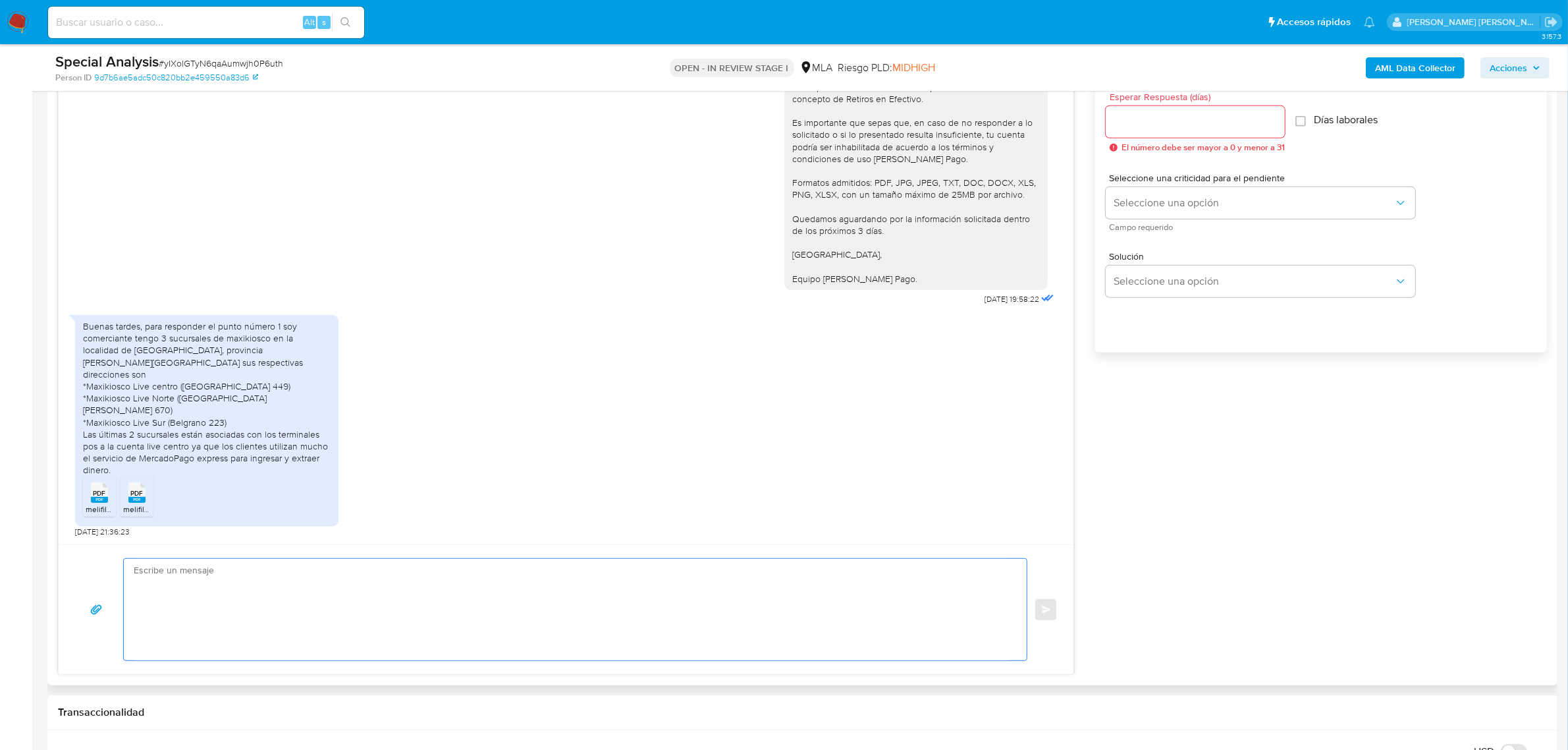
click at [163, 578] on textarea at bounding box center [571, 610] width 876 height 101
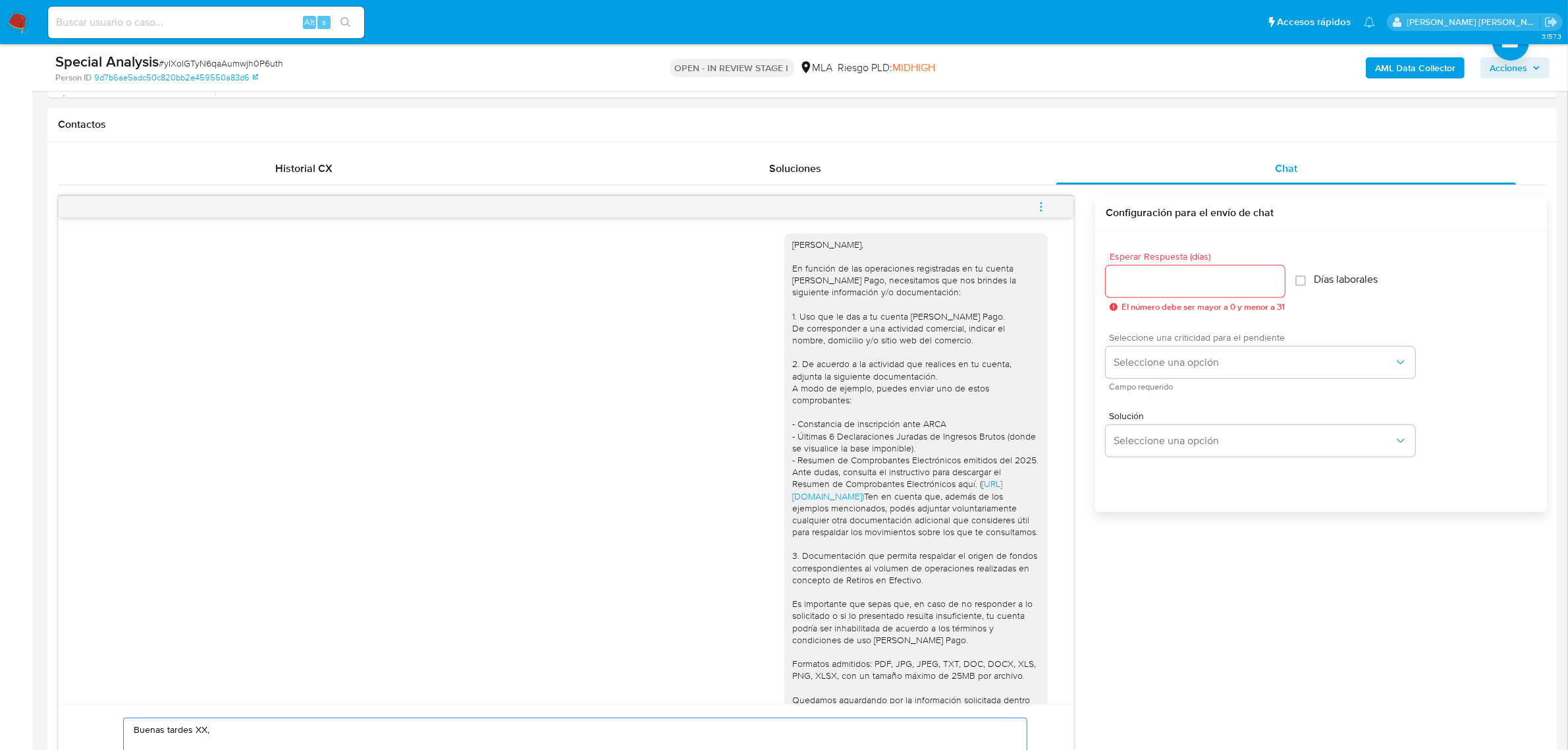
scroll to position [412, 0]
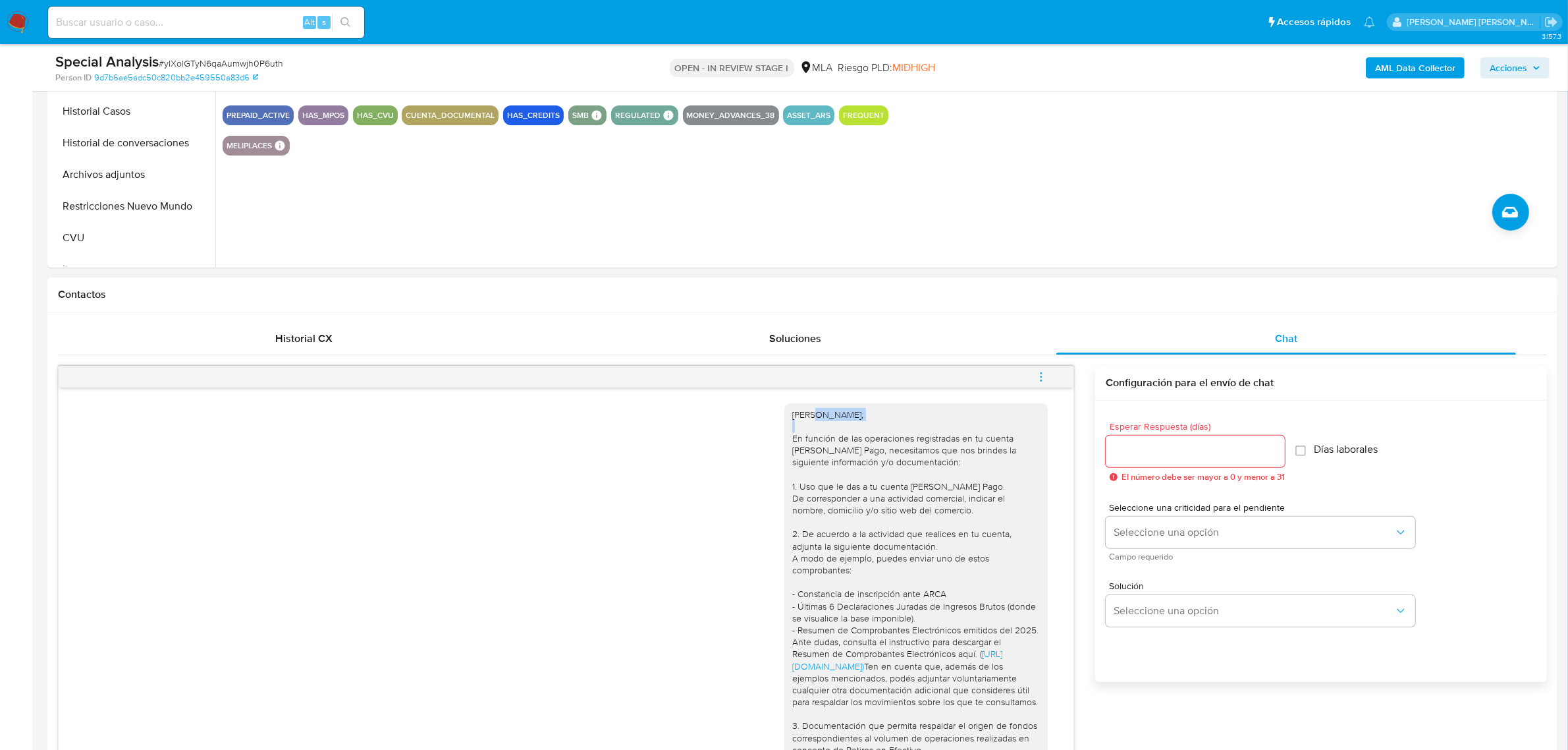
drag, startPoint x: 801, startPoint y: 417, endPoint x: 833, endPoint y: 422, distance: 32.4
click at [833, 422] on div "Hola Jose Luis, En función de las operaciones registradas en tu cuenta de Merca…" at bounding box center [916, 672] width 248 height 527
copy div "Jose Luis,"
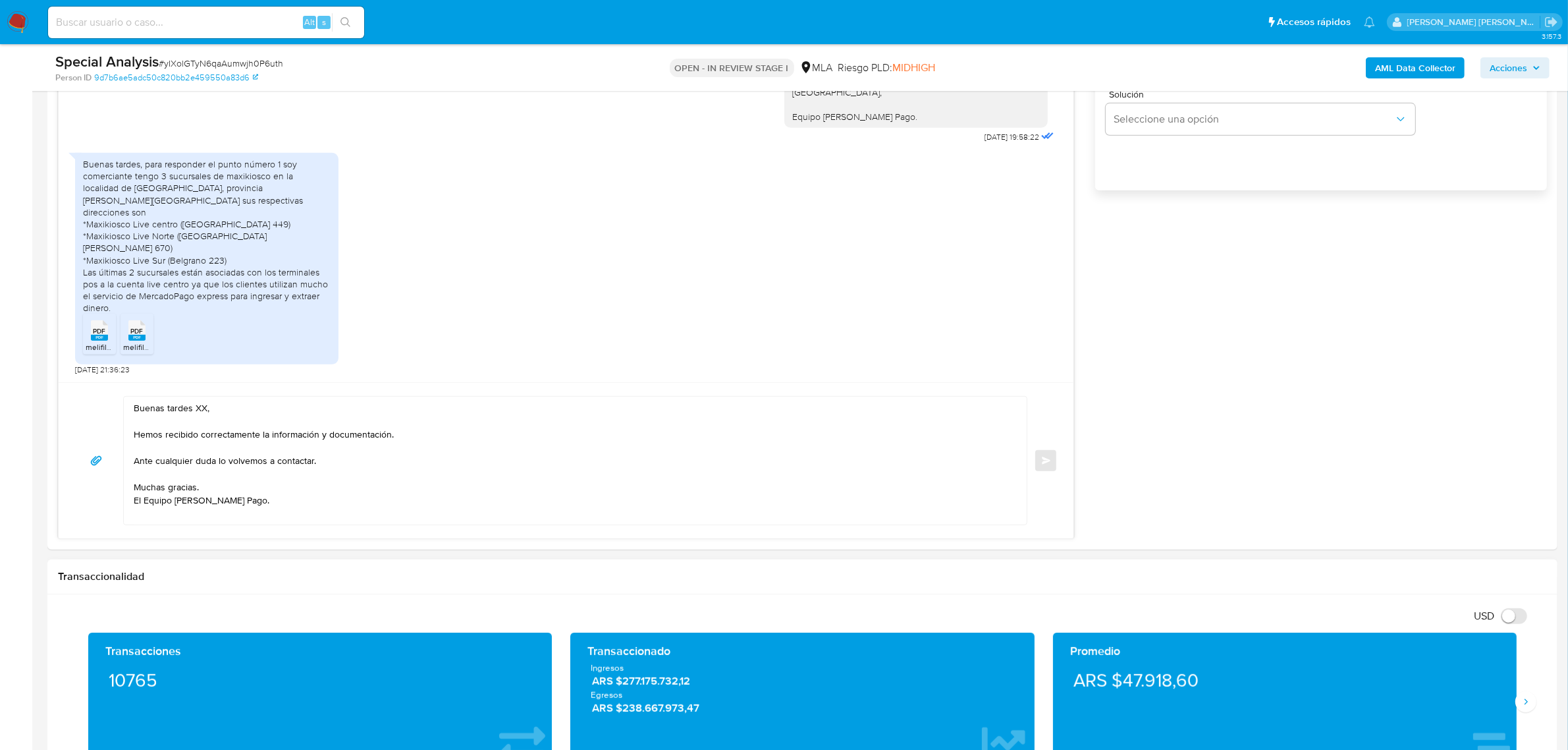
scroll to position [906, 0]
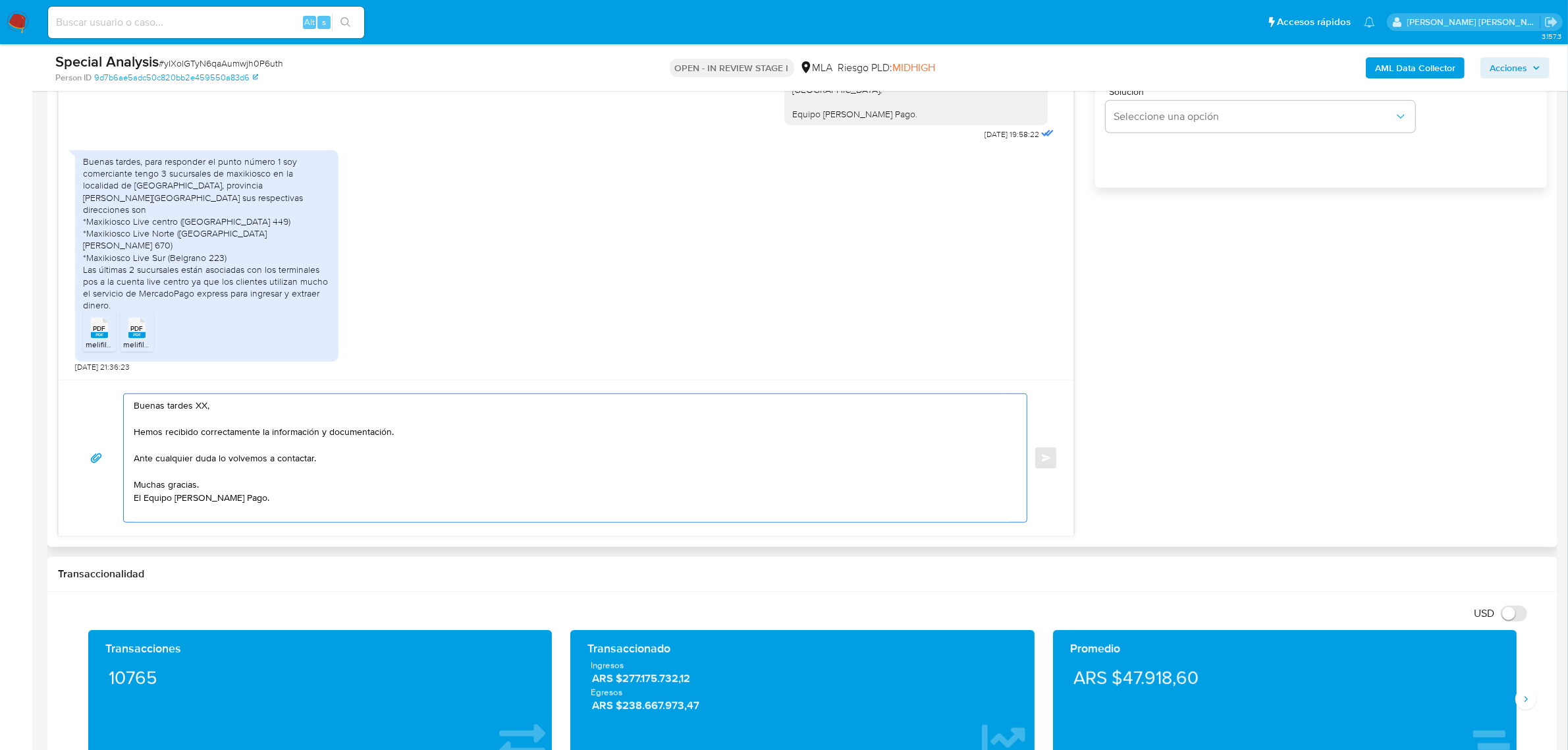
drag, startPoint x: 155, startPoint y: 409, endPoint x: 225, endPoint y: 413, distance: 70.1
click at [221, 410] on textarea "Buenas tardes XX, Hemos recibido correctamente la información y documentación. …" at bounding box center [571, 458] width 876 height 128
paste textarea "Jose Luis,"
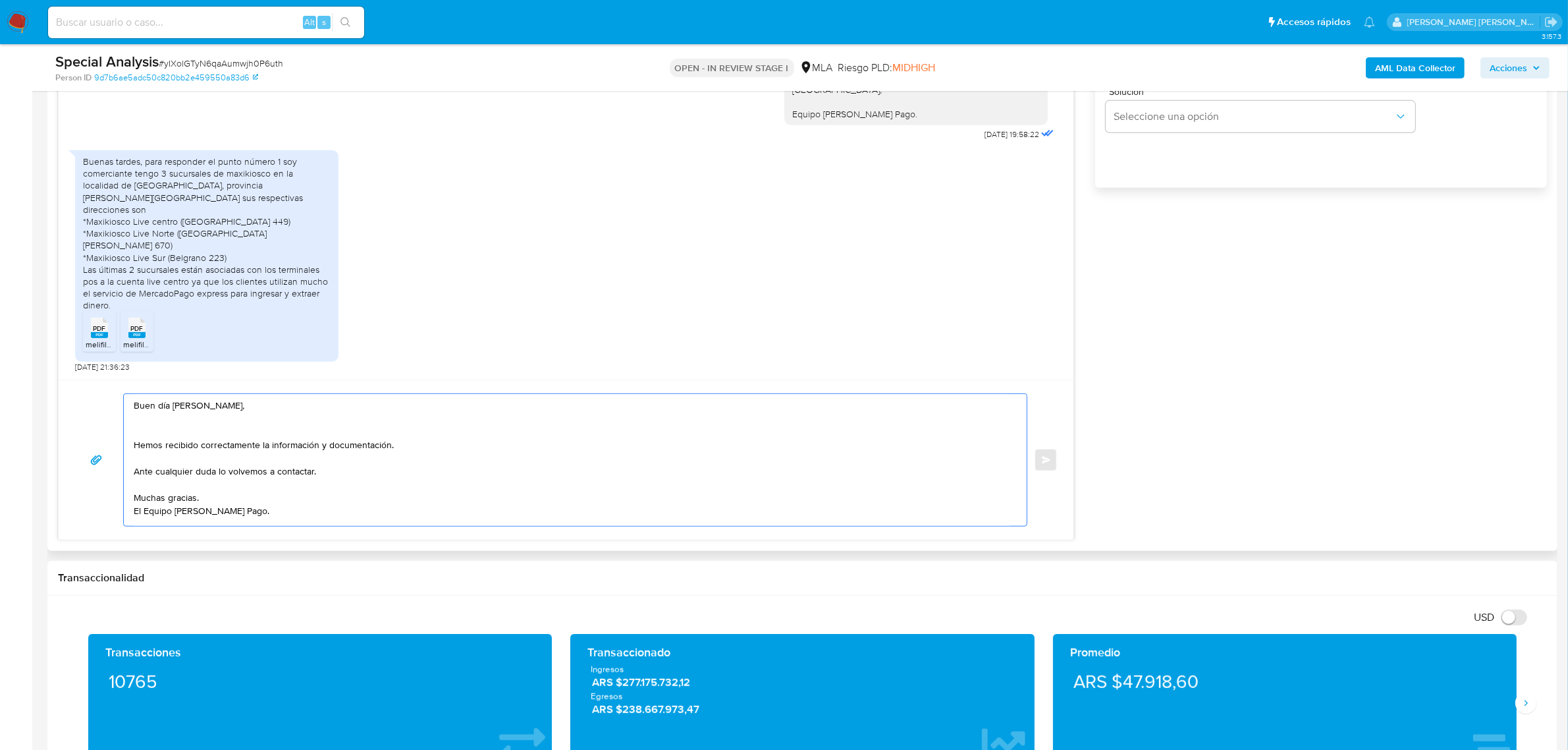
drag, startPoint x: 318, startPoint y: 449, endPoint x: 387, endPoint y: 448, distance: 69.0
click at [387, 448] on textarea "Buen día Jose Luis, Hemos recibido correctamente la información y documentación…" at bounding box center [571, 460] width 876 height 131
click at [397, 459] on textarea "Buen día Jose Luis, Hemos recibido correctamente la información y documentación…" at bounding box center [571, 460] width 876 height 131
click at [287, 479] on textarea "Buen día Jose Luis, Hemos recibido correctamente la información y documentación…" at bounding box center [571, 460] width 876 height 131
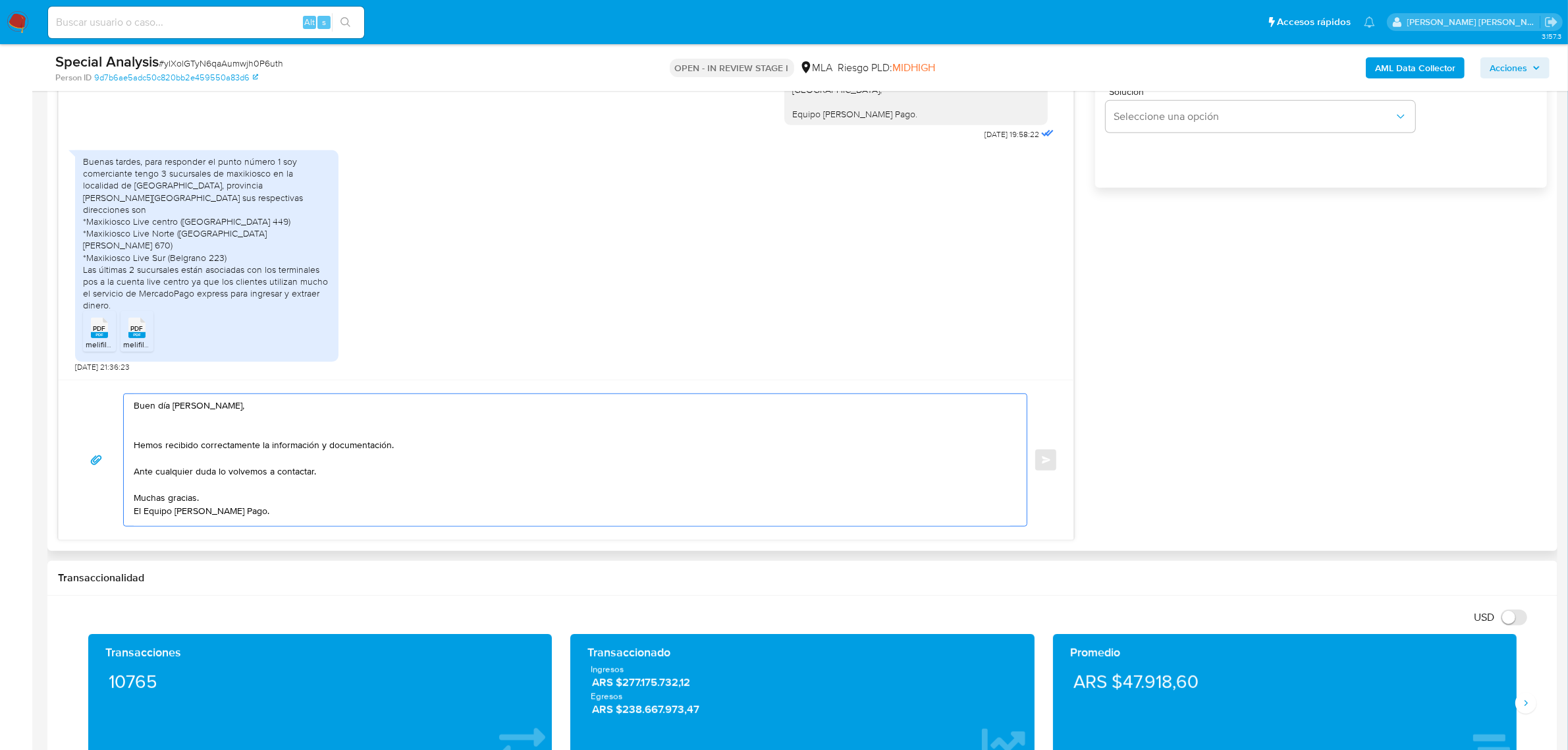
click at [287, 479] on textarea "Buen día Jose Luis, Hemos recibido correctamente la información y documentación…" at bounding box center [571, 460] width 876 height 131
click at [284, 474] on textarea "Buen día Jose Luis, Hemos recibido correctamente la información y documentación…" at bounding box center [571, 460] width 876 height 131
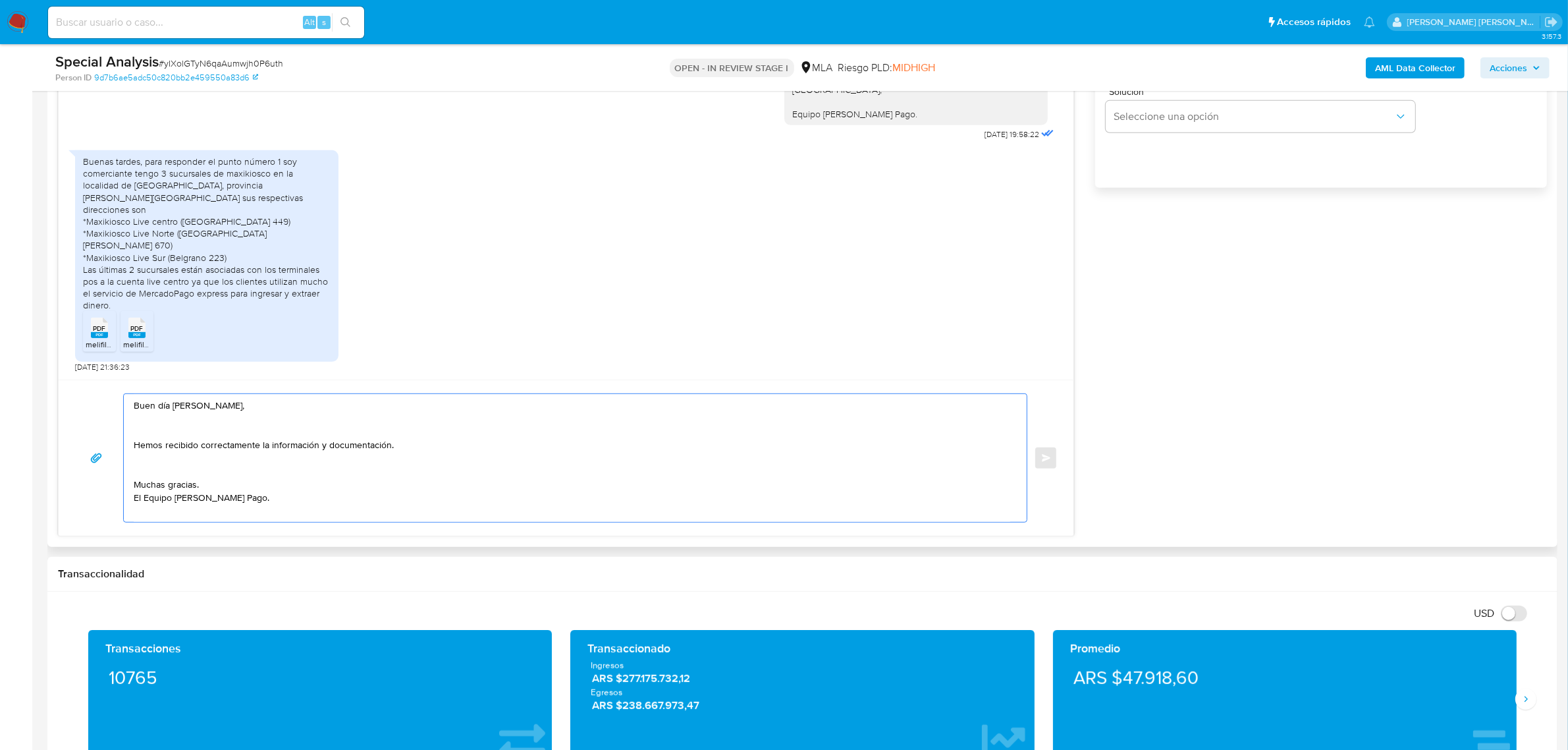
click at [152, 466] on textarea "Buen día Jose Luis, Hemos recibido correctamente la información y documentación…" at bounding box center [571, 458] width 876 height 128
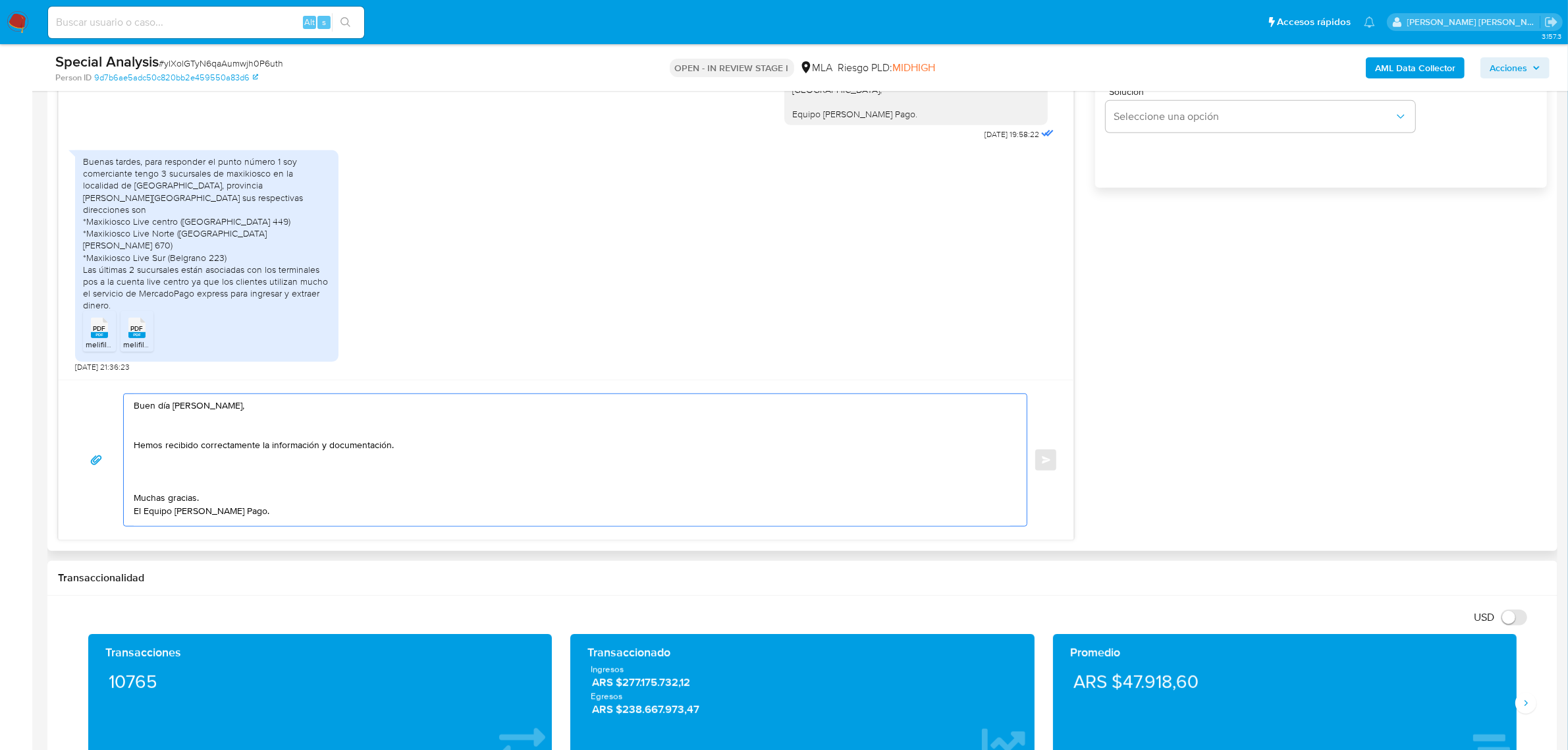
paste textarea "De acuerdo con la misma y en función de las operaciones registradas en tu cuent…"
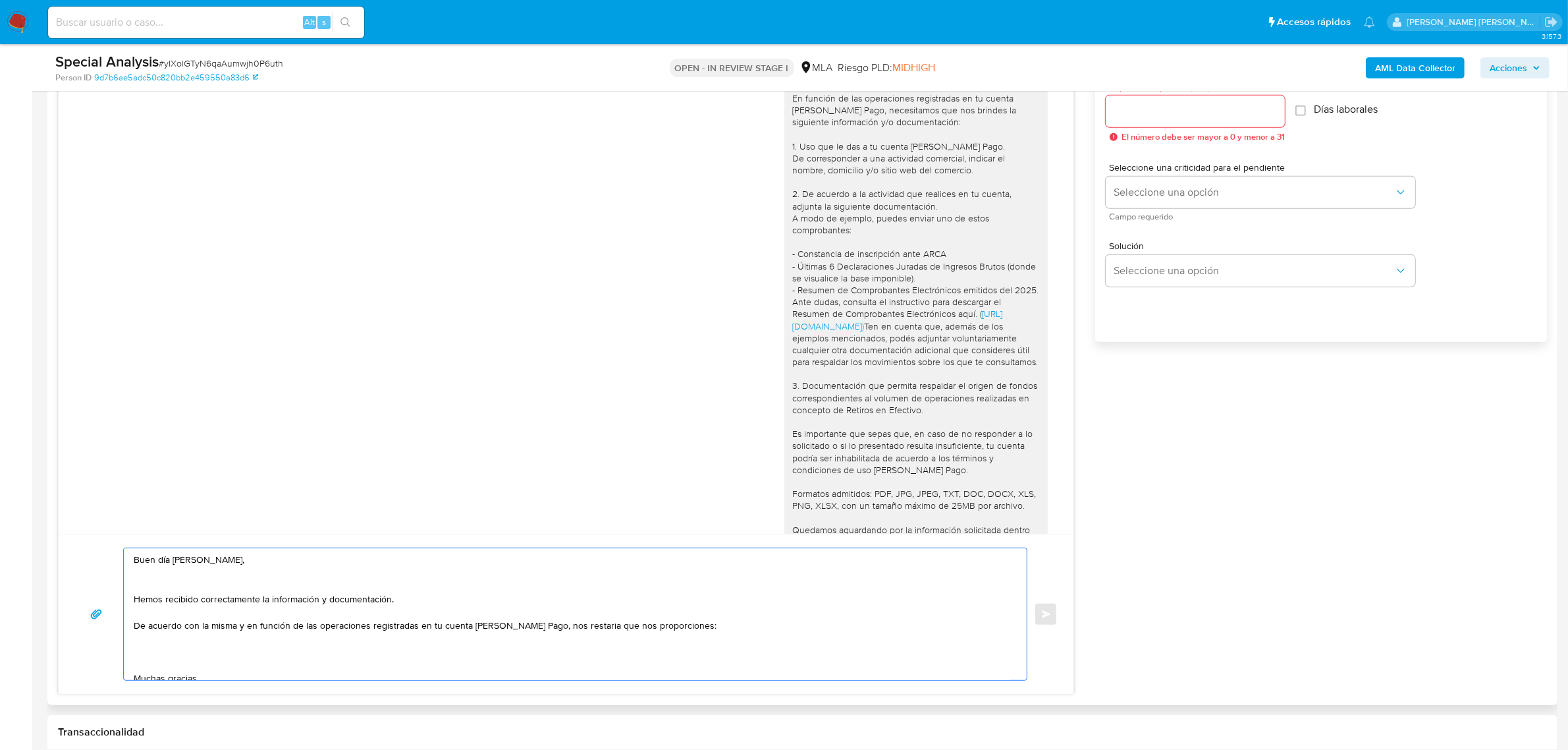
scroll to position [741, 0]
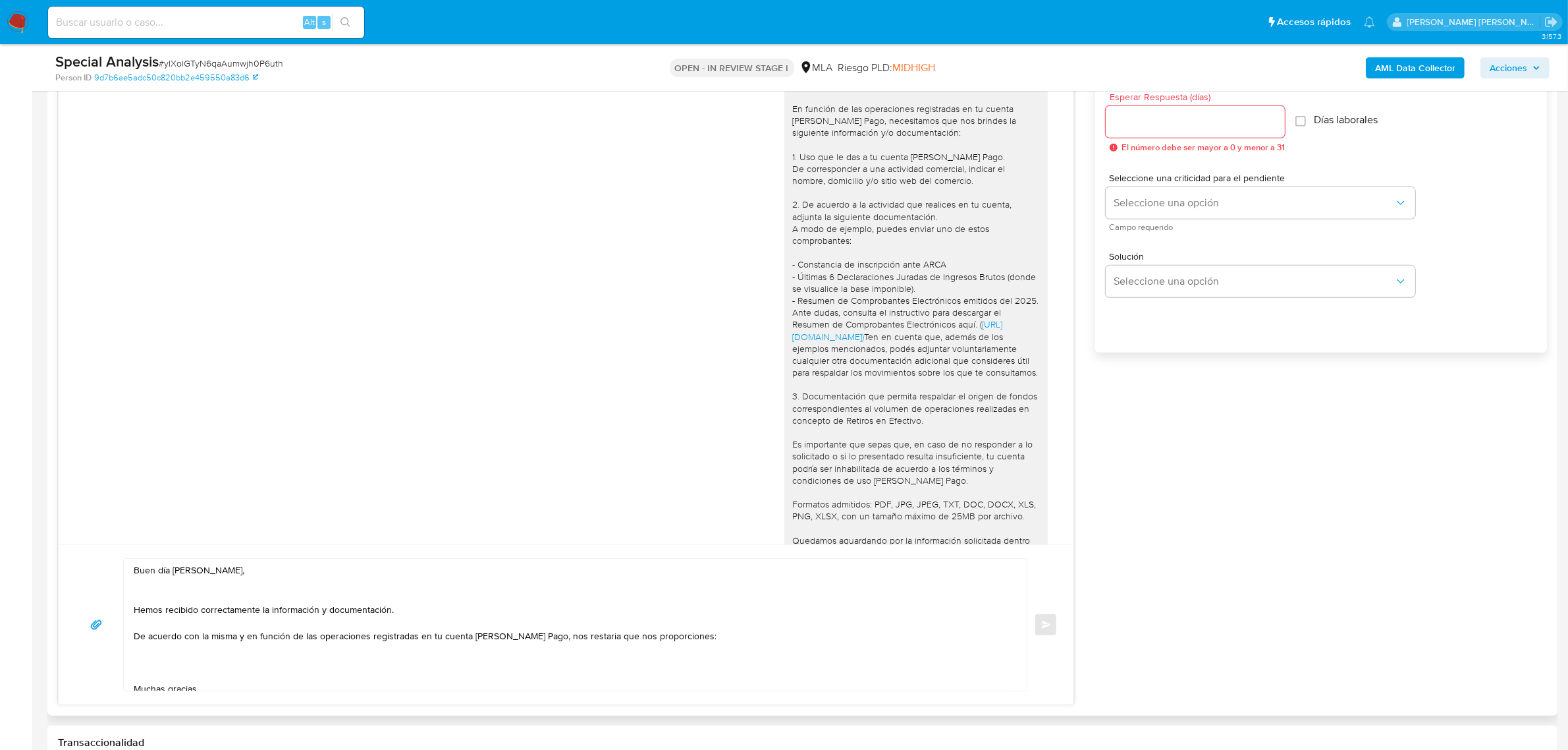
drag, startPoint x: 781, startPoint y: 276, endPoint x: 978, endPoint y: 337, distance: 206.2
click at [978, 336] on div "Hola Jose Luis, En función de las operaciones registradas en tu cuenta de Merca…" at bounding box center [916, 343] width 248 height 527
click at [837, 244] on div "Hola Jose Luis, En función de las operaciones registradas en tu cuenta de Merca…" at bounding box center [916, 343] width 248 height 527
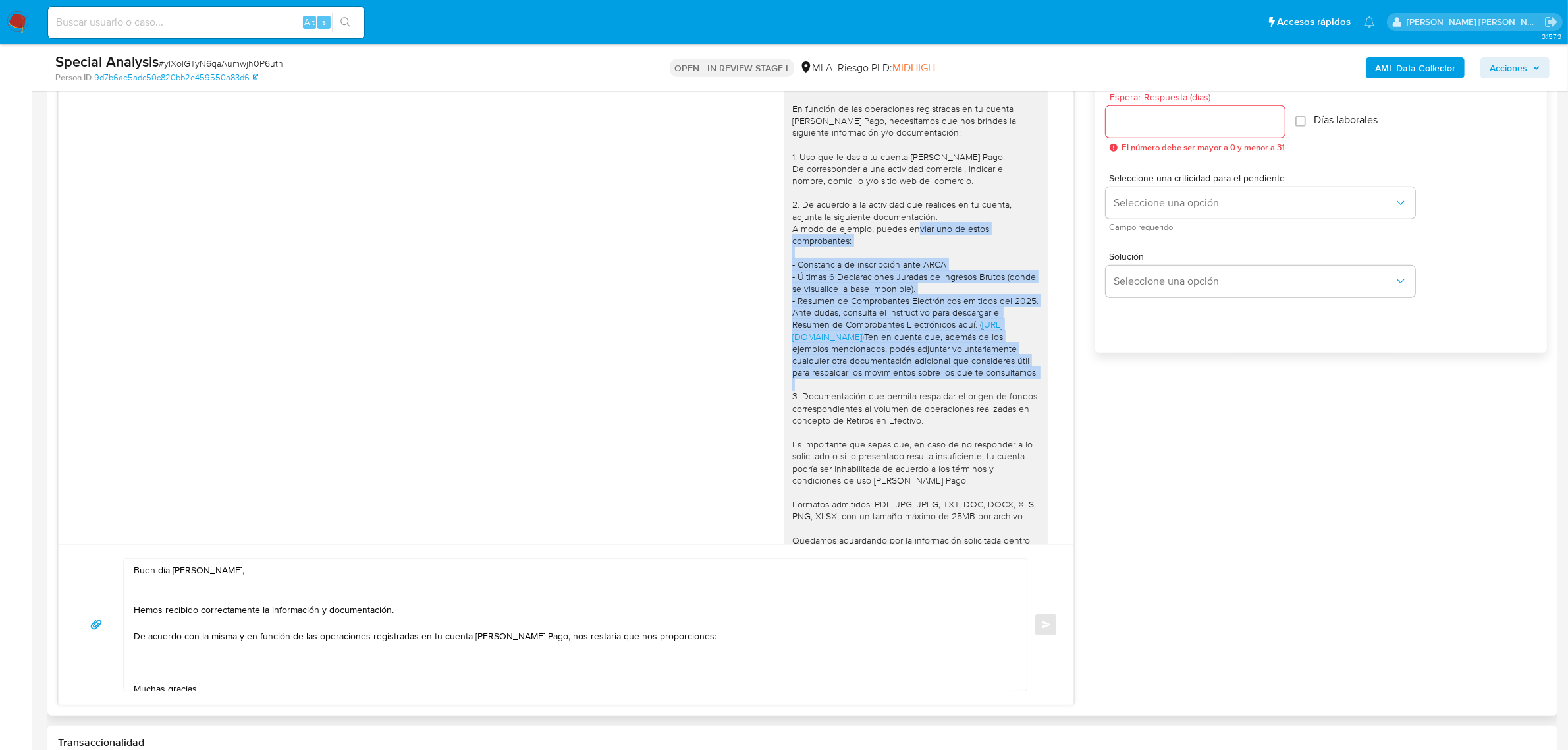
drag, startPoint x: 924, startPoint y: 230, endPoint x: 914, endPoint y: 390, distance: 160.3
click at [914, 390] on div "Hola Jose Luis, En función de las operaciones registradas en tu cuenta de Merca…" at bounding box center [916, 343] width 248 height 527
copy div "uno de estos comprobantes: - Constancia de inscripción ante ARCA - Últimas 6 De…"
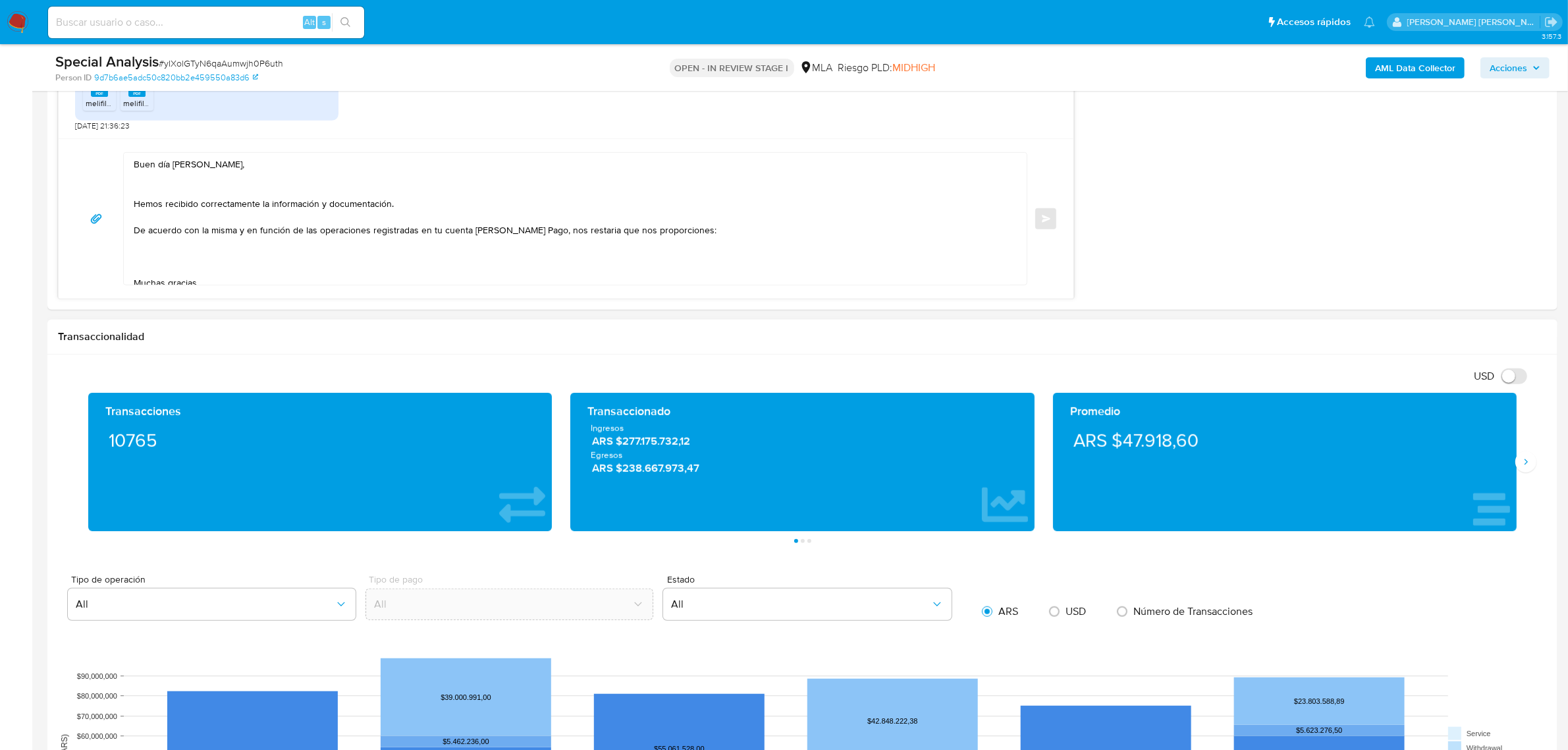
scroll to position [1153, 0]
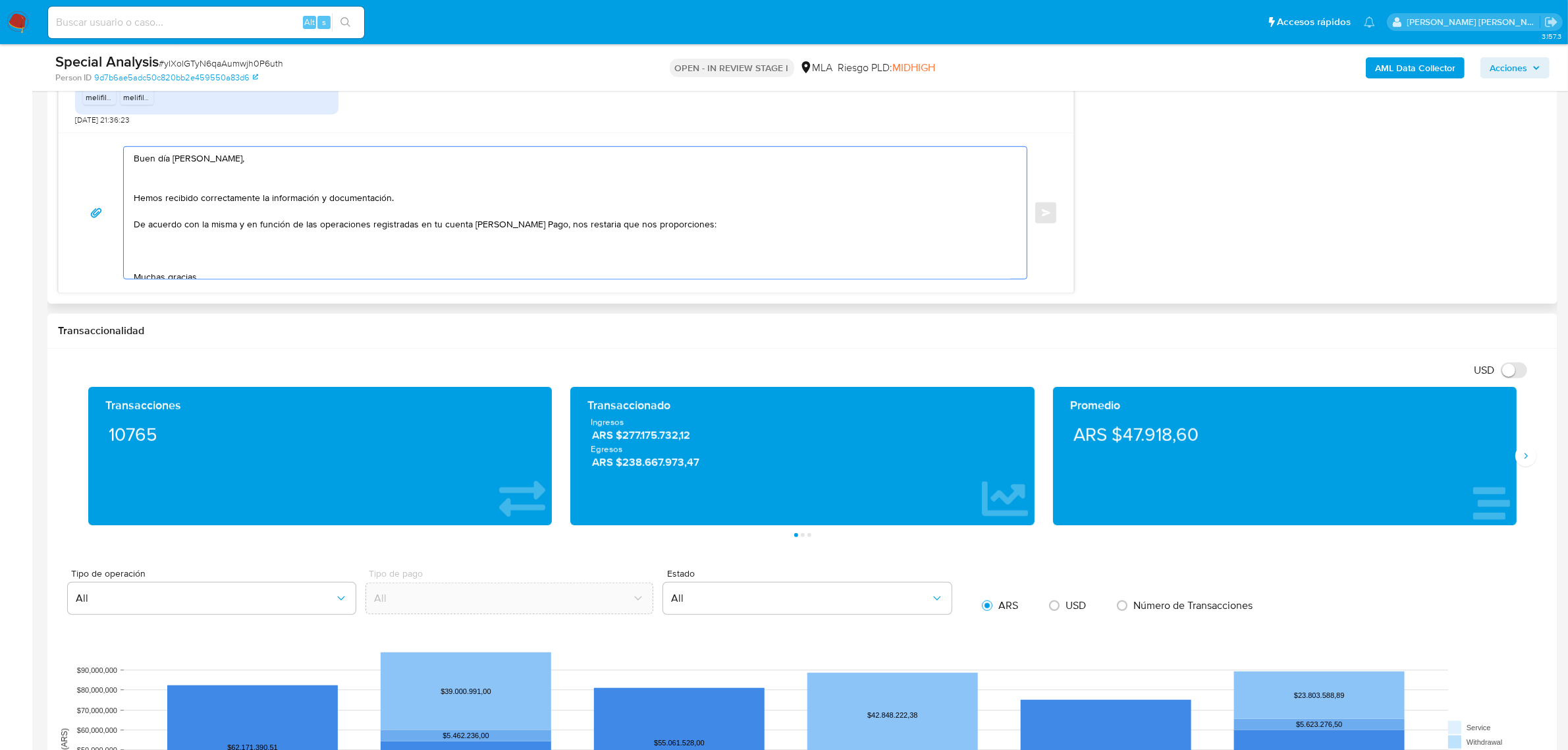
click at [166, 261] on textarea "Buen día Jose Luis, Hemos recibido correctamente la información y documentación…" at bounding box center [571, 213] width 876 height 131
click at [159, 249] on textarea "Buen día Jose Luis, Hemos recibido correctamente la información y documentación…" at bounding box center [571, 213] width 876 height 131
paste textarea "uno de estos comprobantes: - Constancia de inscripción ante ARCA - Últimas 6 De…"
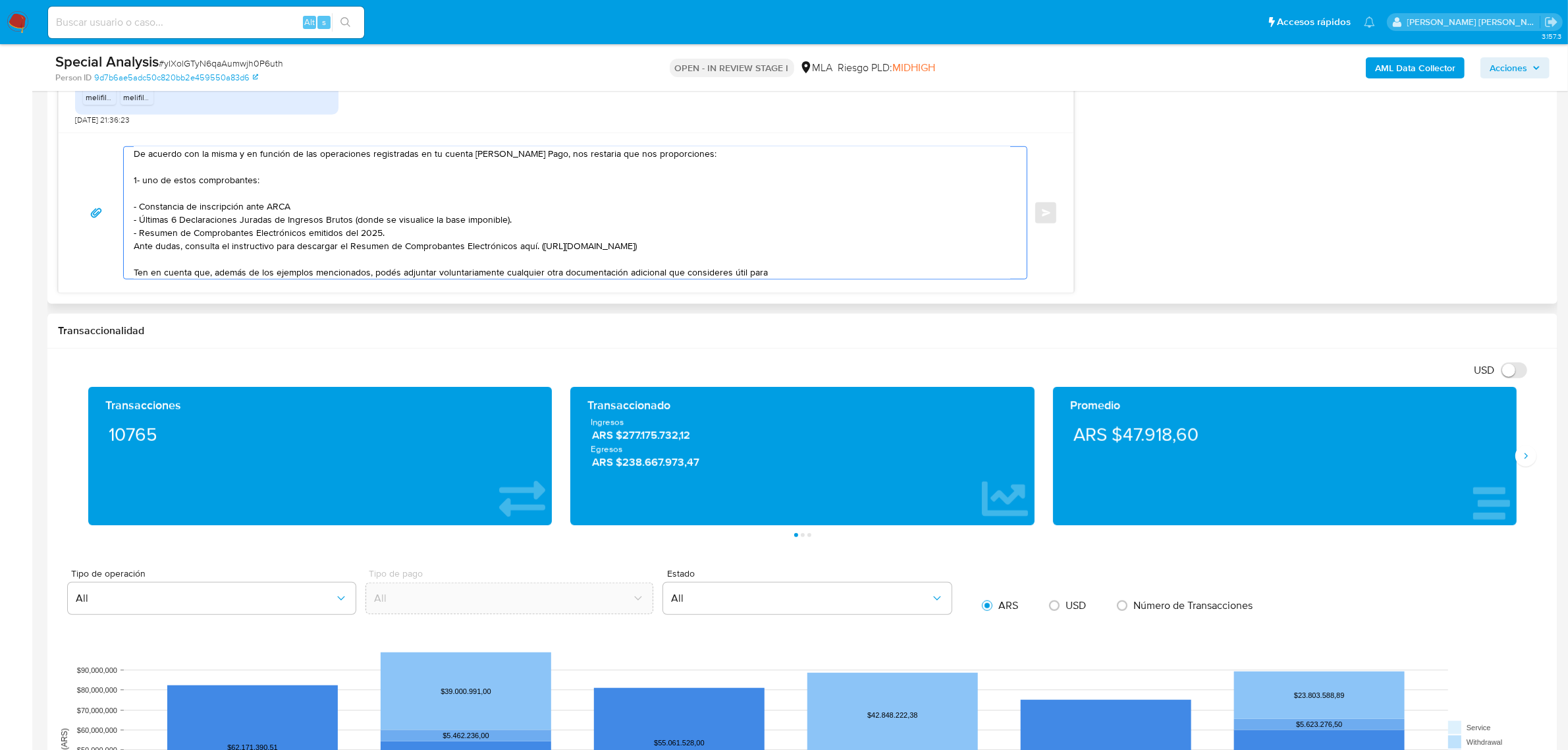
click at [146, 183] on textarea "Buen día Jose Luis, Hemos recibido correctamente la información y documentación…" at bounding box center [571, 213] width 876 height 131
click at [167, 208] on textarea "Buen día Jose Luis, Hemos recibido correctamente la información y documentación…" at bounding box center [571, 213] width 876 height 131
click at [167, 207] on textarea "Buen día Jose Luis, Hemos recibido correctamente la información y documentación…" at bounding box center [571, 213] width 876 height 131
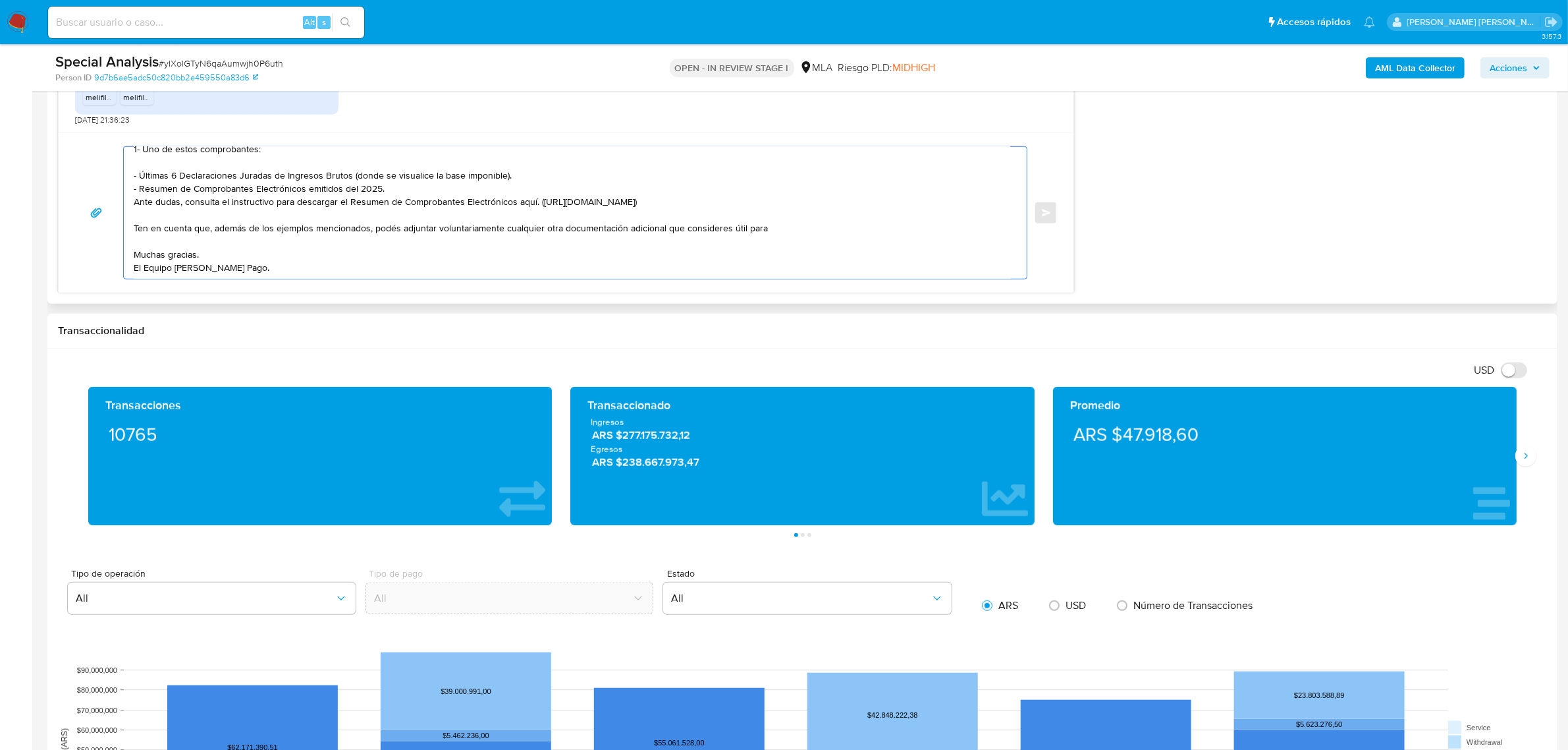
click at [789, 215] on textarea "Buen día Jose Luis, Hemos recibido correctamente la información y documentación…" at bounding box center [571, 213] width 876 height 131
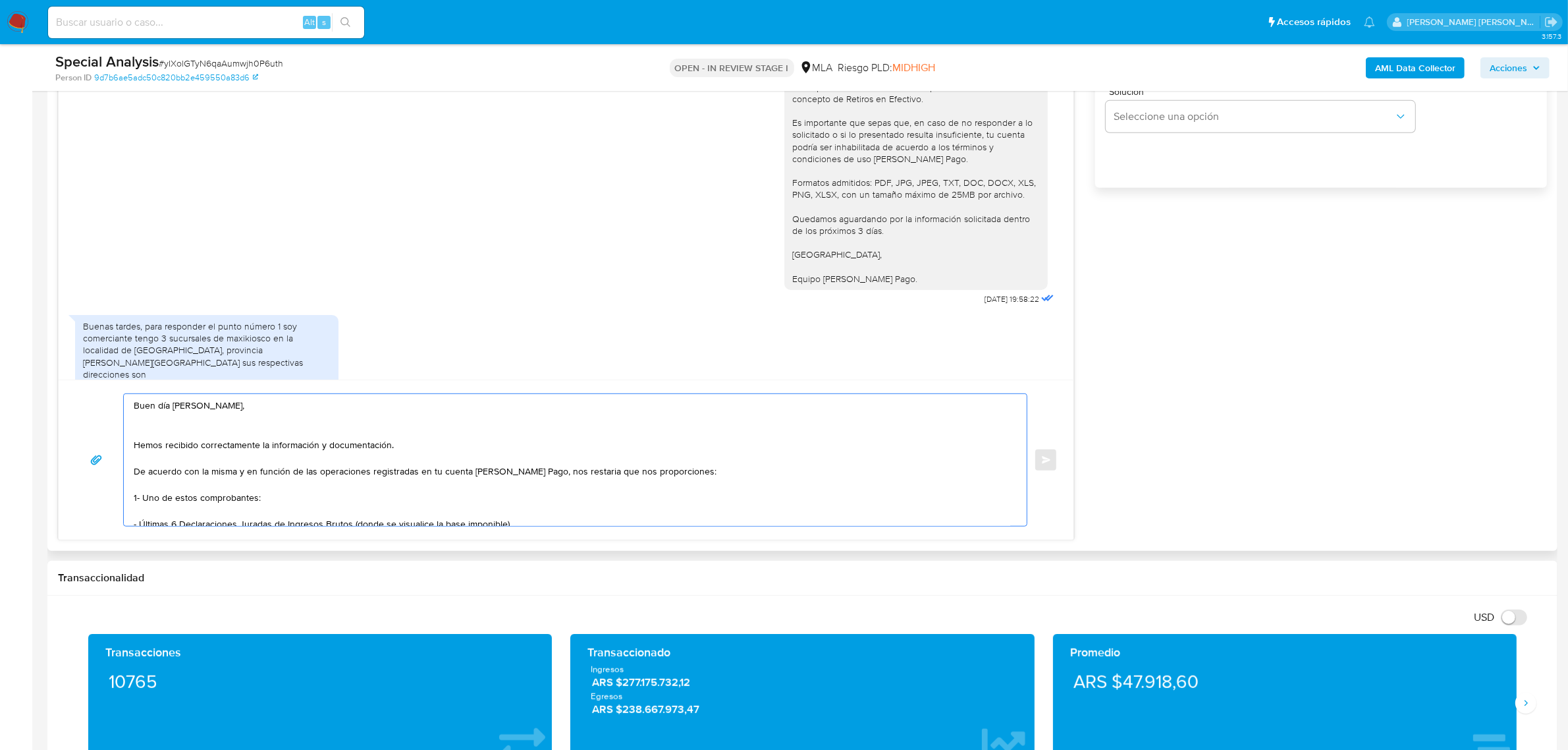
scroll to position [74, 0]
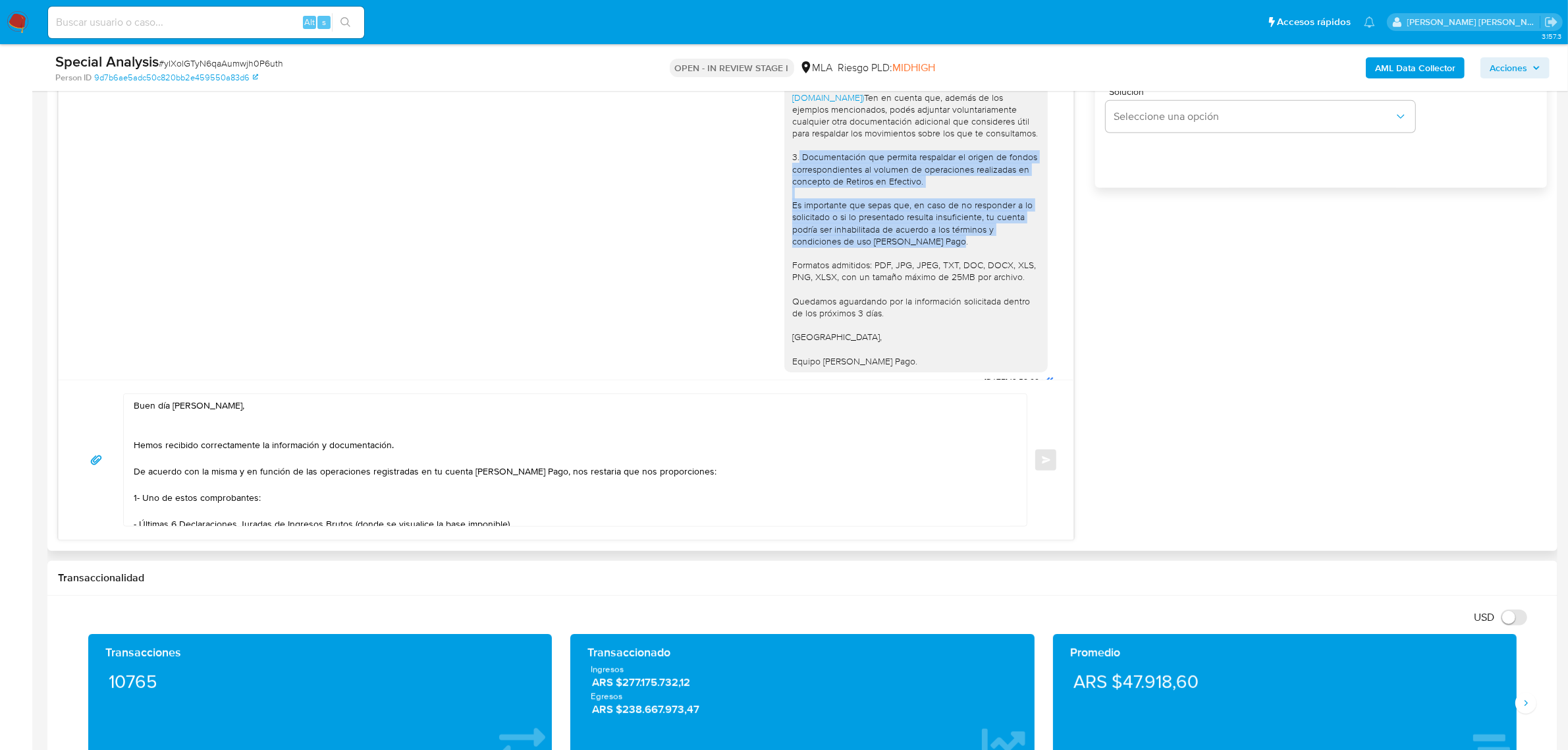
drag, startPoint x: 779, startPoint y: 180, endPoint x: 936, endPoint y: 270, distance: 181.0
click at [936, 270] on div "Hola Jose Luis, En función de las operaciones registradas en tu cuenta de Merca…" at bounding box center [916, 104] width 248 height 527
copy div "3. Documentación que permita respaldar el origen de fondos correspondientes al …"
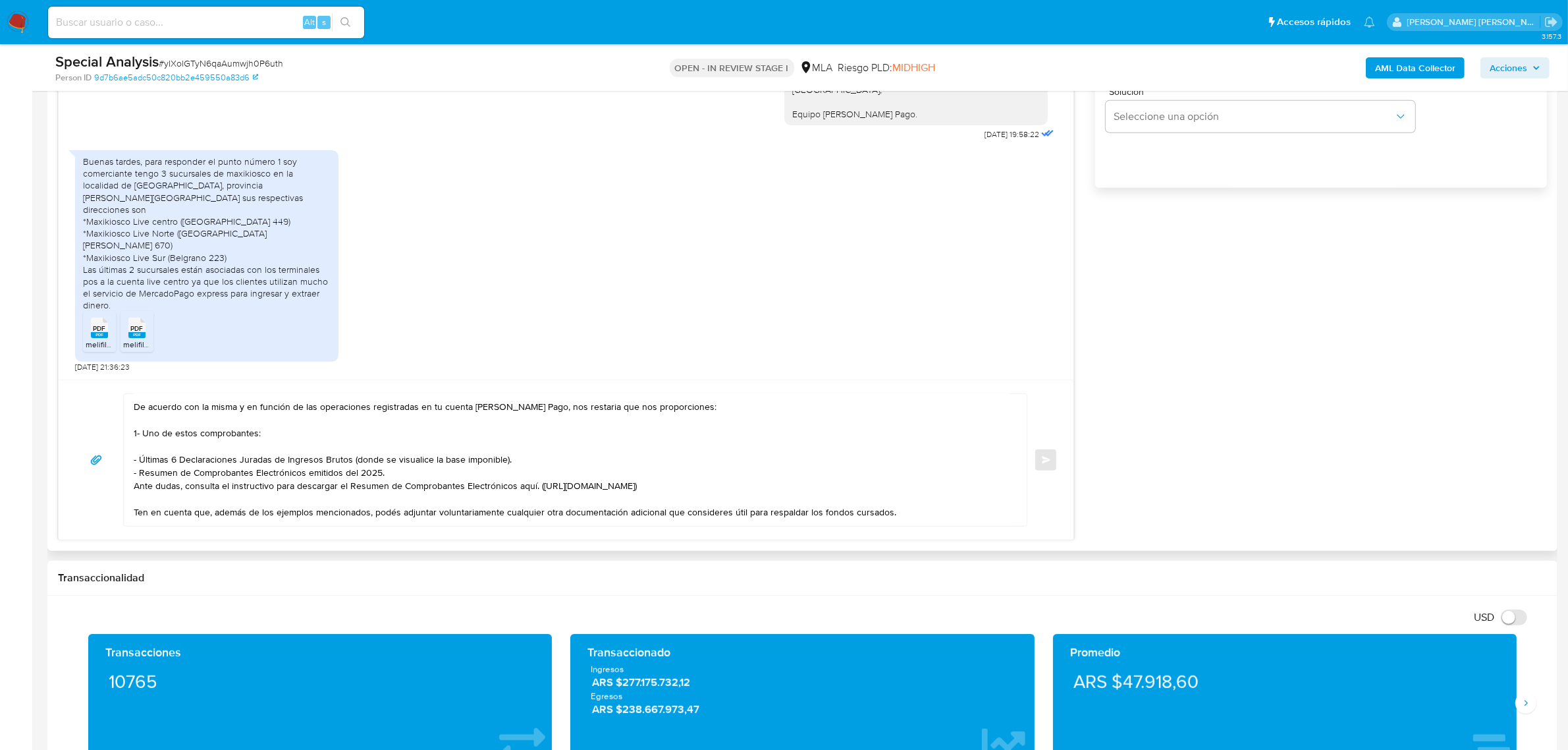
scroll to position [114, 0]
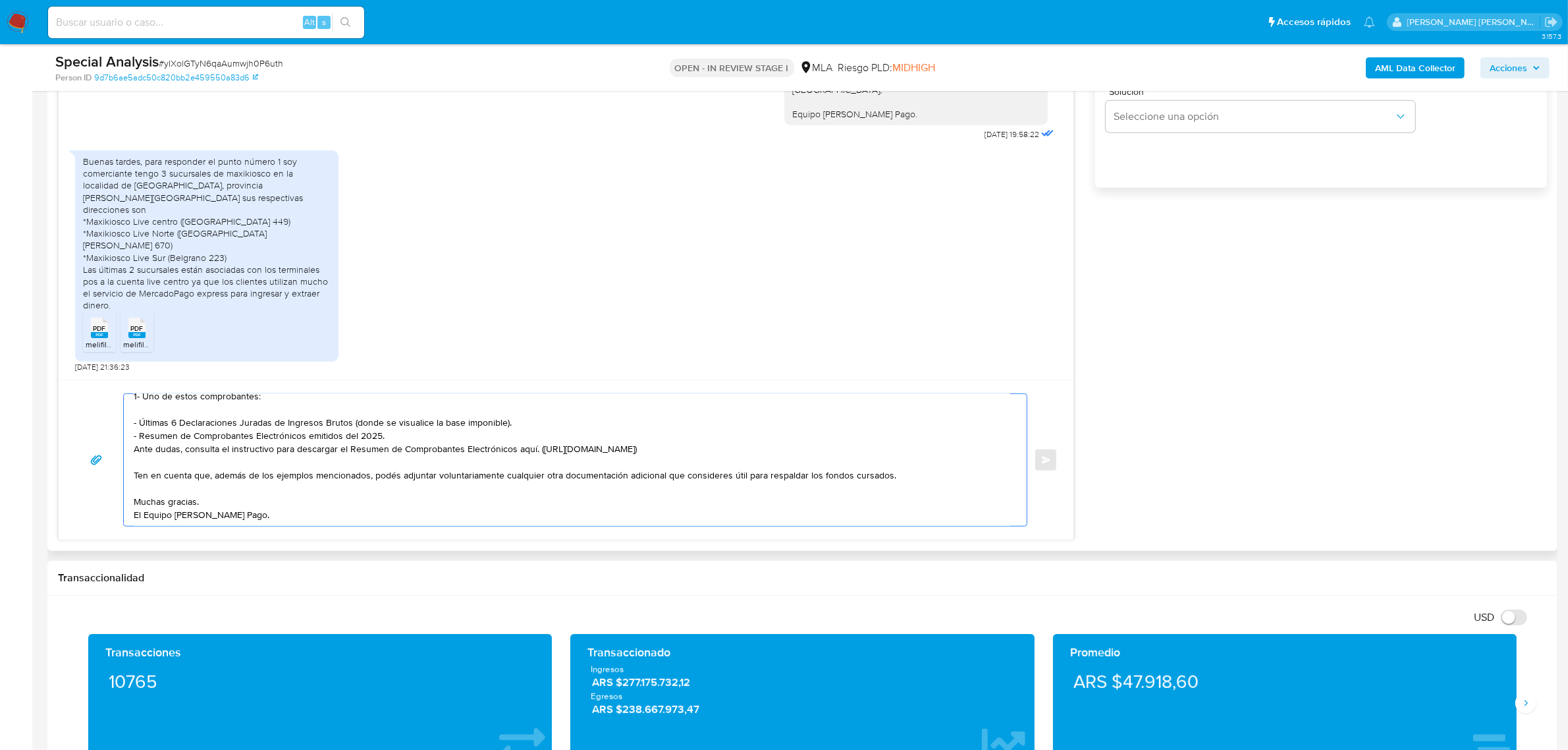
click at [159, 479] on textarea "Buen día Jose Luis, Hemos recibido correctamente la información y documentación…" at bounding box center [571, 460] width 876 height 131
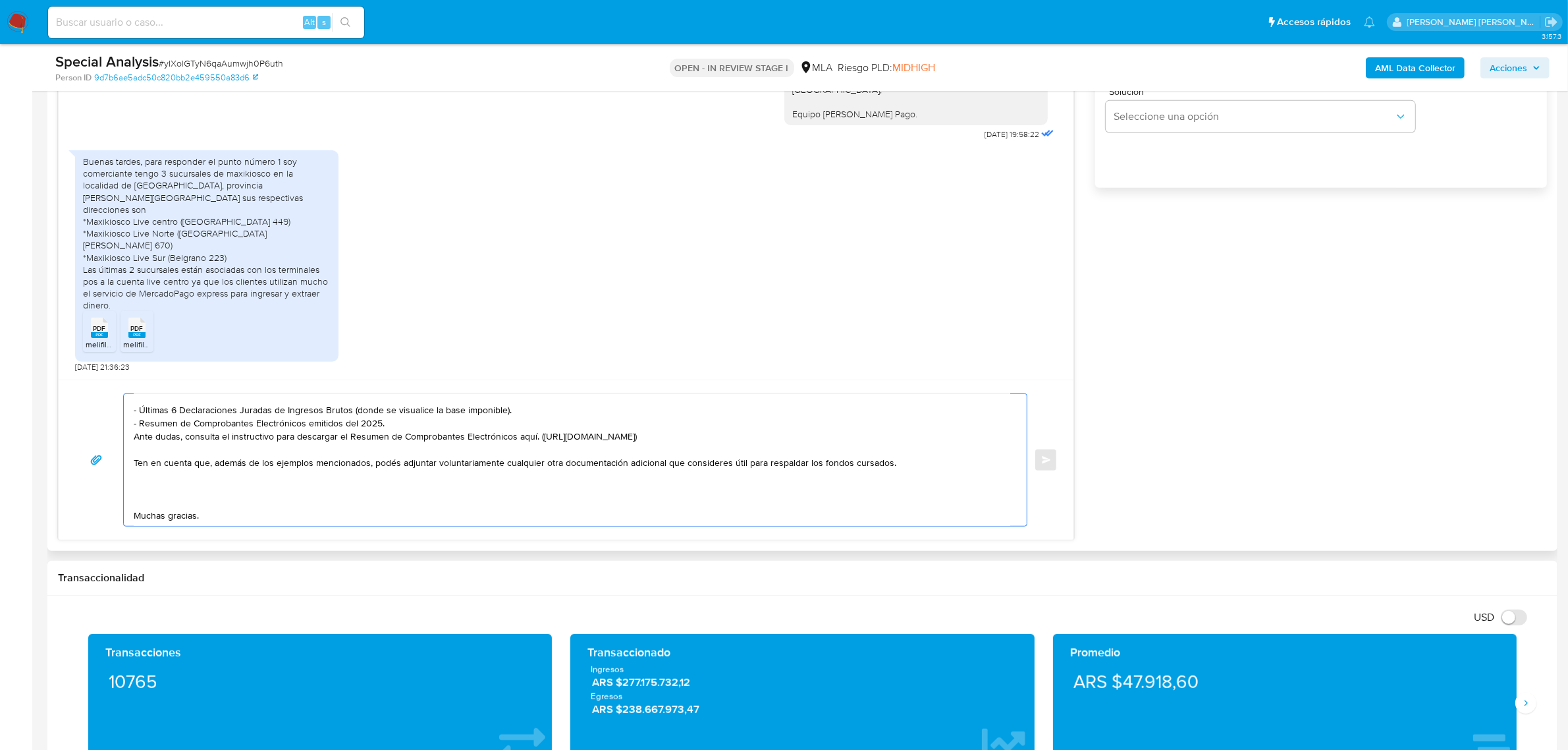
paste textarea "3. Documentación que permita respaldar el origen de fondos correspondientes al …"
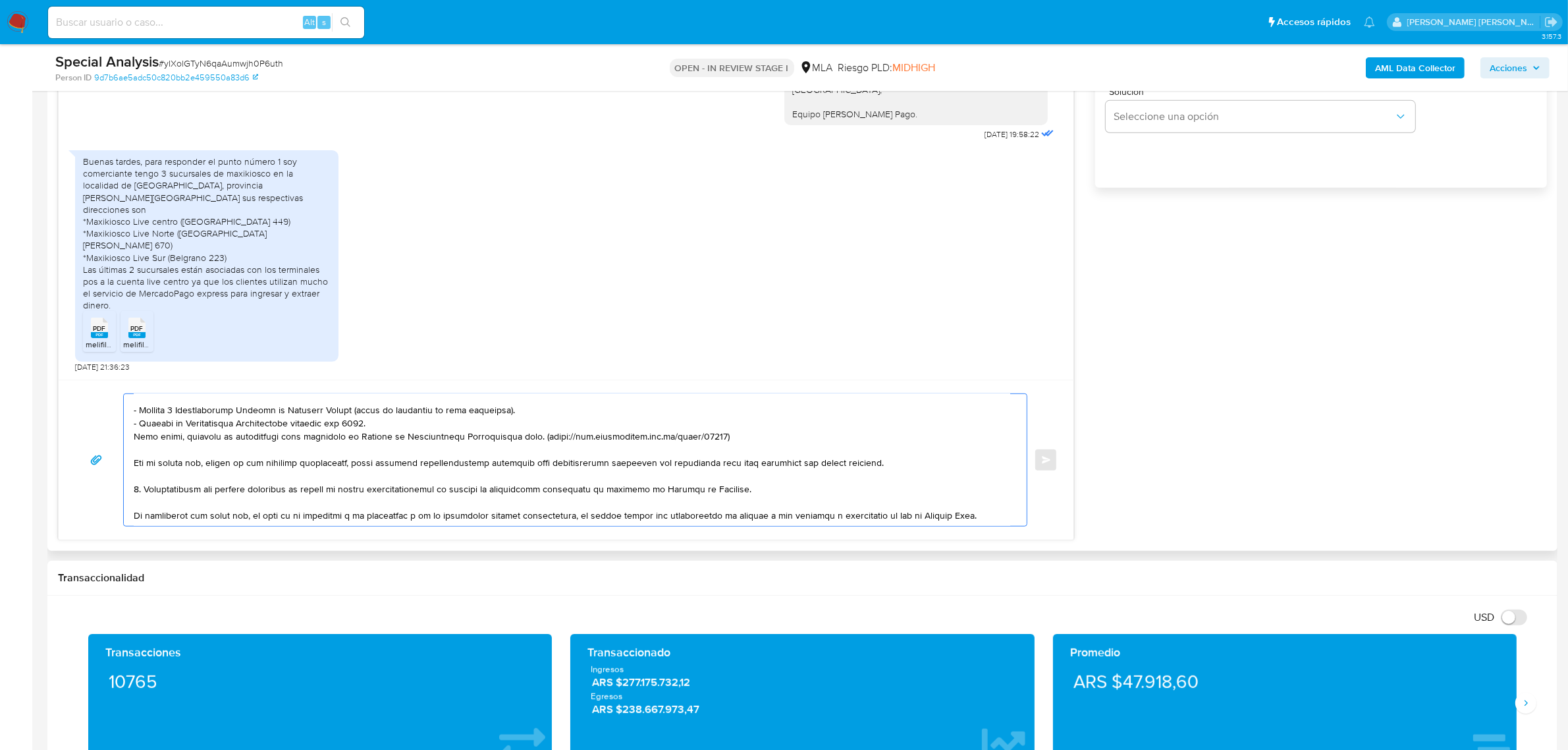
click at [137, 492] on textarea at bounding box center [571, 460] width 876 height 131
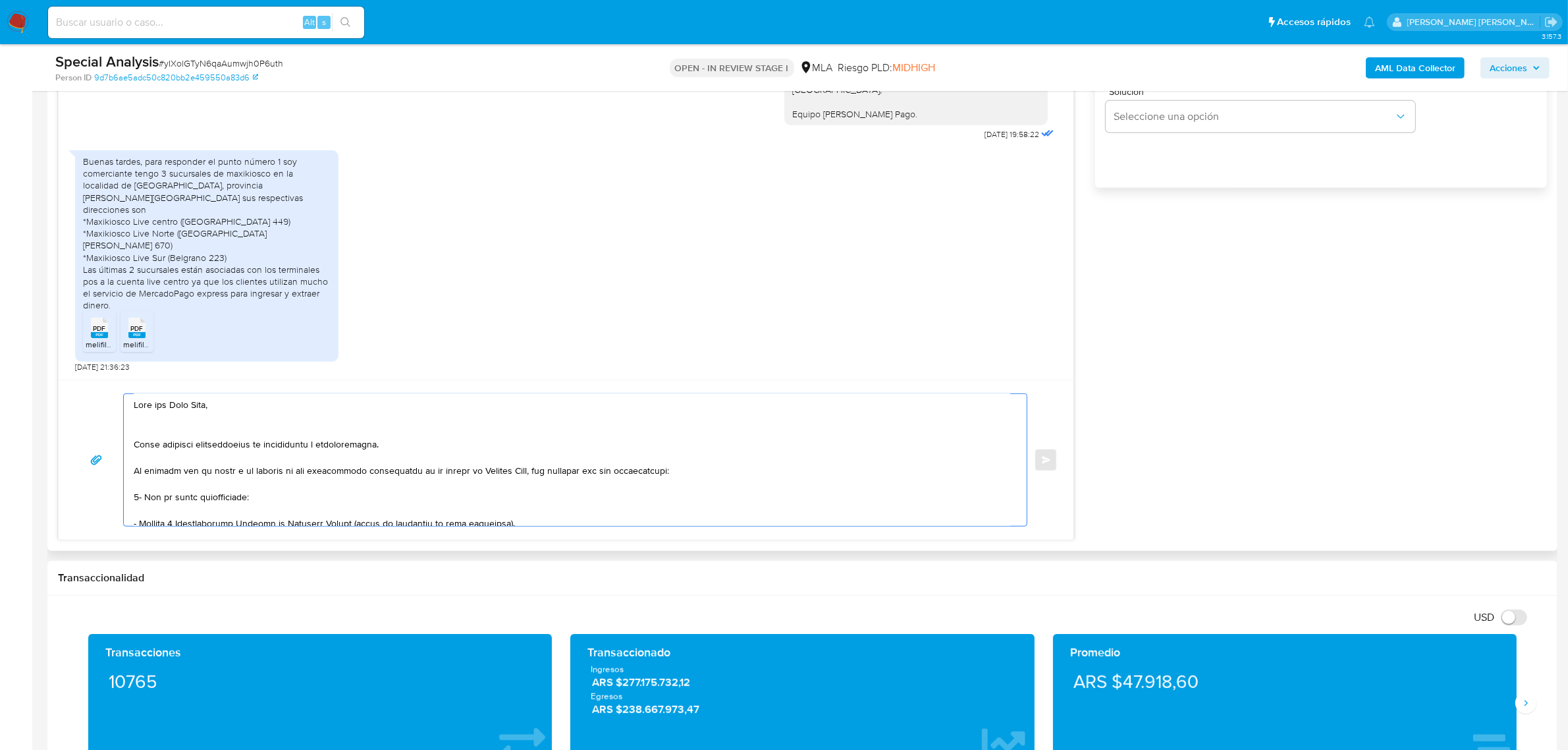
scroll to position [0, 0]
click at [142, 502] on textarea at bounding box center [571, 460] width 876 height 131
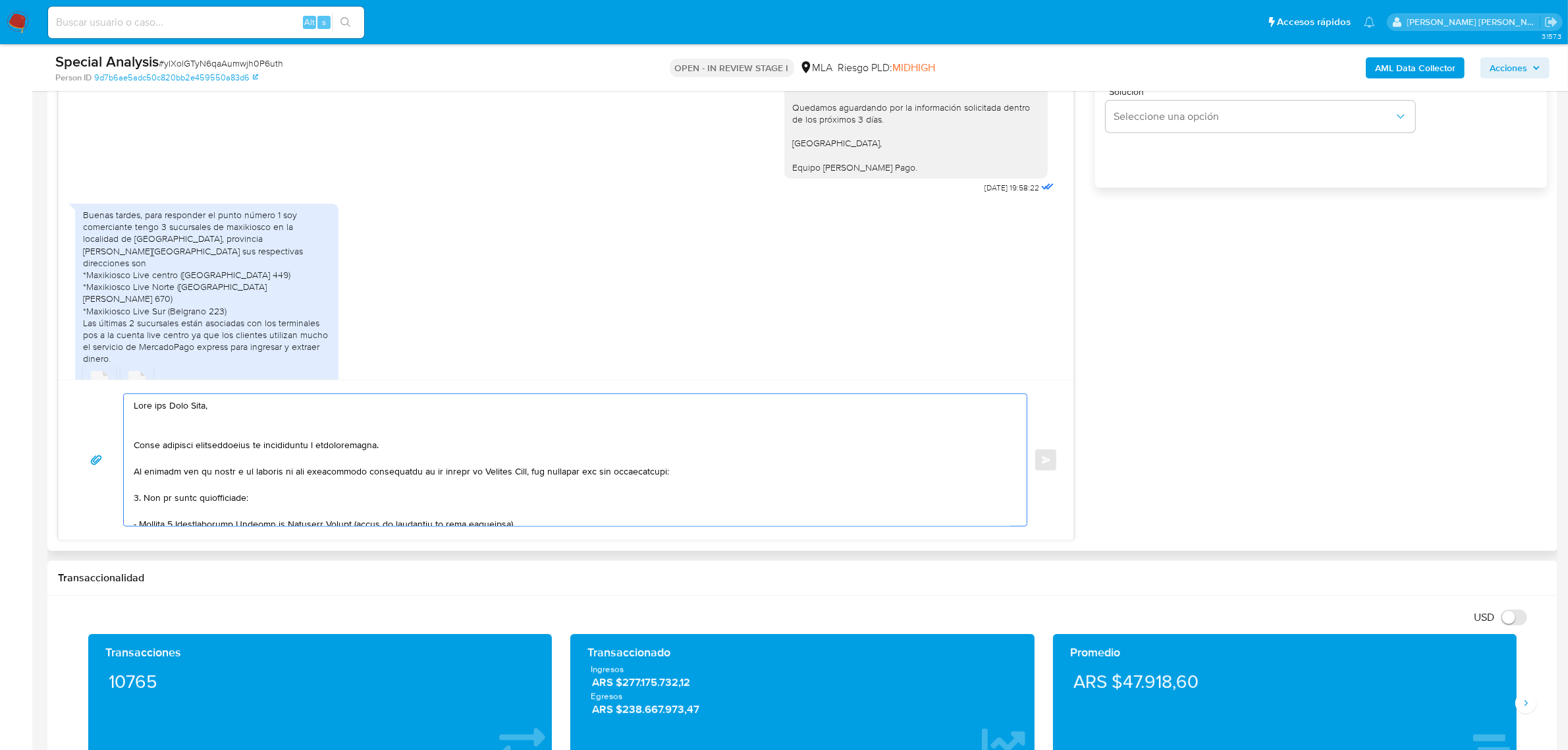
scroll to position [239, 0]
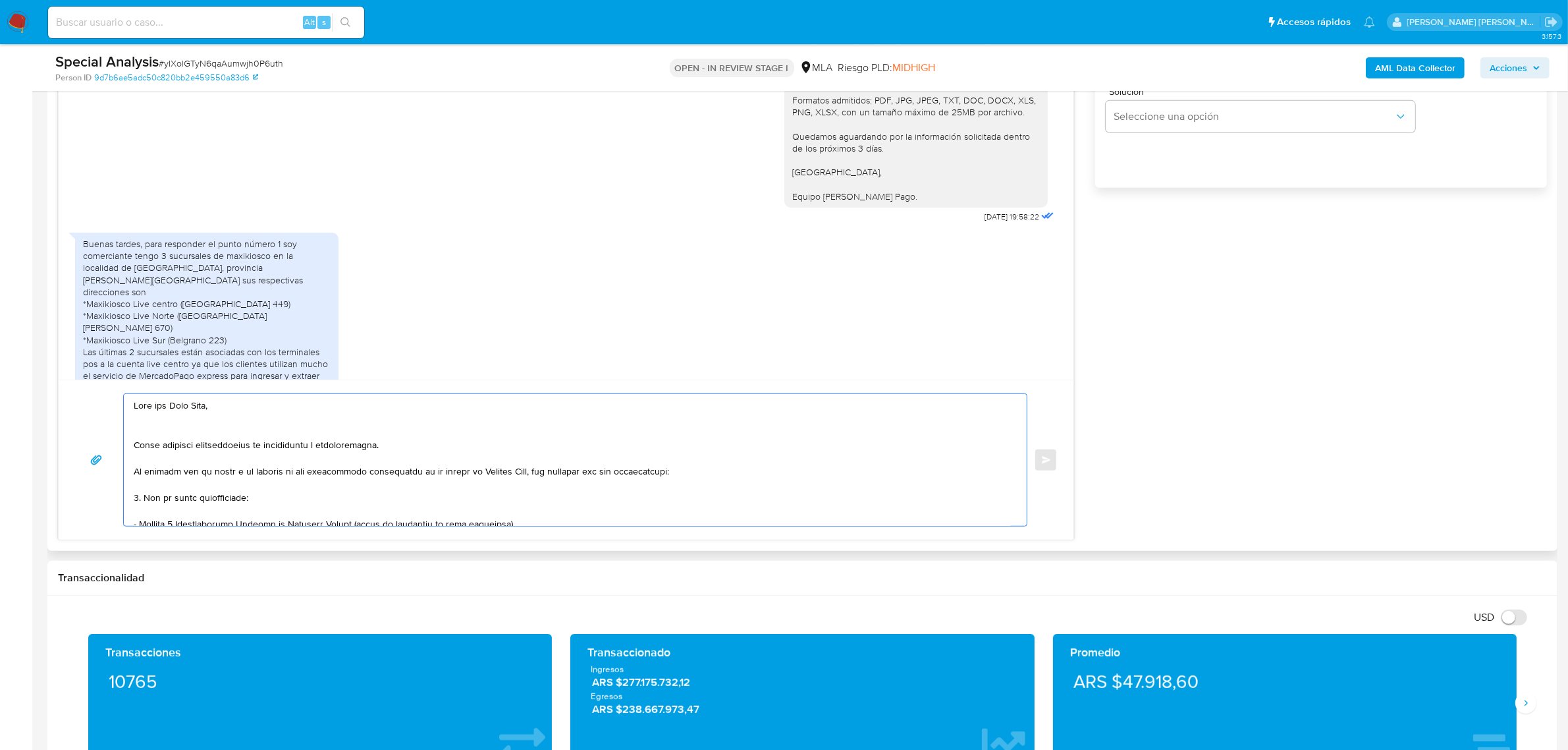
click at [584, 473] on textarea at bounding box center [571, 460] width 876 height 131
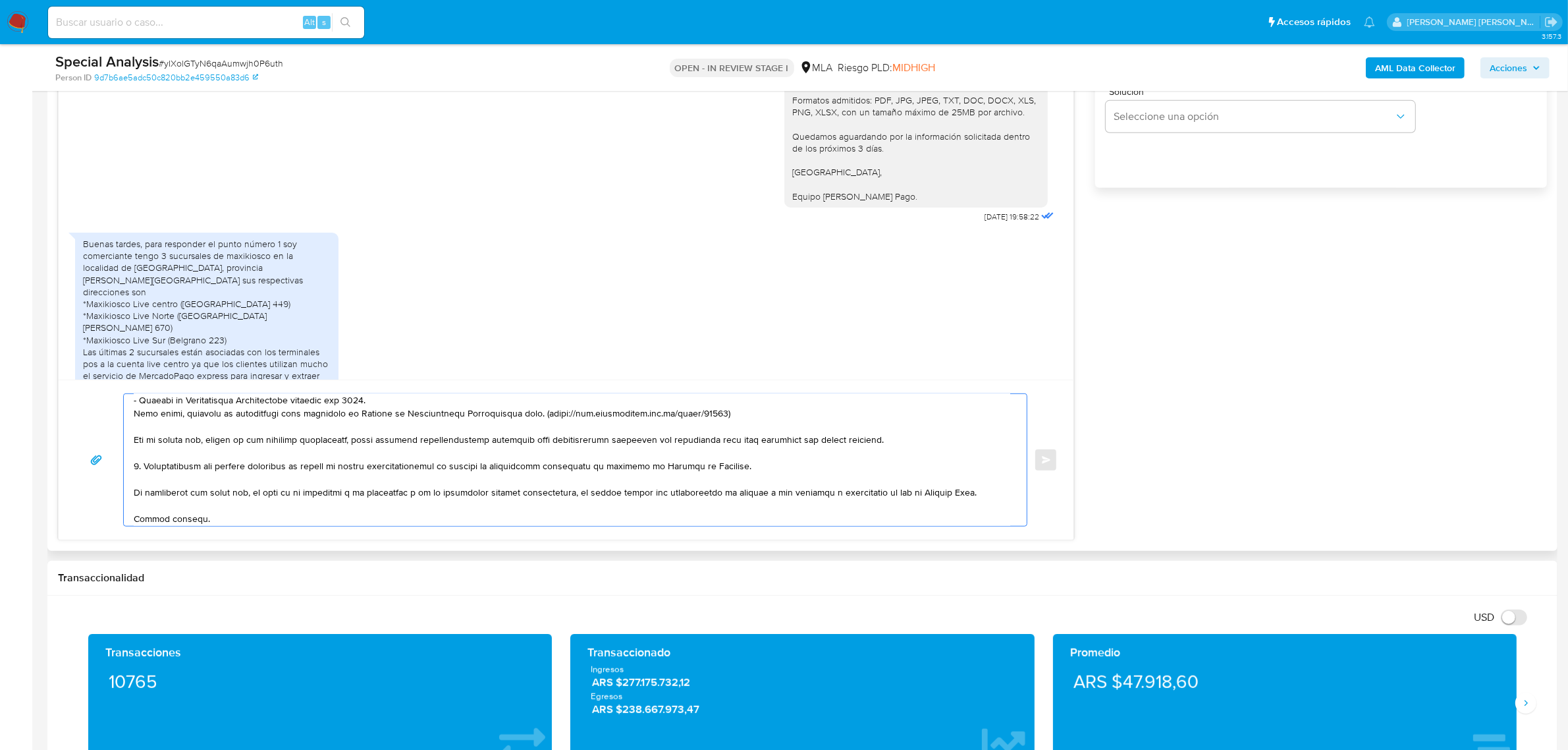
scroll to position [165, 0]
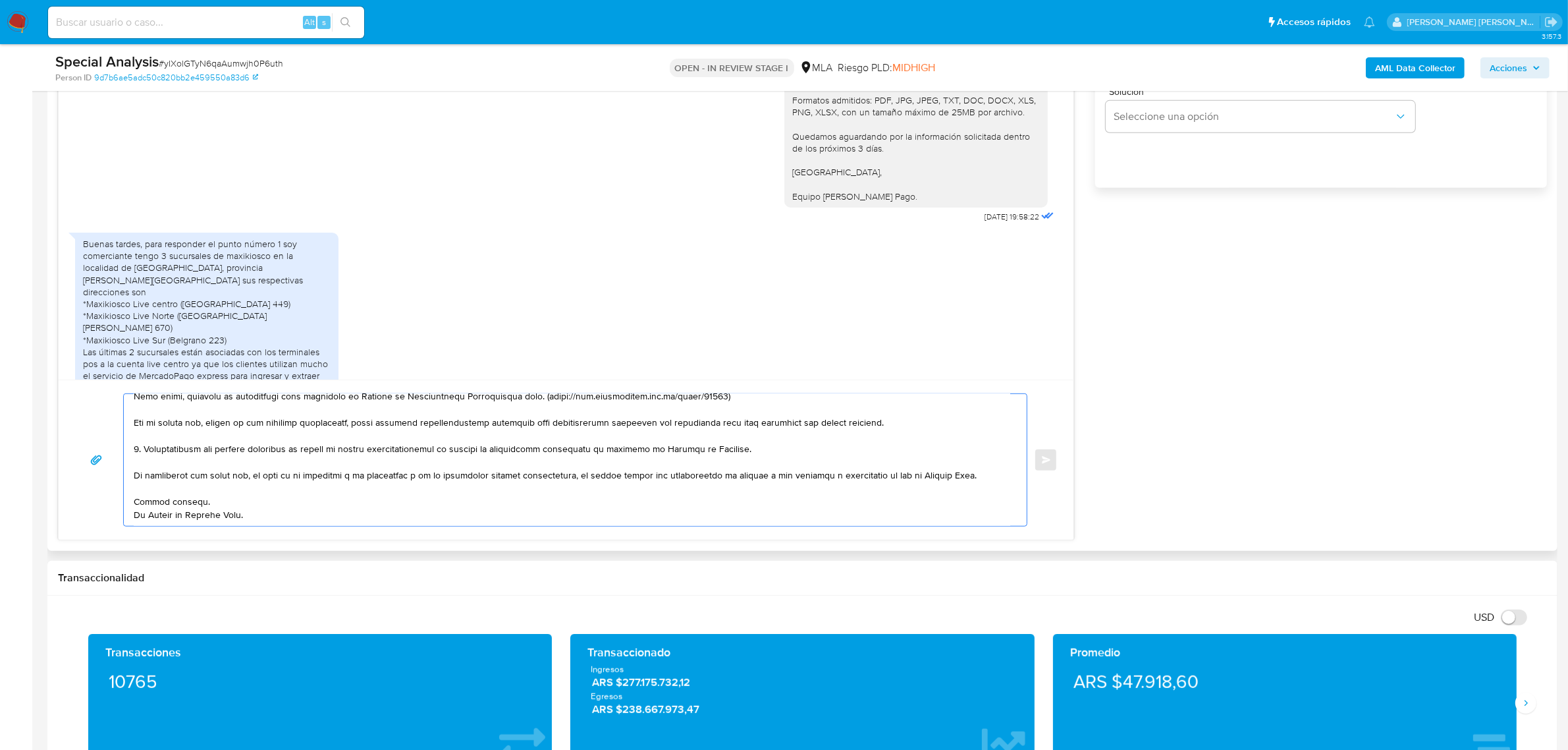
click at [182, 482] on textarea at bounding box center [571, 460] width 876 height 131
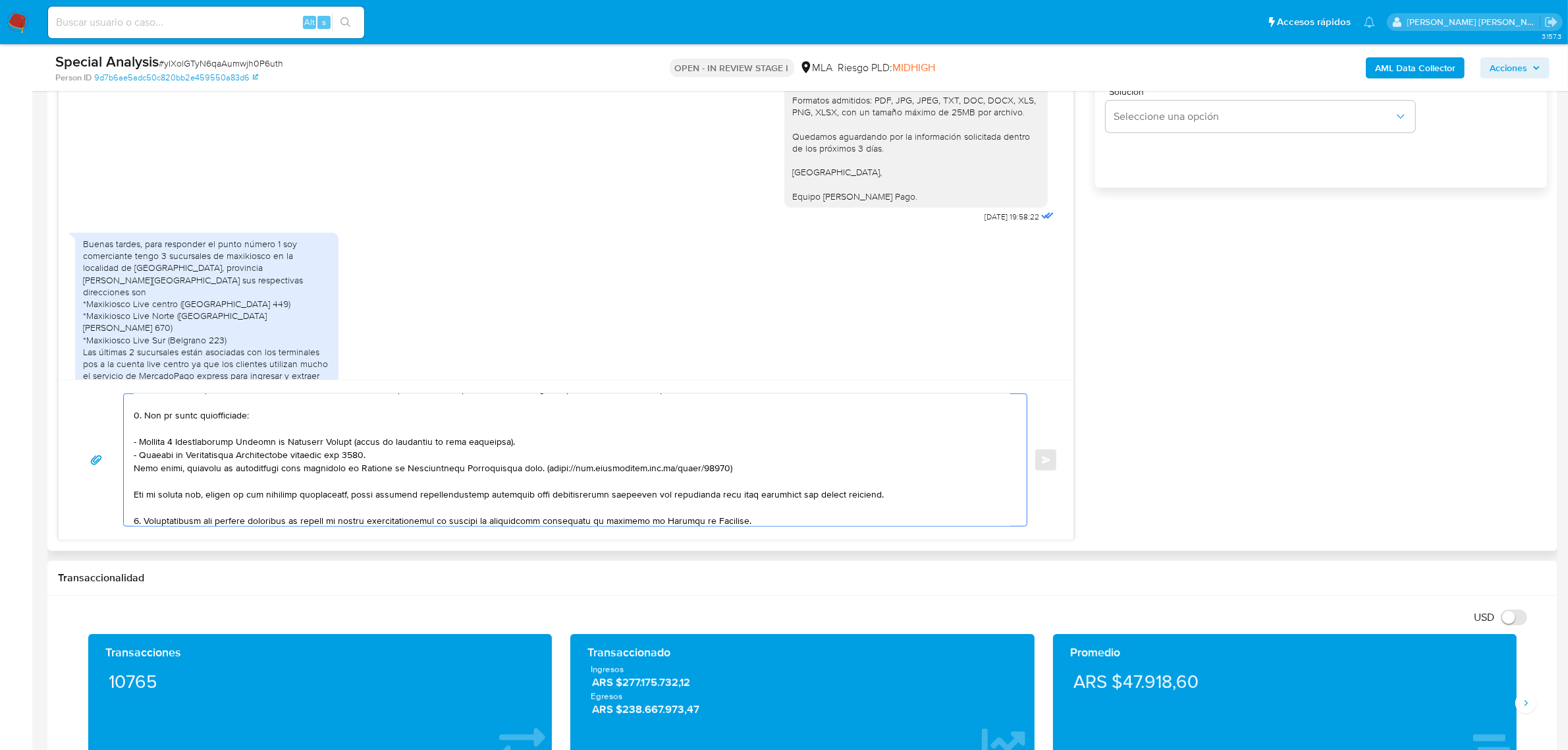
scroll to position [0, 0]
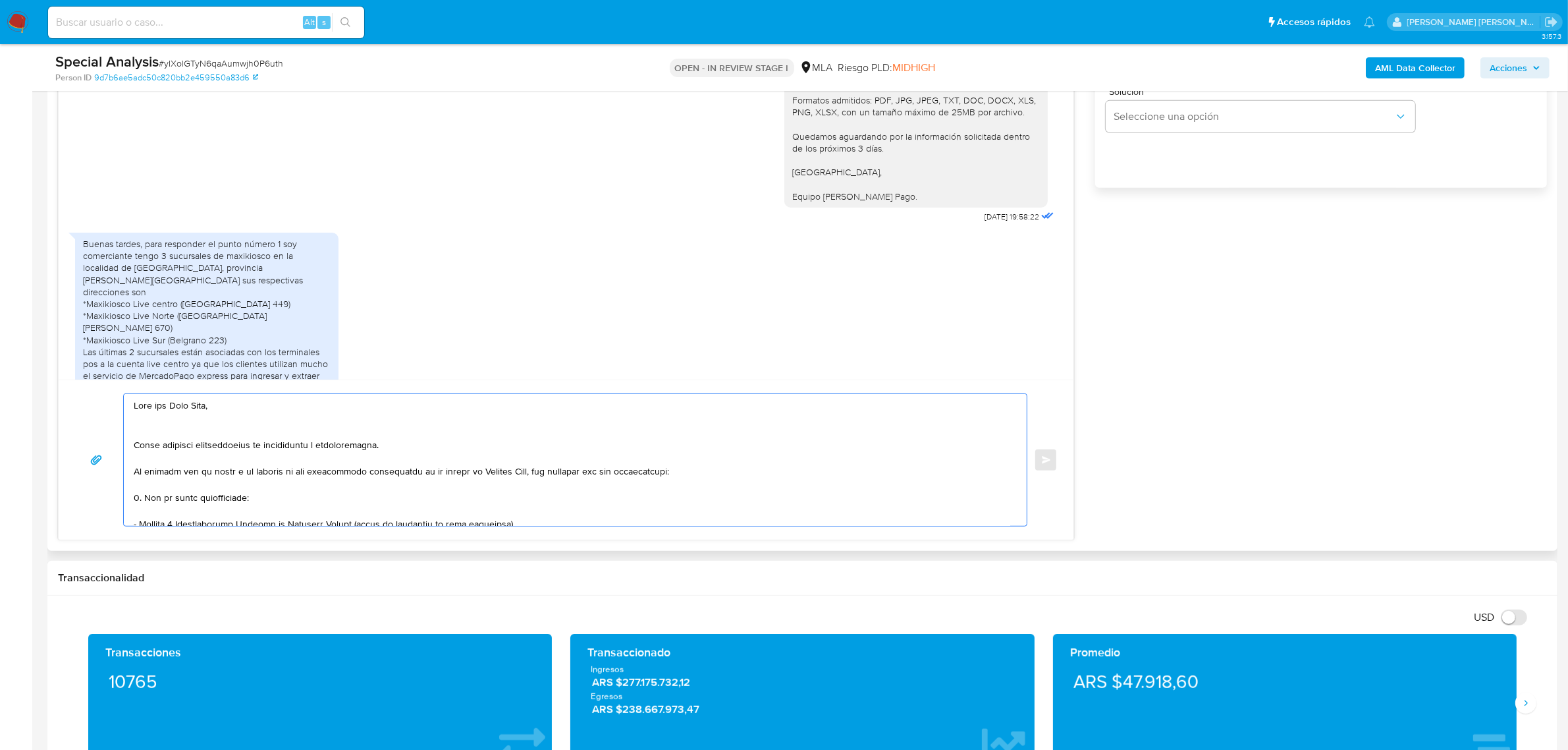
click at [135, 446] on textarea at bounding box center [571, 460] width 876 height 131
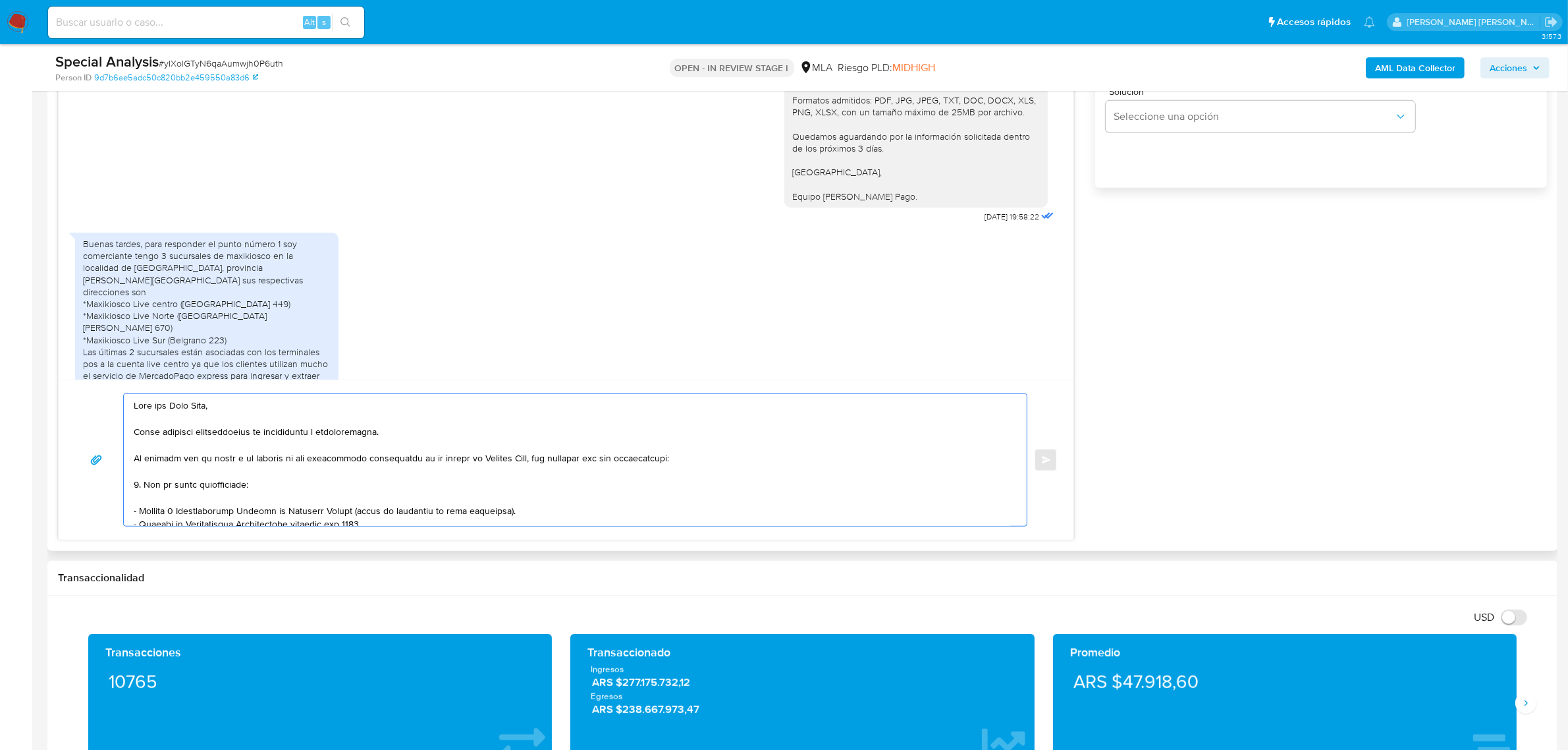
drag, startPoint x: 159, startPoint y: 404, endPoint x: 142, endPoint y: 486, distance: 83.7
click at [142, 486] on textarea at bounding box center [571, 460] width 876 height 131
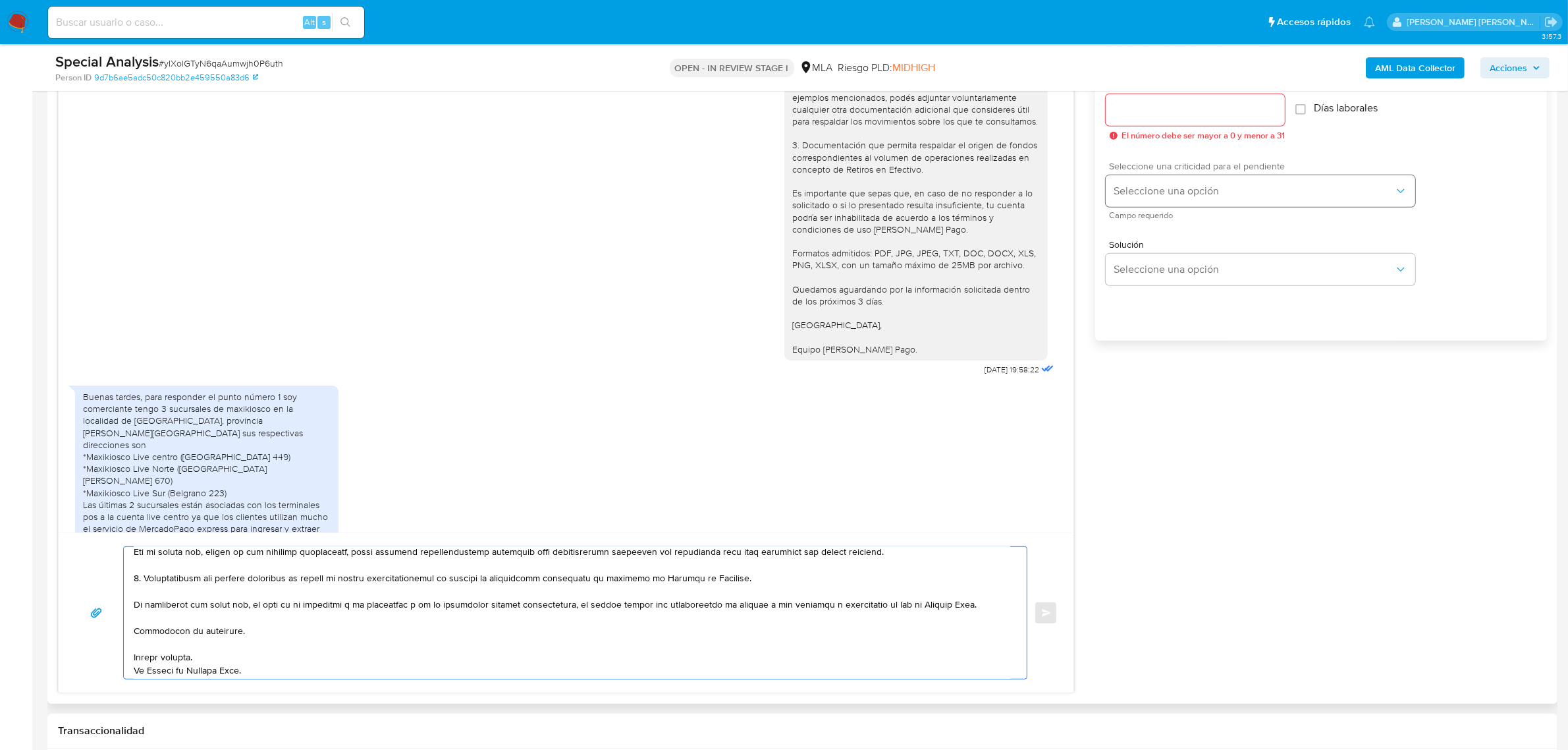
scroll to position [741, 0]
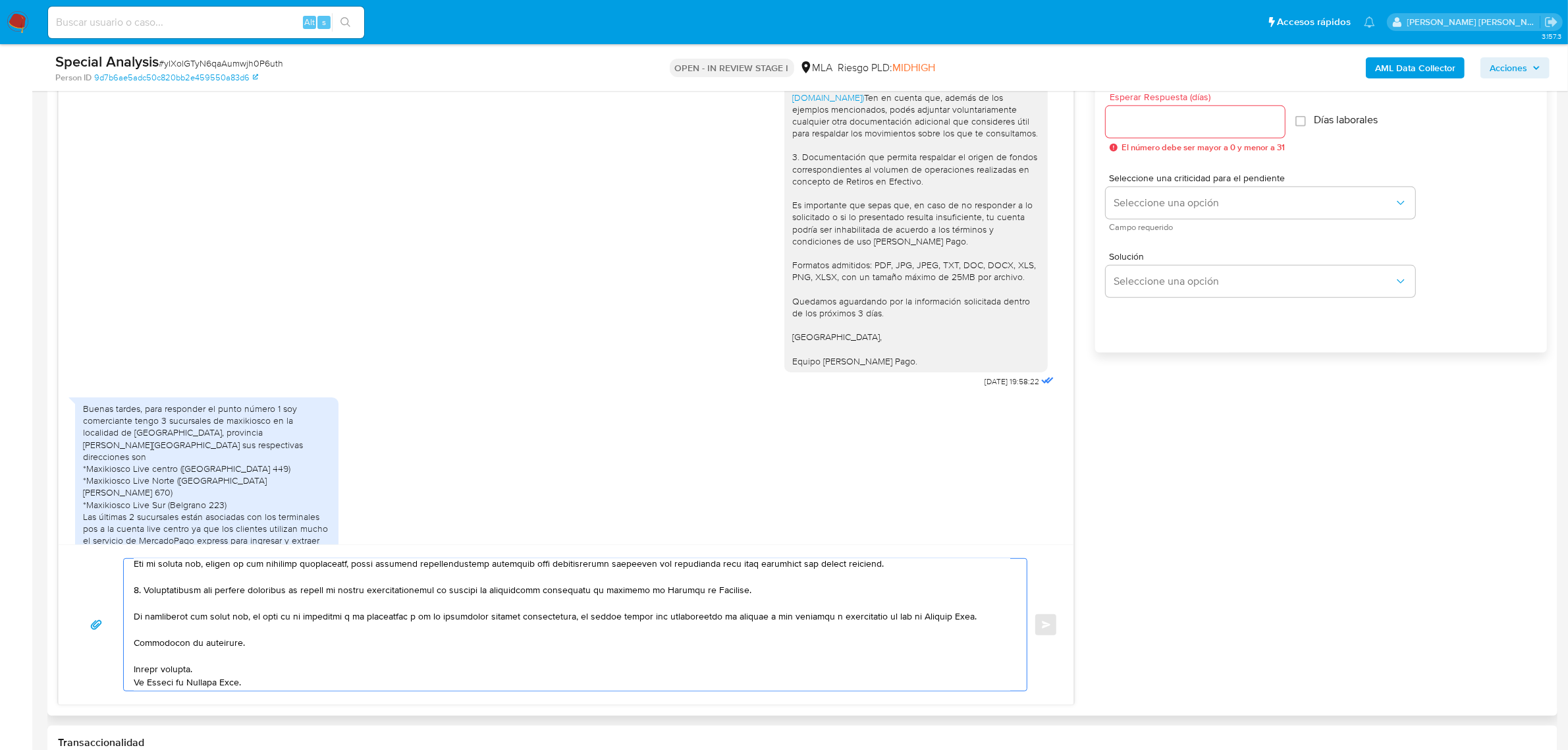
type textarea "Buen día Jose Luis, Hemos recibido correctamente la información y documentación…"
click at [1151, 124] on input "Esperar Respuesta (días)" at bounding box center [1195, 122] width 179 height 17
type input "2"
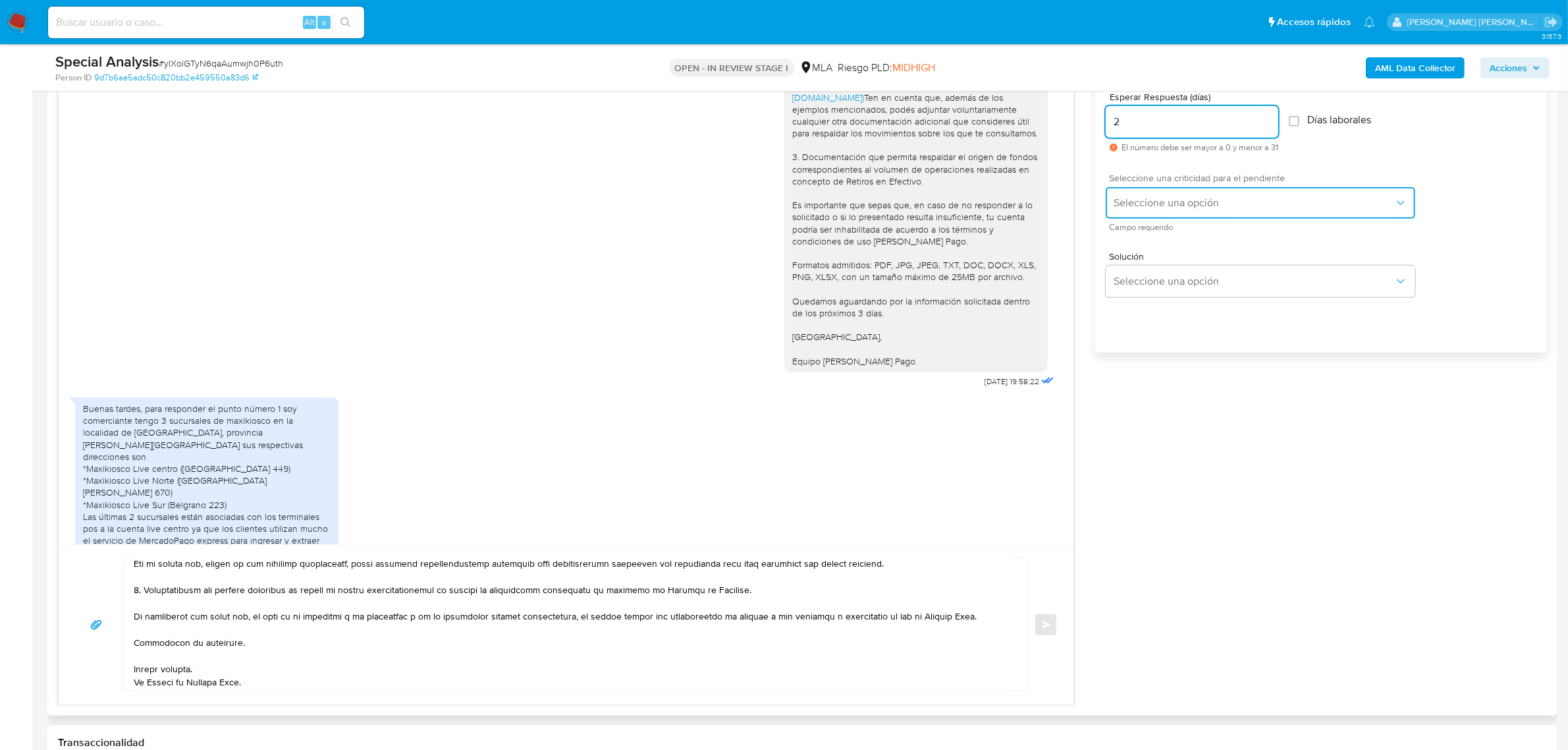
click at [1121, 205] on span "Seleccione una opción" at bounding box center [1254, 203] width 280 height 13
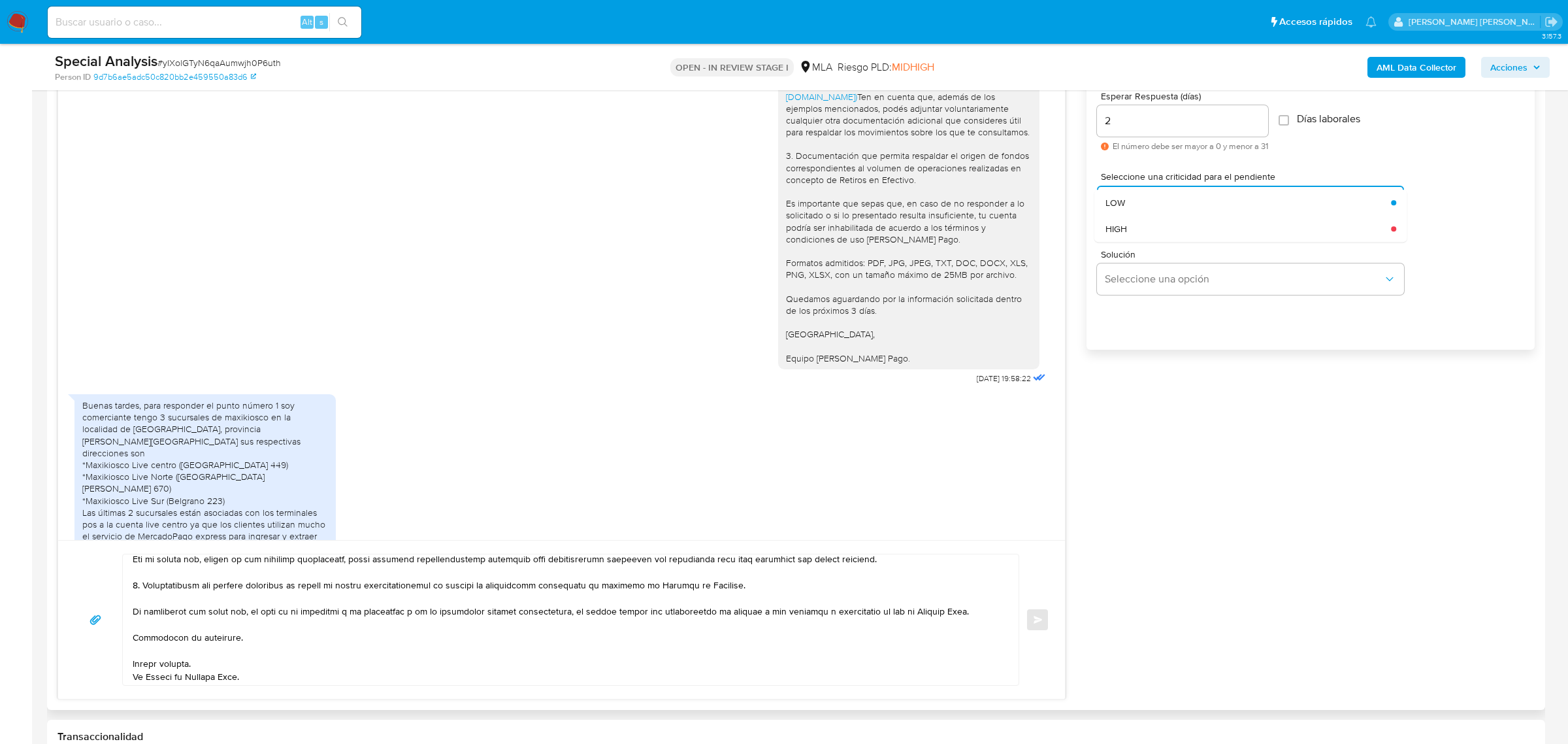
click at [1121, 233] on span "HIGH" at bounding box center [1116, 229] width 21 height 12
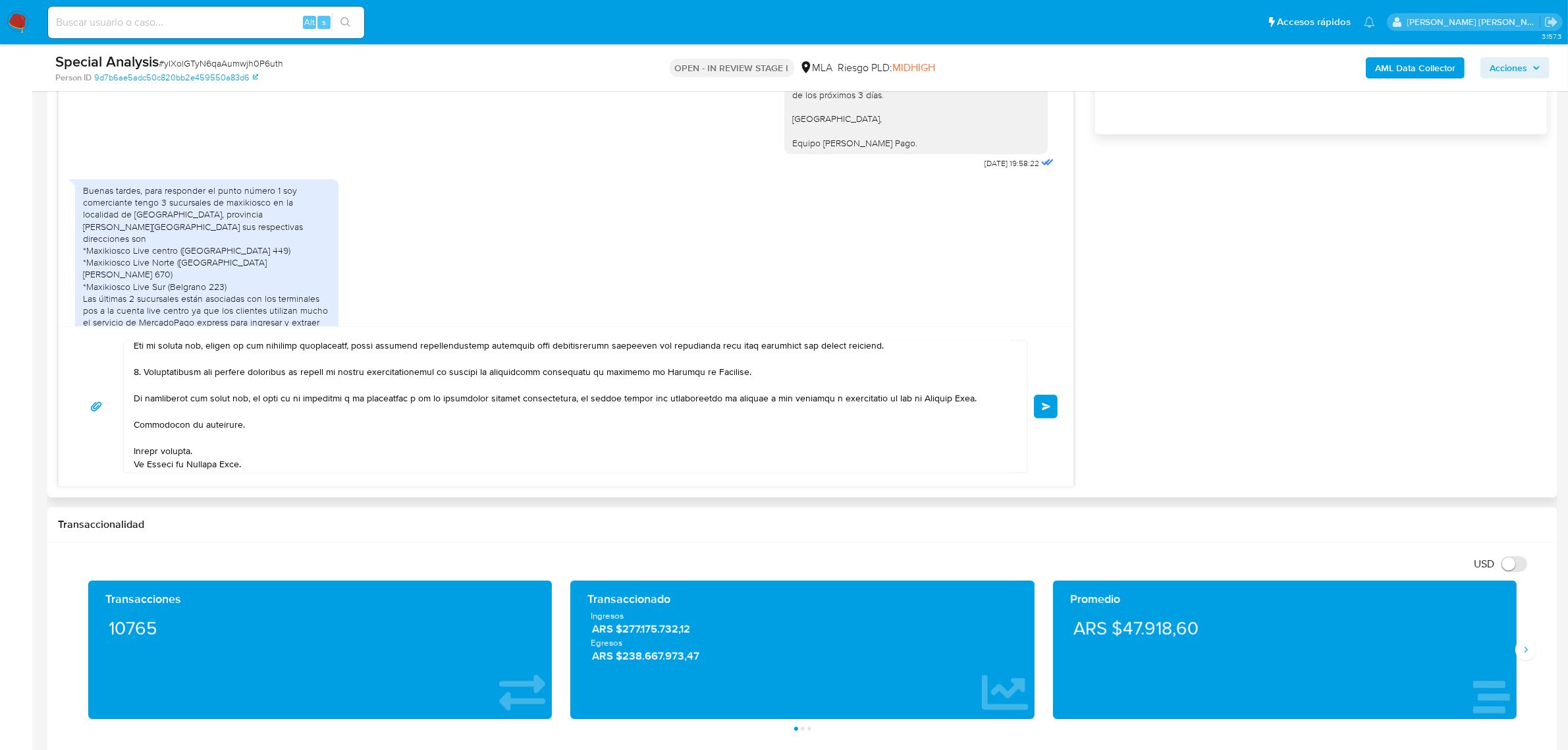
scroll to position [988, 0]
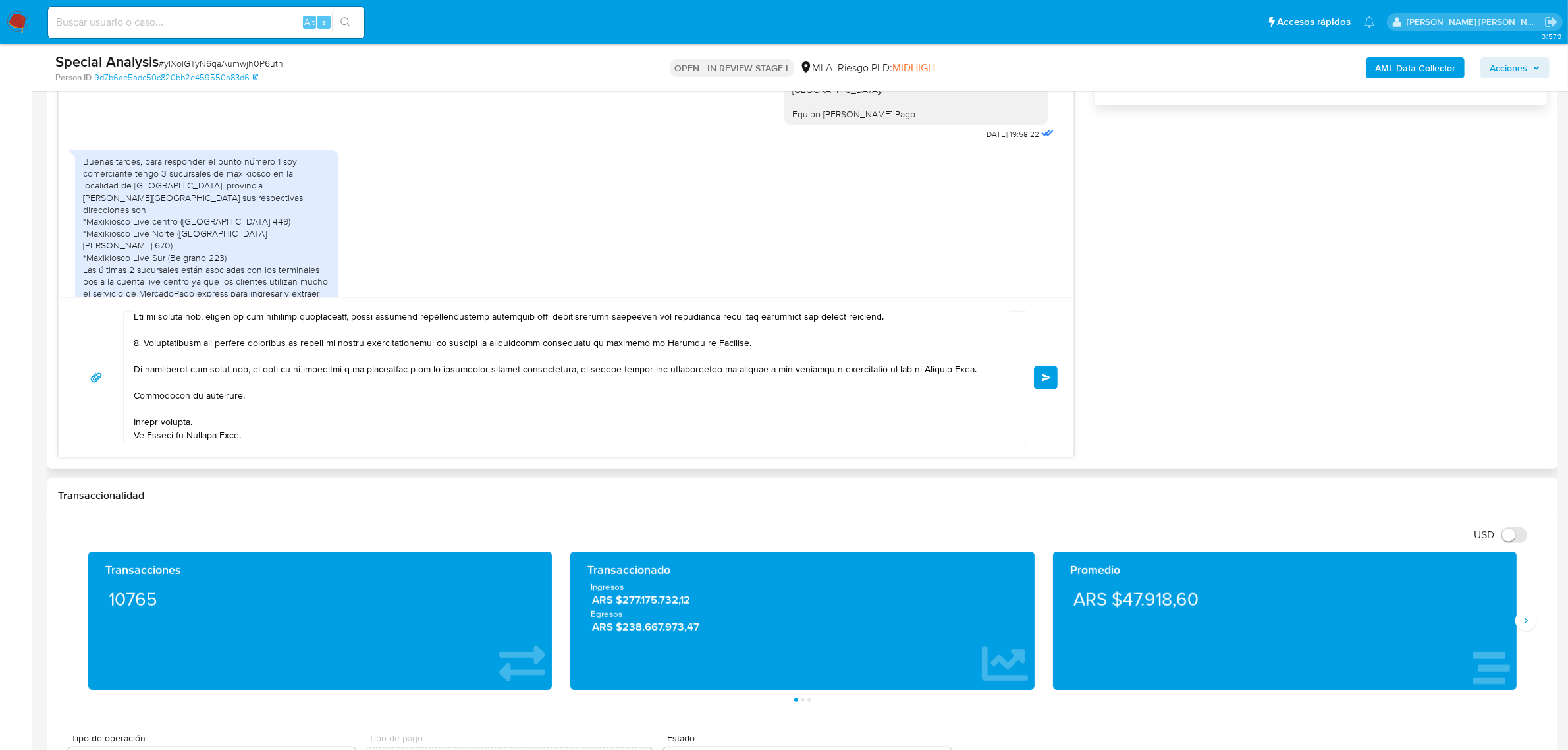
click at [1052, 386] on button "Enviar" at bounding box center [1046, 378] width 24 height 24
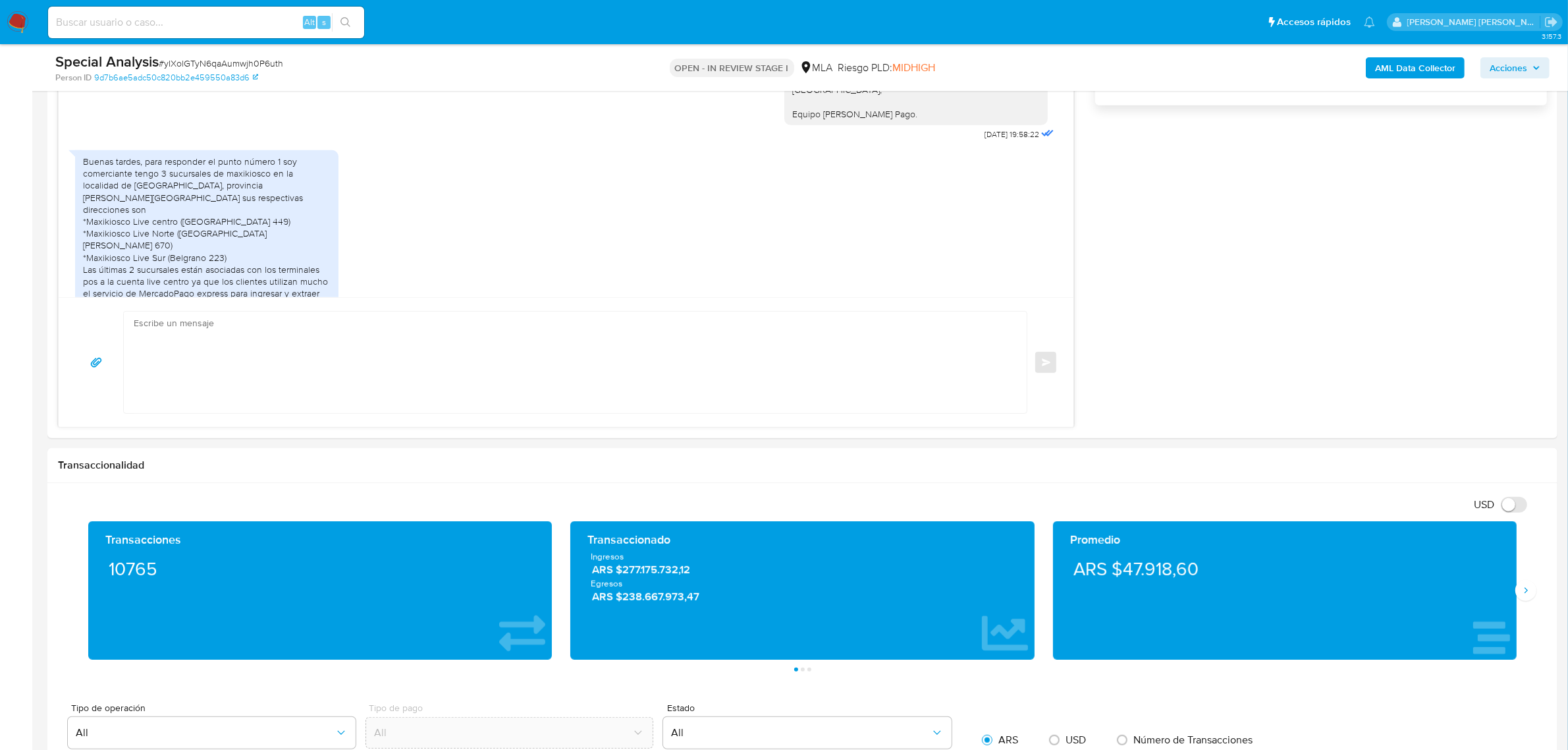
scroll to position [792, 0]
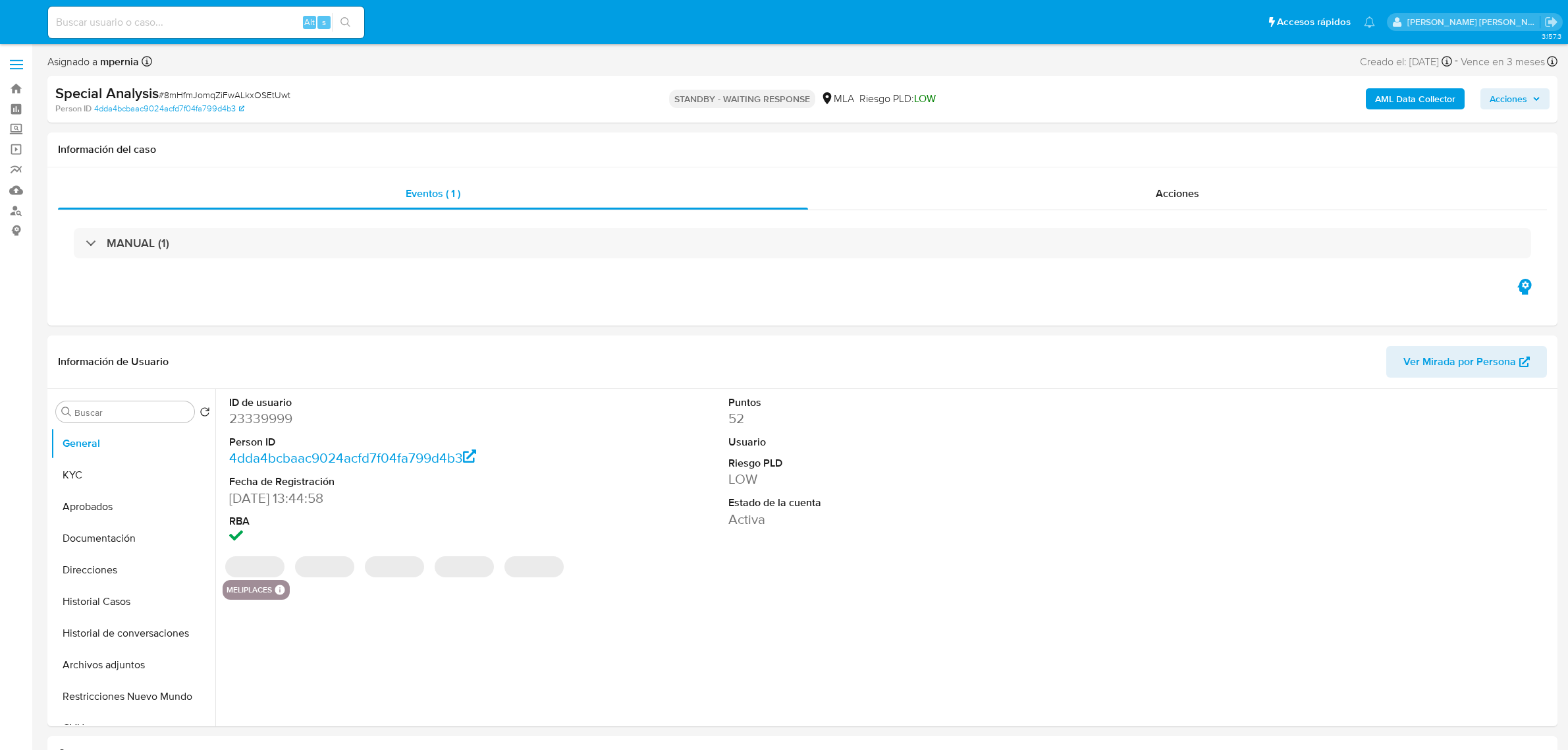
select select "10"
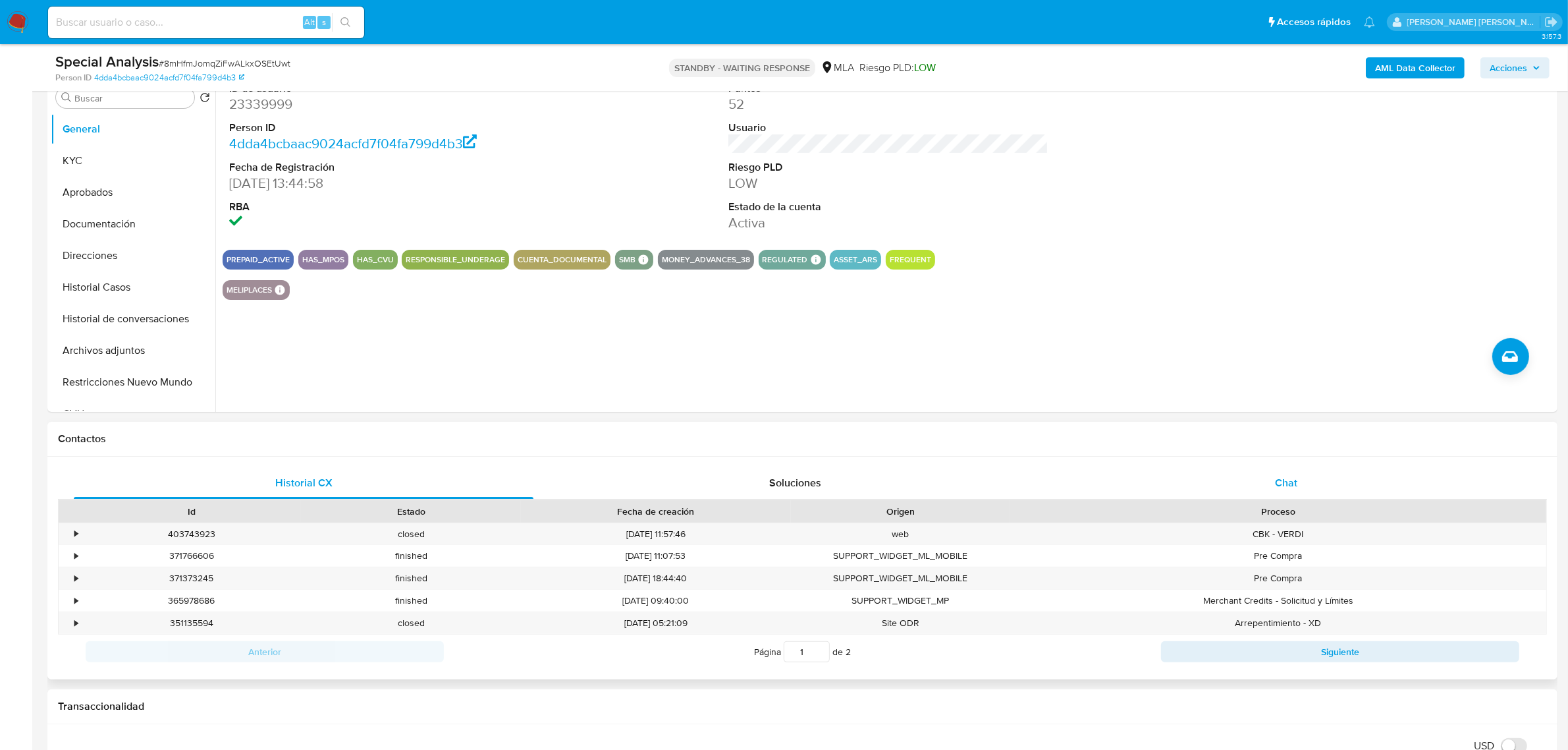
scroll to position [329, 0]
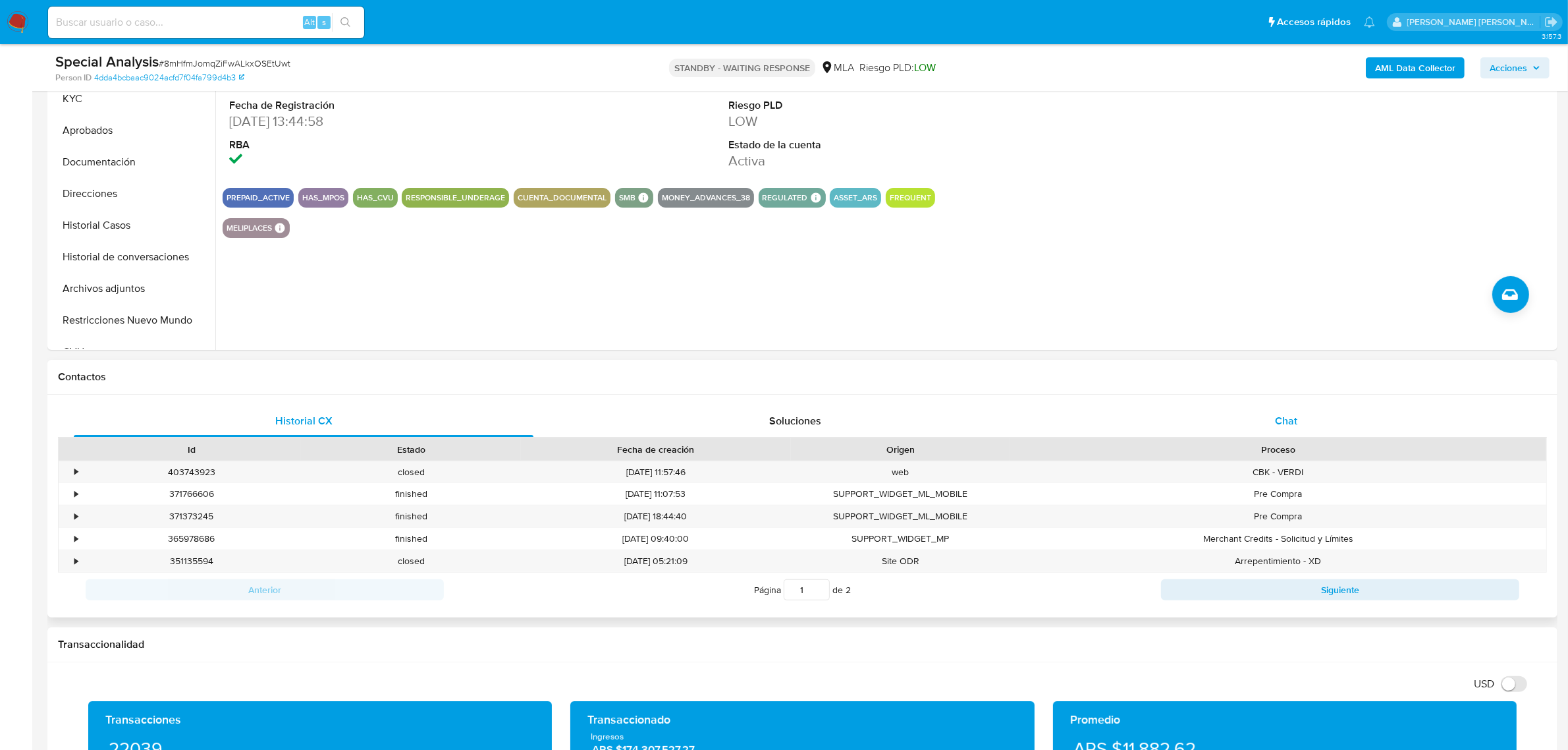
click at [1312, 421] on div "Chat" at bounding box center [1286, 421] width 460 height 32
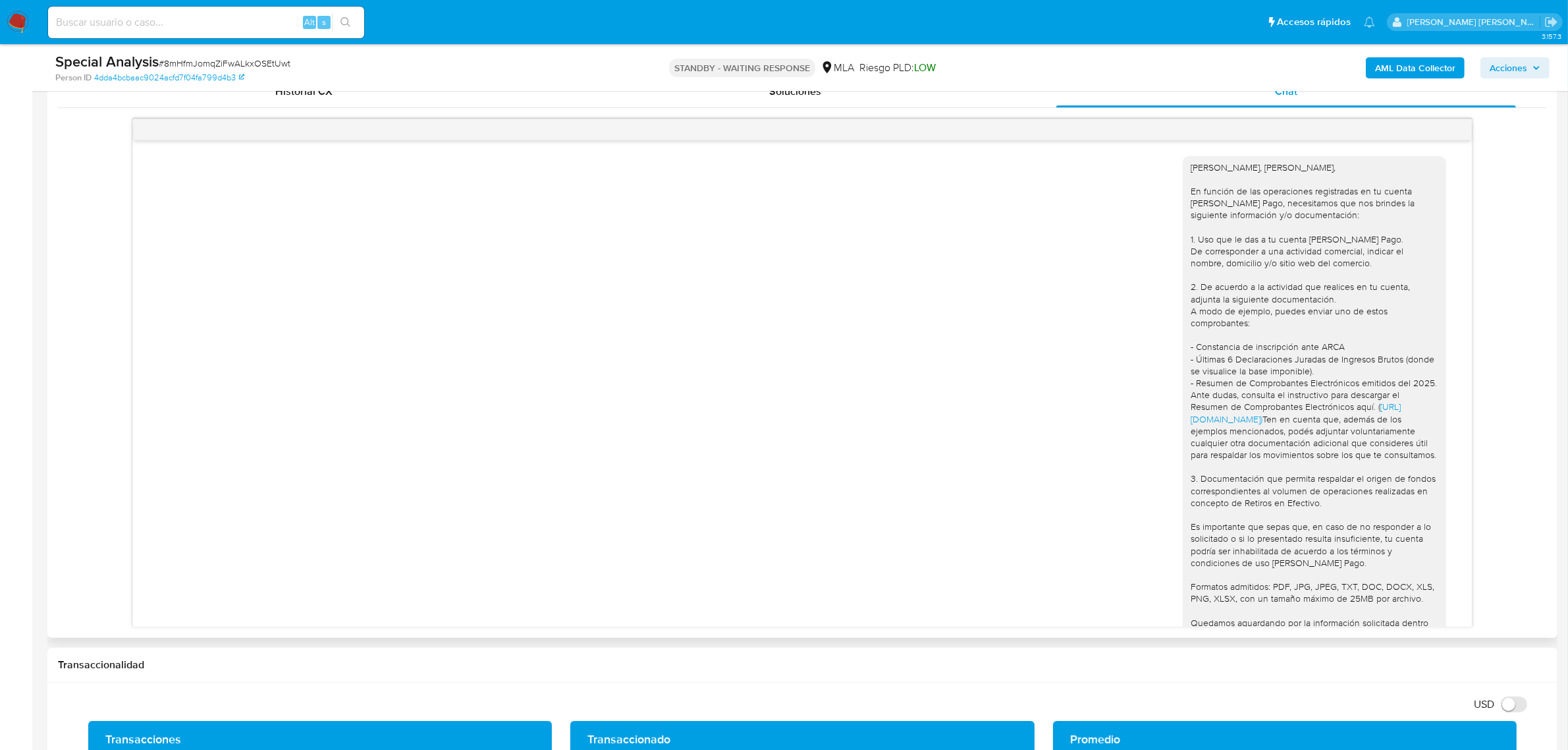
scroll to position [850, 0]
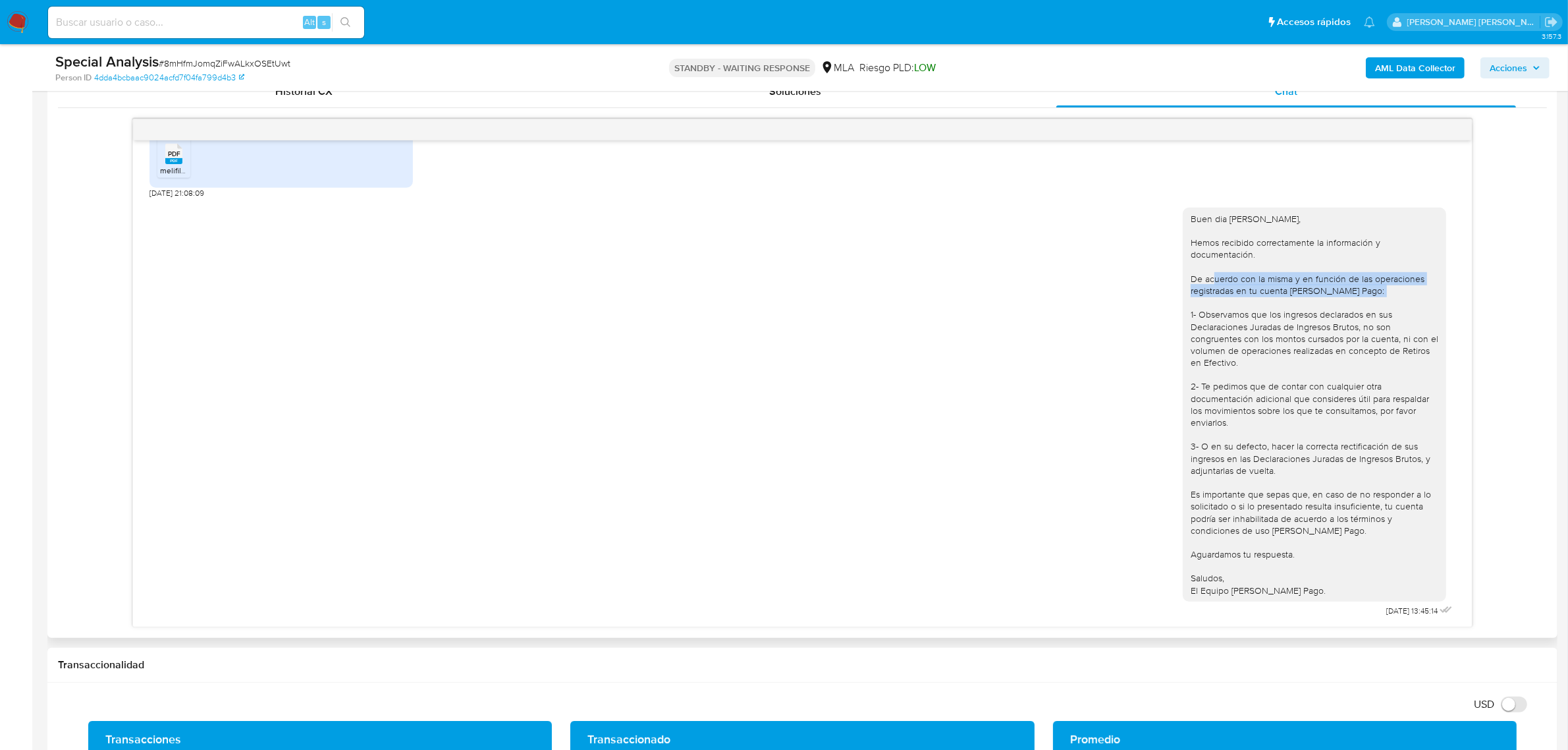
drag, startPoint x: 1180, startPoint y: 280, endPoint x: 1347, endPoint y: 292, distance: 167.4
click at [1347, 292] on div "Buen dia [PERSON_NAME], Hemos recibido correctamente la información y documenta…" at bounding box center [1314, 405] width 248 height 383
copy div "De acuerdo con la misma y en función de las operaciones registradas en tu cuent…"
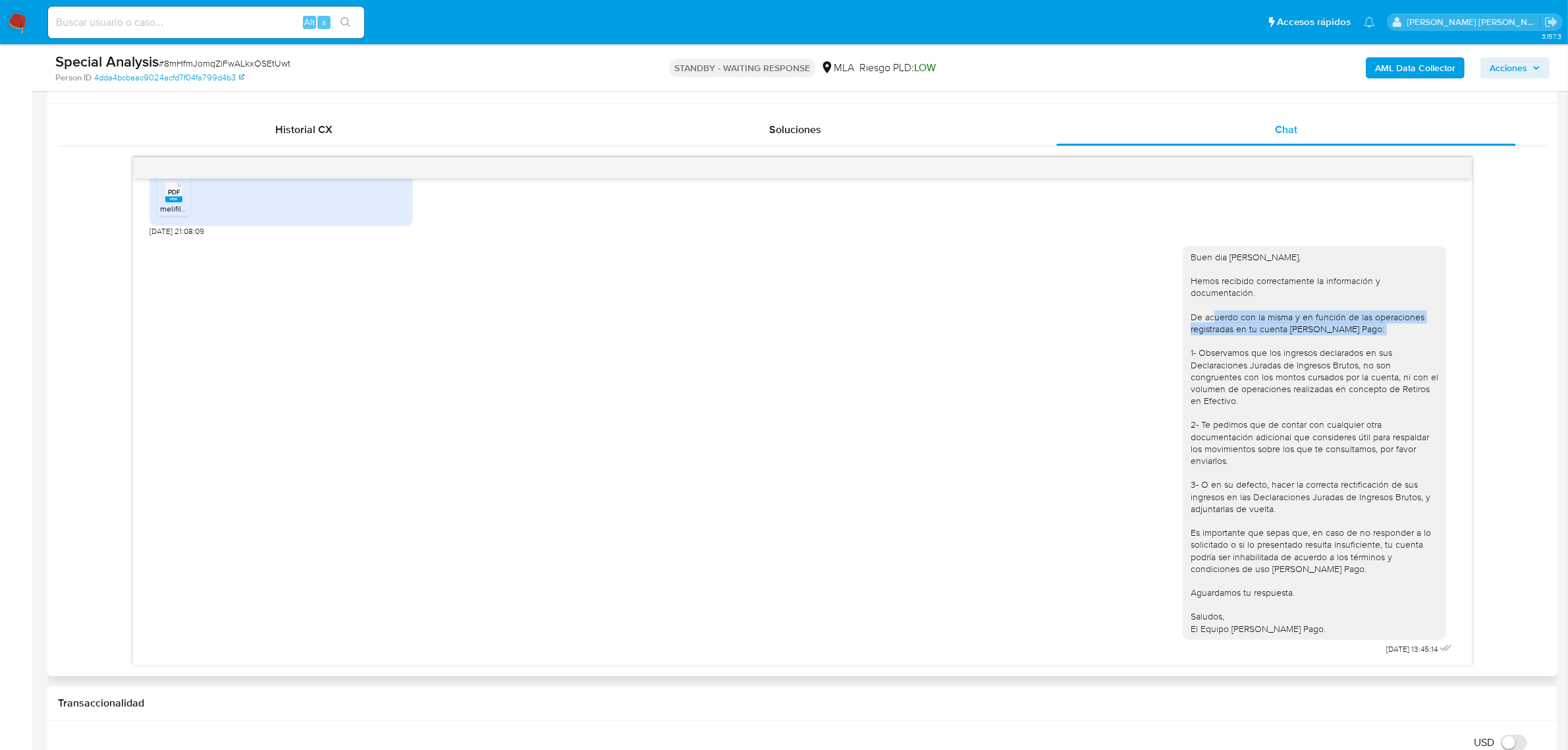
scroll to position [577, 0]
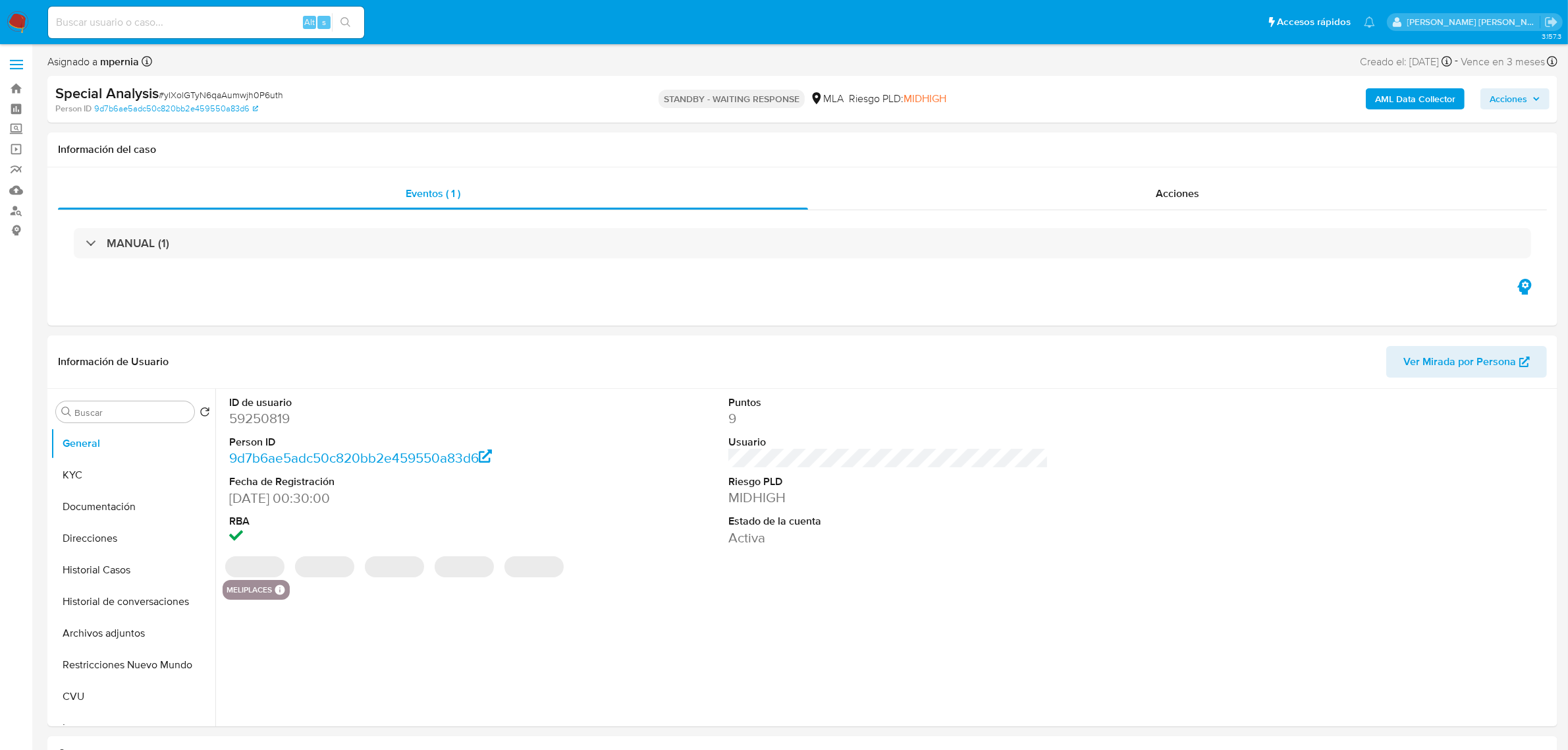
select select "10"
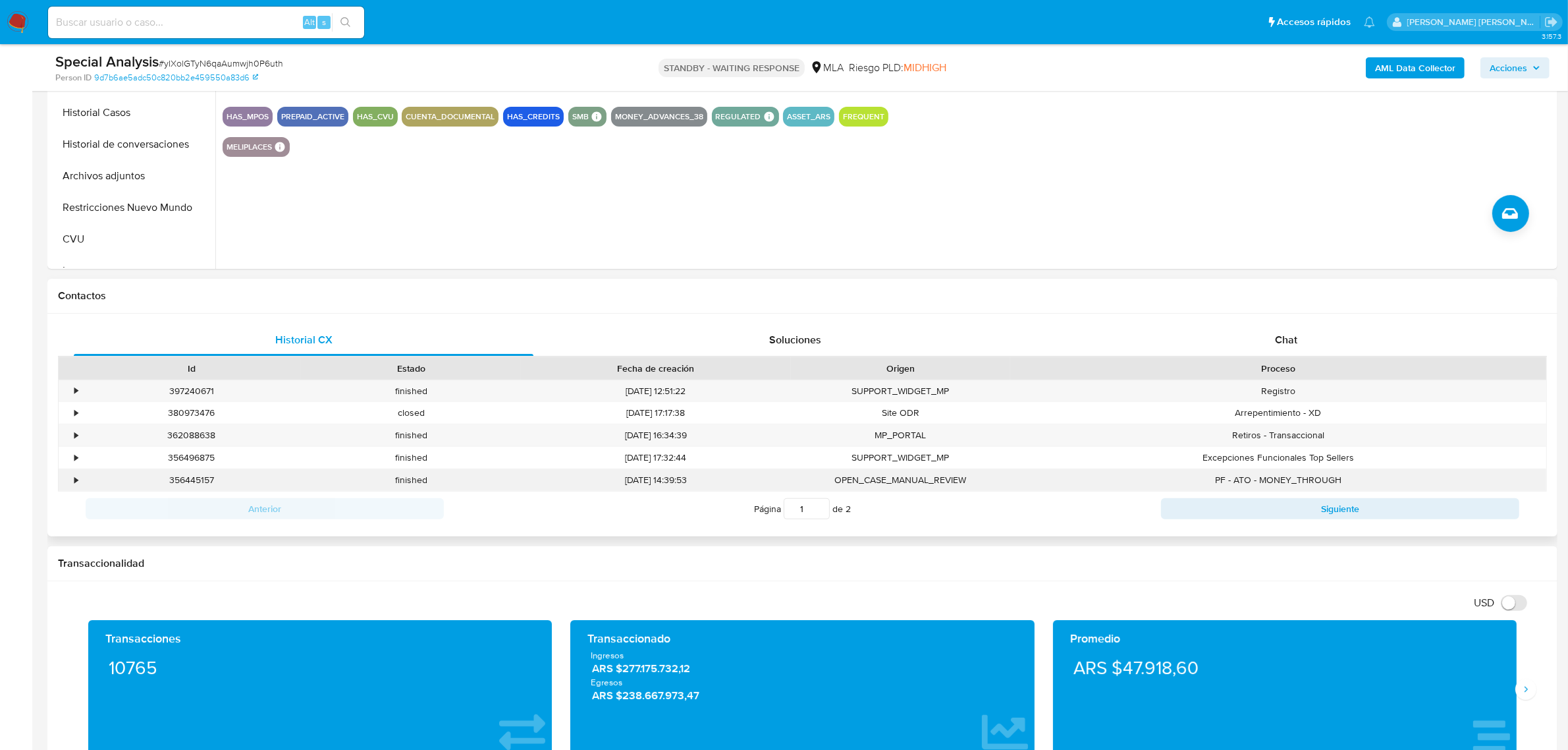
scroll to position [412, 0]
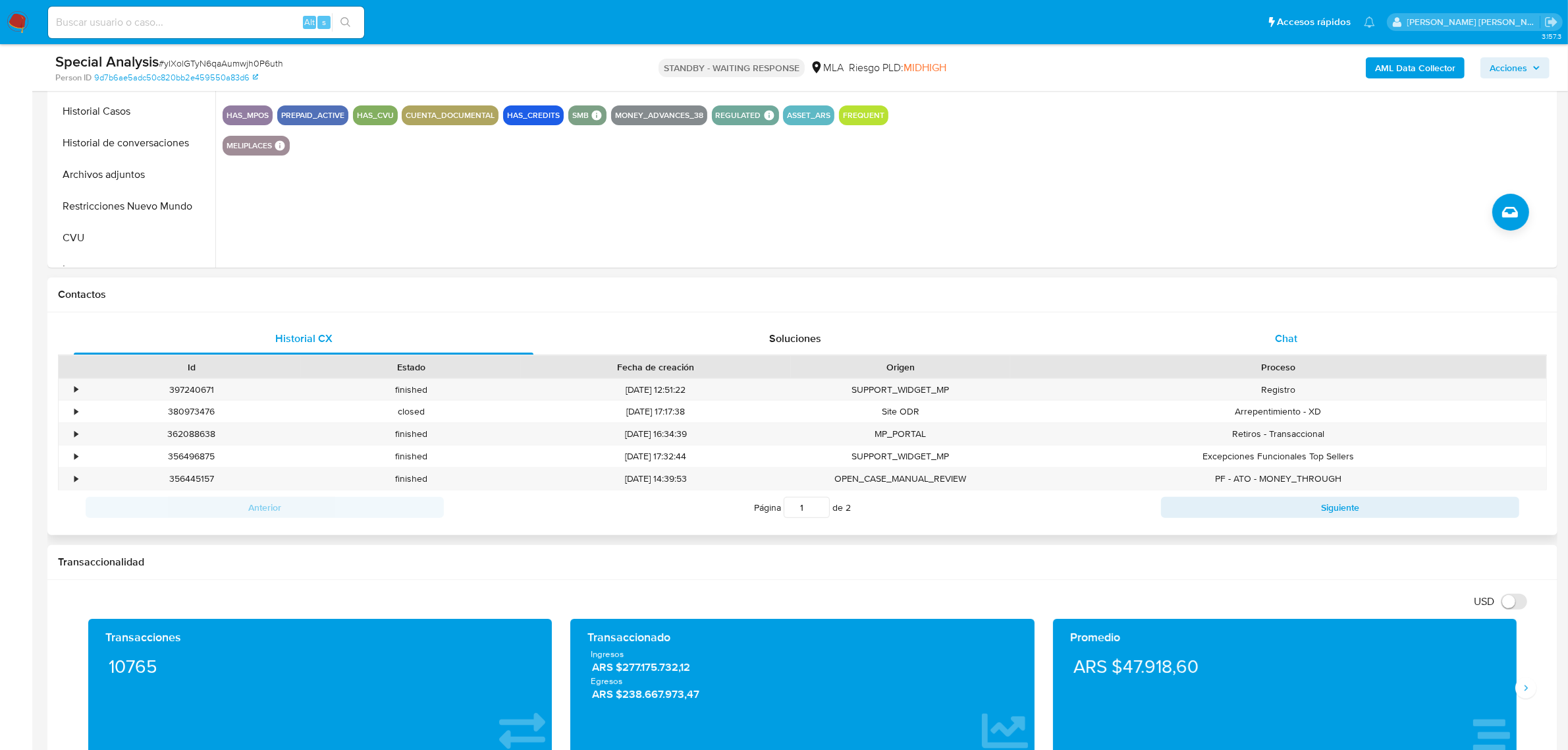
click at [1289, 333] on span "Chat" at bounding box center [1286, 338] width 22 height 15
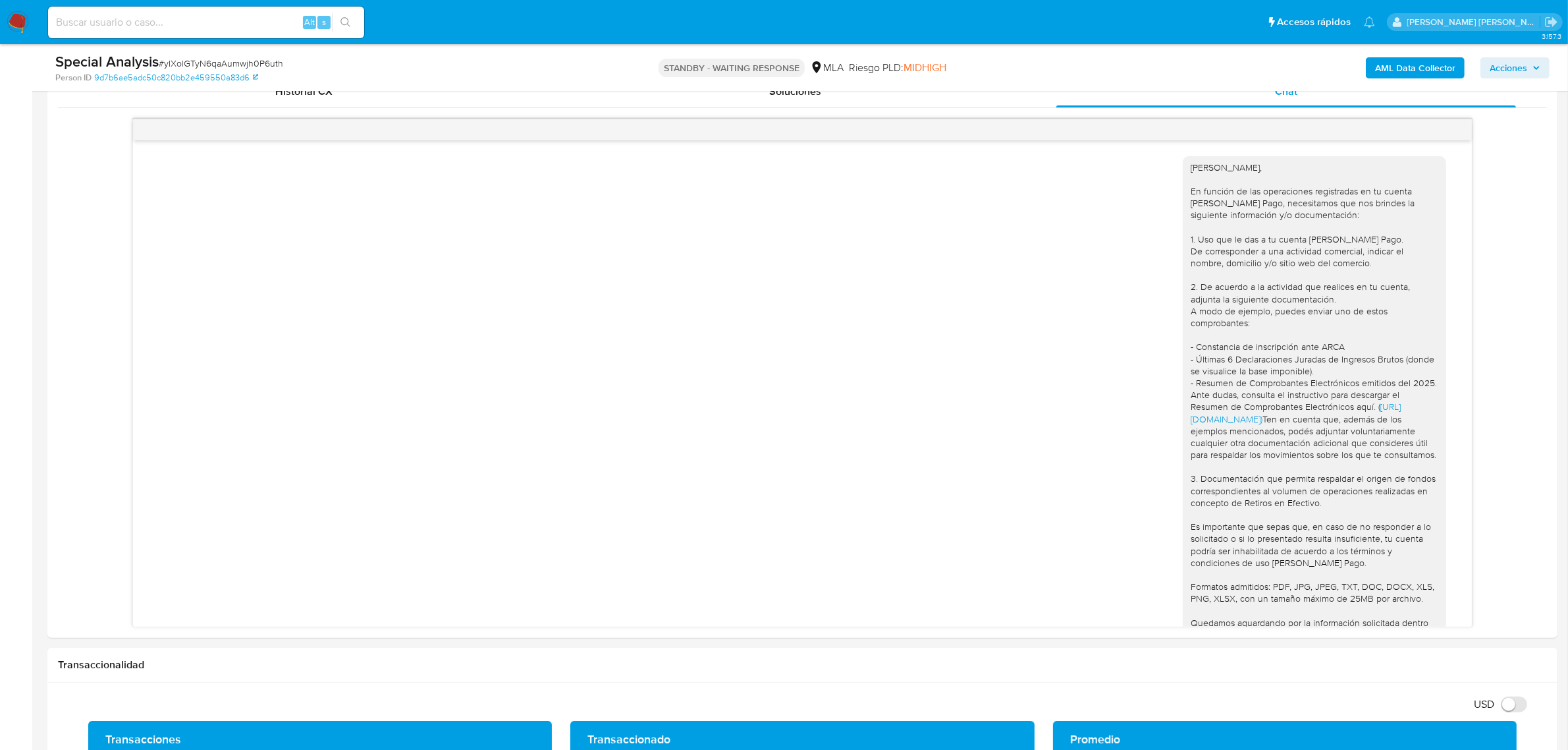
scroll to position [792, 0]
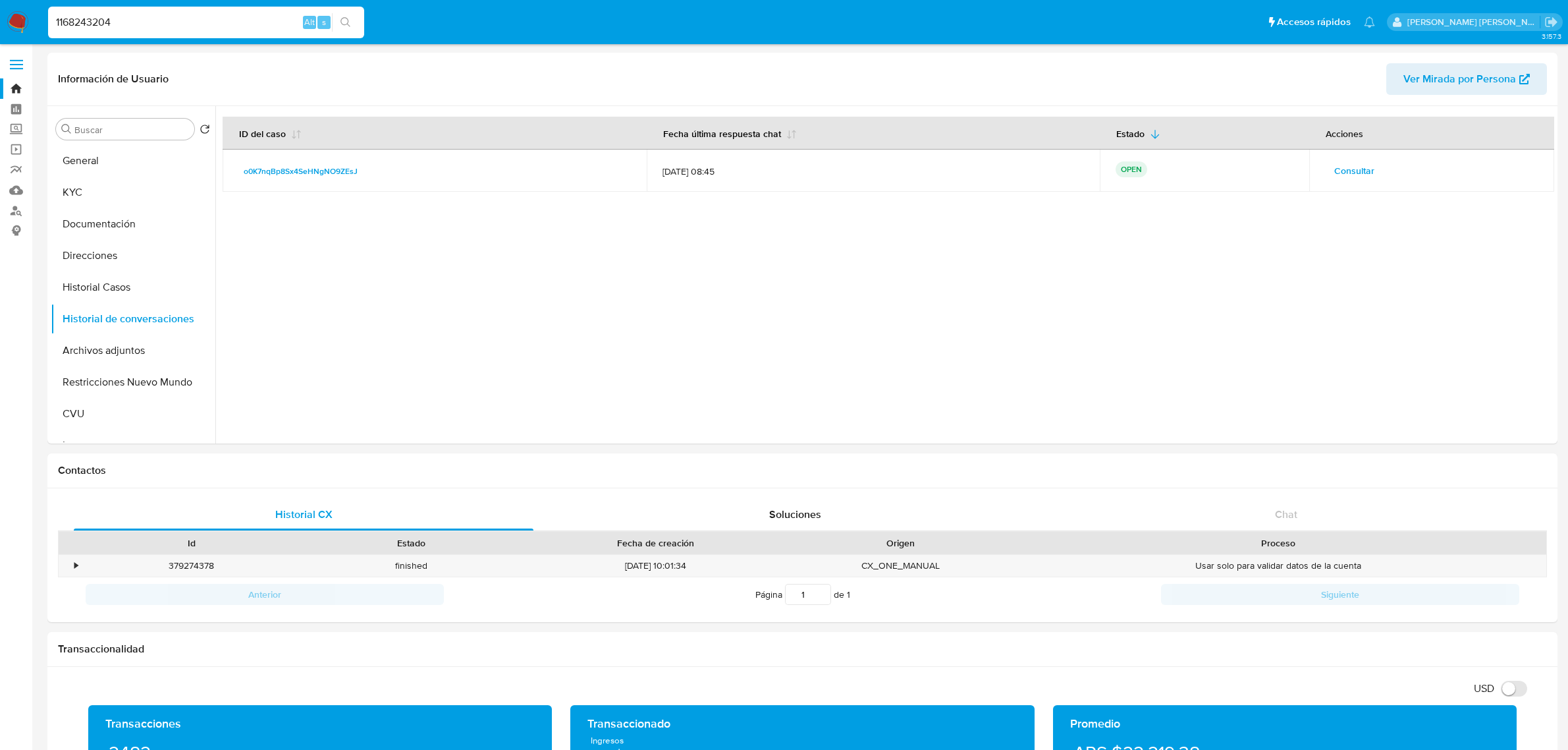
select select "10"
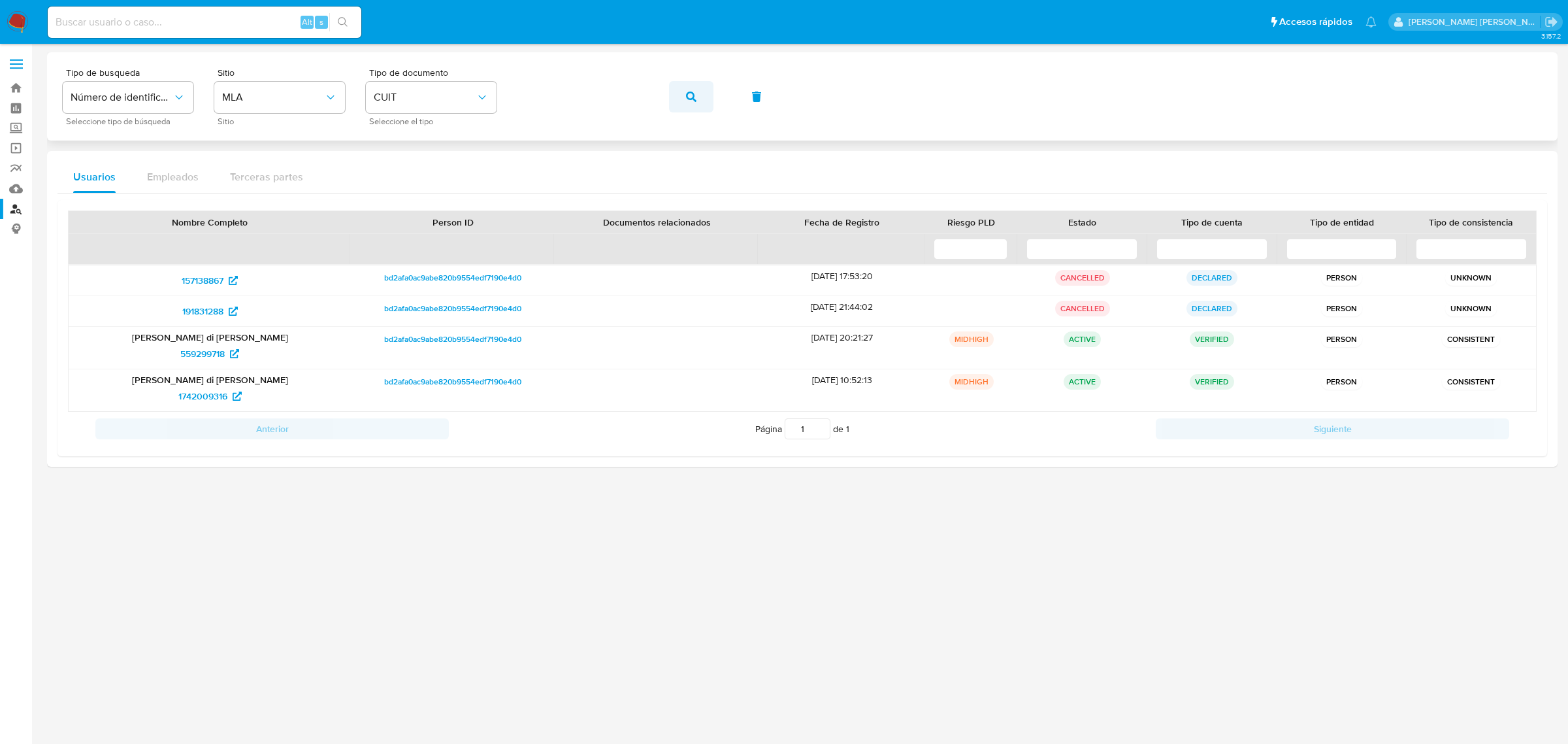
click at [682, 106] on button "button" at bounding box center [691, 97] width 45 height 31
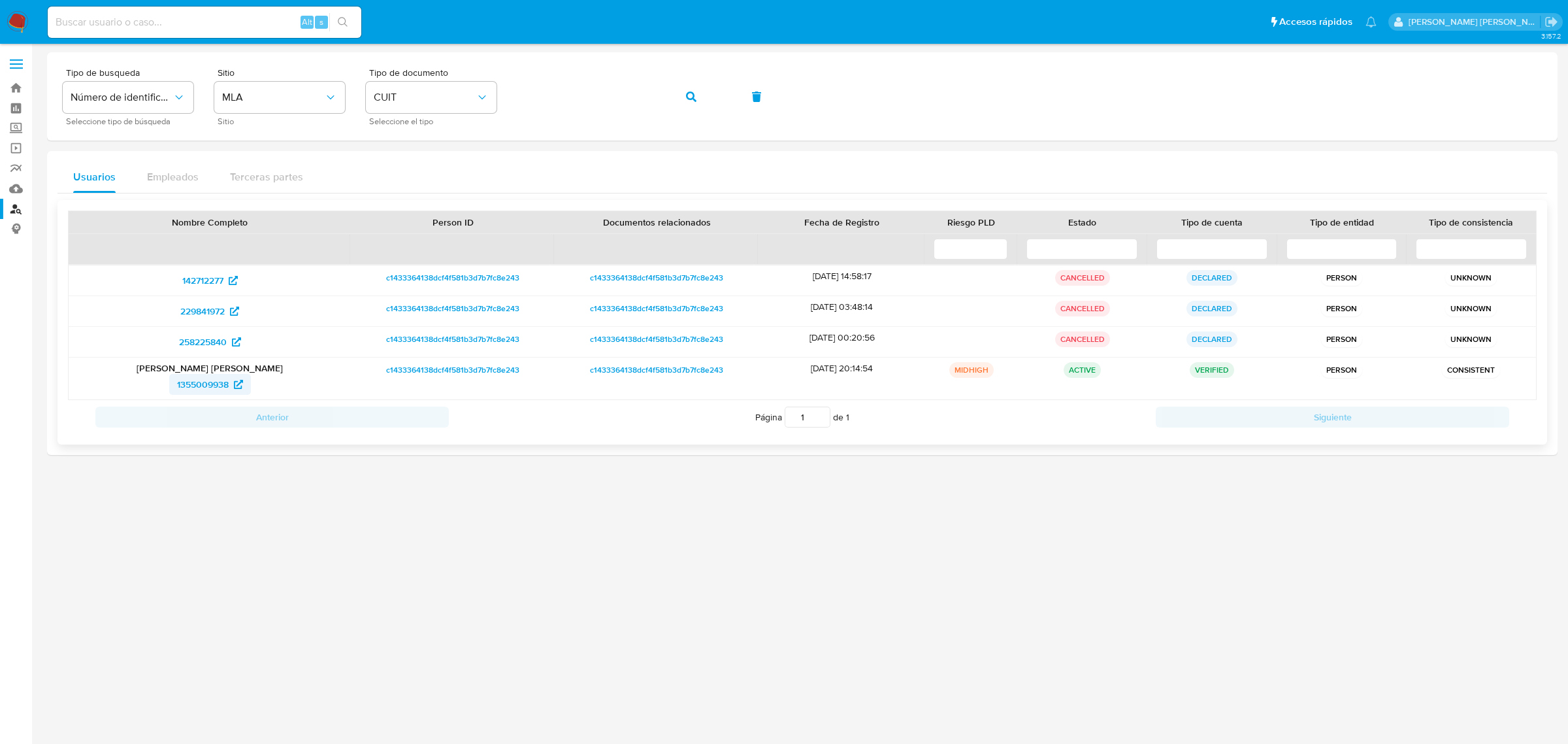
click at [207, 387] on span "1355009938" at bounding box center [203, 384] width 52 height 21
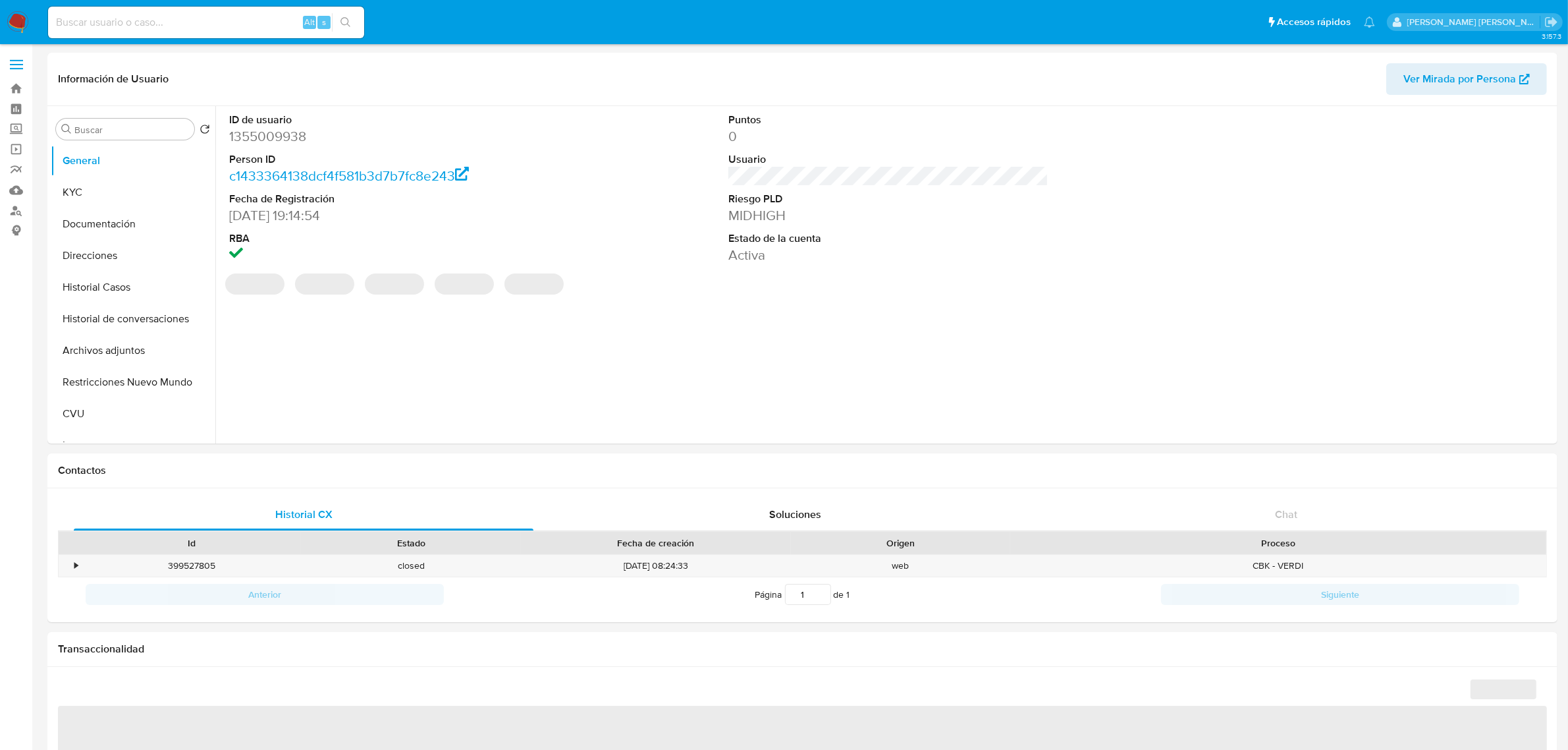
select select "10"
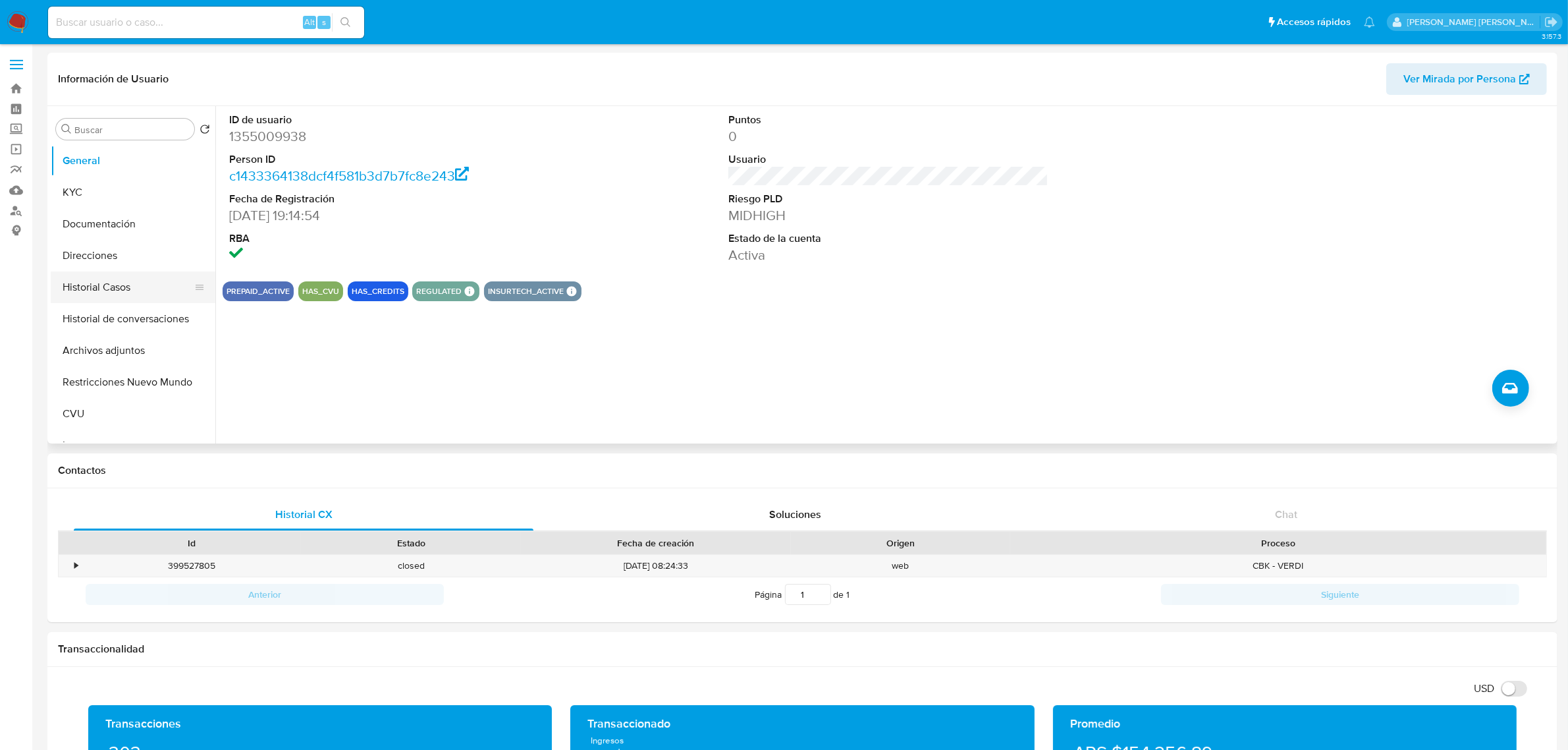
click at [102, 293] on button "Historial Casos" at bounding box center [127, 287] width 154 height 32
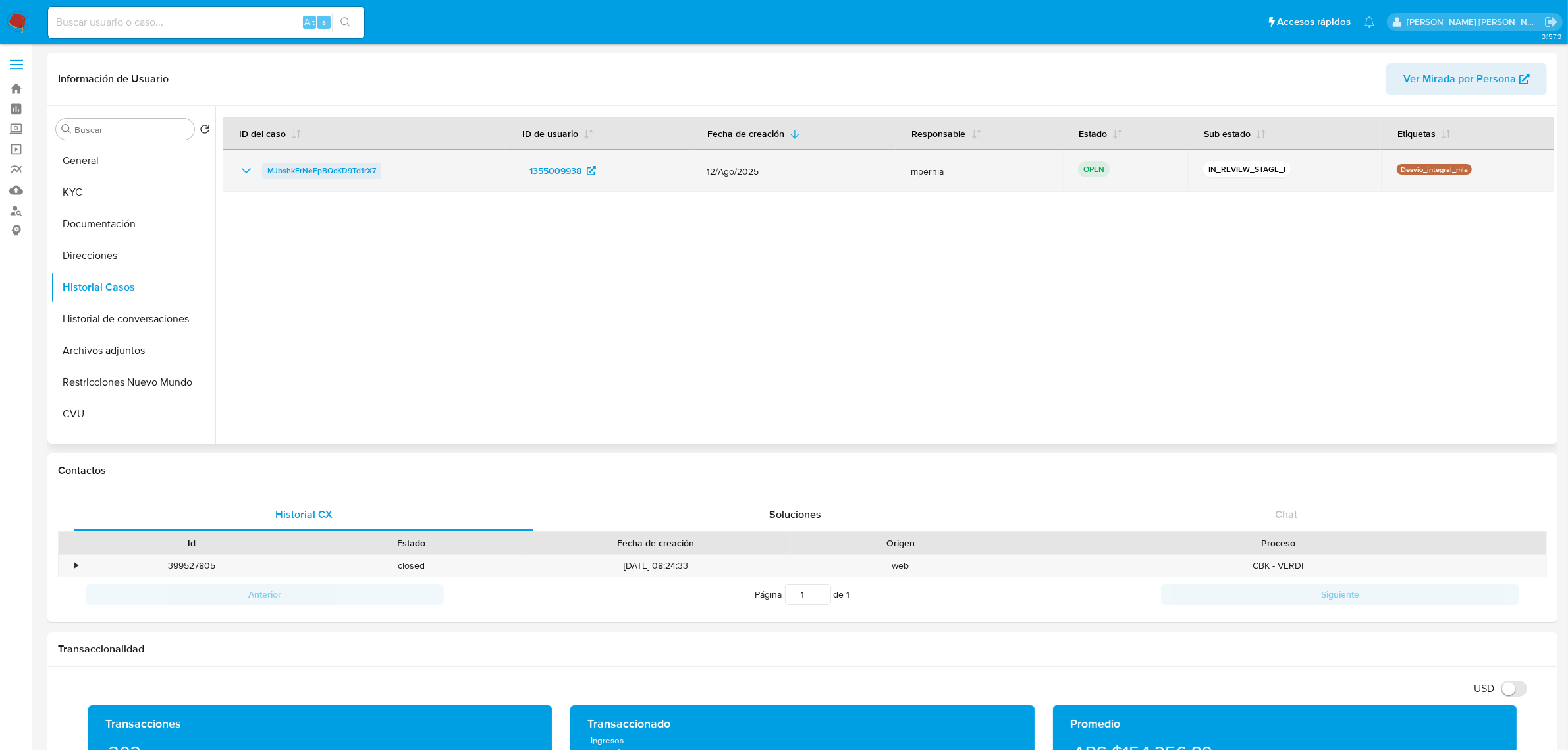
click at [318, 173] on span "MJbshkErNeFpBQcKD9Td1rX7" at bounding box center [321, 171] width 108 height 16
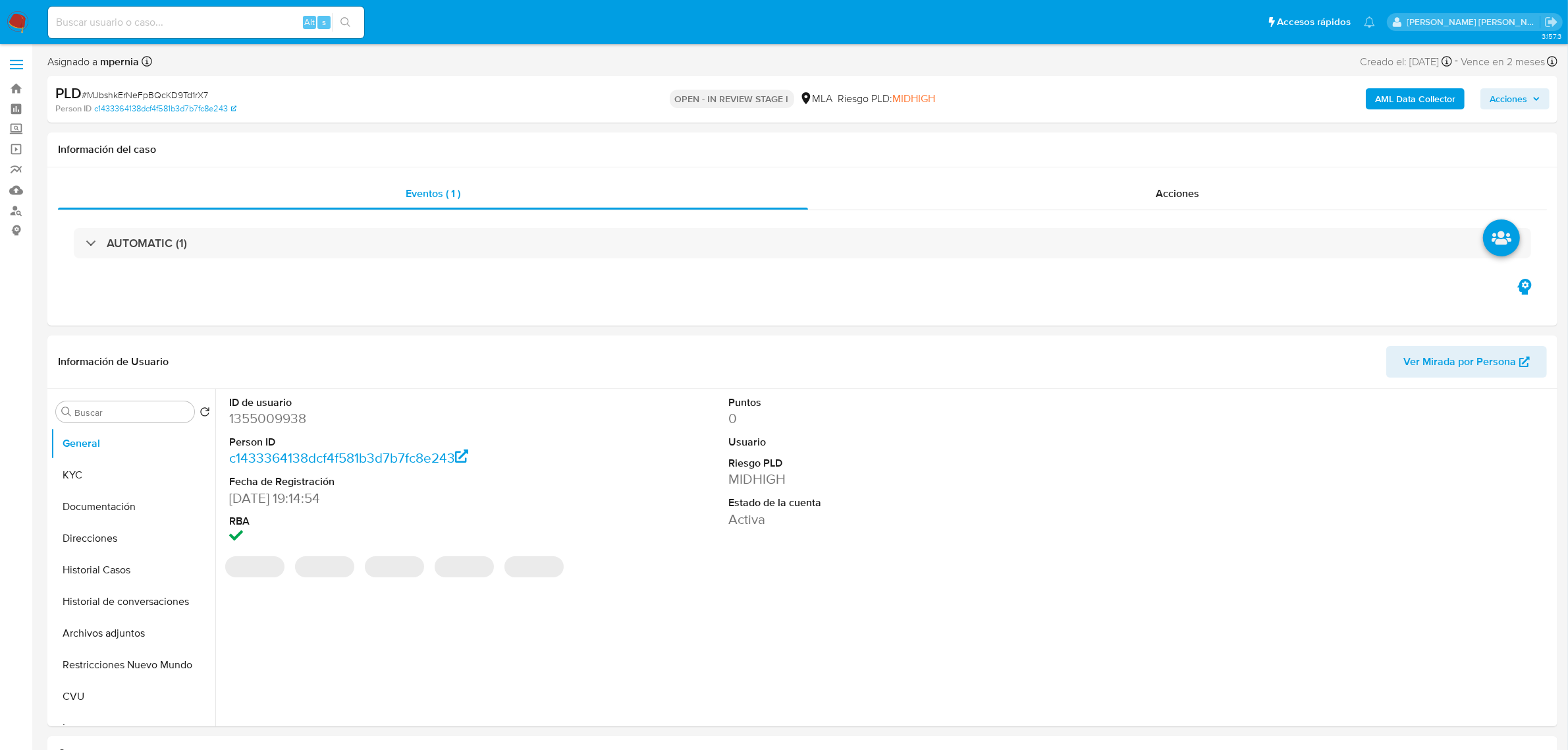
select select "10"
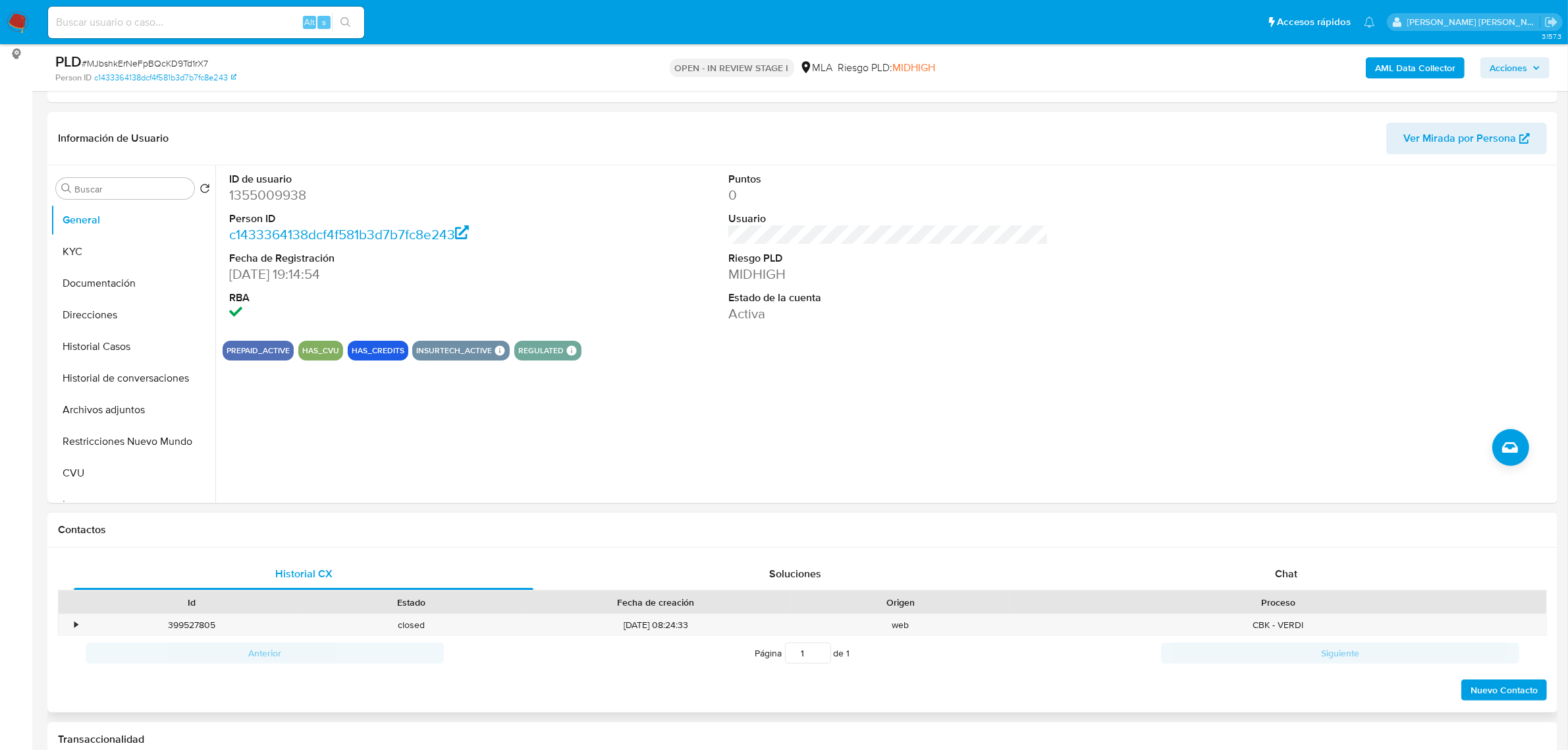
scroll to position [412, 0]
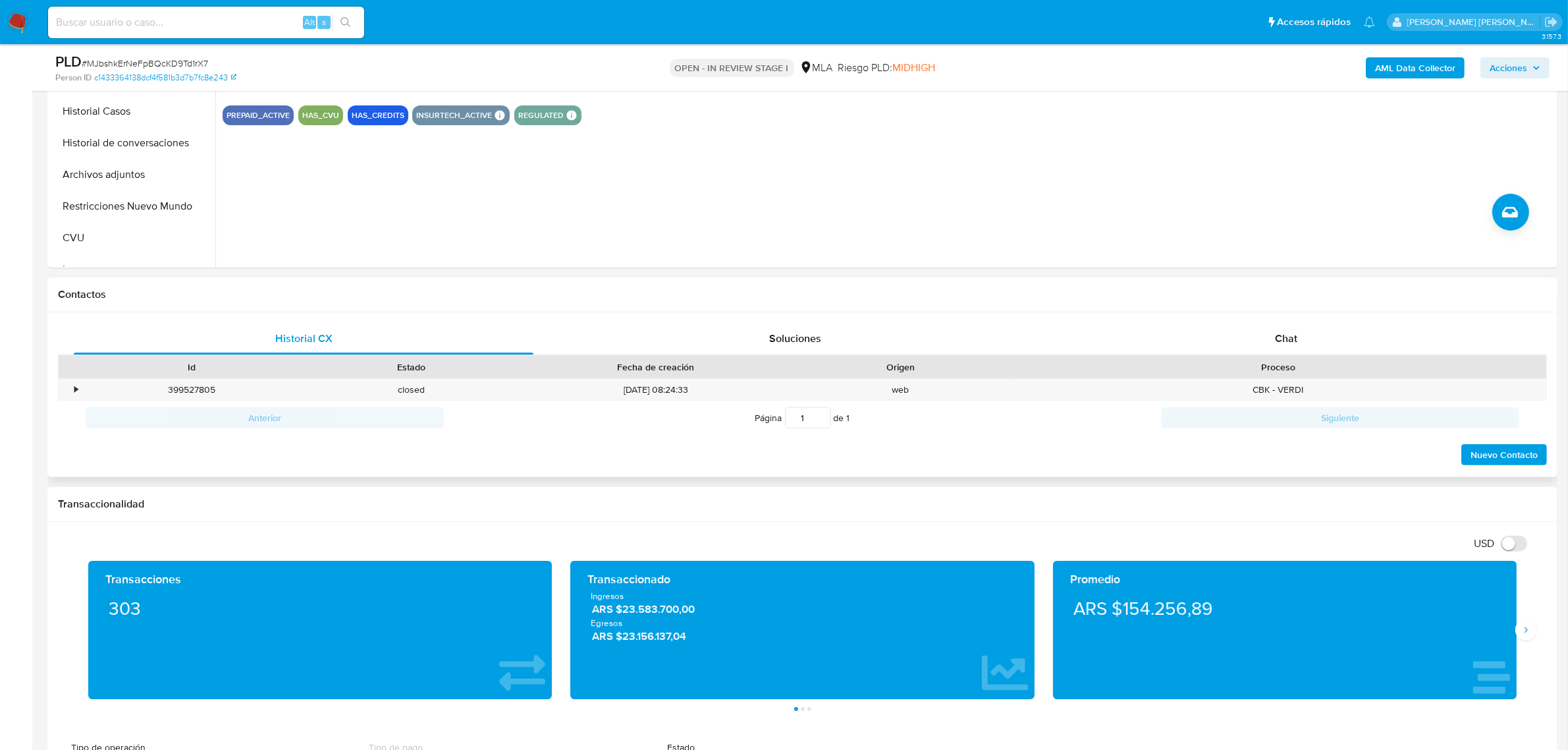
drag, startPoint x: 1272, startPoint y: 333, endPoint x: 1190, endPoint y: 364, distance: 87.7
click at [1272, 335] on div "Chat" at bounding box center [1286, 339] width 460 height 32
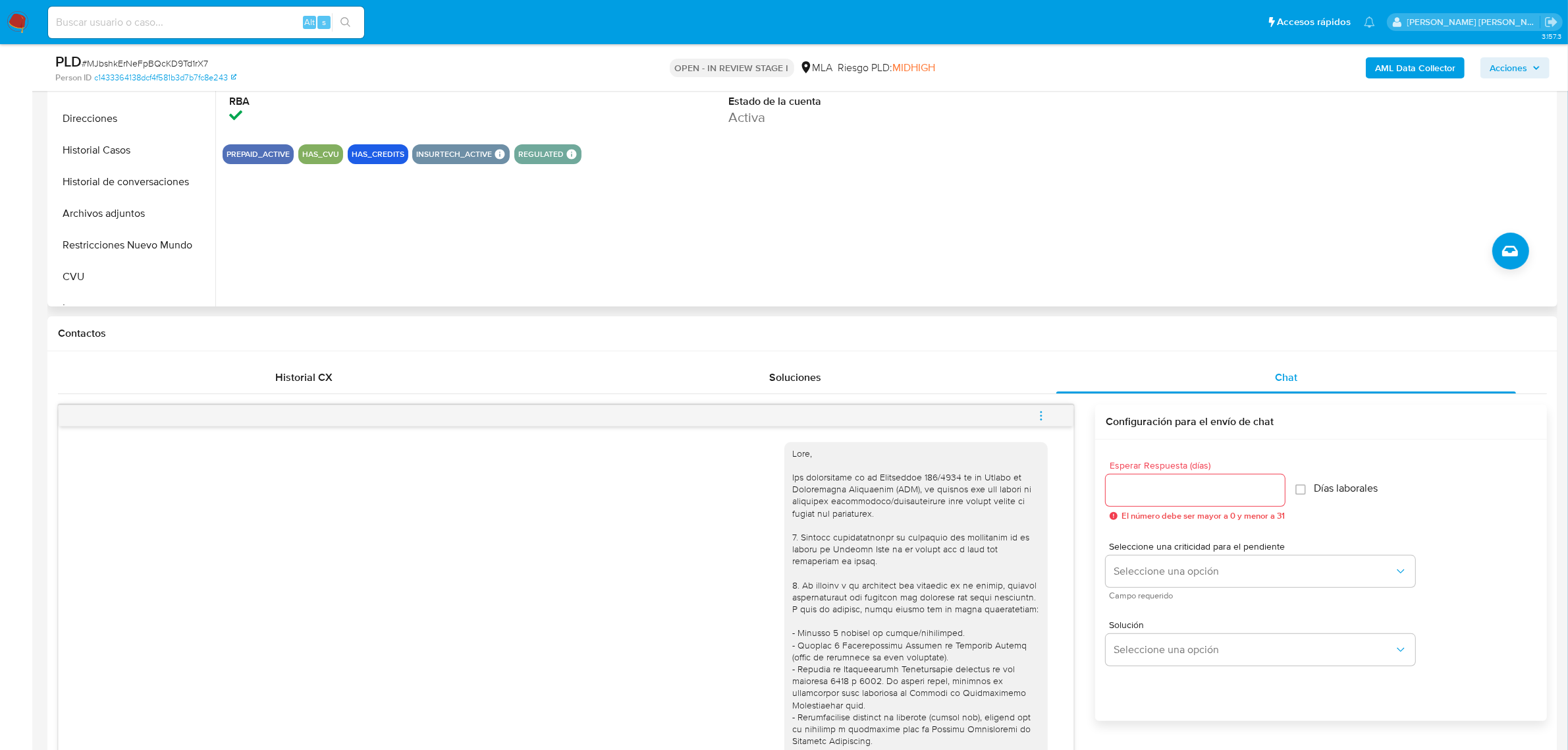
scroll to position [247, 0]
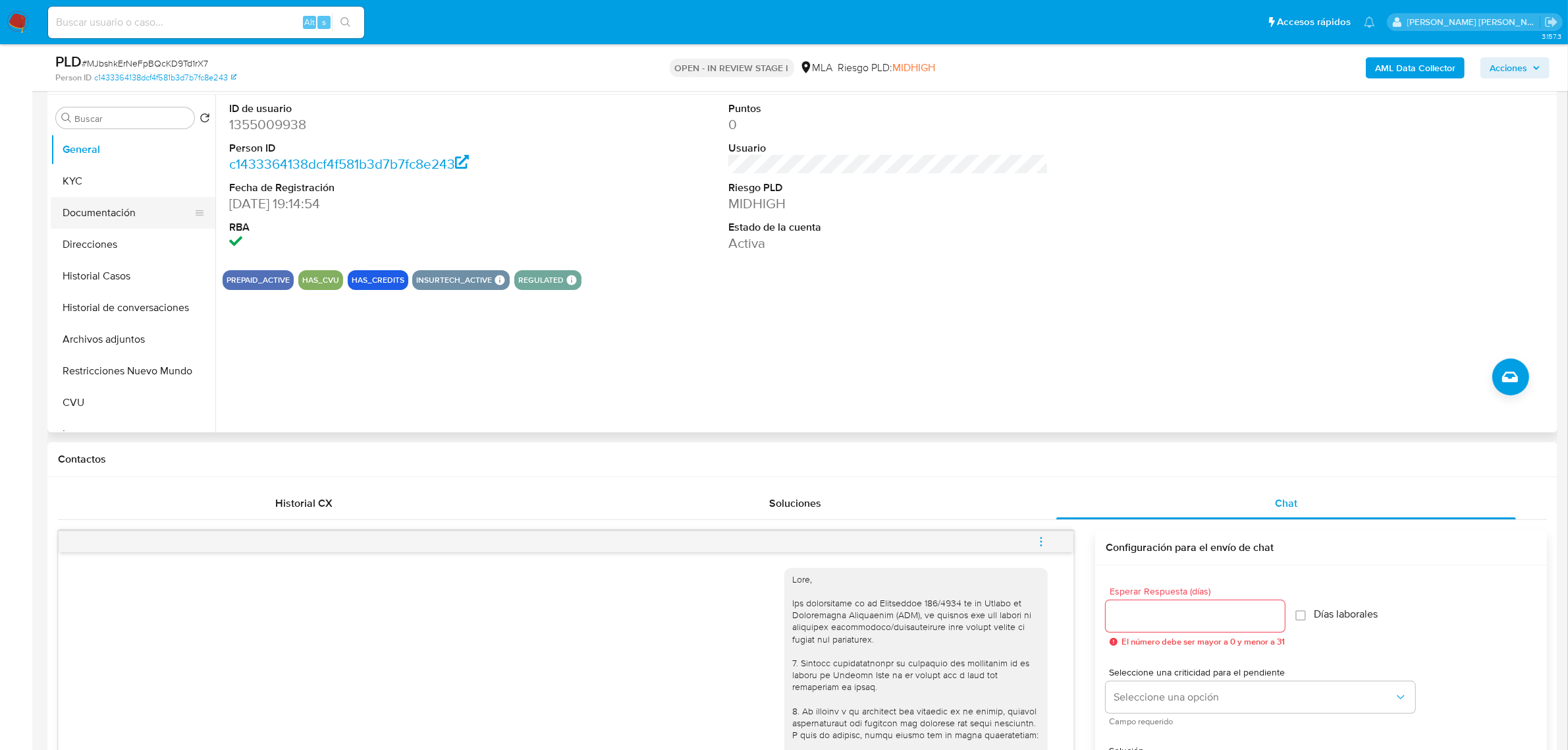
click at [94, 227] on button "Documentación" at bounding box center [127, 213] width 154 height 32
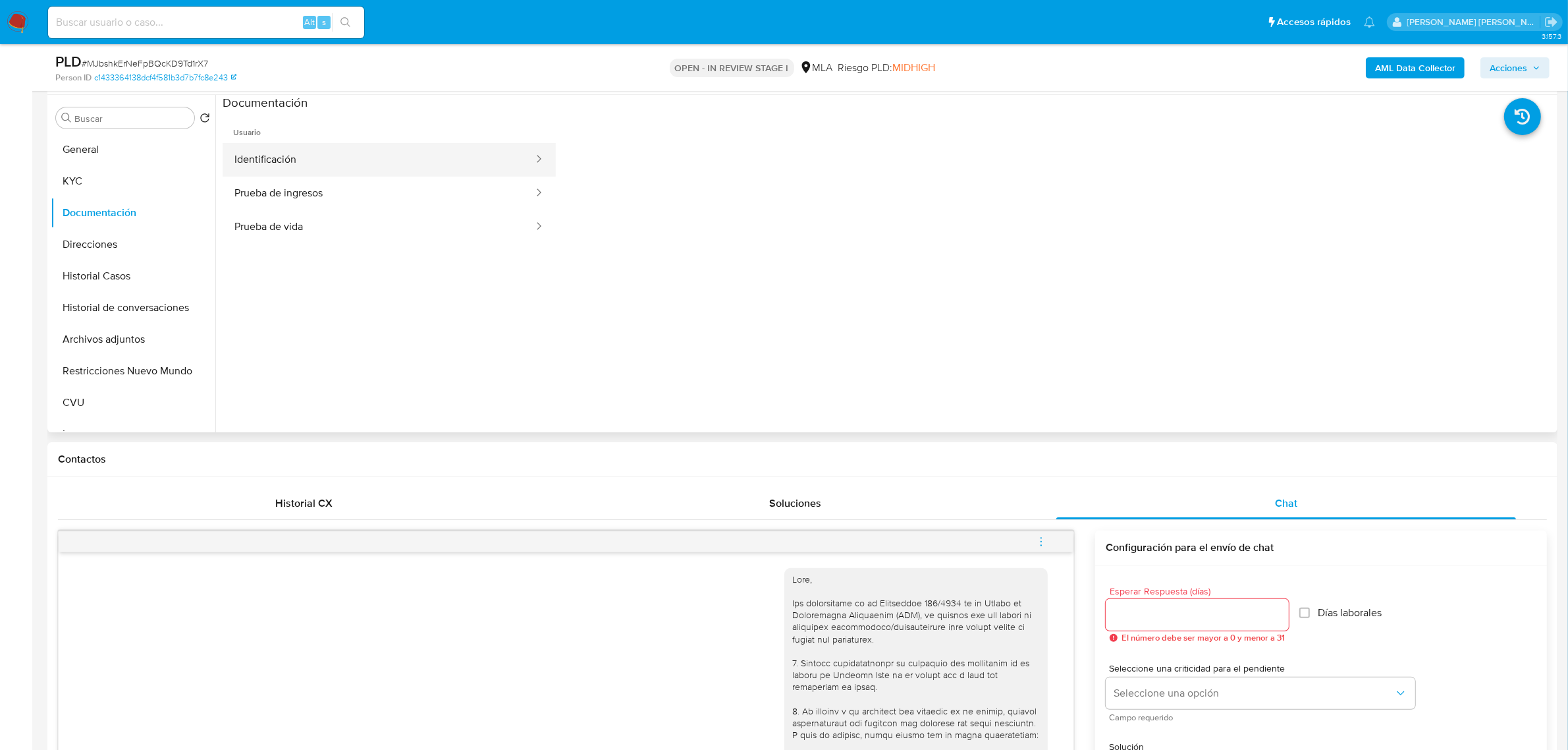
click at [271, 172] on button "Identificación" at bounding box center [378, 160] width 312 height 33
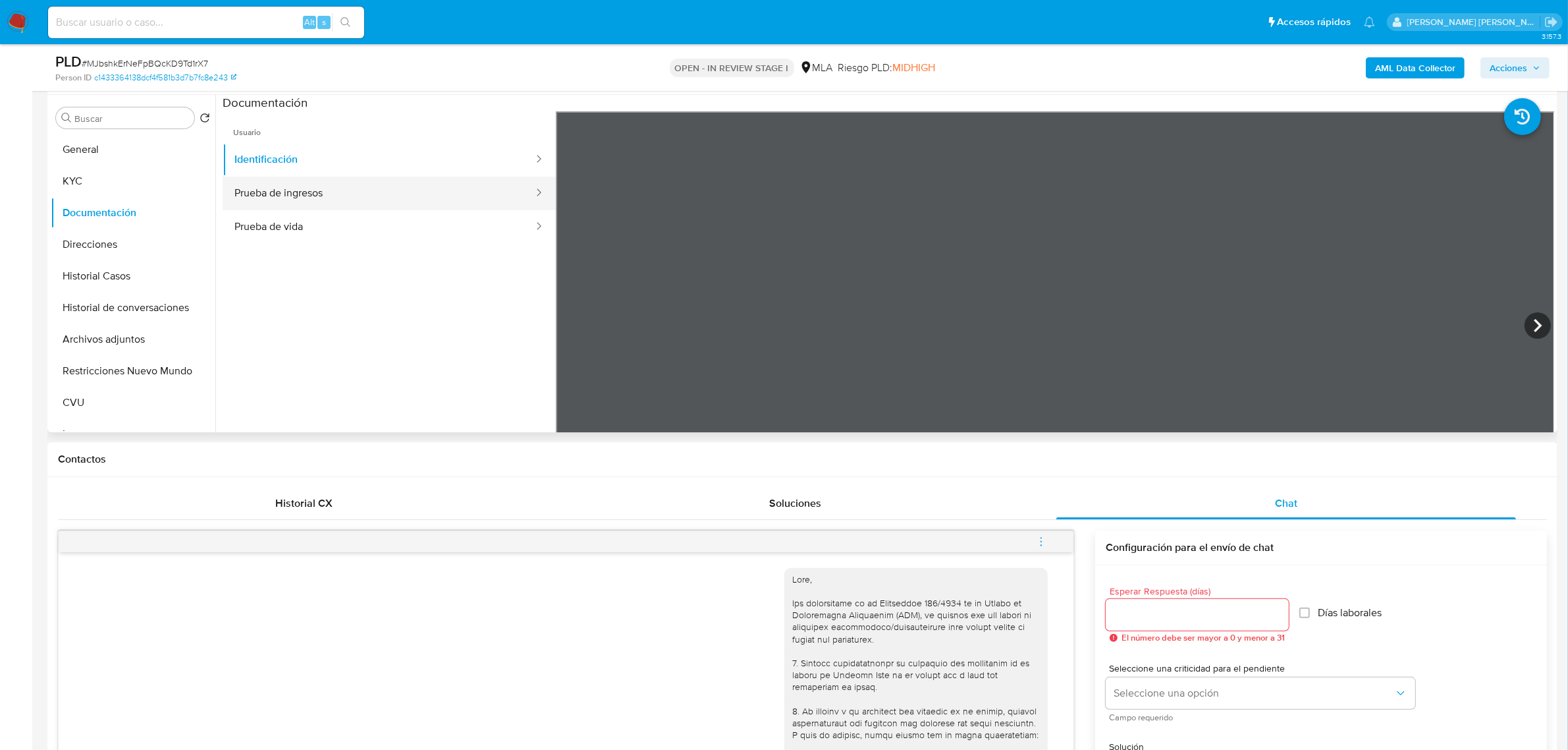
click at [435, 193] on button "Prueba de ingresos" at bounding box center [378, 193] width 312 height 33
click at [304, 222] on button "Prueba de vida" at bounding box center [378, 227] width 312 height 33
click at [79, 182] on button "KYC" at bounding box center [127, 181] width 154 height 32
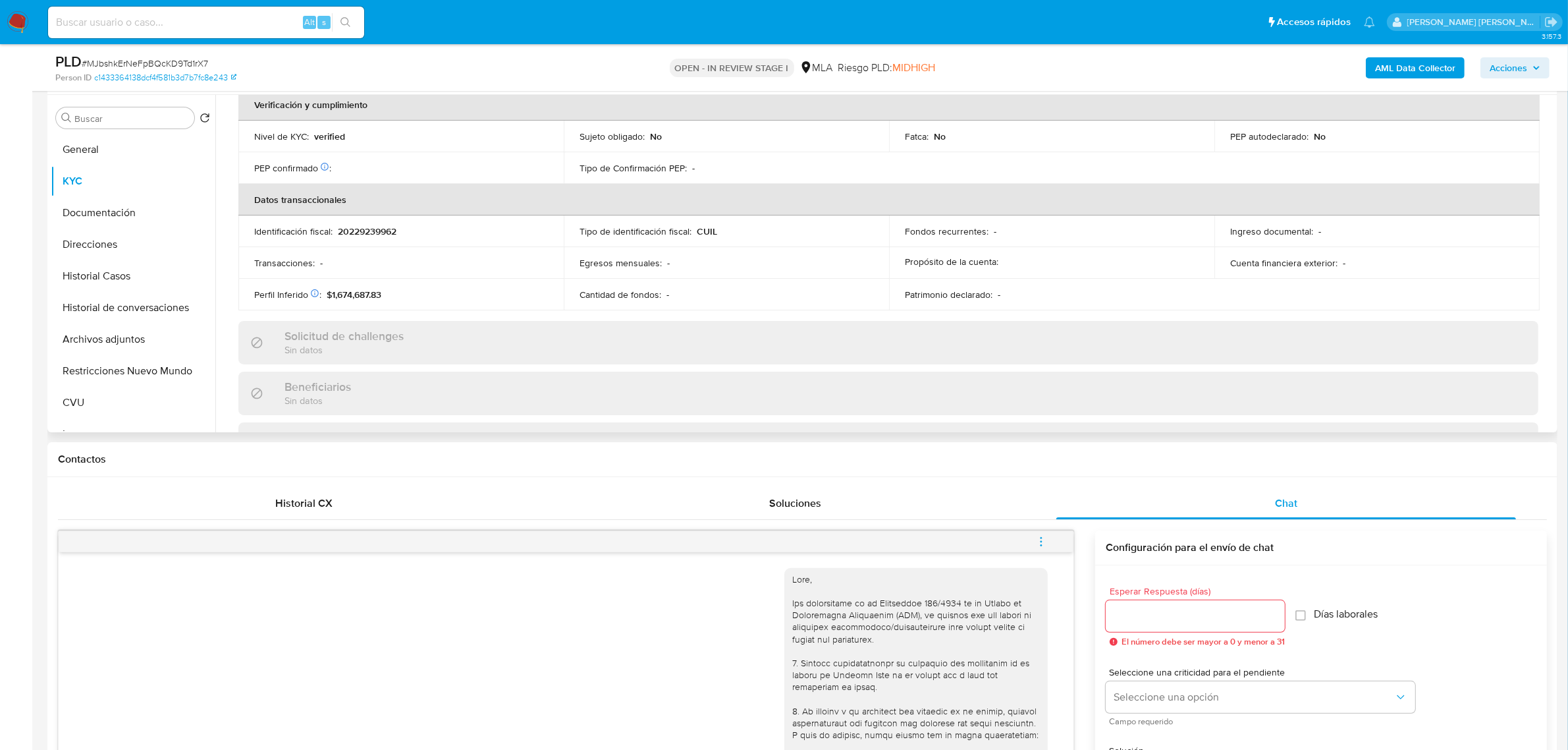
scroll to position [682, 0]
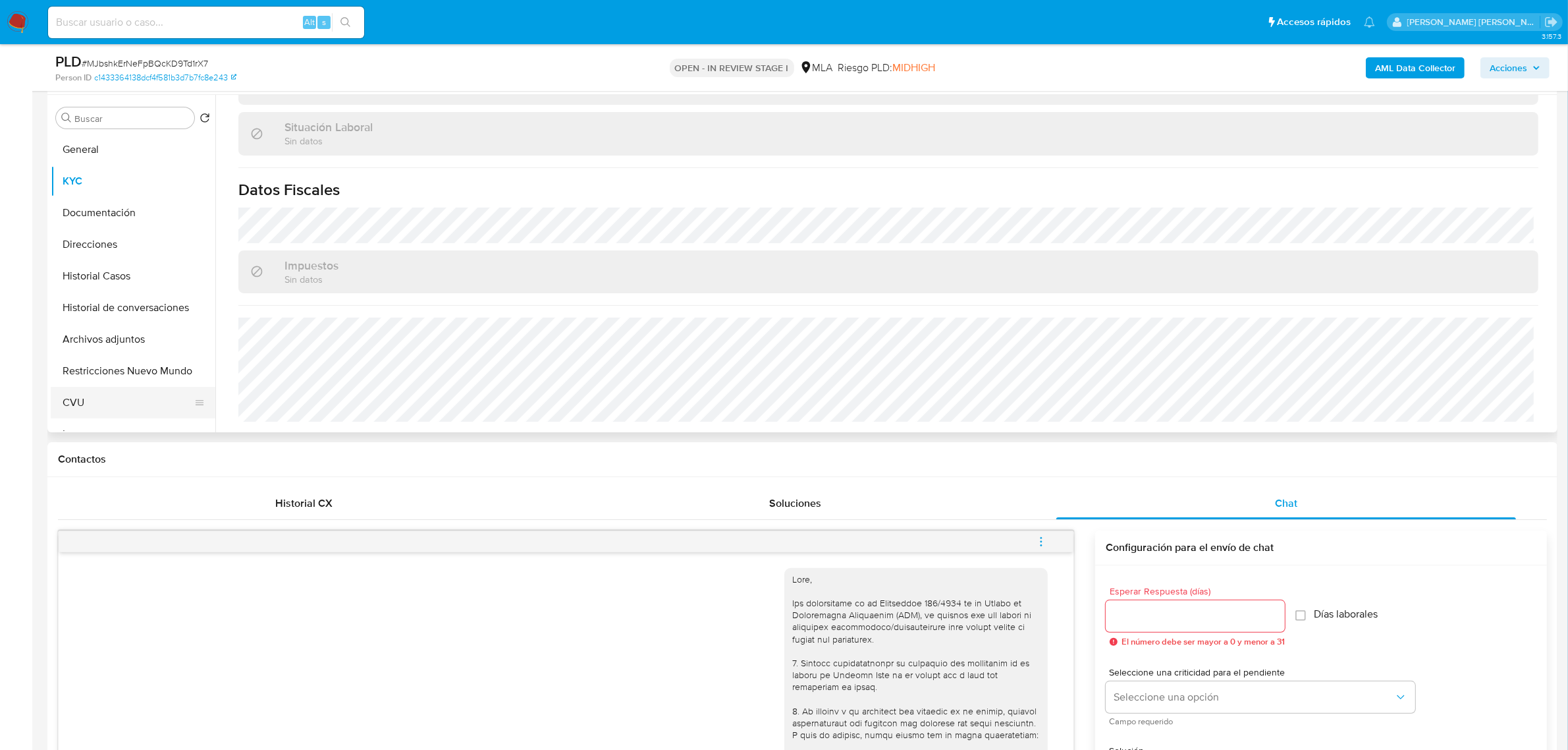
click at [88, 398] on button "CVU" at bounding box center [127, 402] width 154 height 32
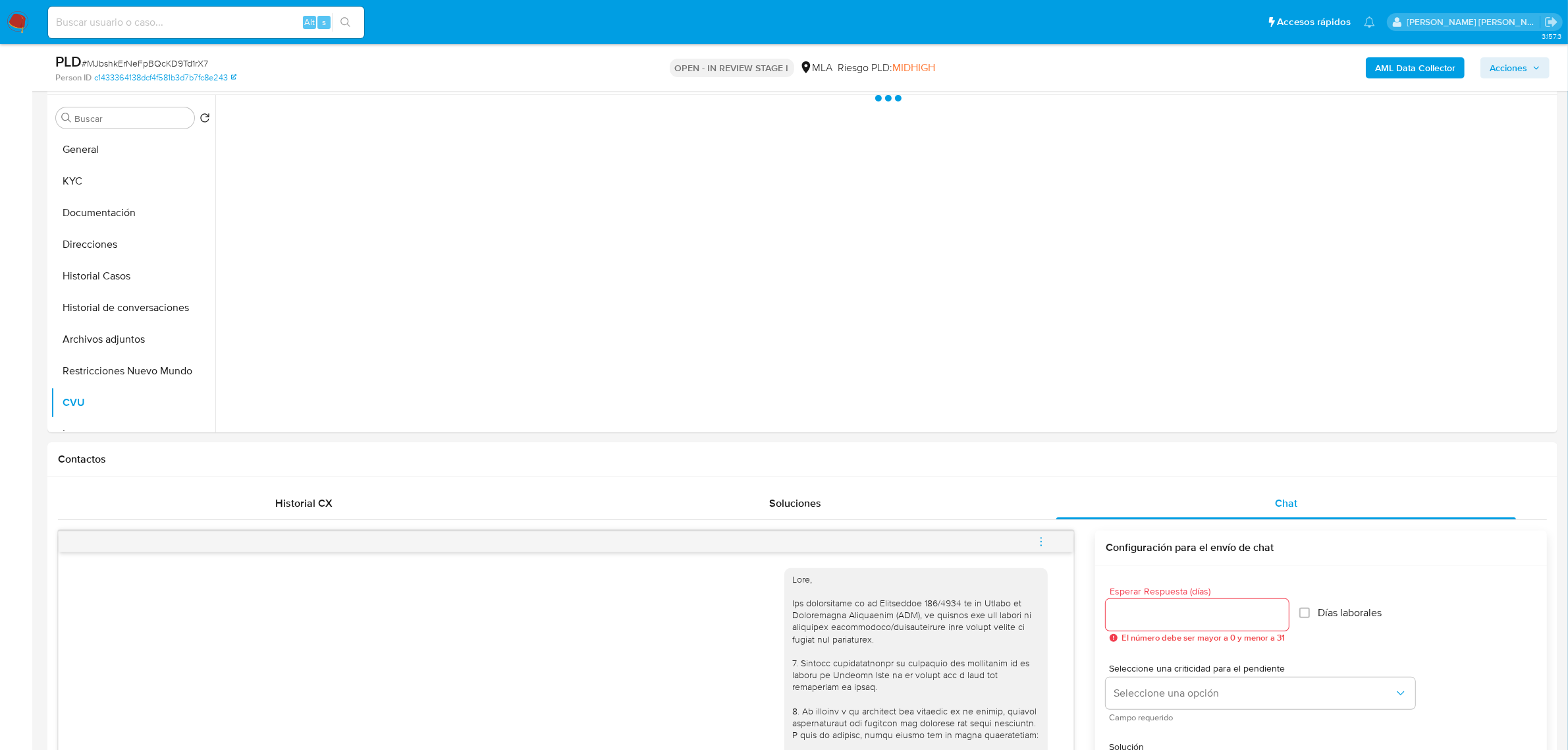
scroll to position [0, 0]
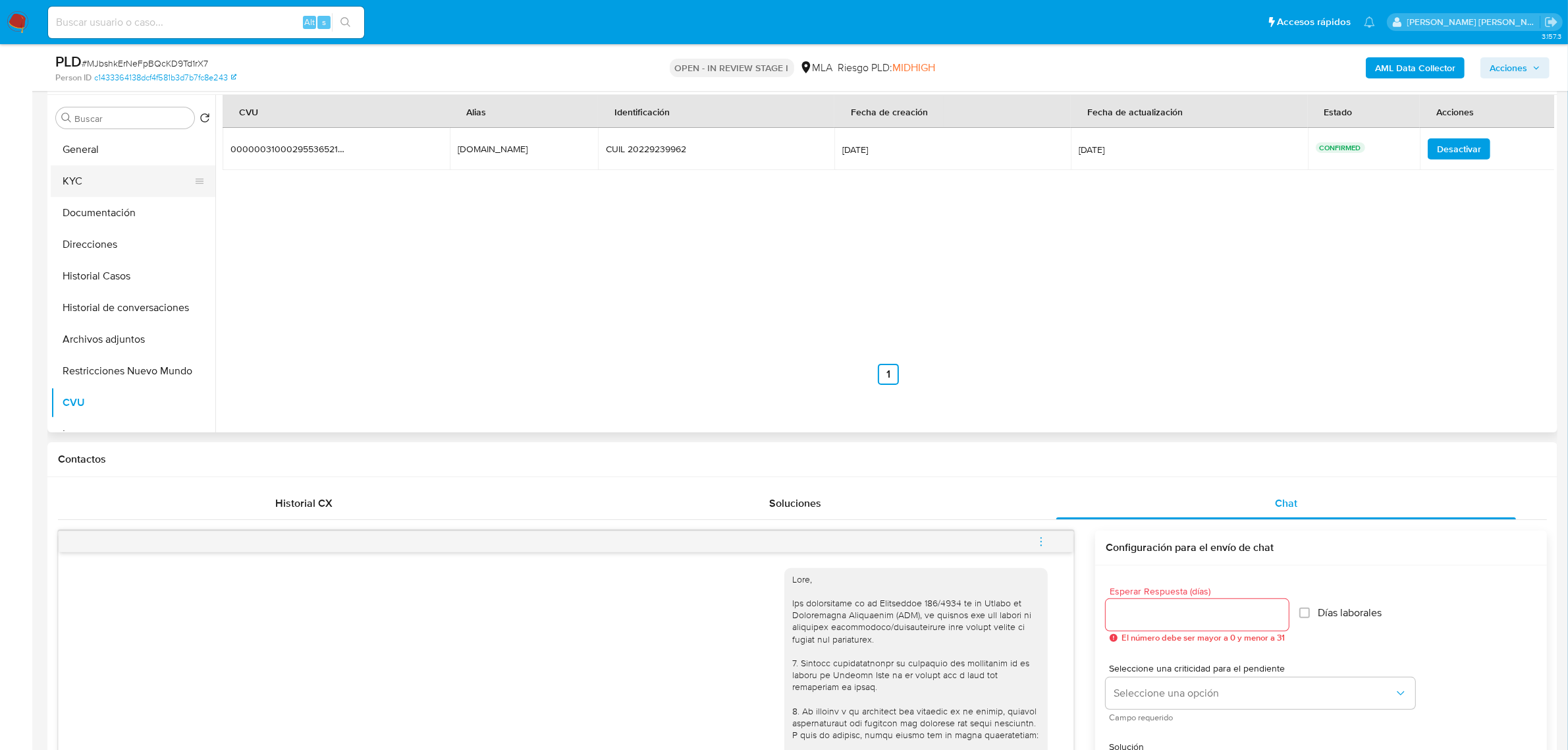
click at [127, 181] on button "KYC" at bounding box center [127, 181] width 154 height 32
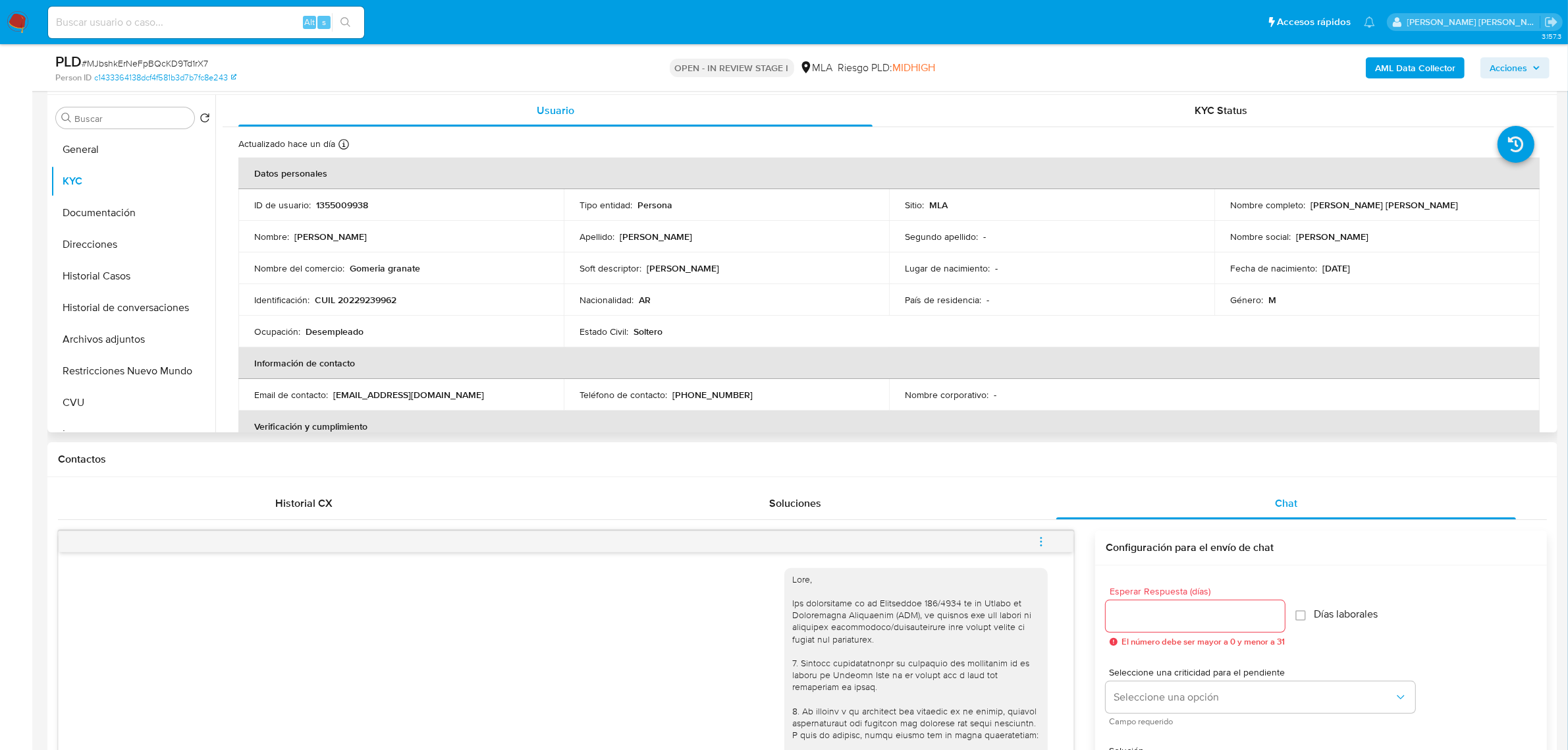
drag, startPoint x: 1308, startPoint y: 206, endPoint x: 1466, endPoint y: 202, distance: 158.1
click at [1466, 202] on div "Nombre completo : Jorge Guillermo Walter Godoy" at bounding box center [1376, 204] width 294 height 12
click at [1391, 74] on b "AML Data Collector" at bounding box center [1415, 67] width 81 height 21
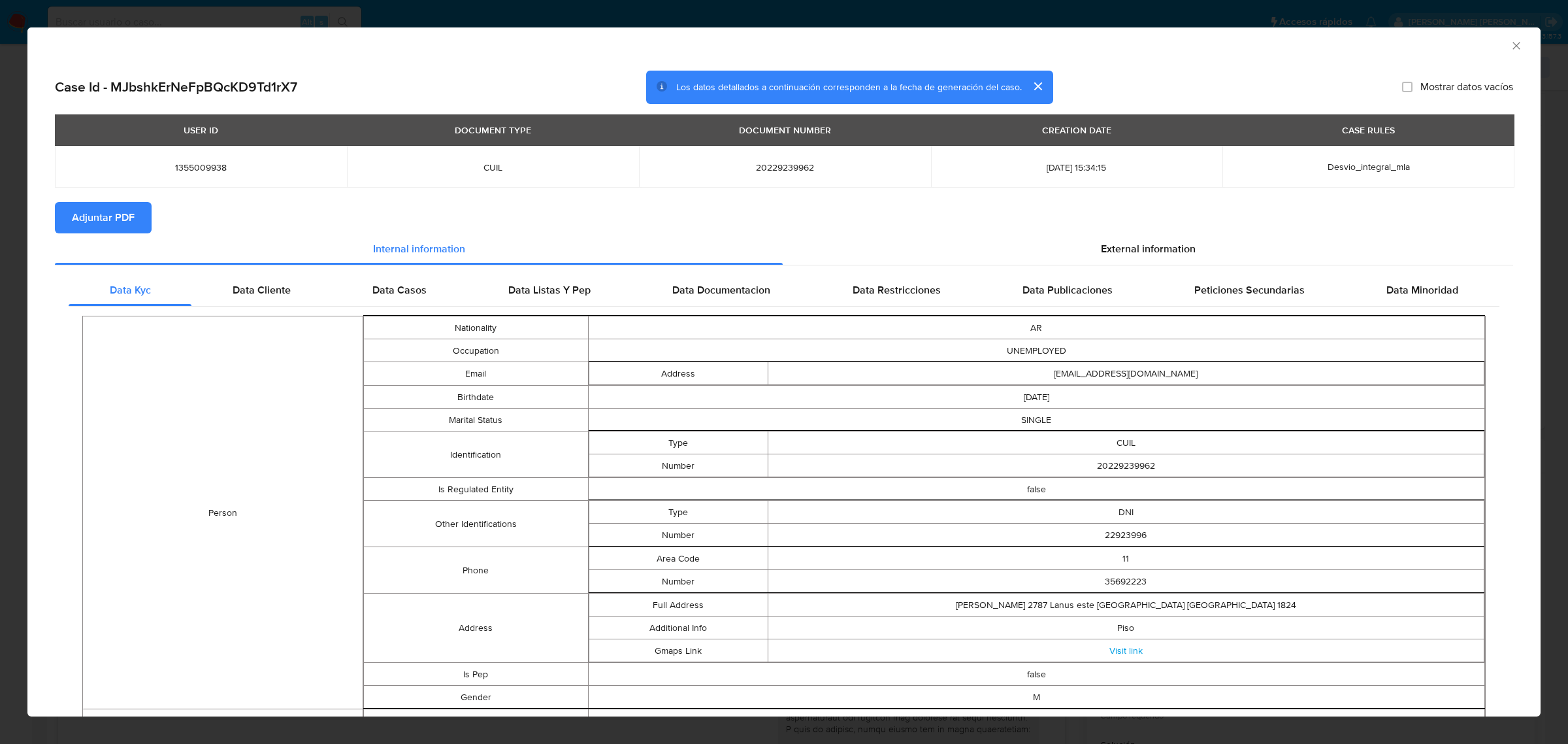
click at [115, 224] on span "Adjuntar PDF" at bounding box center [104, 218] width 63 height 29
click at [1510, 46] on icon "Cerrar ventana" at bounding box center [1516, 46] width 13 height 13
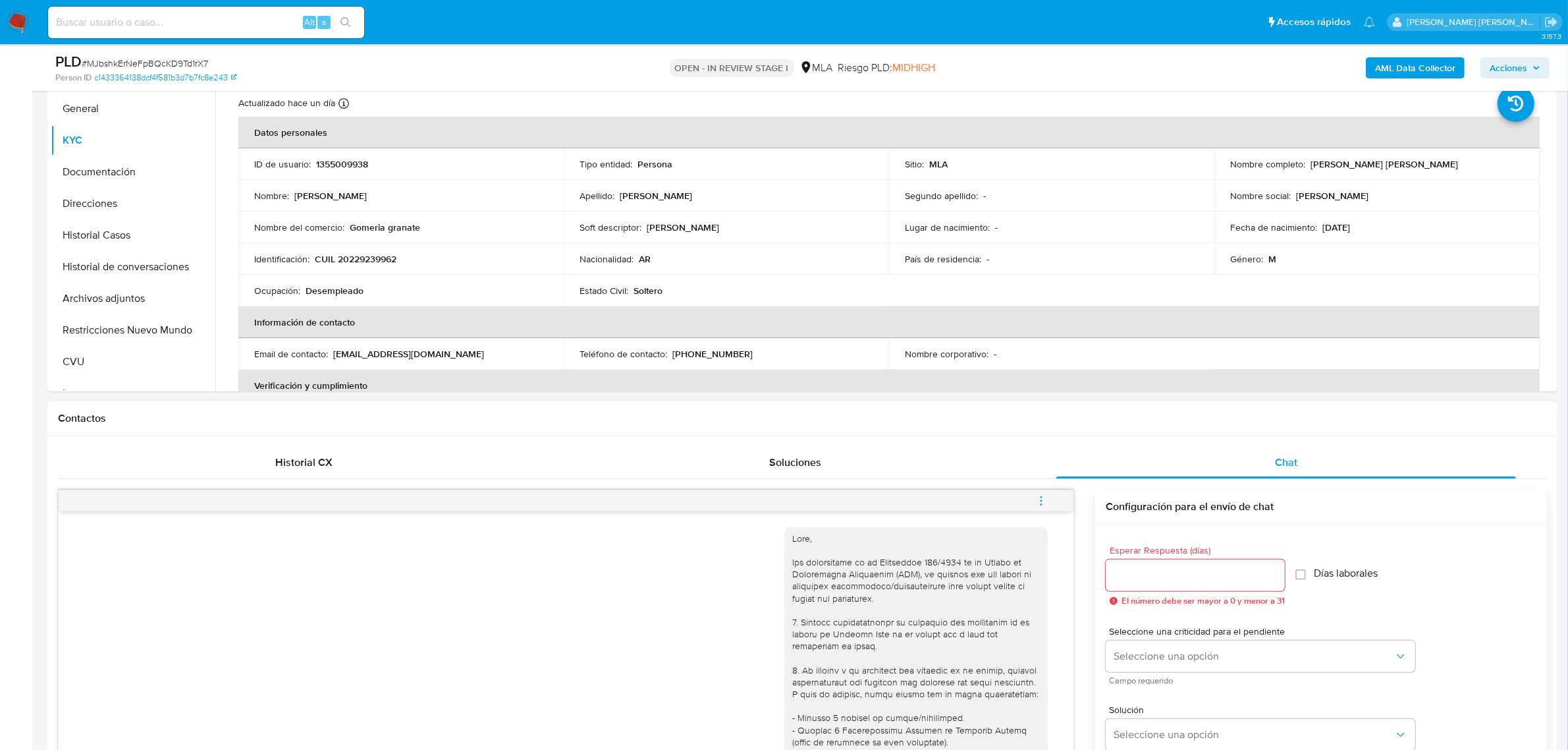
scroll to position [329, 0]
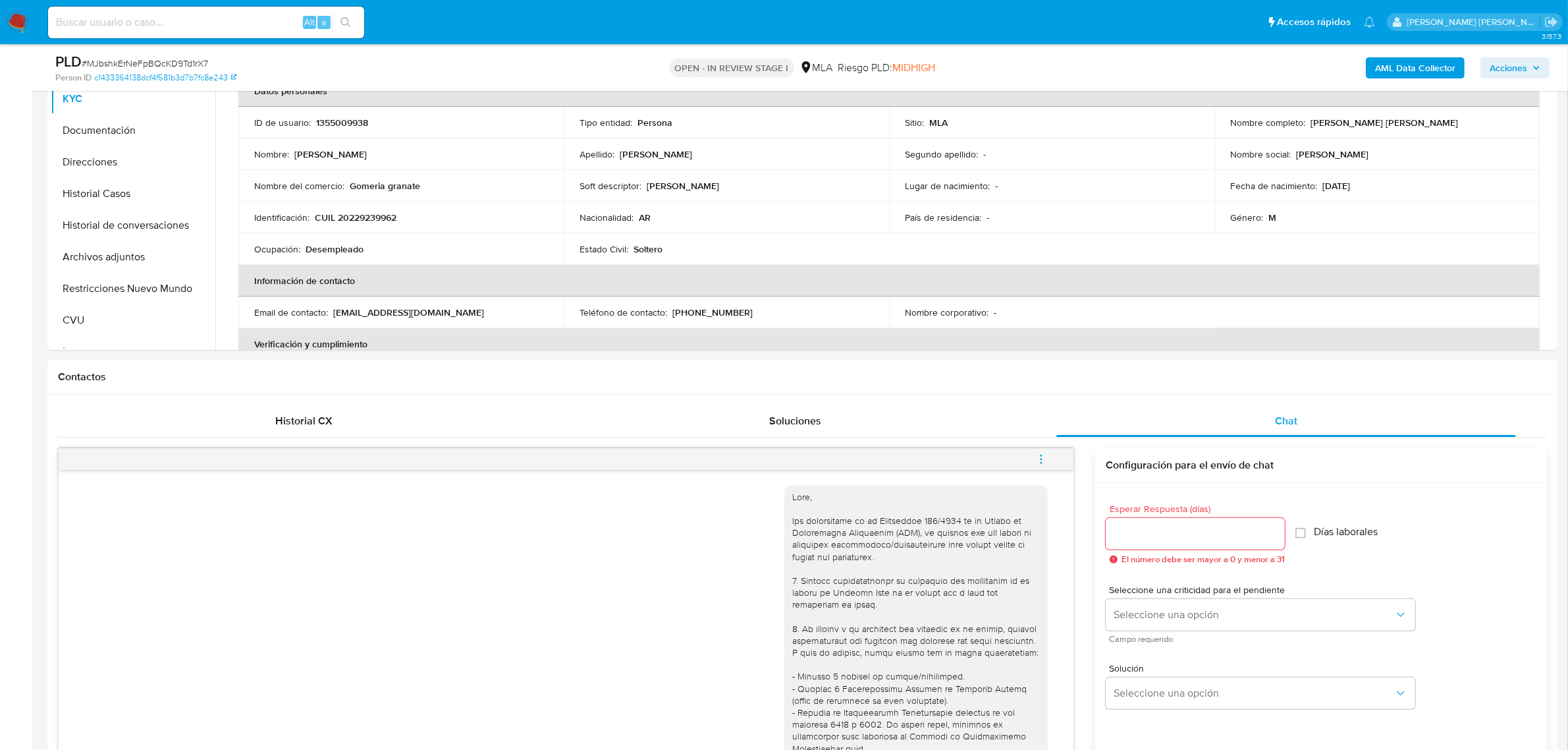
click at [1038, 459] on icon "menu-action" at bounding box center [1041, 459] width 12 height 12
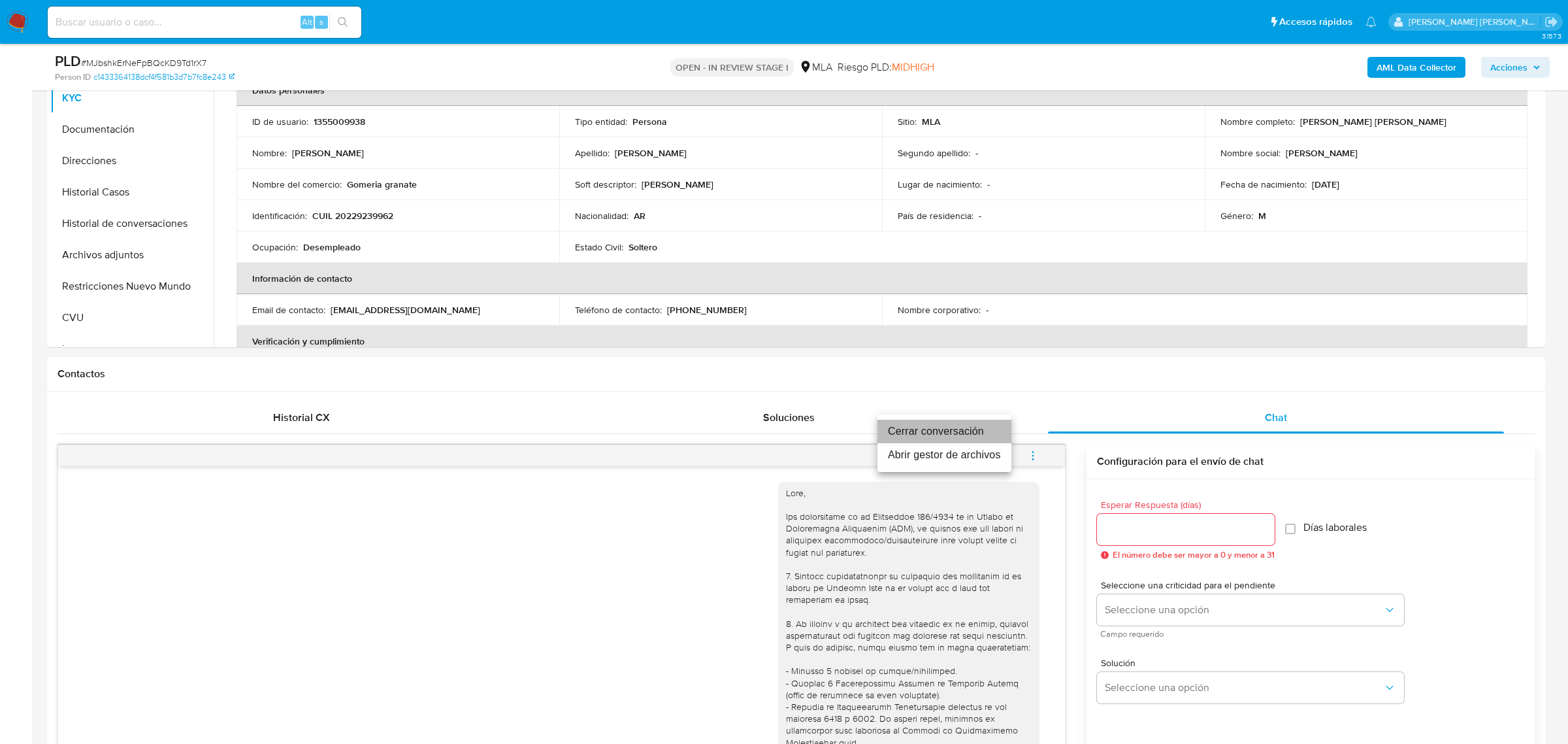
click at [922, 423] on li "Cerrar conversación" at bounding box center [944, 431] width 134 height 24
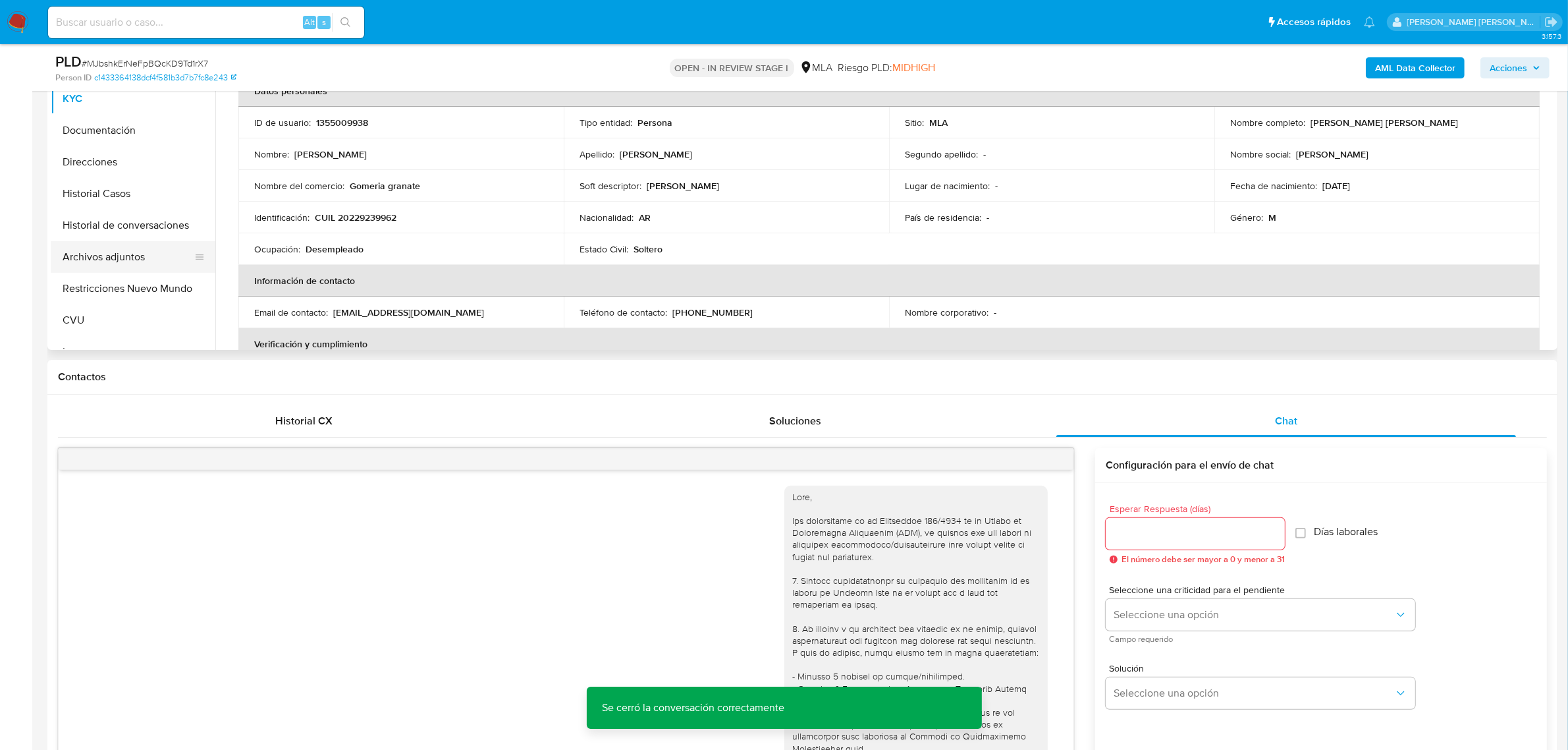
click at [100, 250] on button "Archivos adjuntos" at bounding box center [127, 257] width 154 height 32
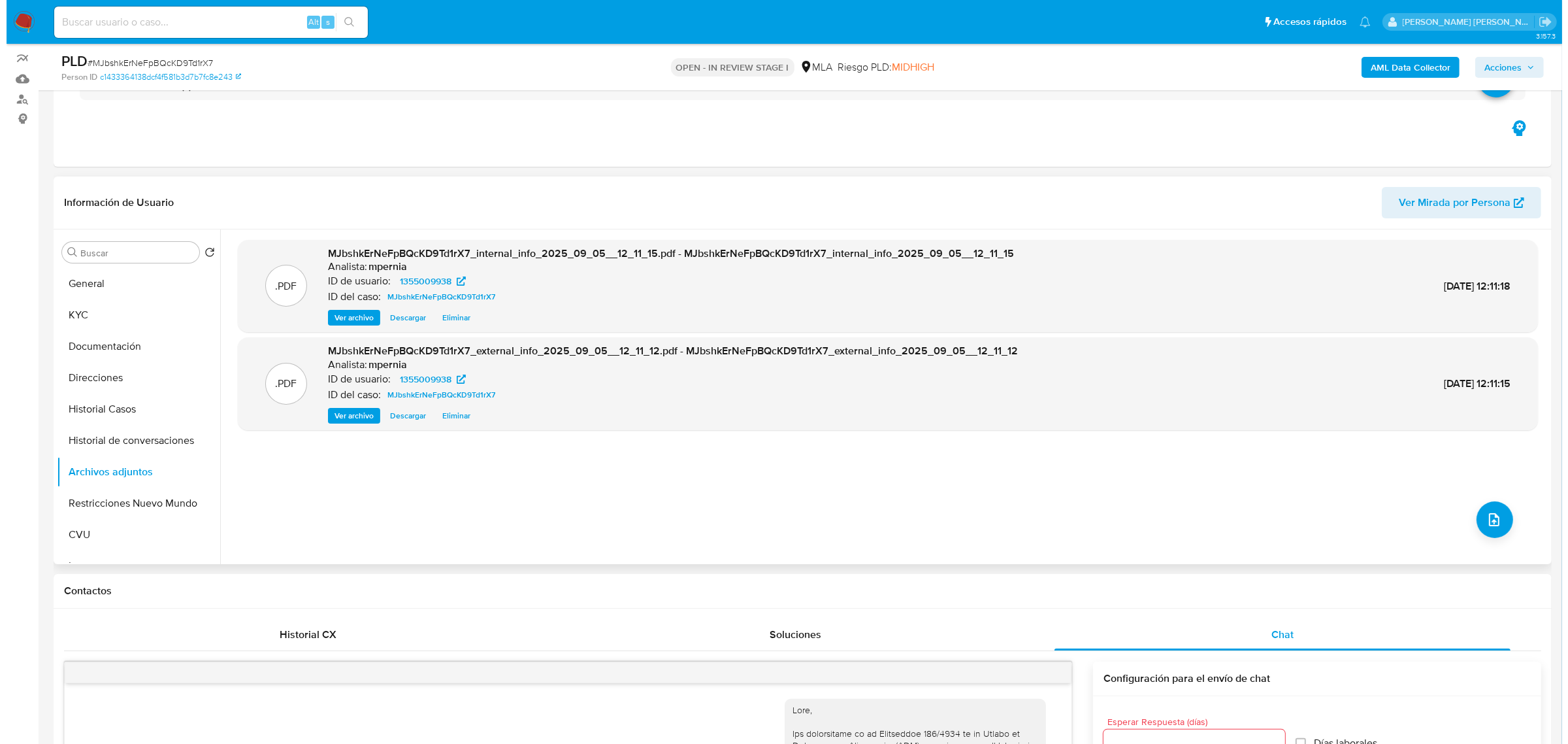
scroll to position [82, 0]
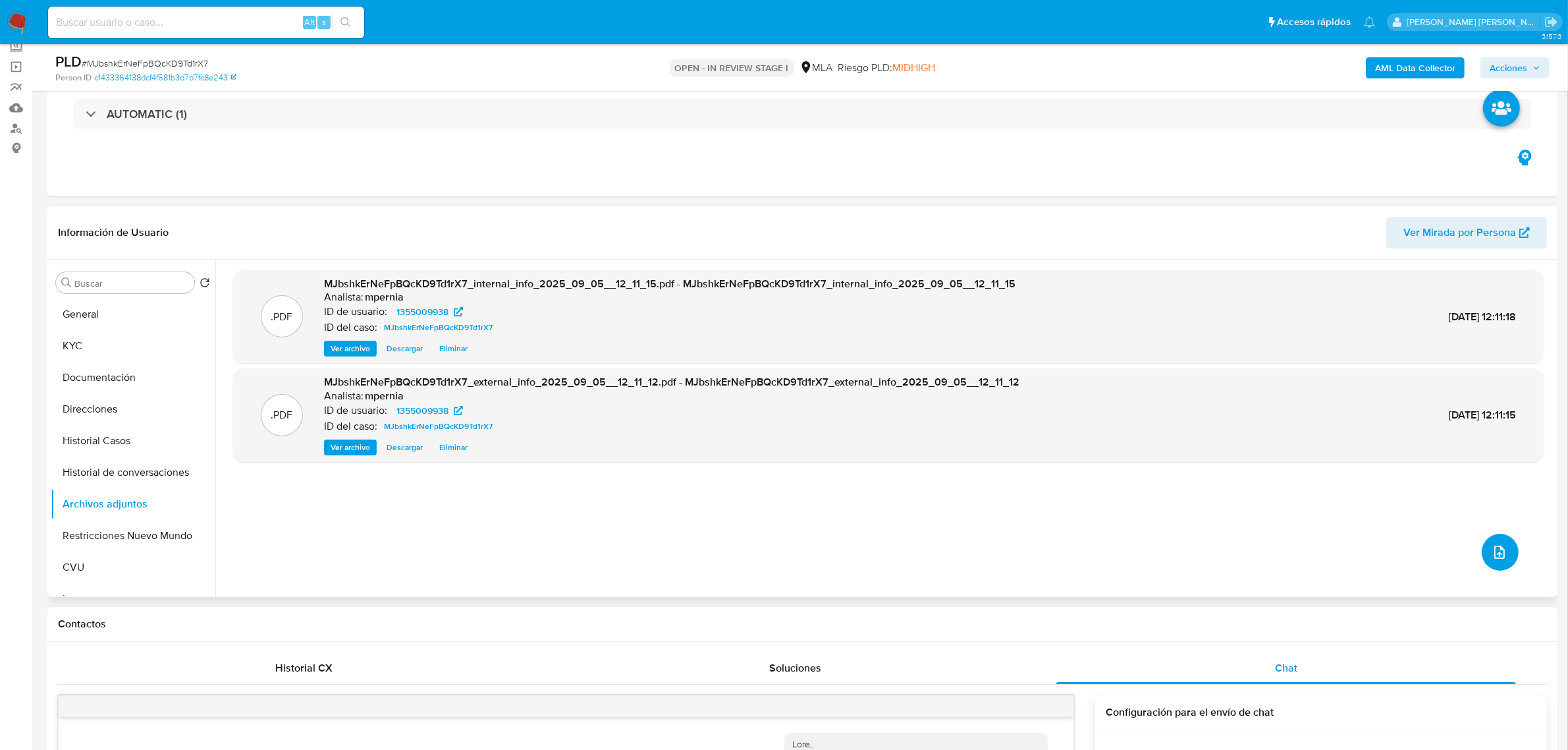
click at [1499, 555] on icon "upload-file" at bounding box center [1499, 552] width 10 height 13
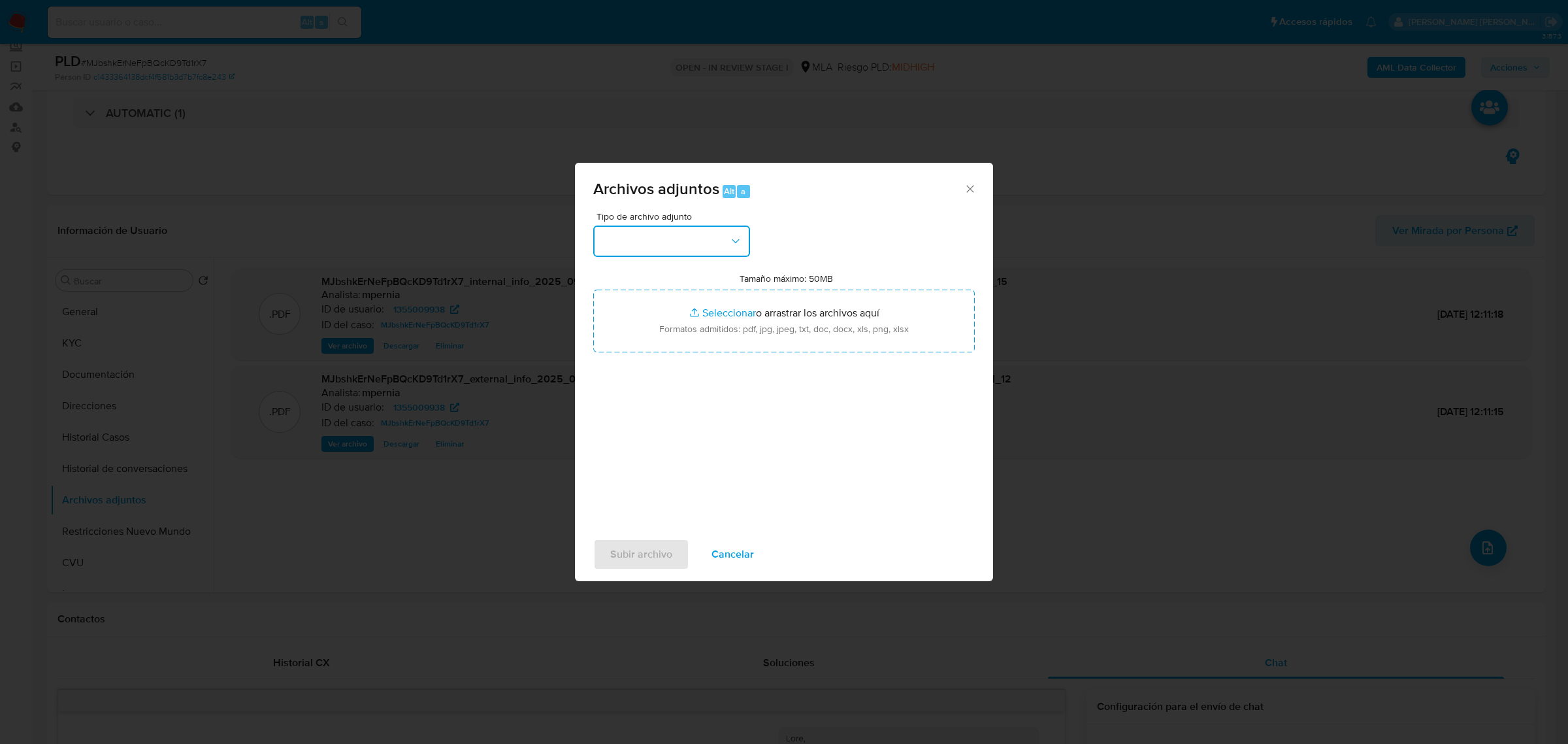
click at [665, 243] on button "button" at bounding box center [671, 241] width 157 height 31
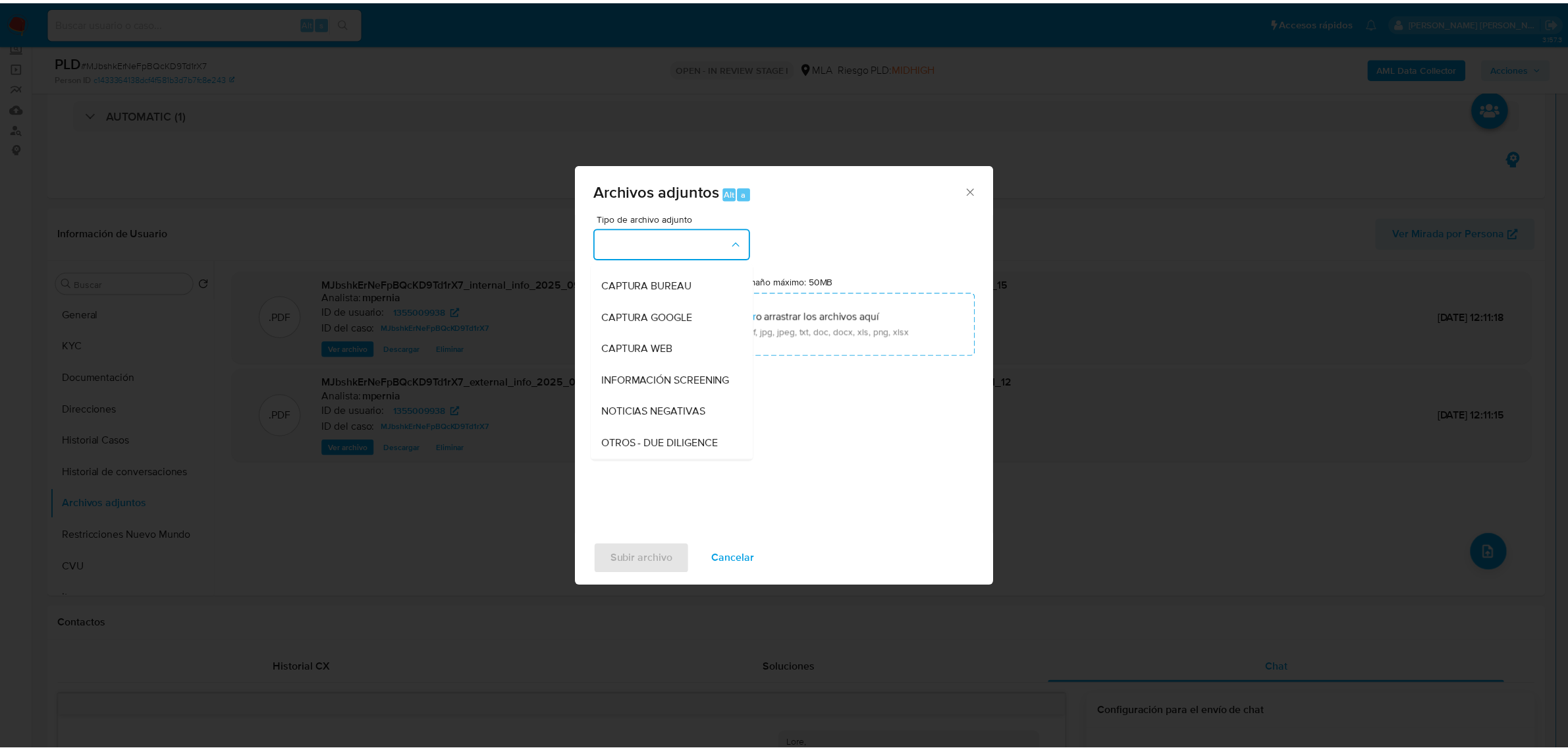
scroll to position [165, 0]
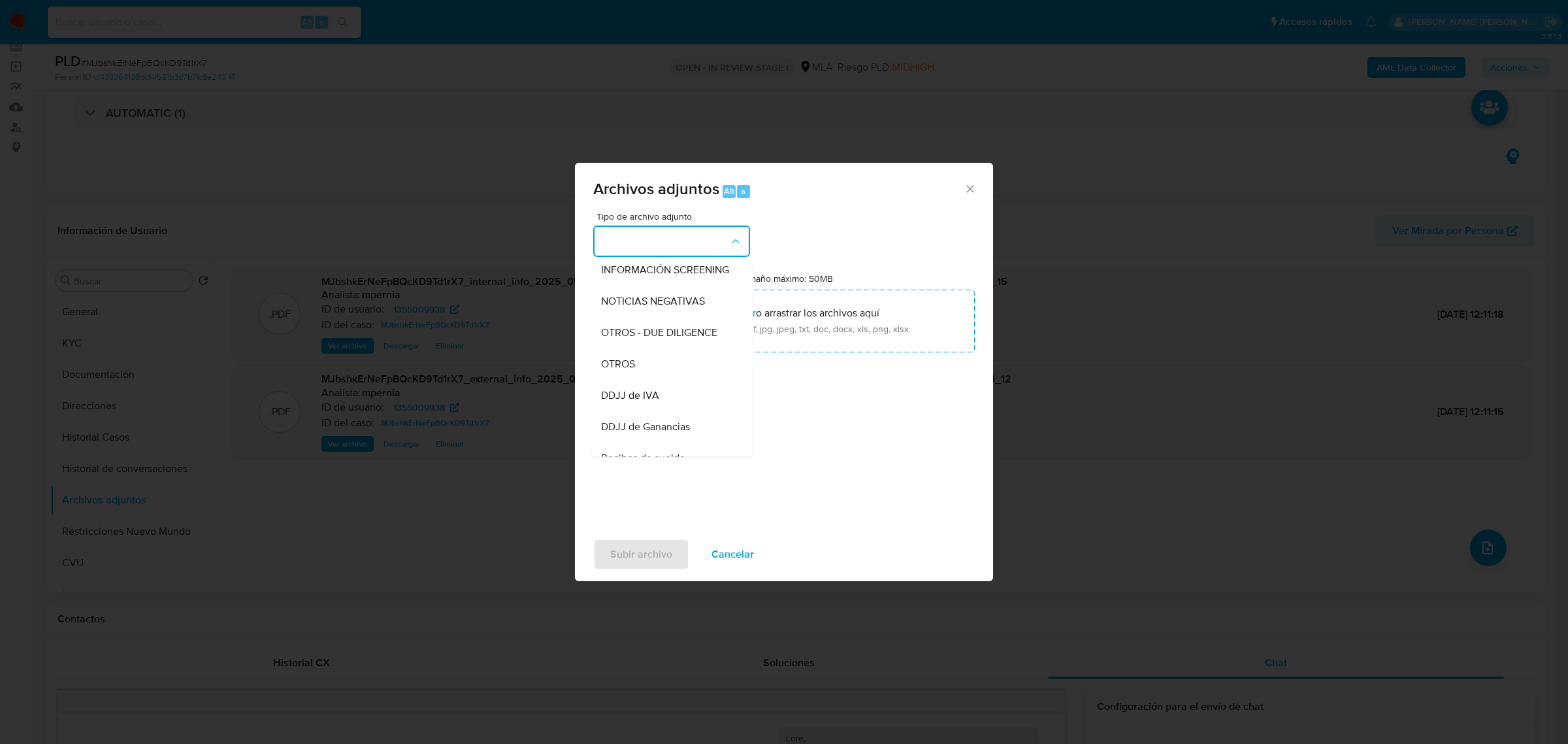
drag, startPoint x: 641, startPoint y: 376, endPoint x: 484, endPoint y: 353, distance: 158.7
click at [640, 376] on div "OTROS" at bounding box center [667, 364] width 133 height 31
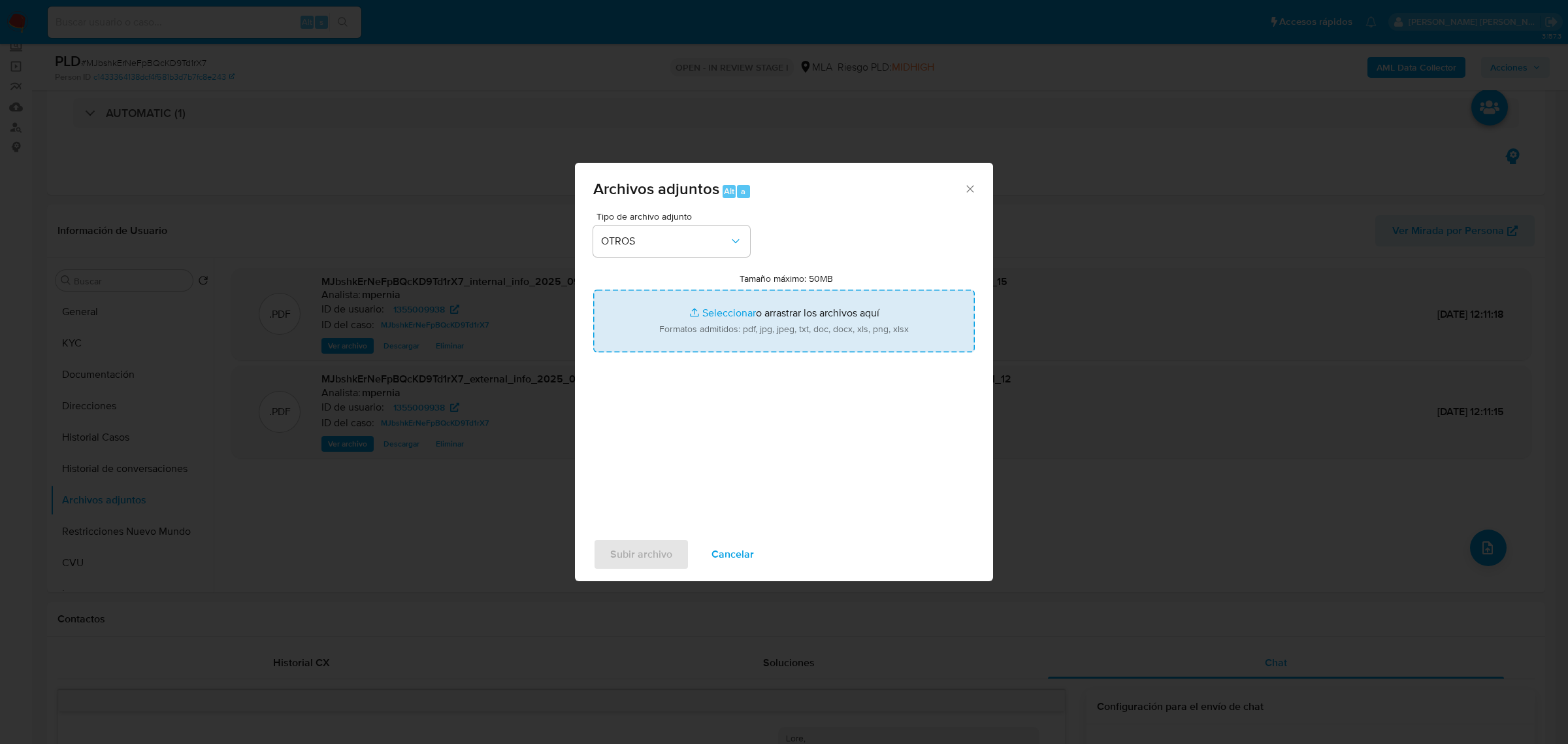
type input "C:\fakepath\Movimientos-Aladdin-1355009938.xlsx"
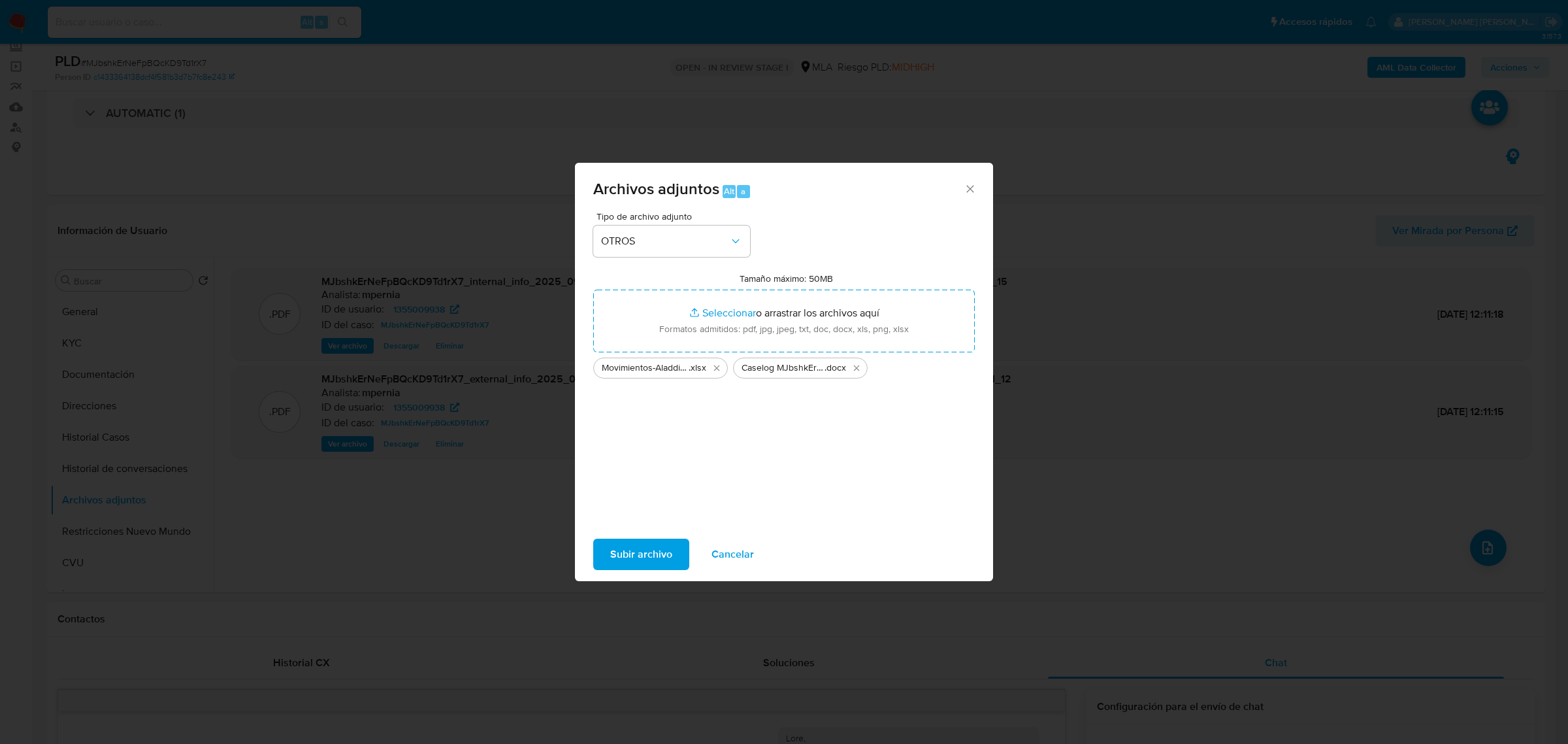
click at [616, 566] on span "Subir archivo" at bounding box center [641, 554] width 62 height 29
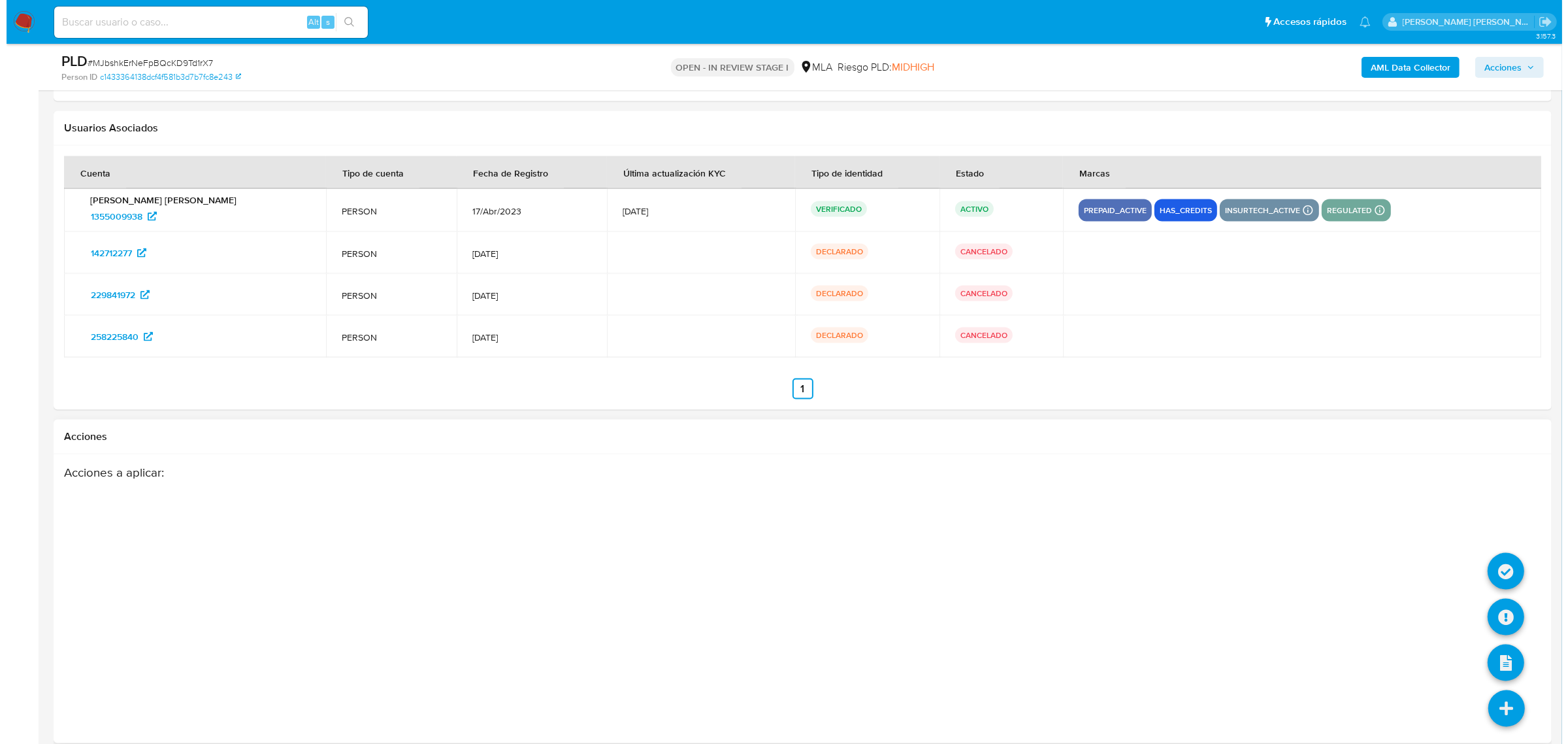
scroll to position [2427, 0]
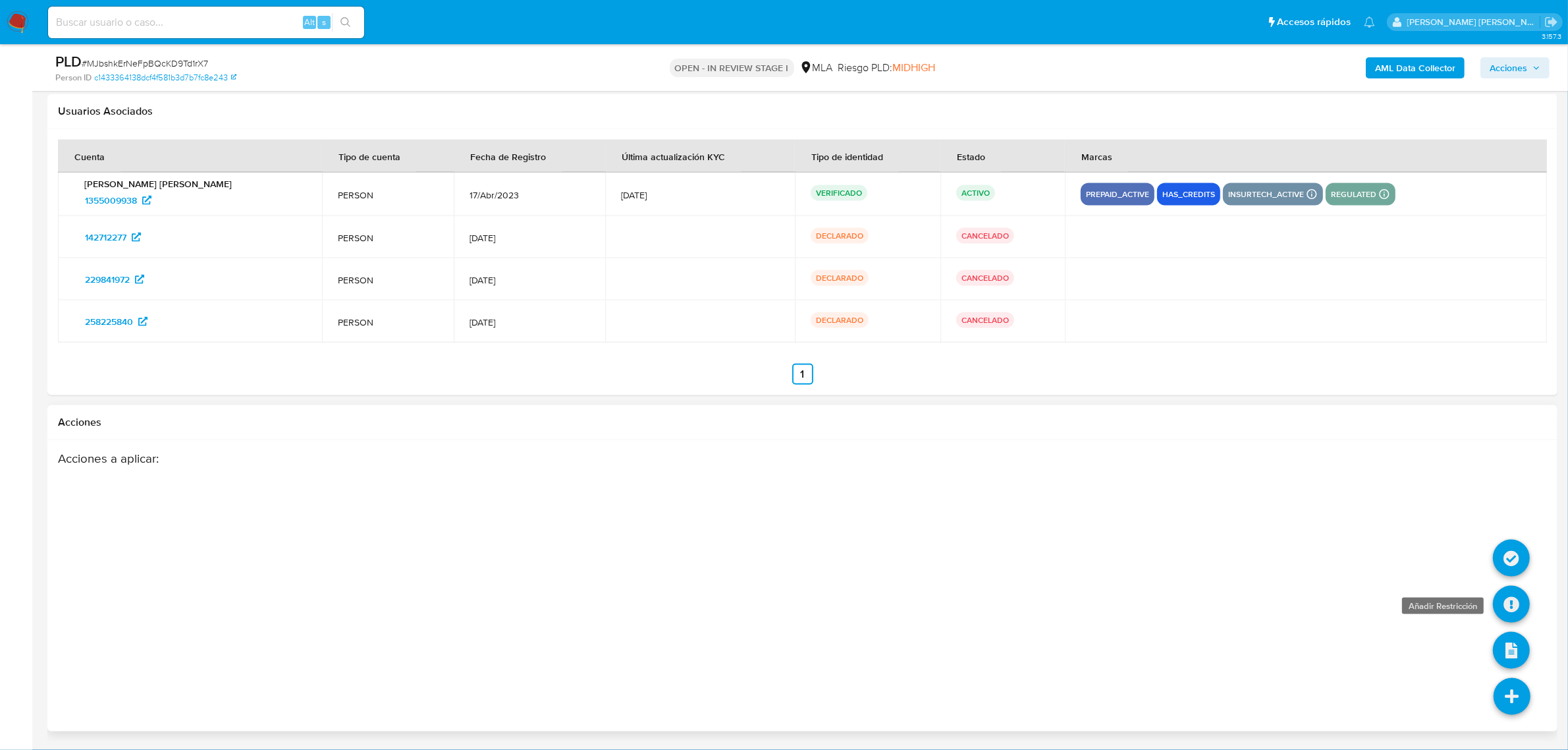
click at [1512, 600] on icon at bounding box center [1511, 604] width 37 height 37
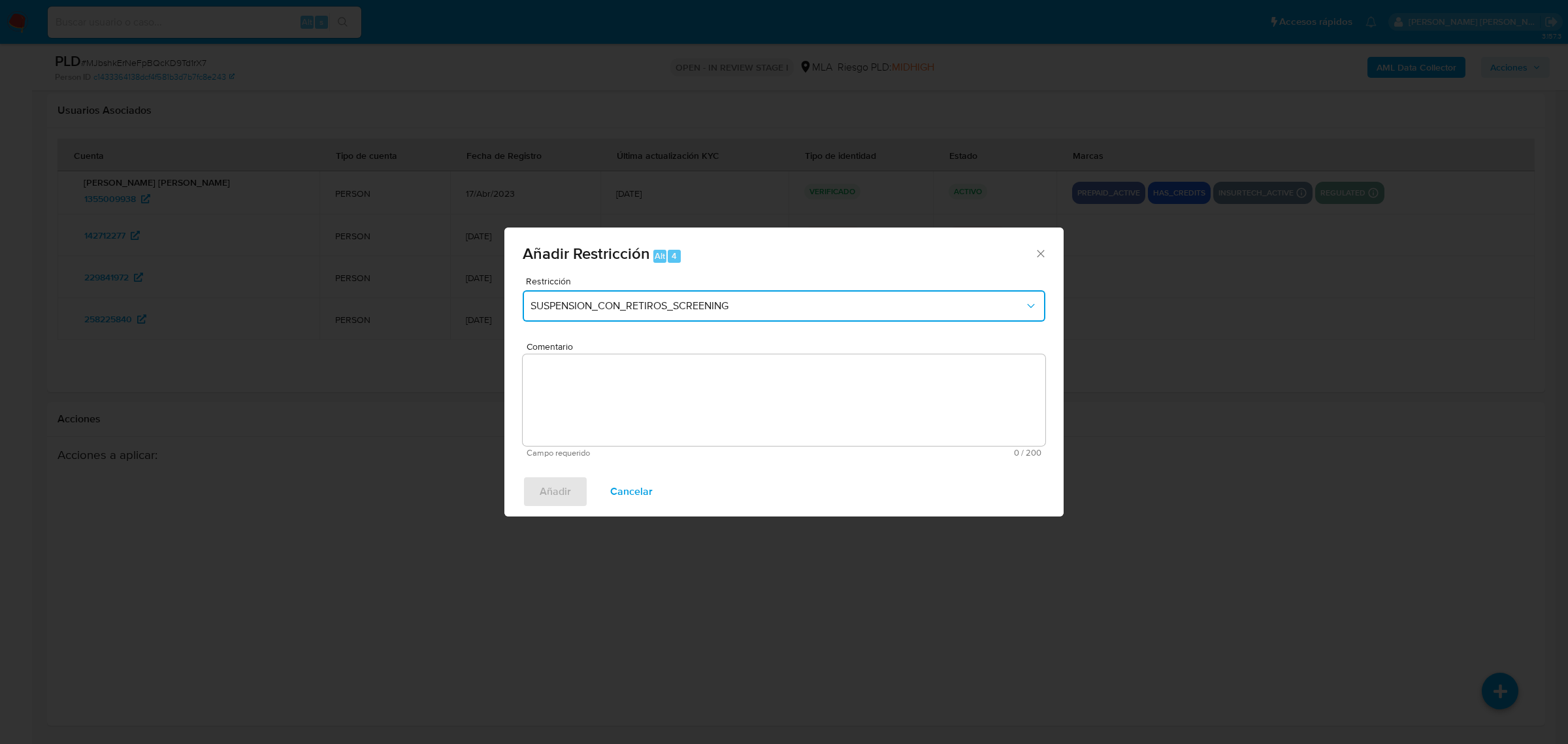
drag, startPoint x: 758, startPoint y: 302, endPoint x: 755, endPoint y: 311, distance: 9.5
click at [758, 302] on span "SUSPENSION_CON_RETIROS_SCREENING" at bounding box center [777, 306] width 494 height 13
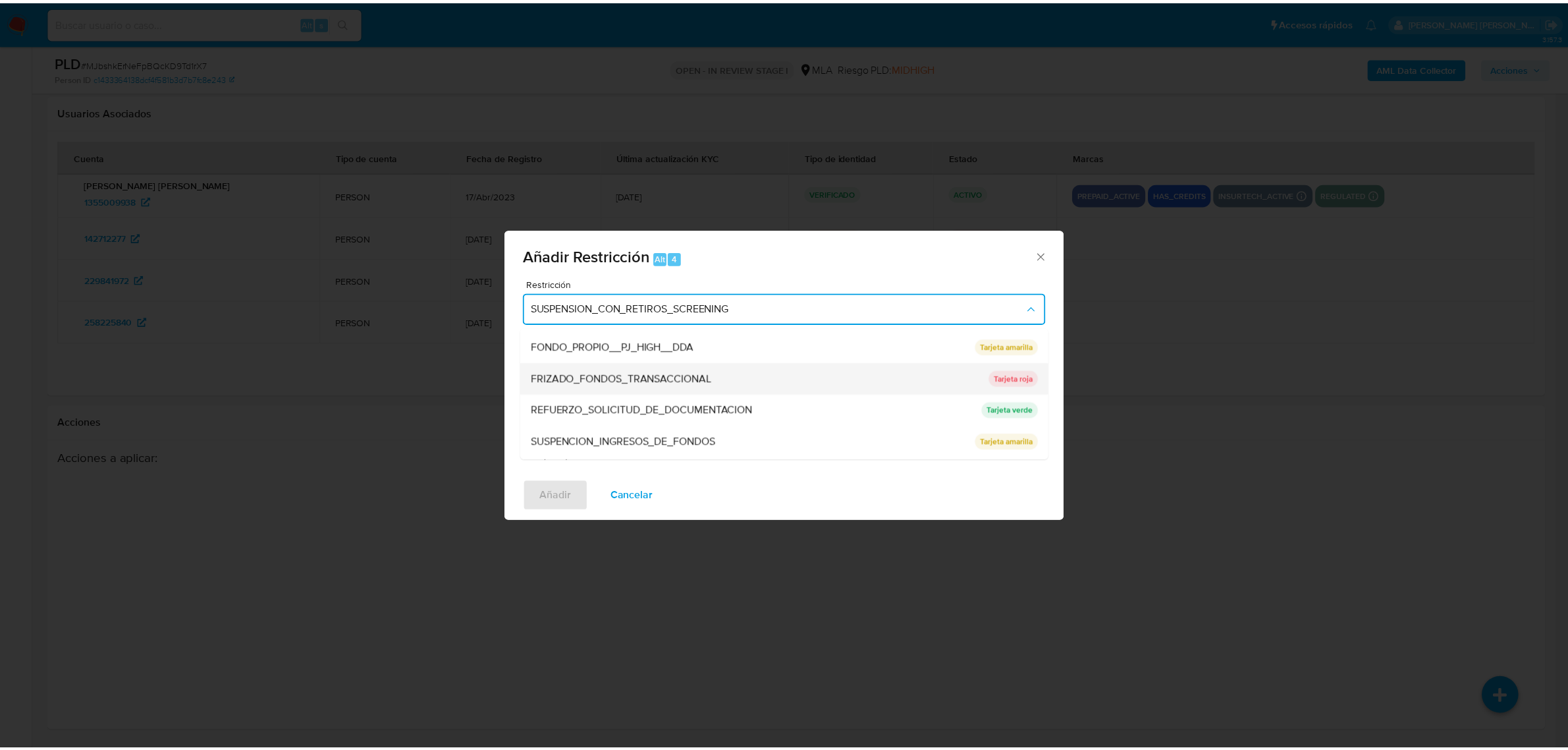
scroll to position [247, 0]
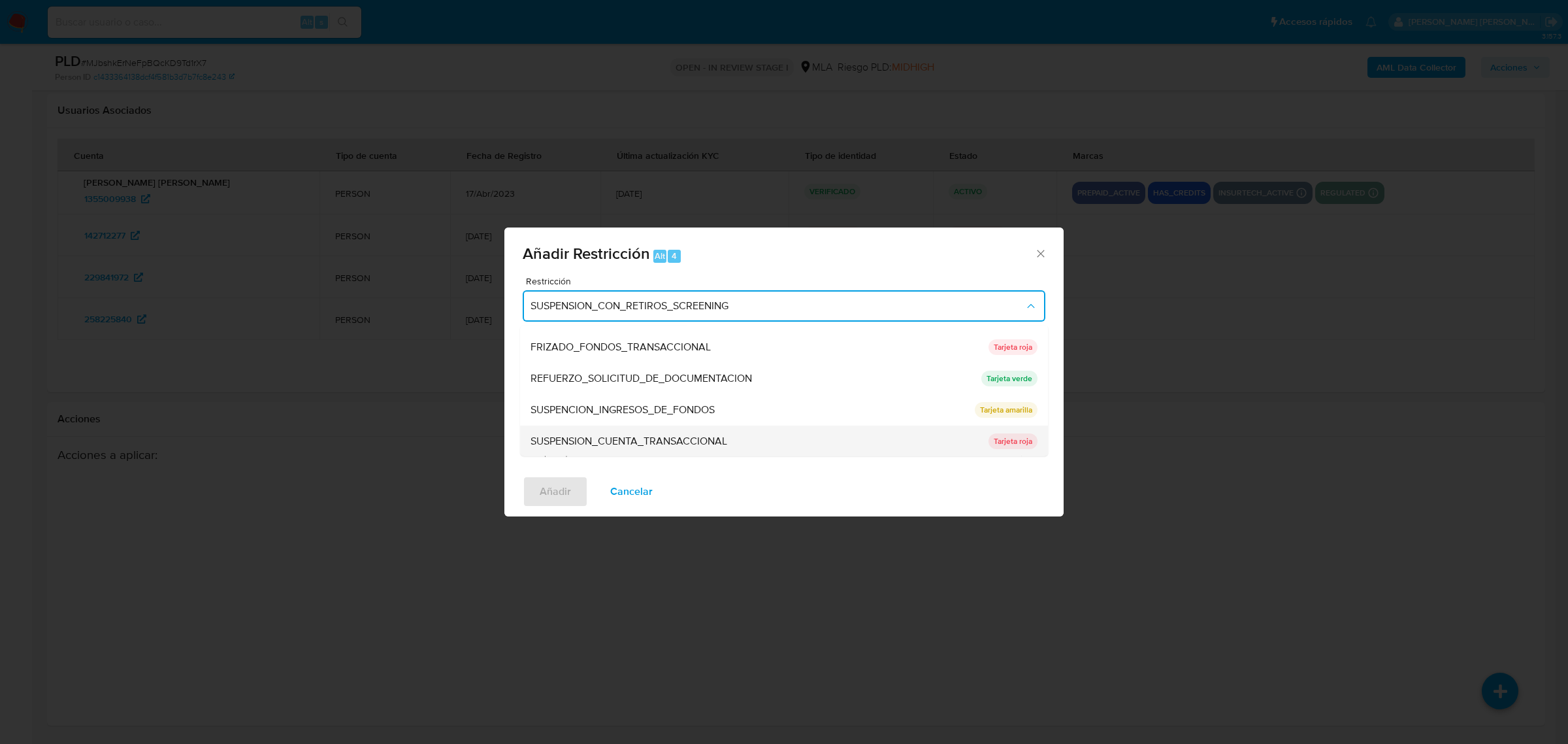
click at [653, 442] on span "SUSPENSION_CUENTA_TRANSACCIONAL" at bounding box center [629, 440] width 196 height 13
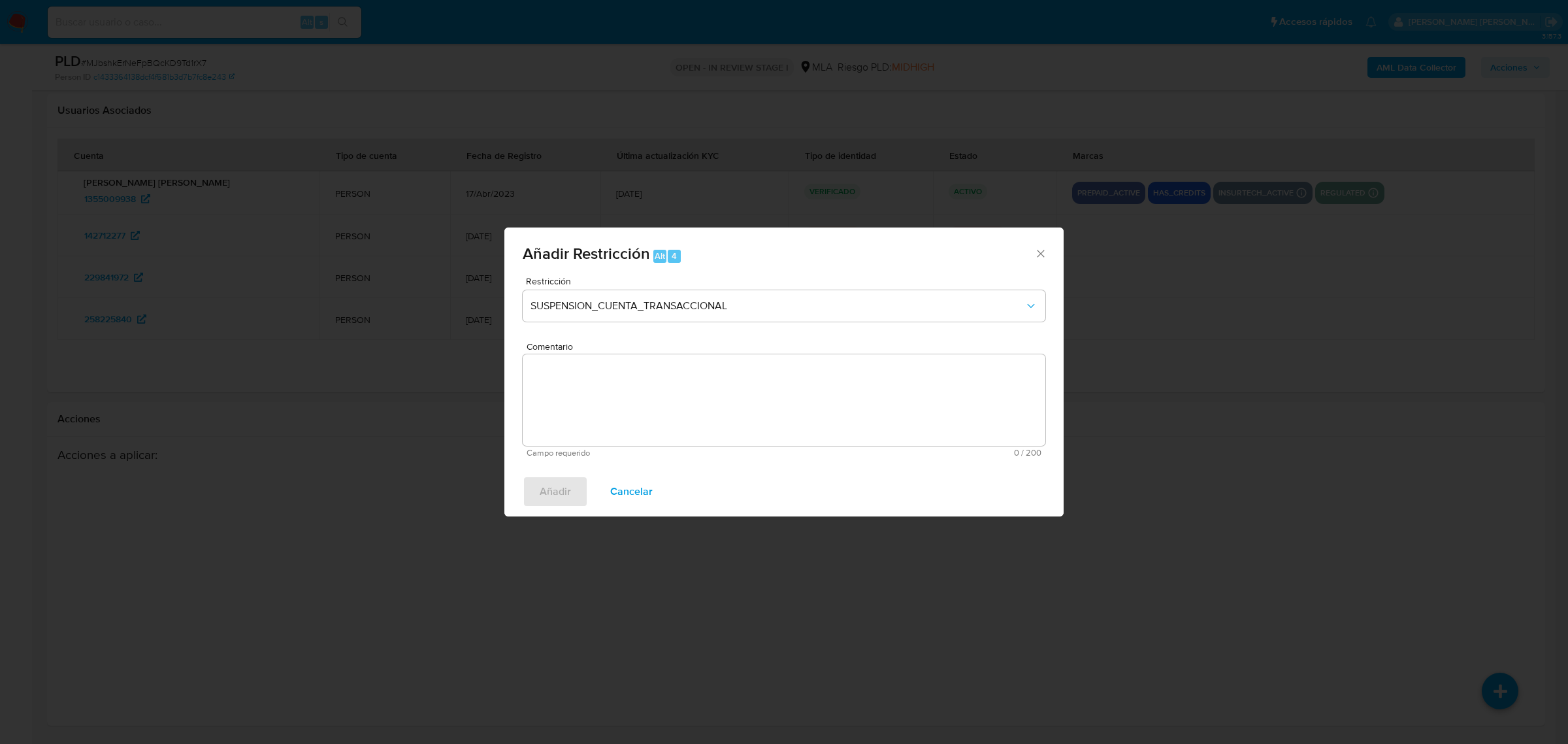
click at [648, 409] on textarea "Comentario" at bounding box center [784, 400] width 523 height 91
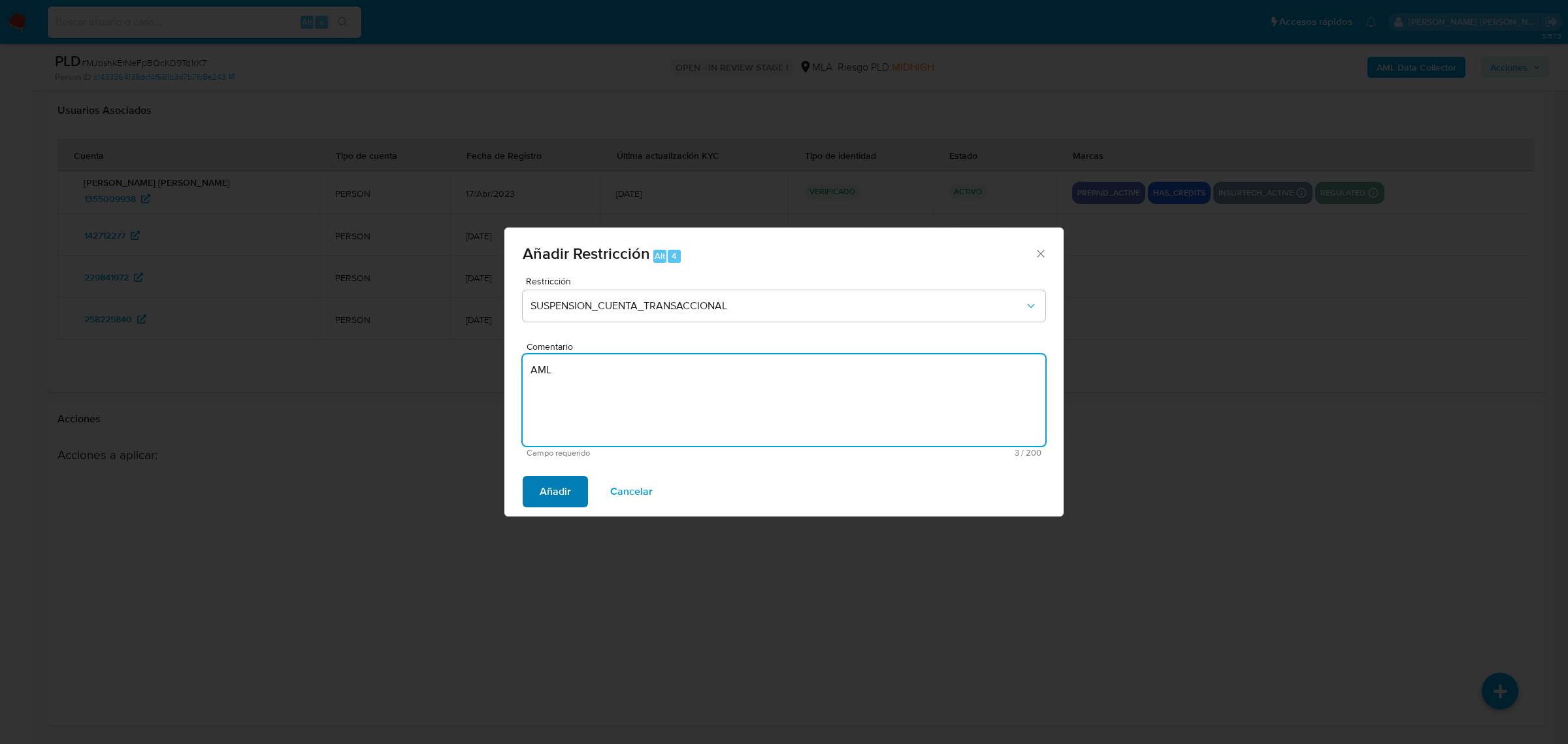
type textarea "AML"
click at [546, 491] on span "Añadir" at bounding box center [555, 491] width 31 height 29
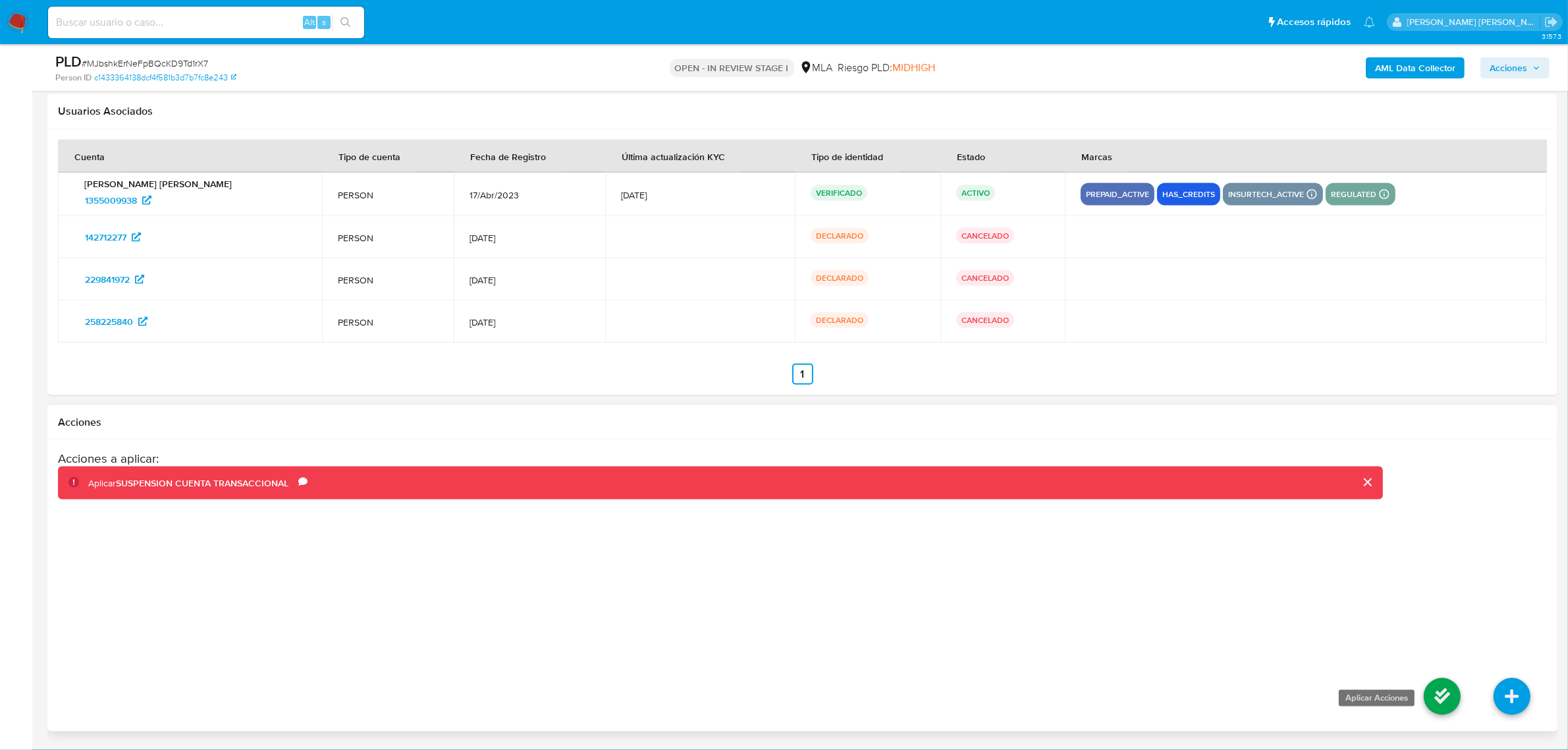
click at [1431, 707] on icon at bounding box center [1442, 696] width 37 height 37
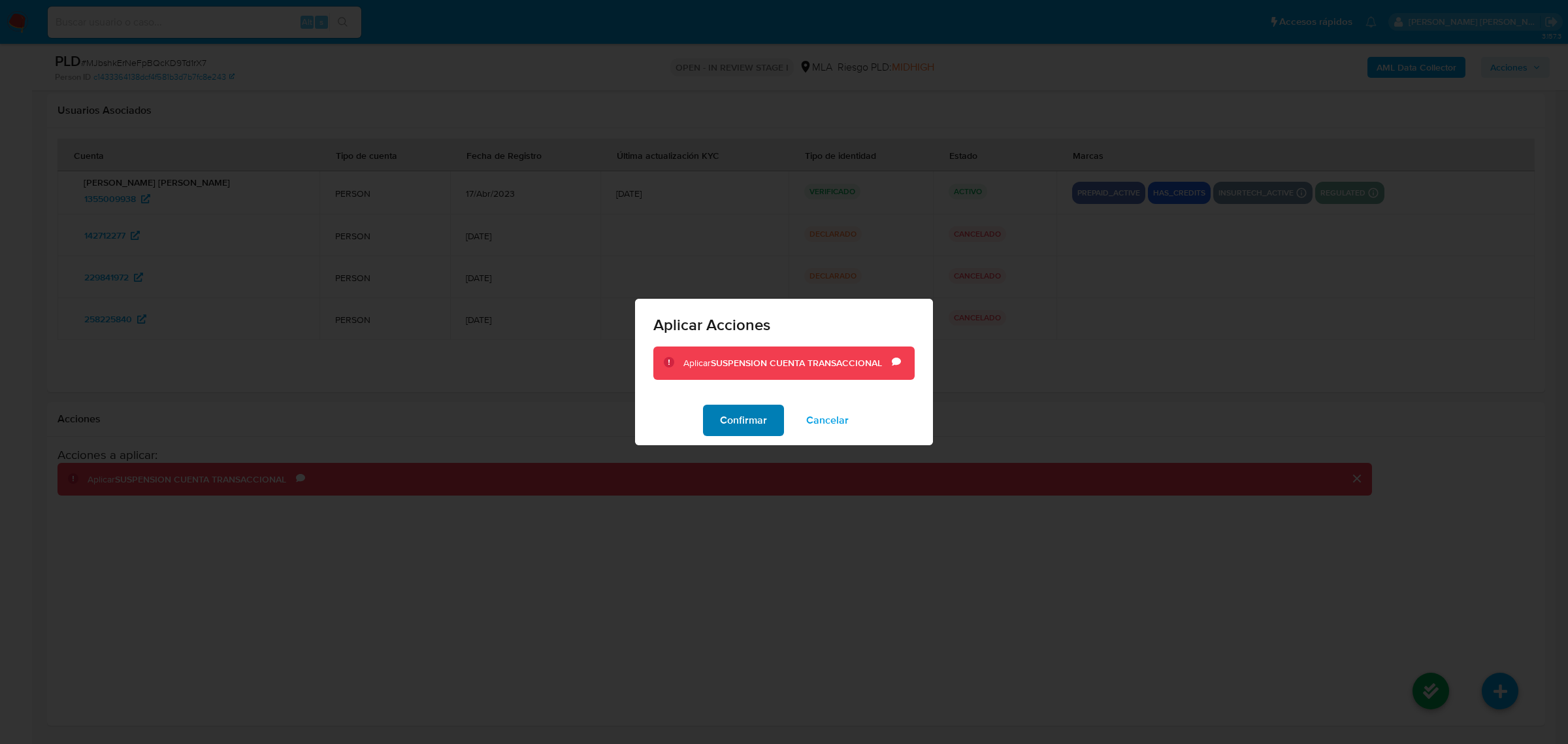
click at [729, 422] on span "Confirmar" at bounding box center [744, 420] width 47 height 29
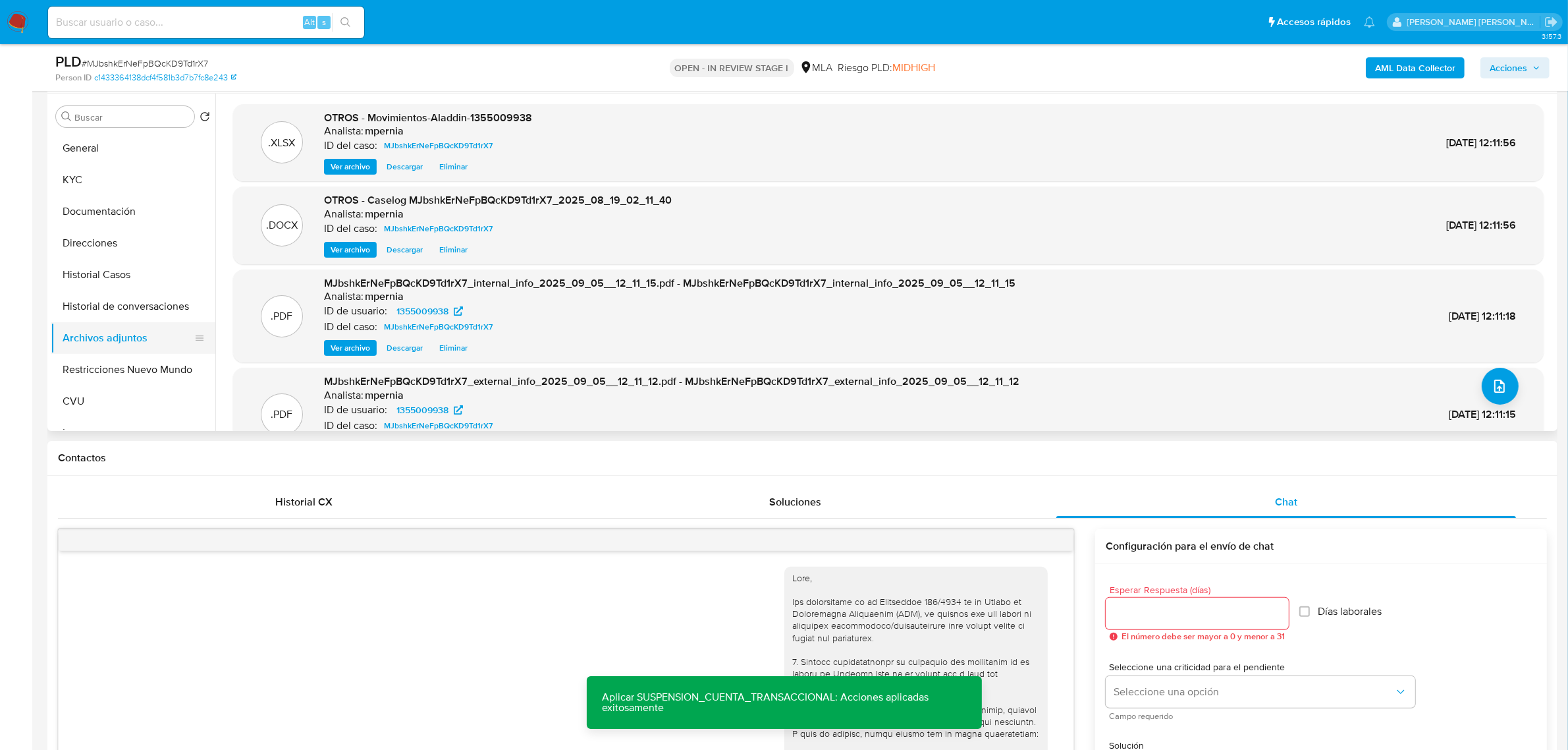
scroll to position [223, 0]
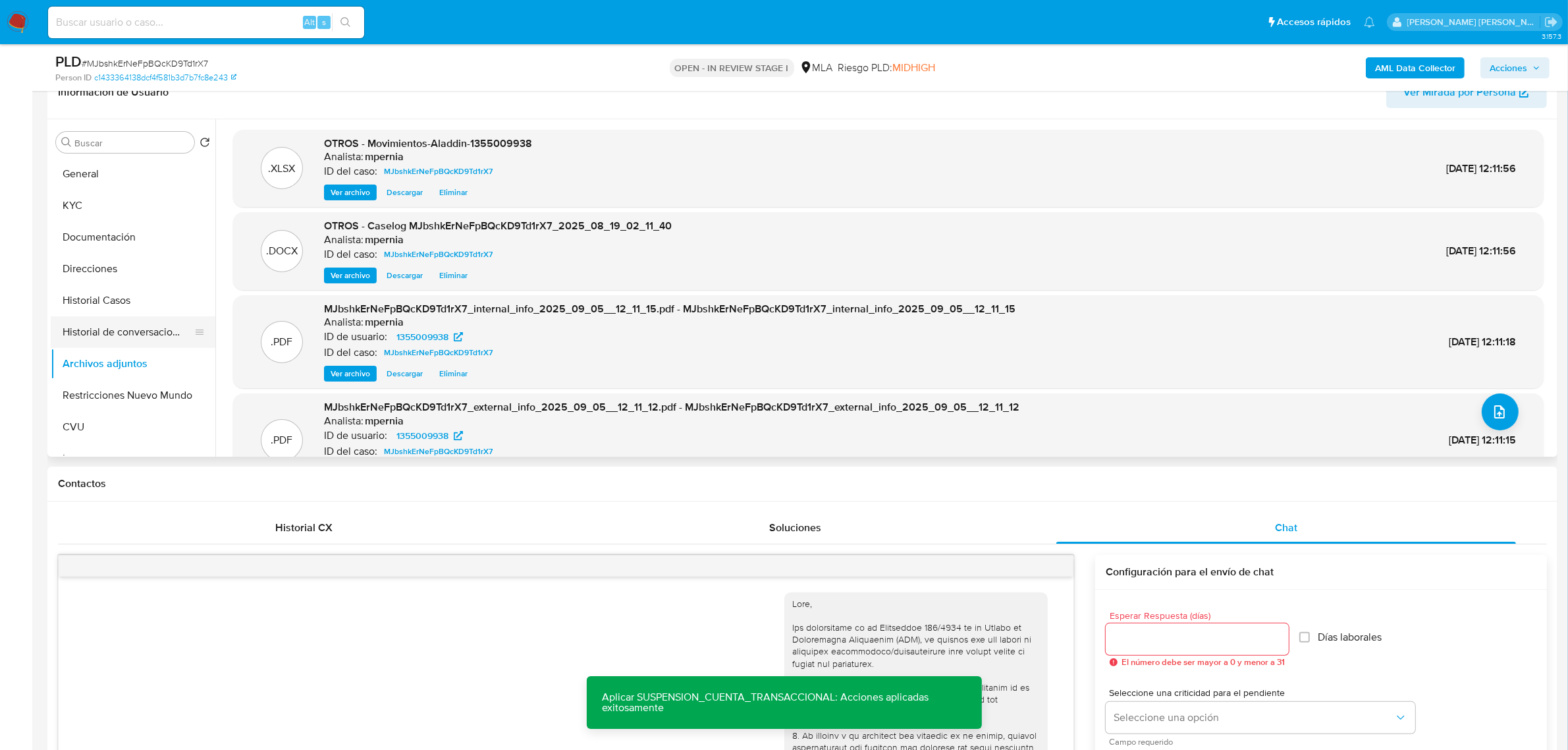
click at [104, 328] on button "Historial de conversaciones" at bounding box center [127, 332] width 154 height 32
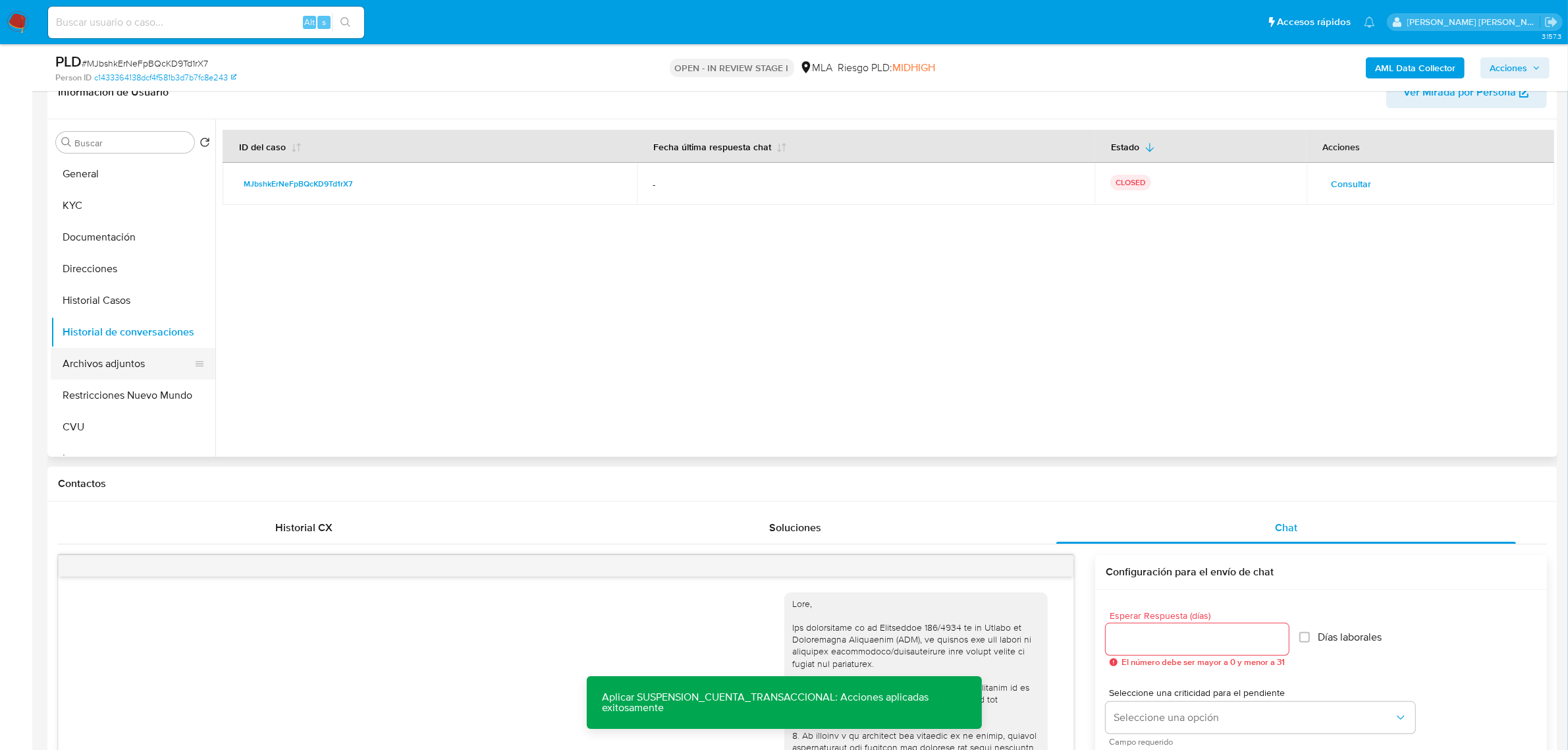
click at [123, 367] on button "Archivos adjuntos" at bounding box center [127, 364] width 154 height 32
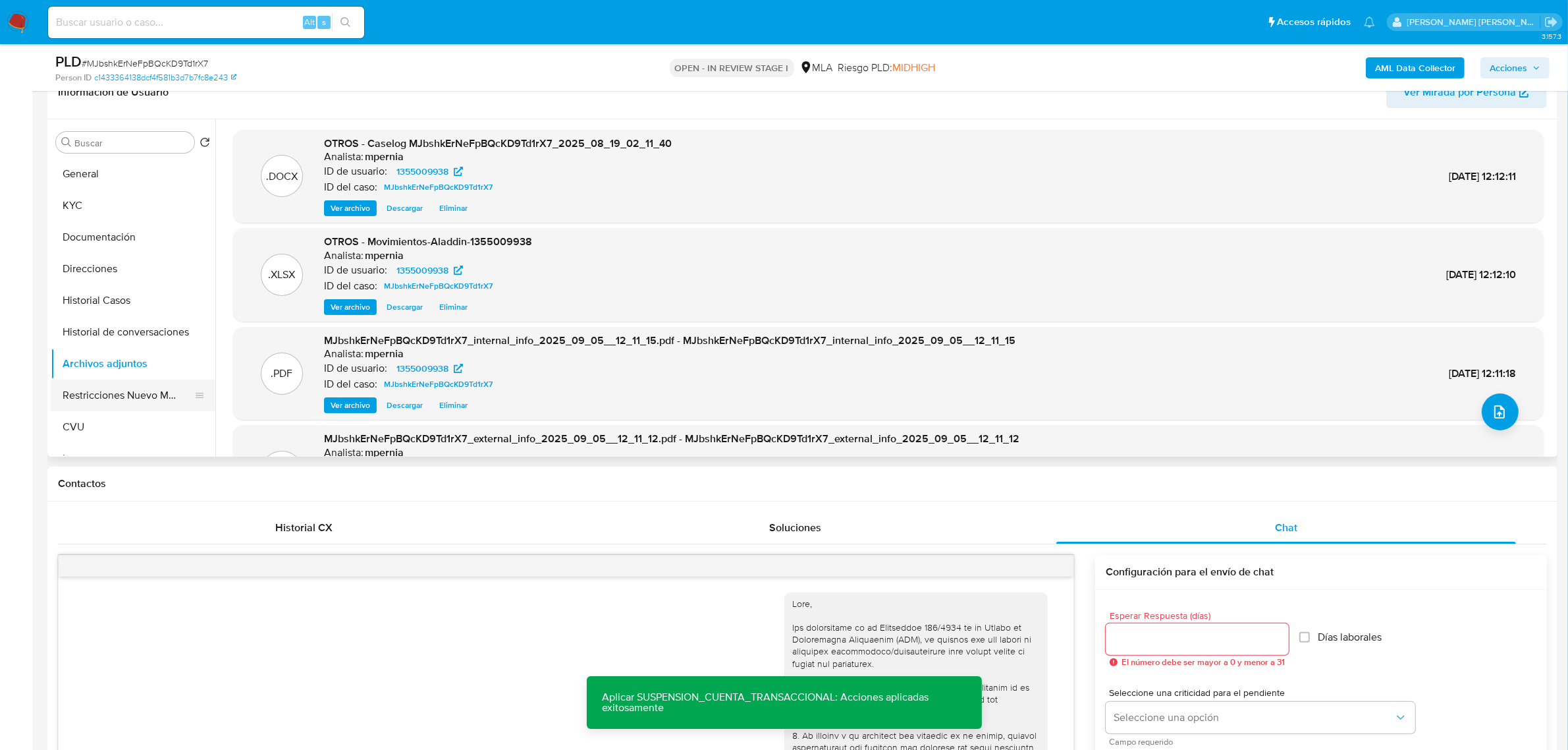
click at [116, 386] on button "Restricciones Nuevo Mundo" at bounding box center [127, 395] width 154 height 32
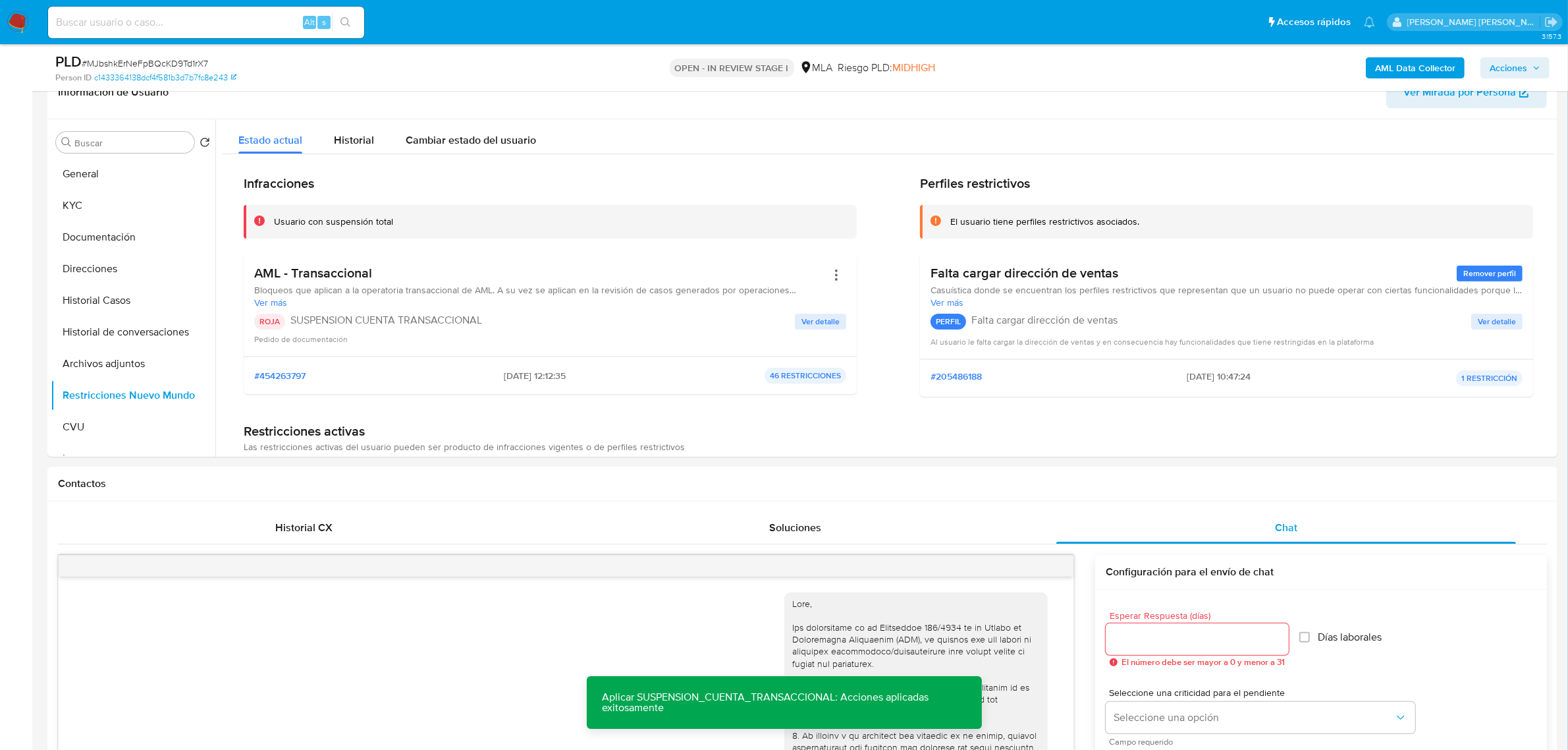
click at [1524, 63] on span "Acciones" at bounding box center [1508, 67] width 37 height 21
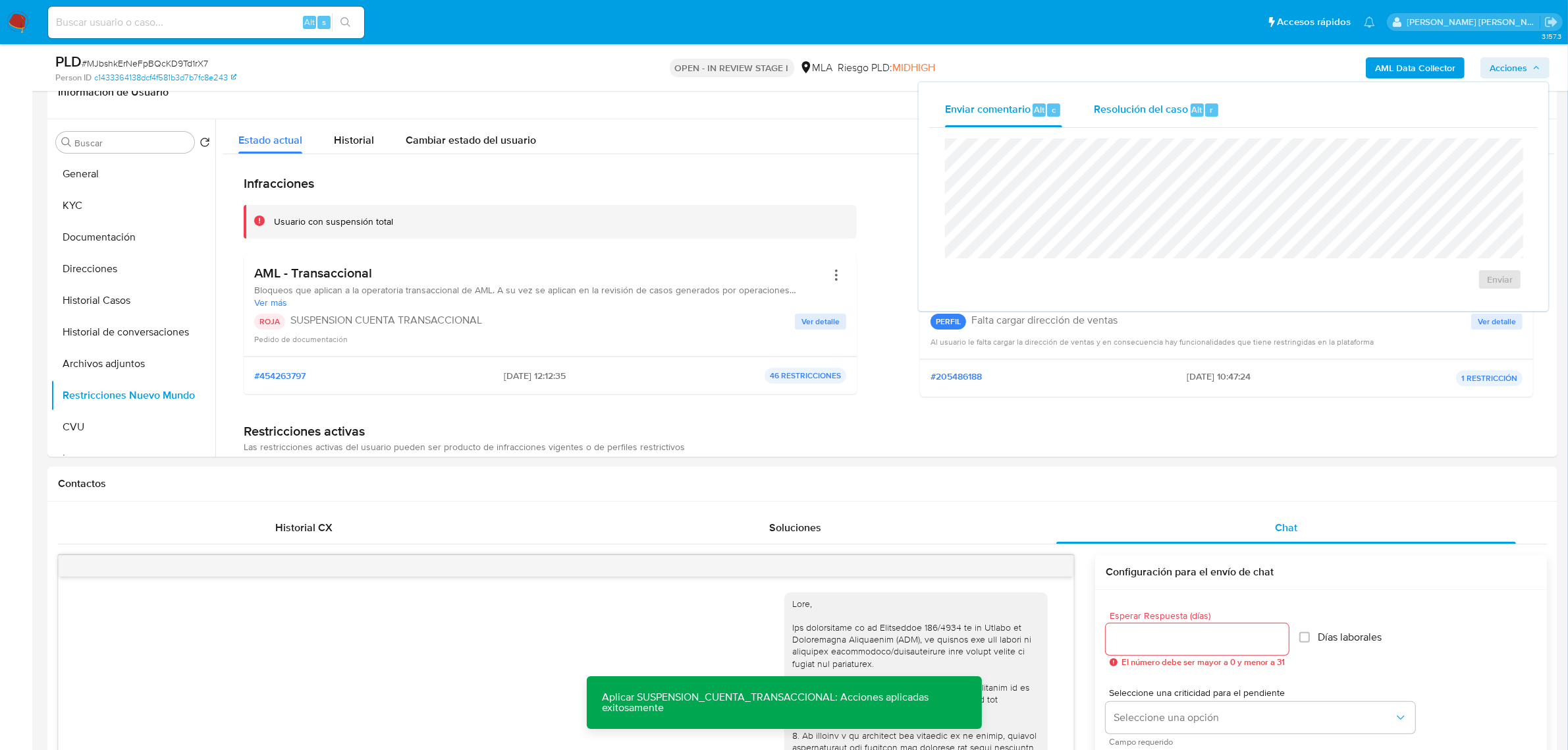
click at [1183, 117] on div "Resolución del caso Alt r" at bounding box center [1156, 109] width 126 height 34
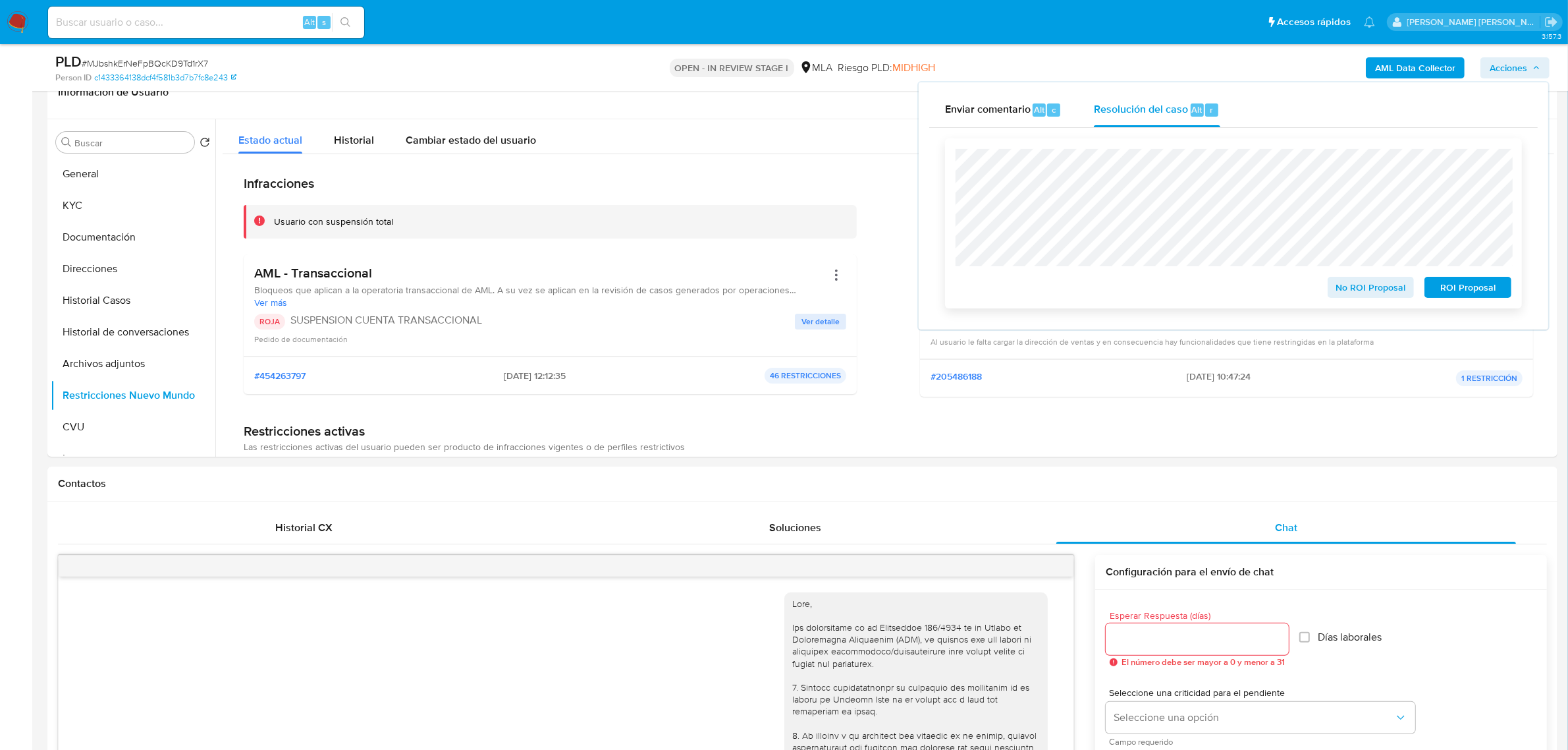
click at [1456, 291] on span "ROI Proposal" at bounding box center [1467, 287] width 69 height 18
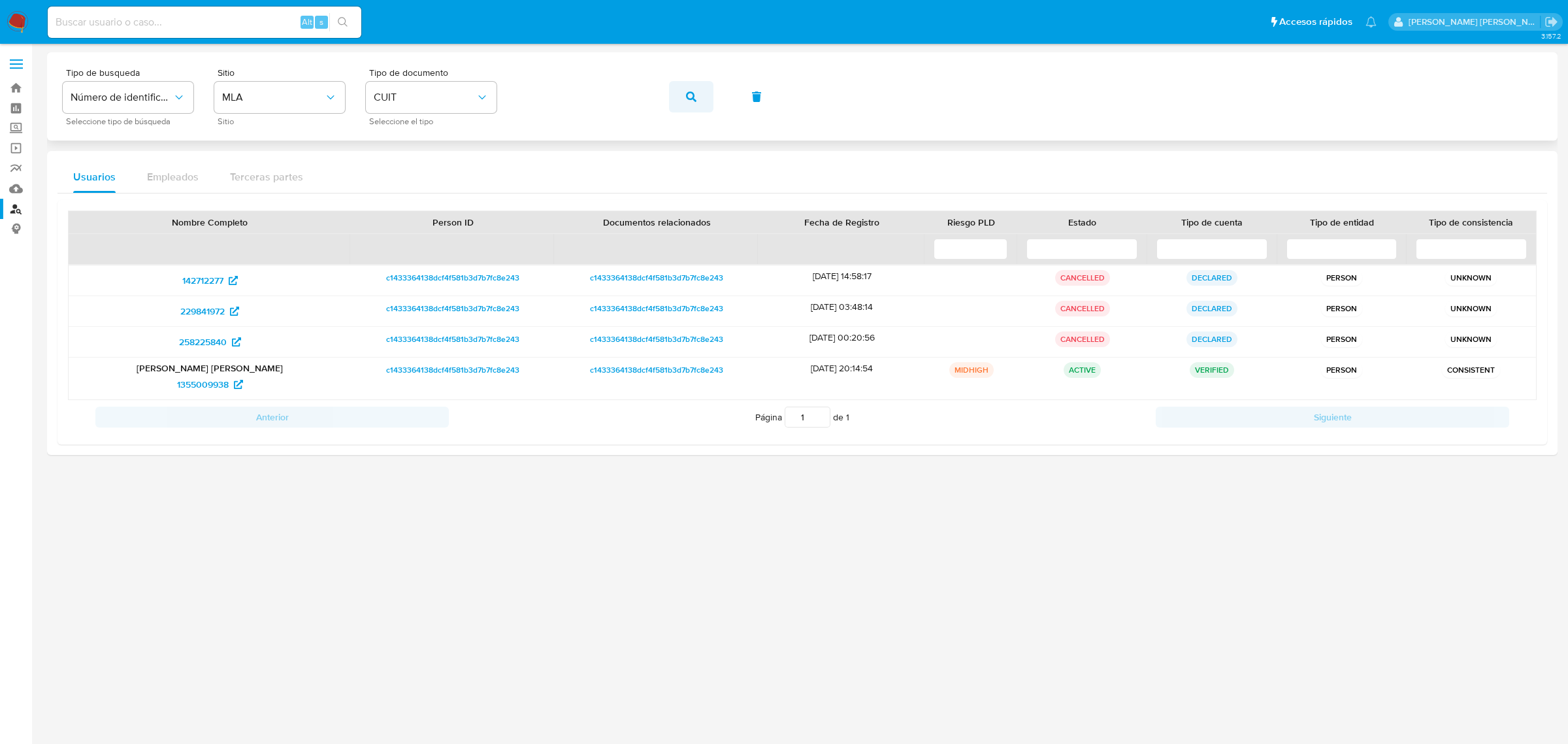
click at [693, 91] on icon "button" at bounding box center [691, 96] width 10 height 10
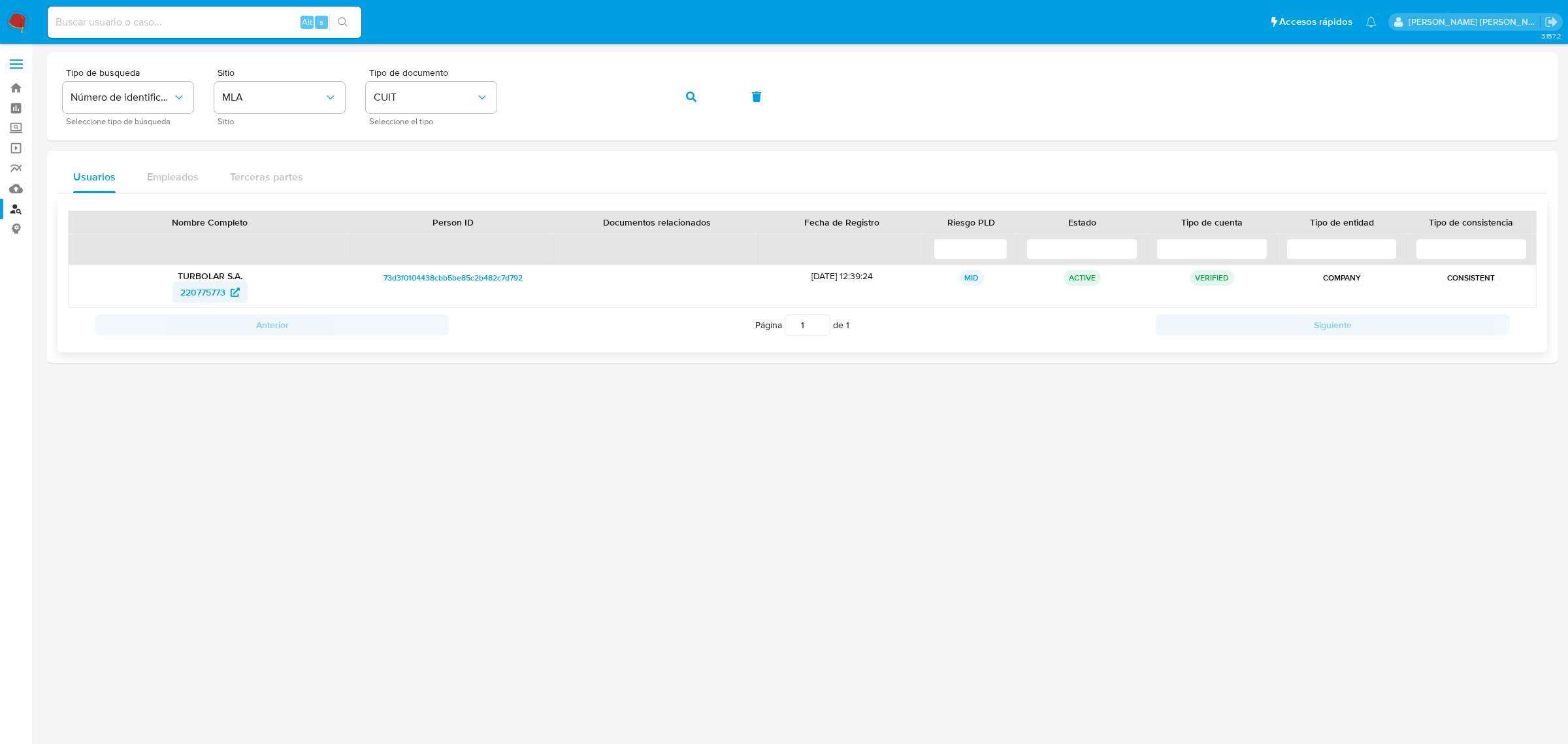
click at [192, 292] on span "220775773" at bounding box center [203, 292] width 45 height 21
click at [687, 99] on icon "button" at bounding box center [691, 96] width 10 height 10
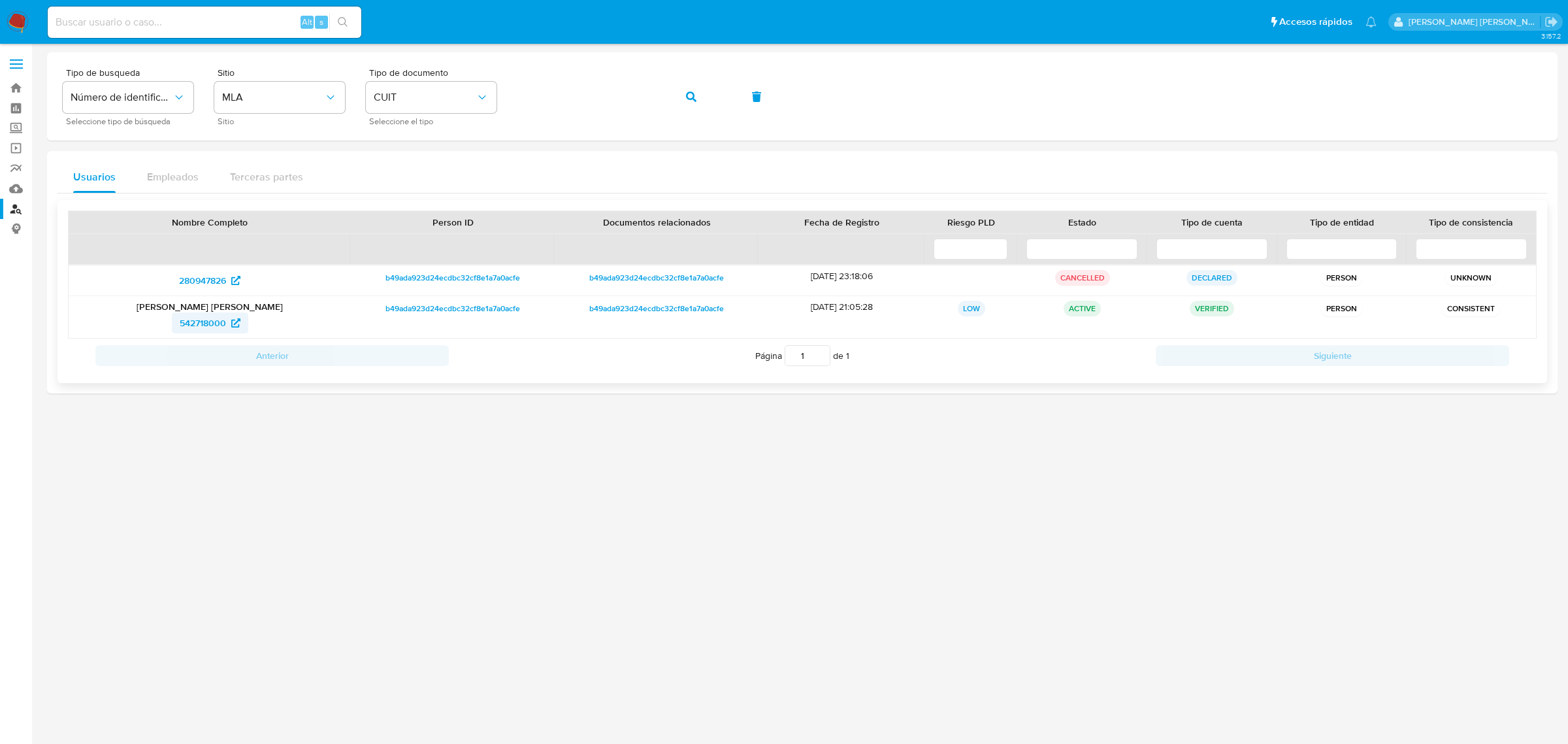
click at [196, 327] on span "542718000" at bounding box center [203, 323] width 46 height 21
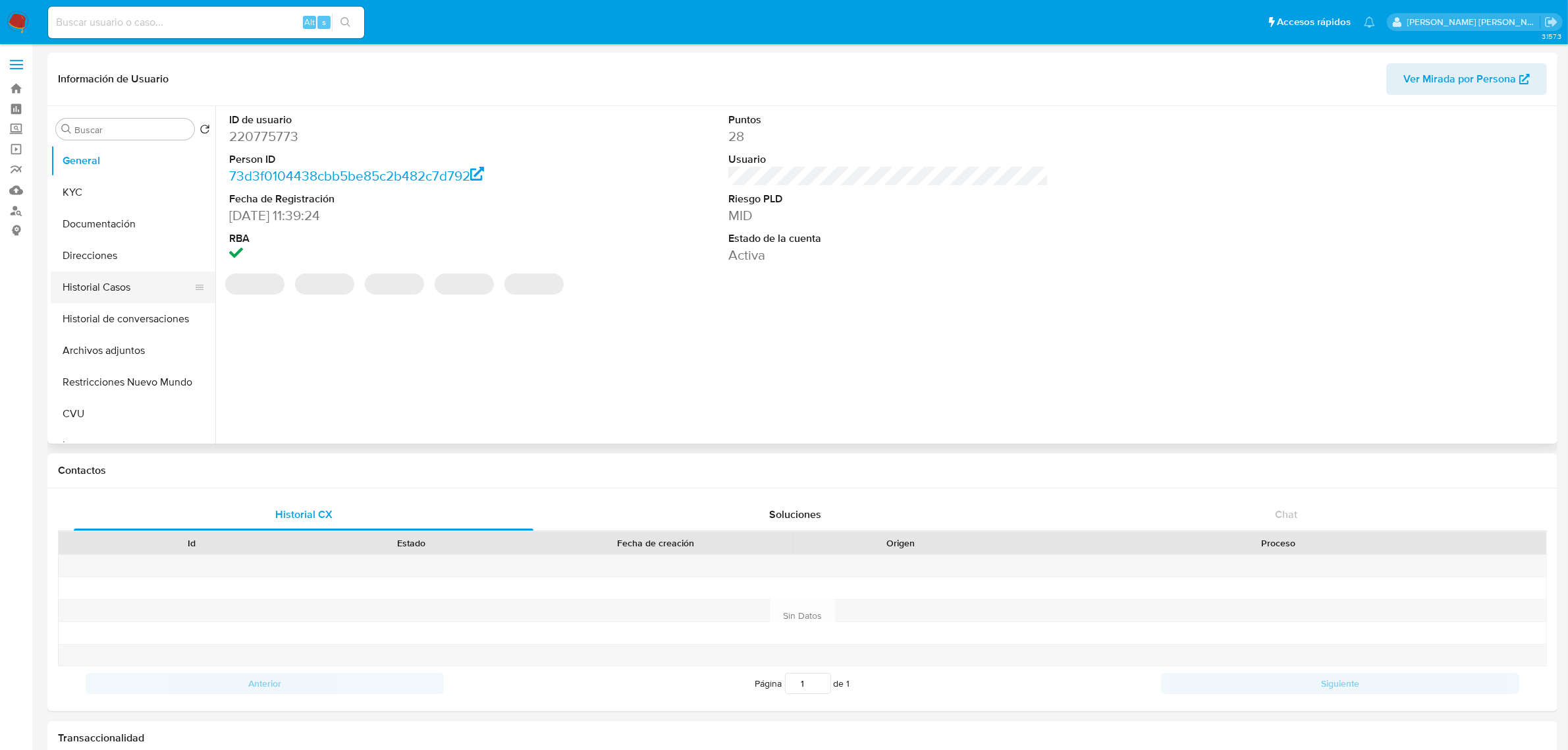
click at [107, 297] on button "Historial Casos" at bounding box center [127, 287] width 154 height 32
select select "10"
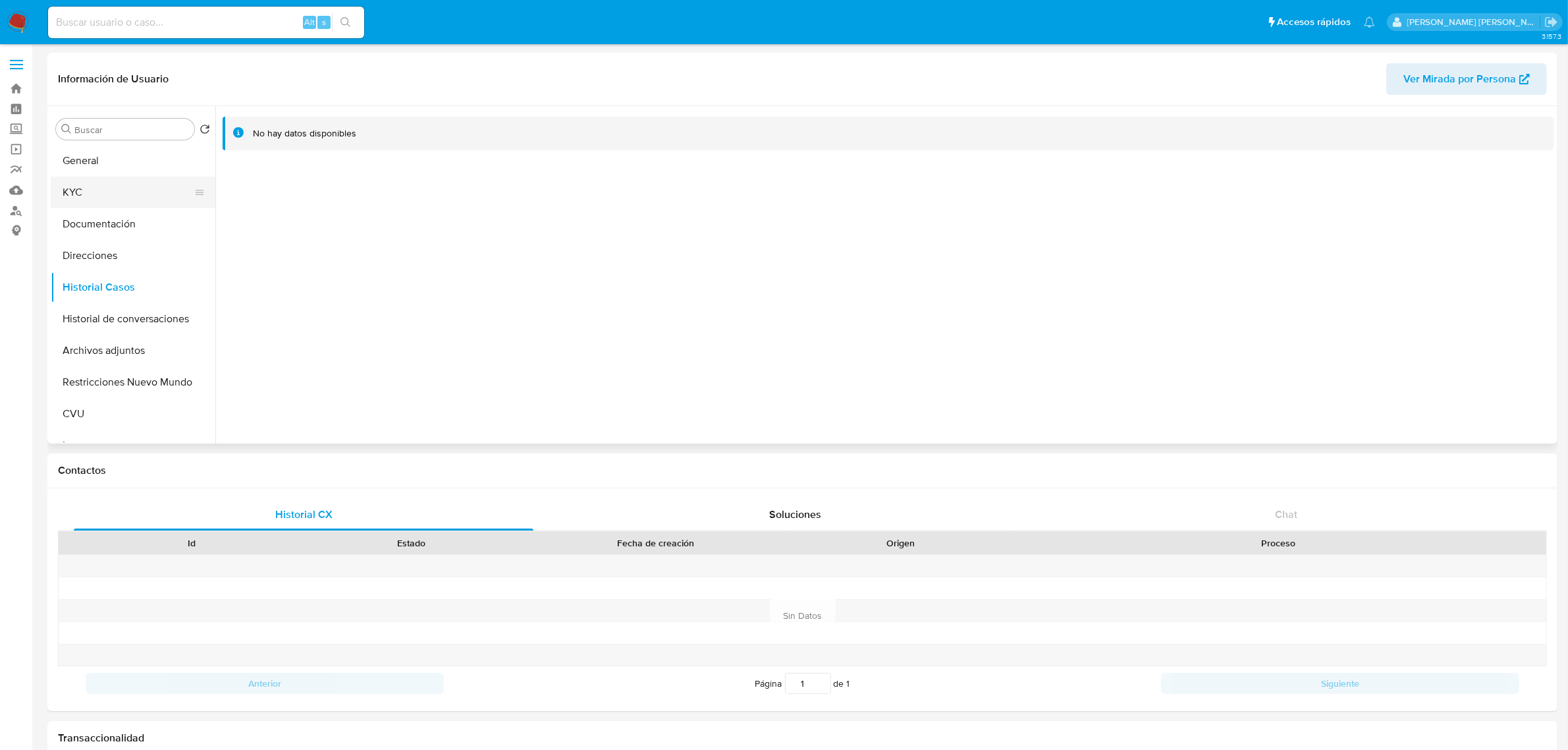
click at [130, 188] on button "KYC" at bounding box center [127, 192] width 154 height 32
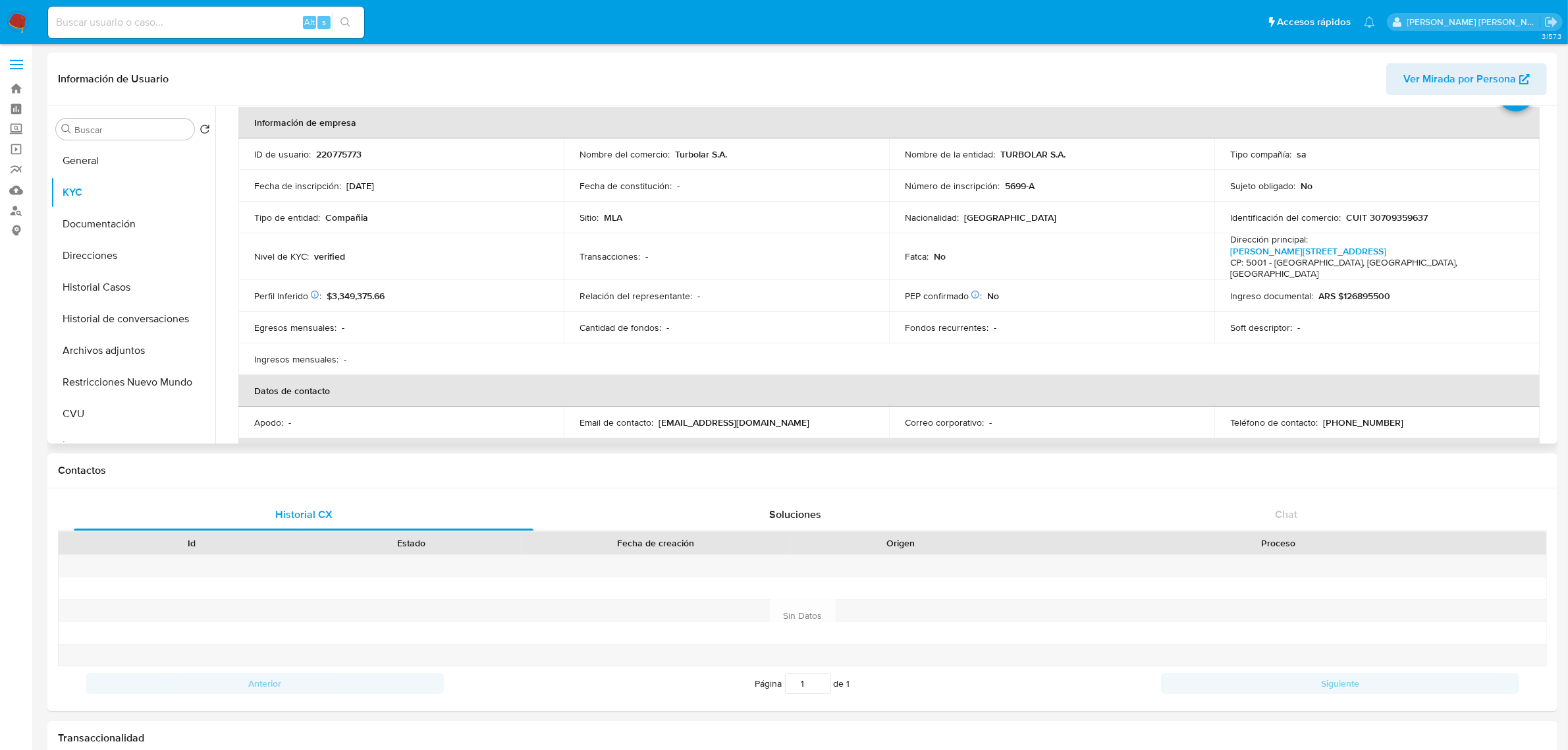
scroll to position [48, 0]
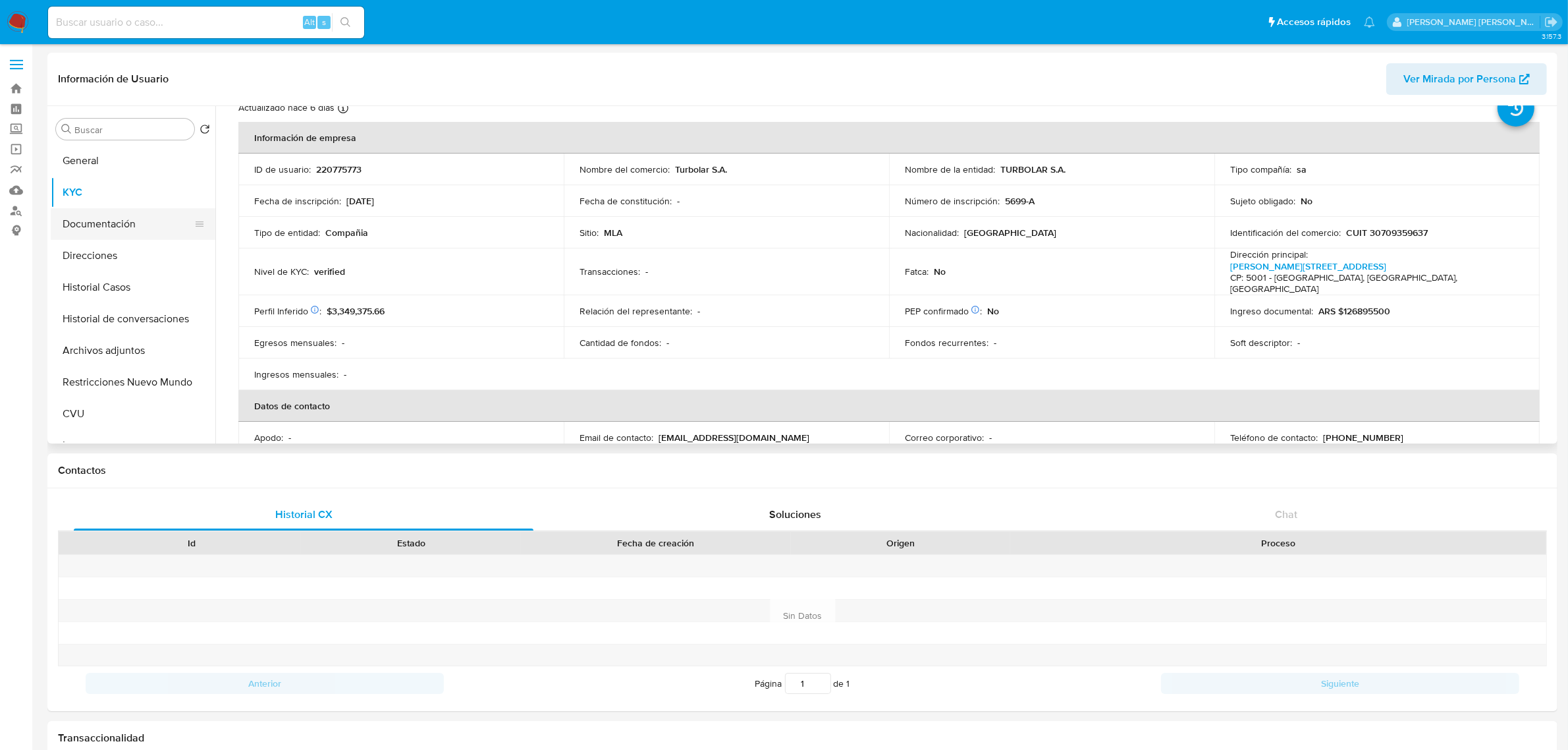
click at [96, 229] on button "Documentación" at bounding box center [127, 224] width 154 height 32
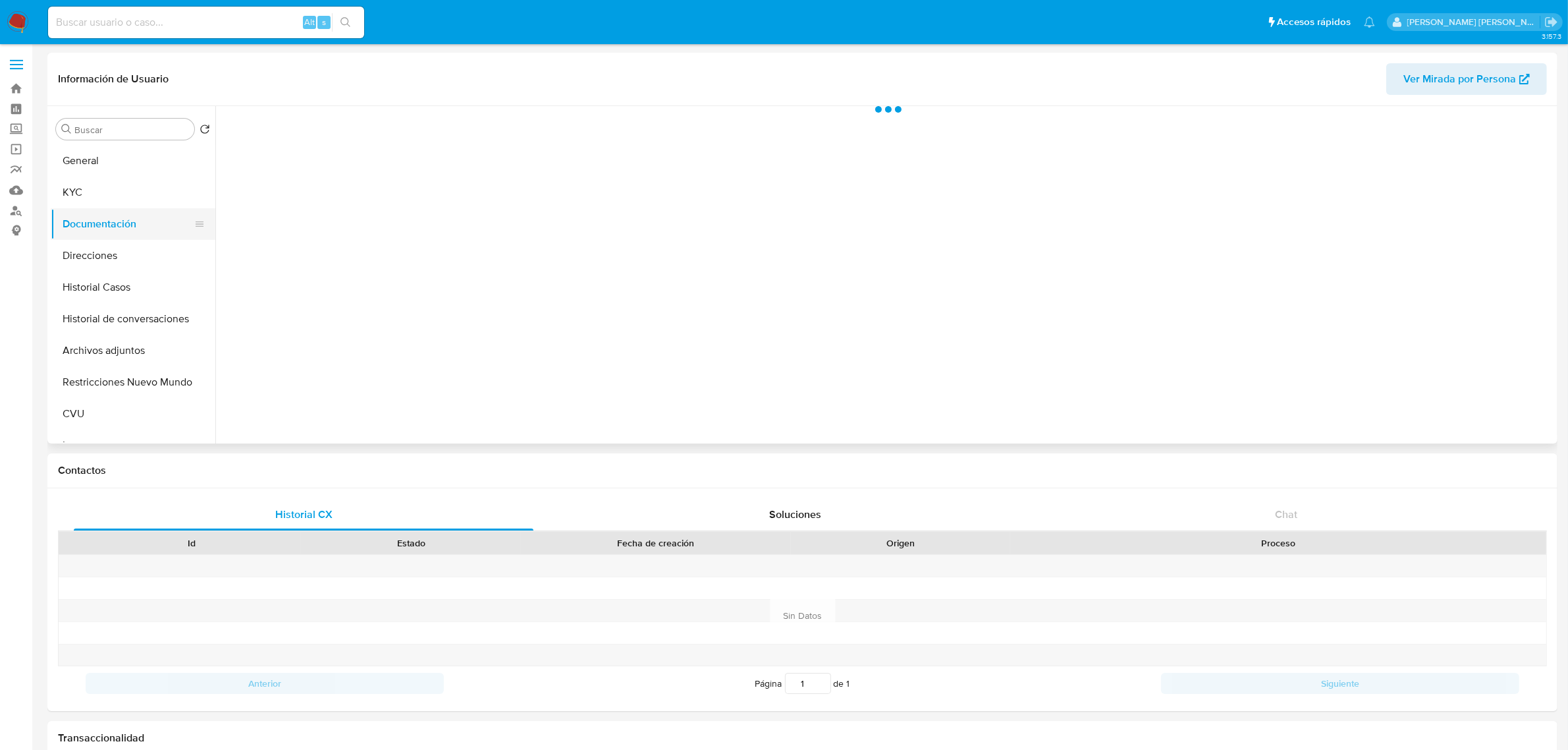
scroll to position [0, 0]
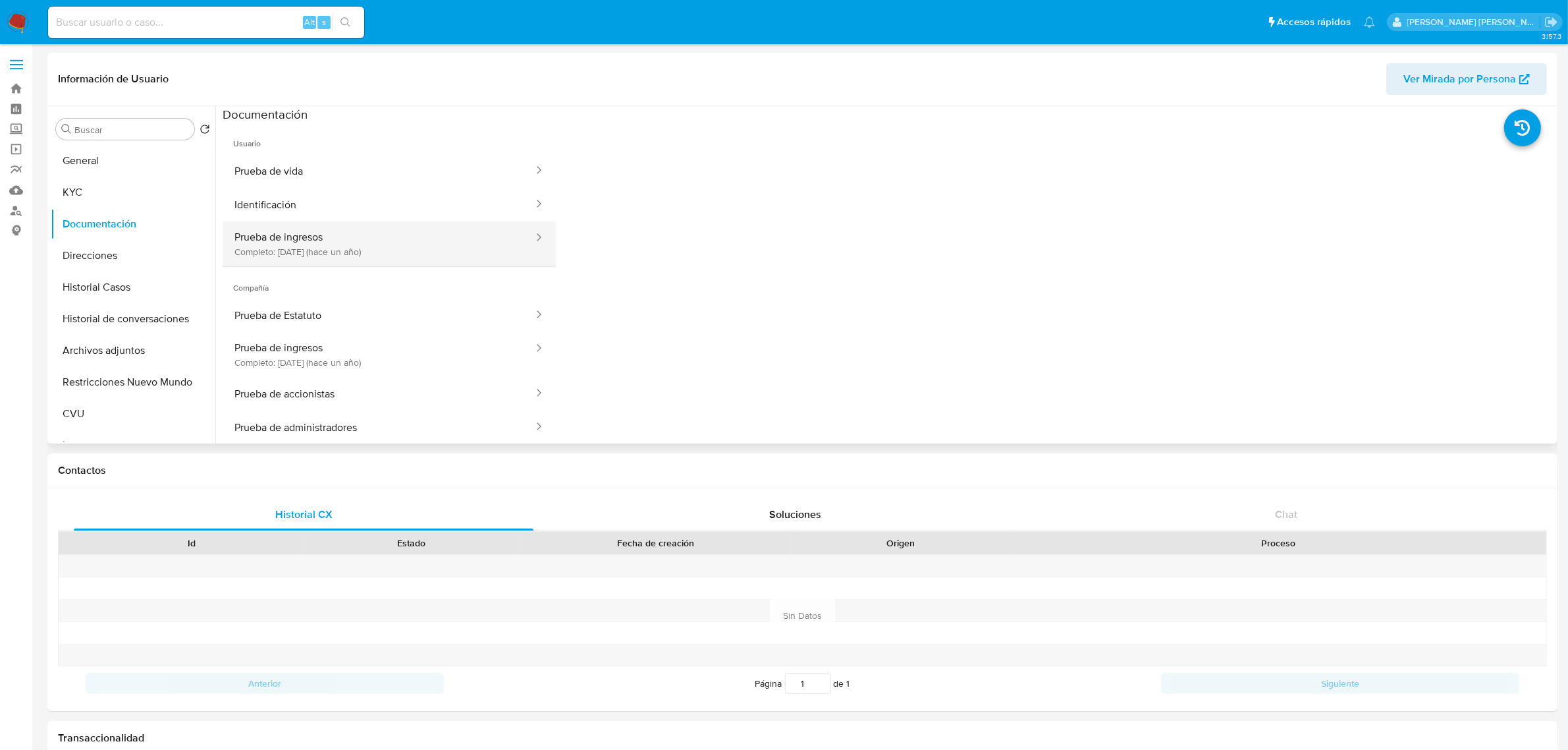
click at [332, 235] on button "Prueba de ingresos Completo: [DATE] (hace un año)" at bounding box center [378, 244] width 312 height 45
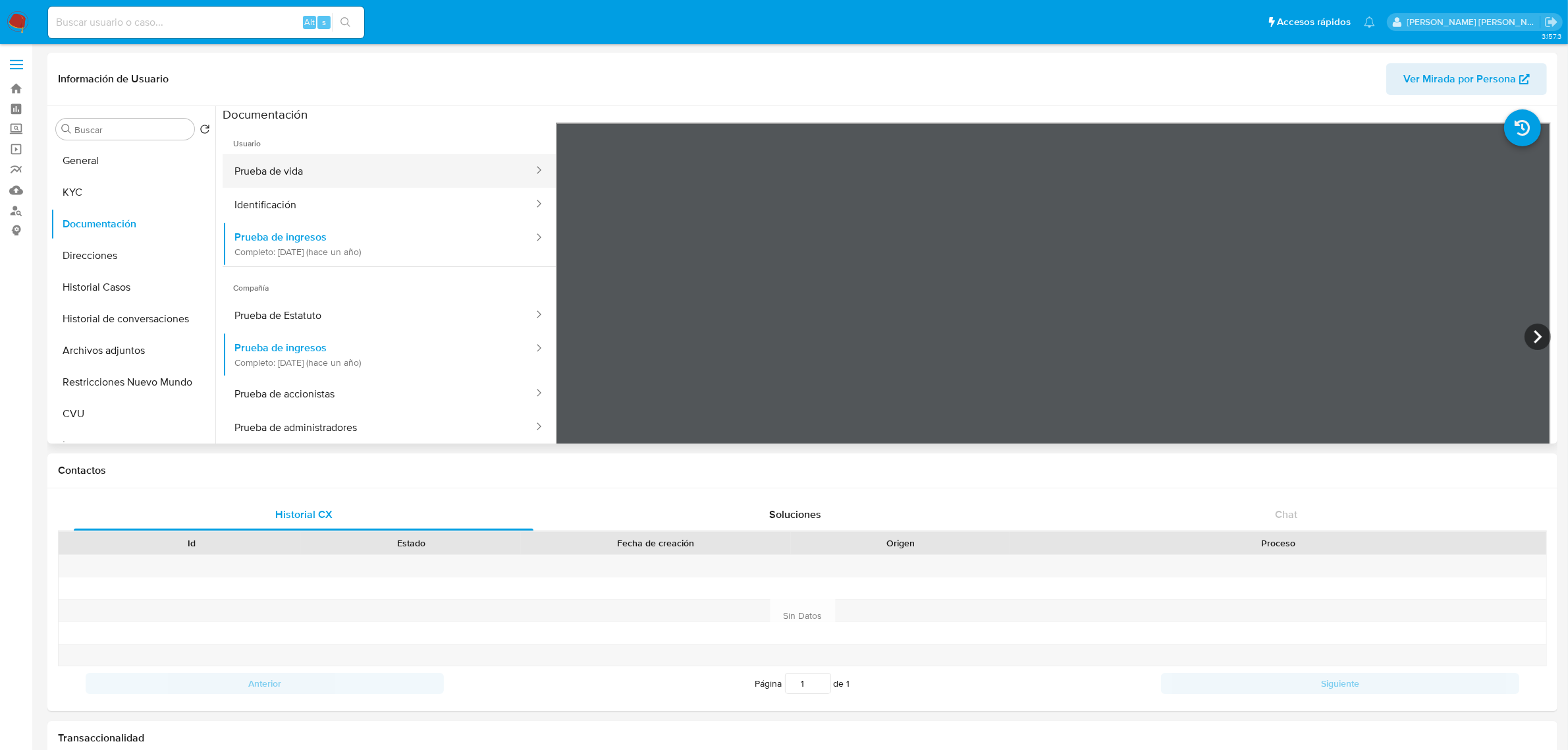
click at [321, 185] on button "Prueba de vida" at bounding box center [378, 171] width 312 height 33
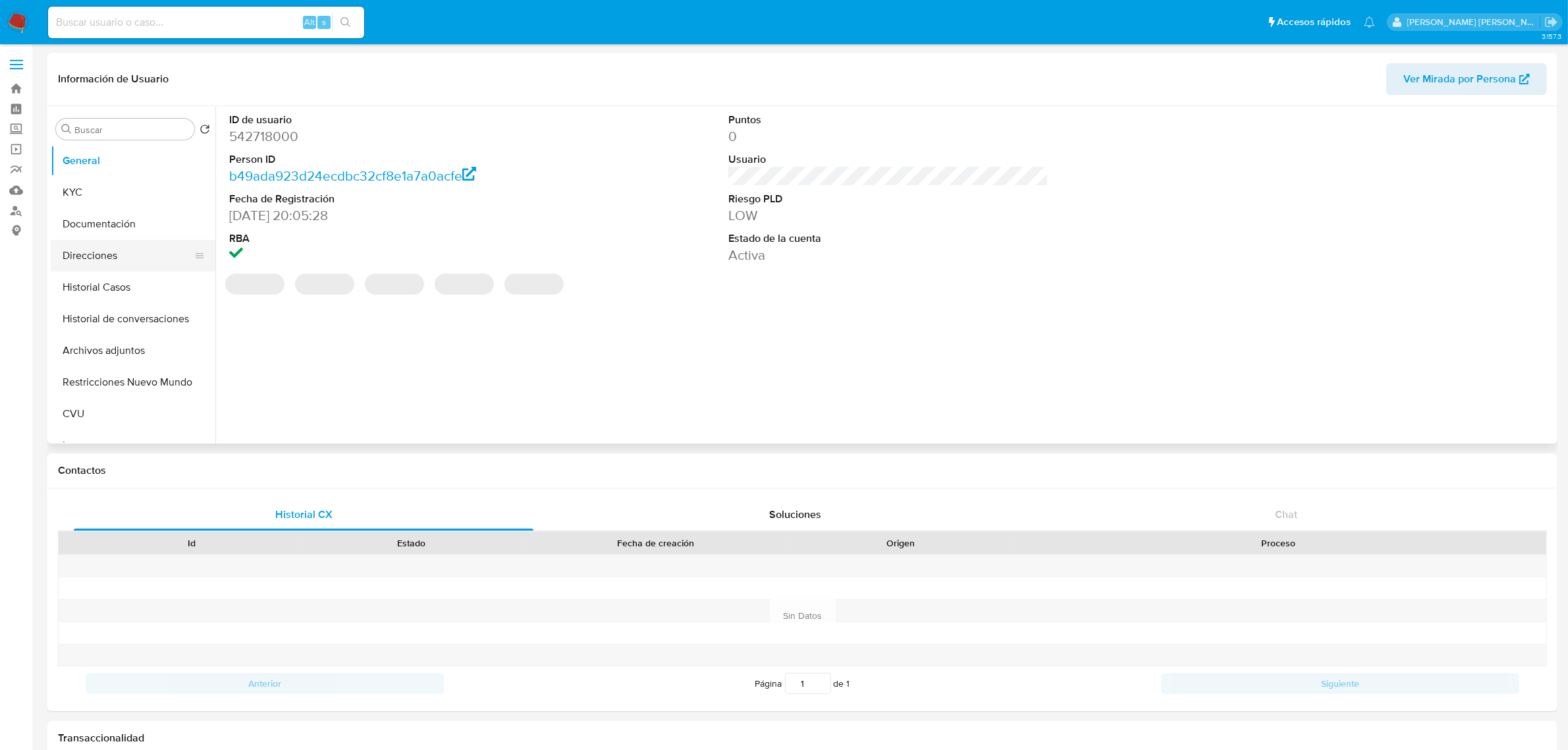
select select "10"
click at [108, 284] on button "Historial Casos" at bounding box center [127, 287] width 154 height 32
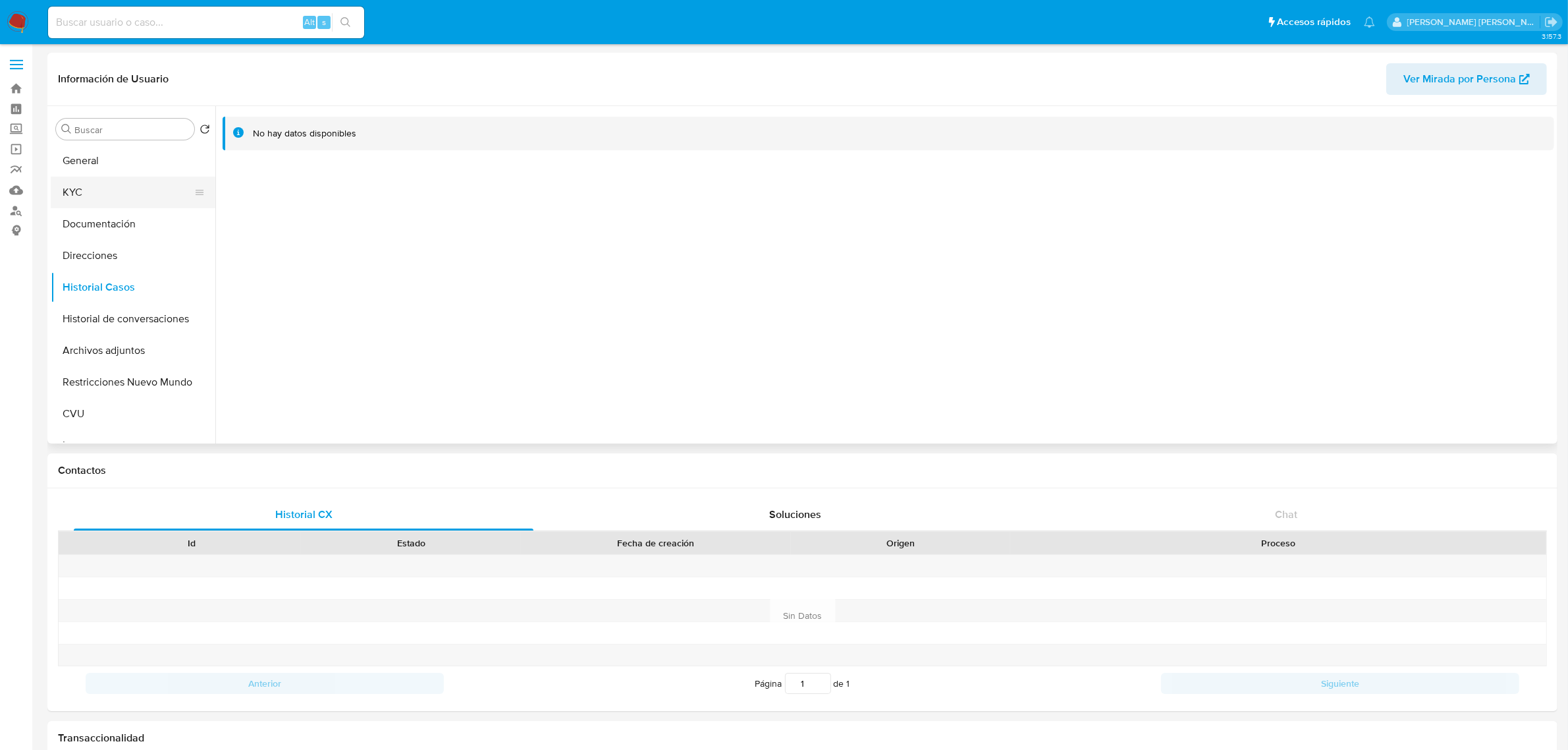
click at [81, 179] on button "KYC" at bounding box center [127, 192] width 154 height 32
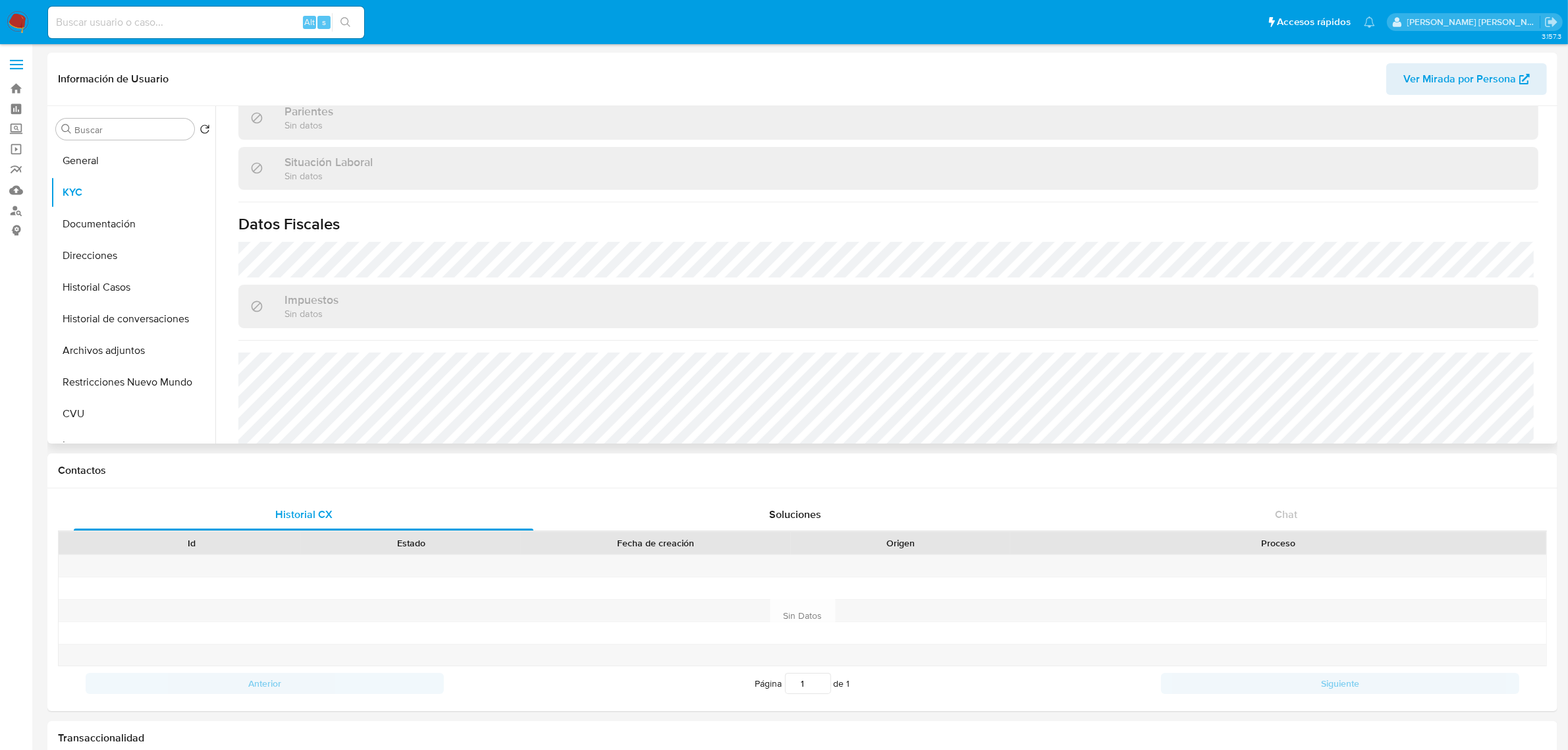
scroll to position [682, 0]
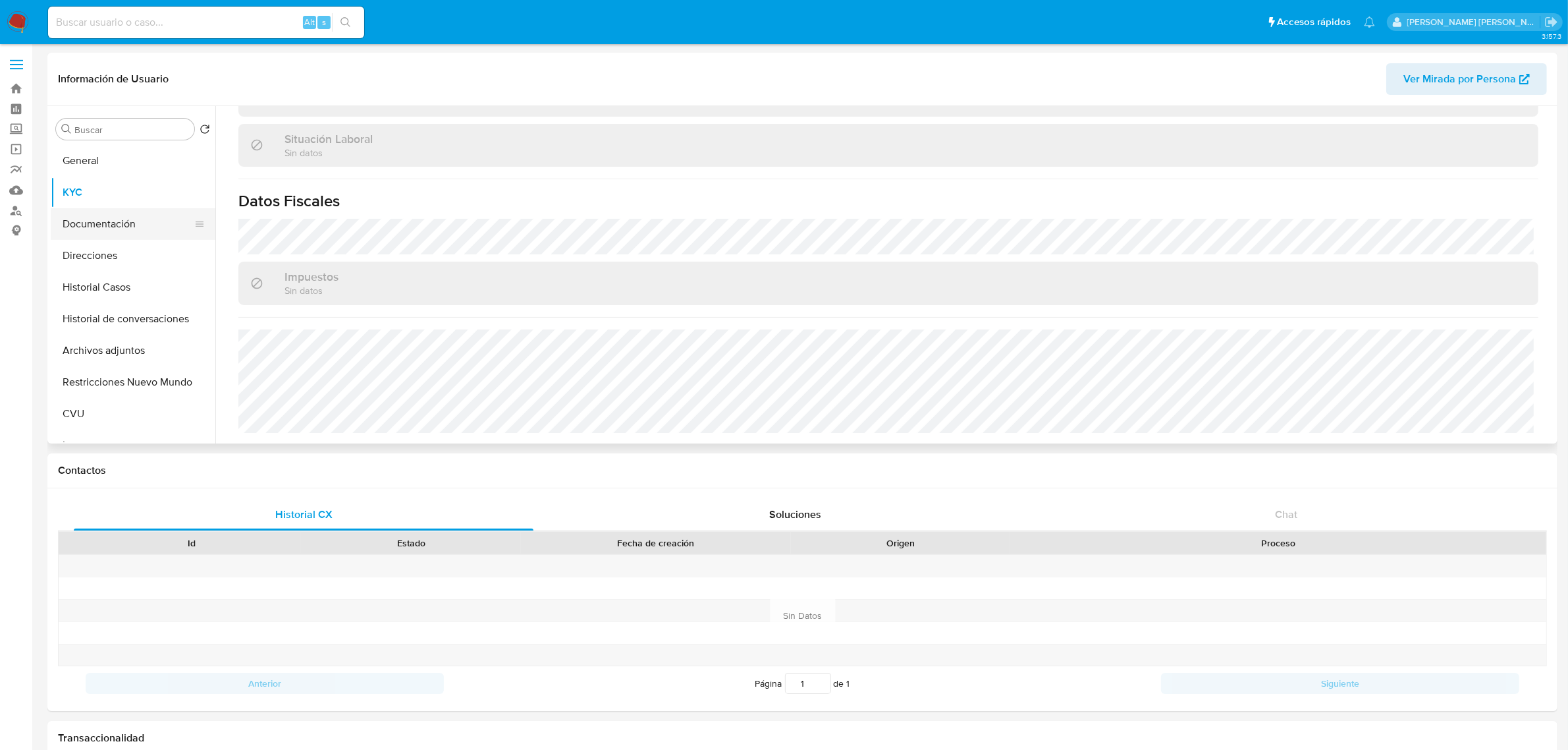
click at [84, 226] on button "Documentación" at bounding box center [127, 224] width 154 height 32
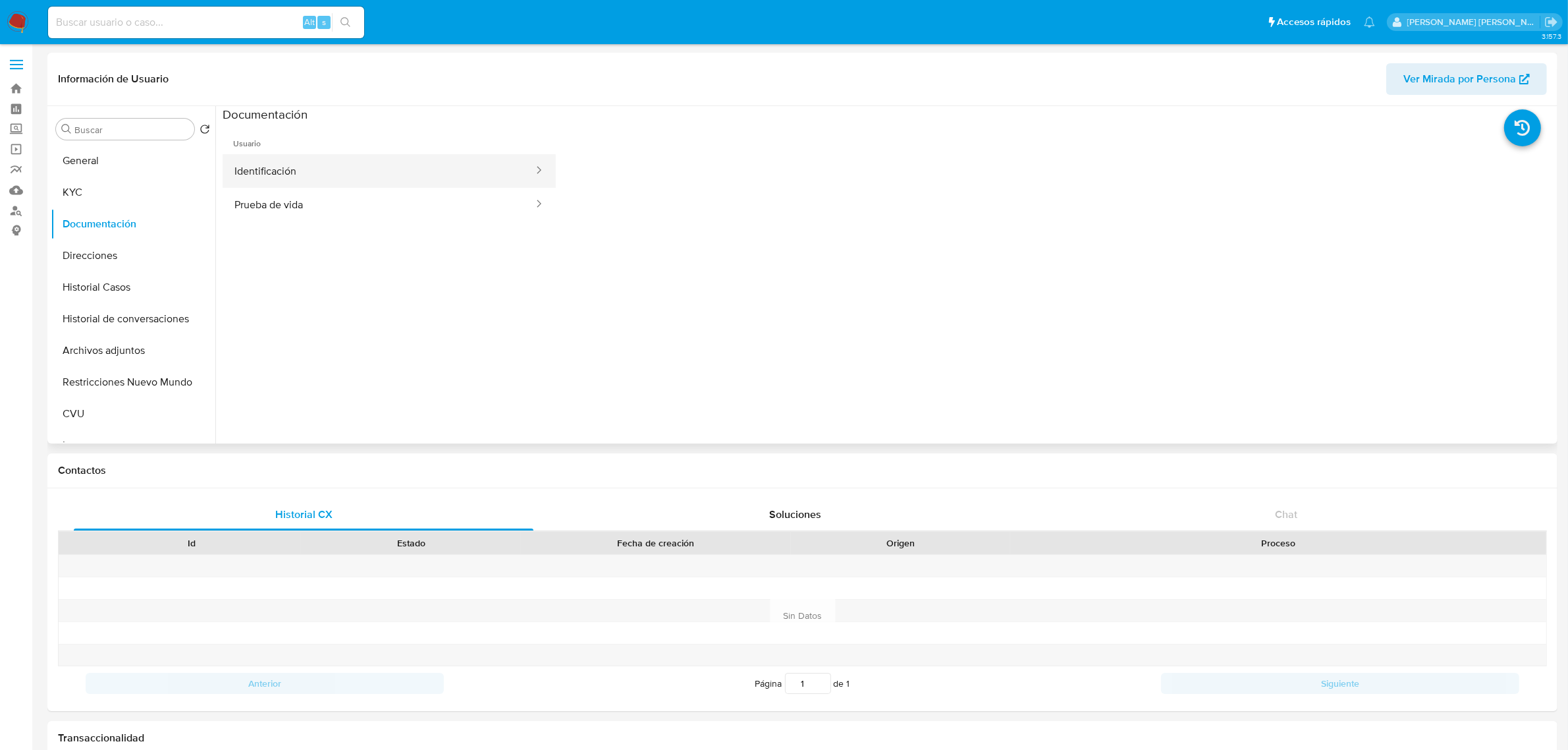
click at [312, 178] on button "Identificación" at bounding box center [378, 171] width 312 height 33
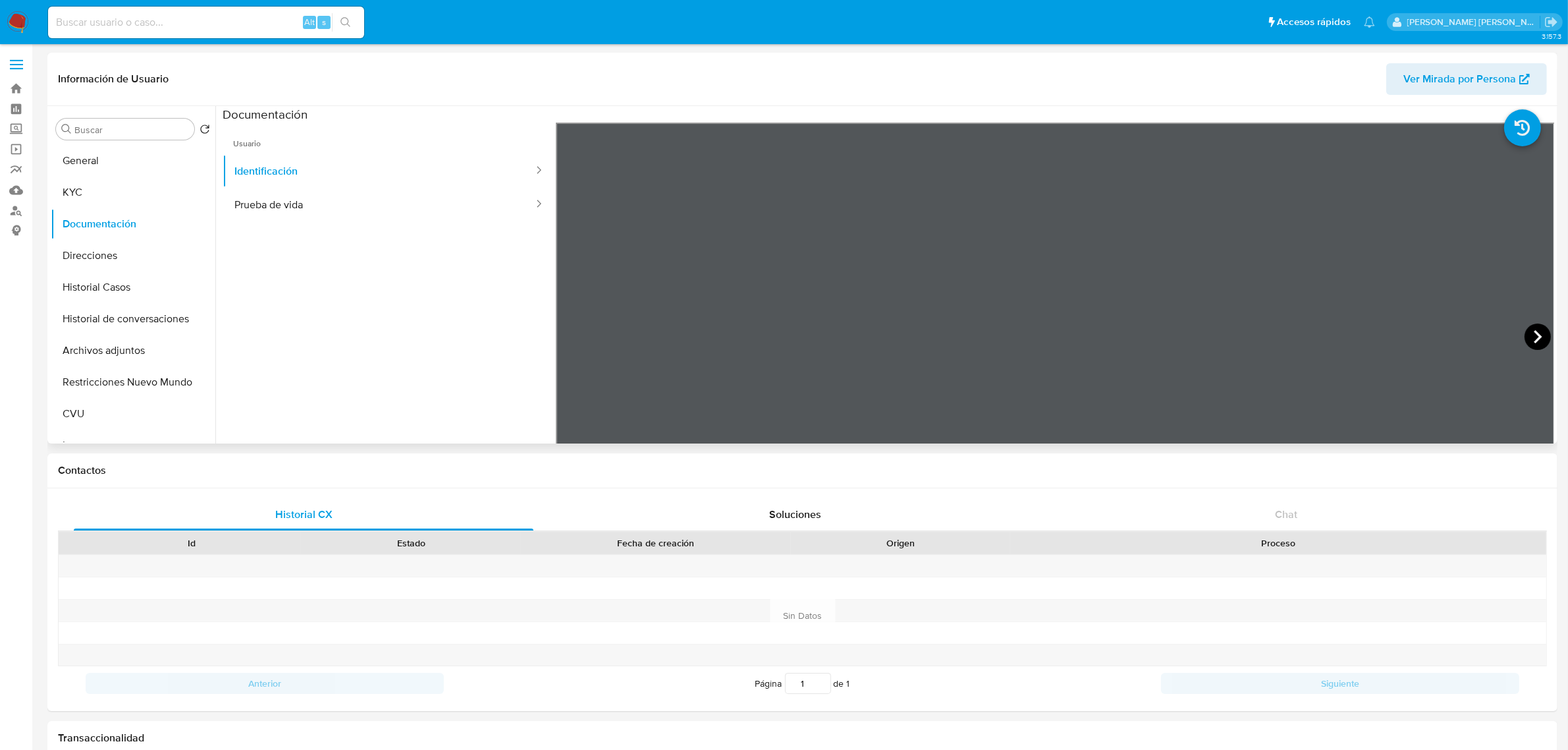
click at [1526, 335] on icon at bounding box center [1537, 337] width 26 height 26
click at [238, 198] on button "Prueba de vida" at bounding box center [378, 204] width 312 height 33
click at [104, 288] on button "Historial Casos" at bounding box center [127, 287] width 154 height 32
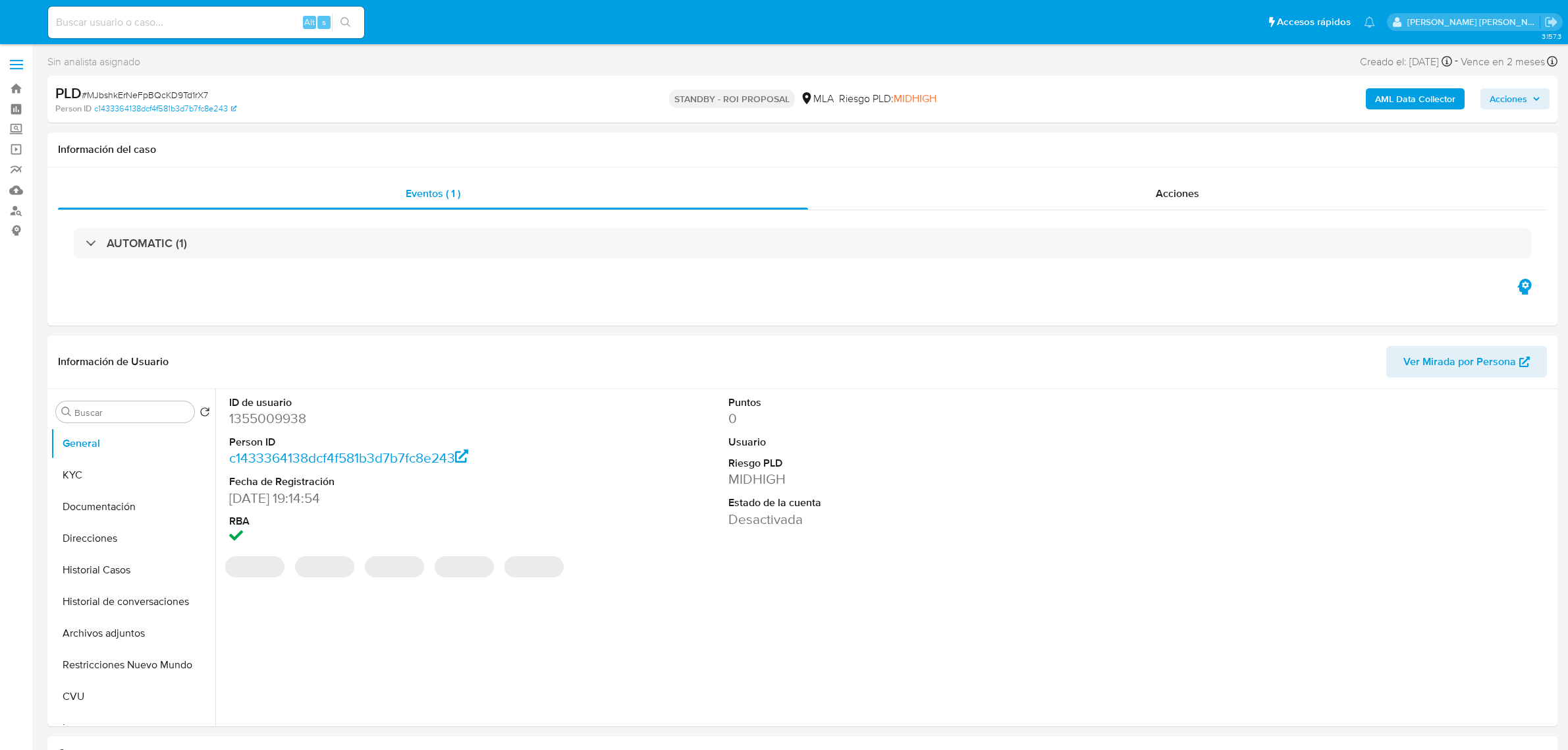
select select "10"
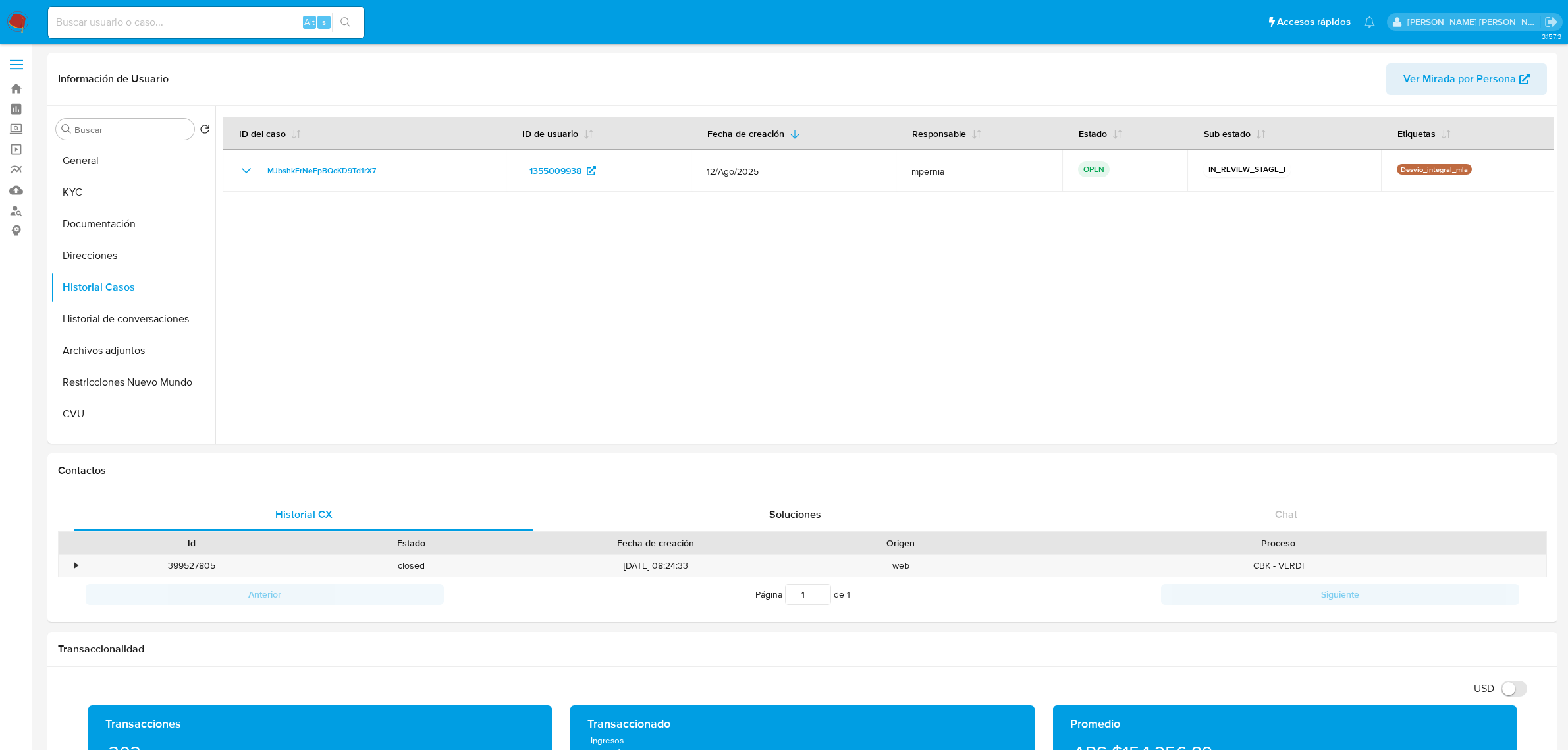
select select "10"
